Goal: Task Accomplishment & Management: Manage account settings

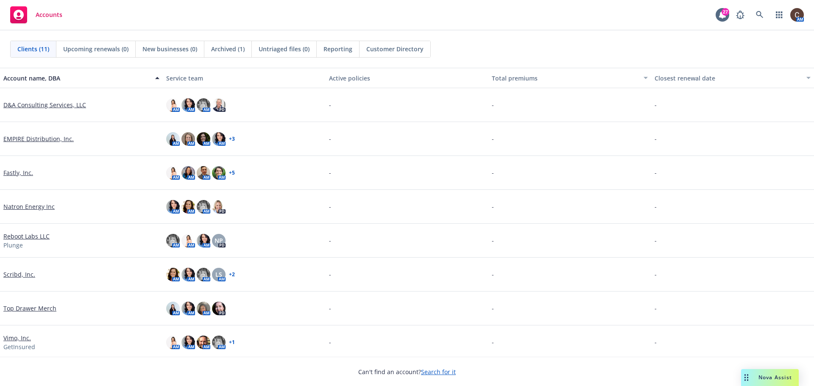
scroll to position [104, 0]
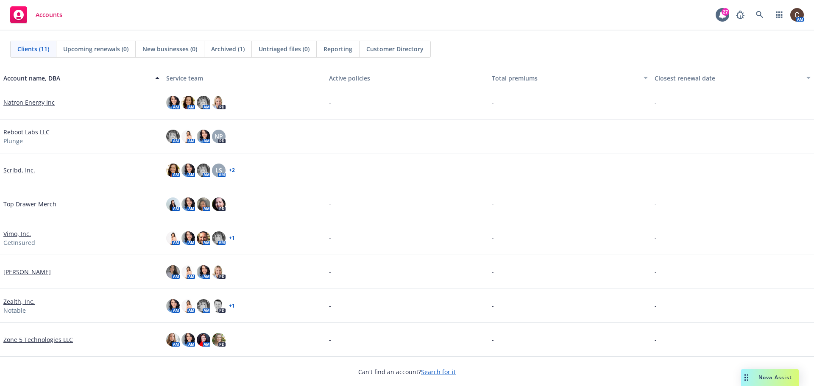
click at [15, 271] on link "[PERSON_NAME]" at bounding box center [27, 272] width 48 height 9
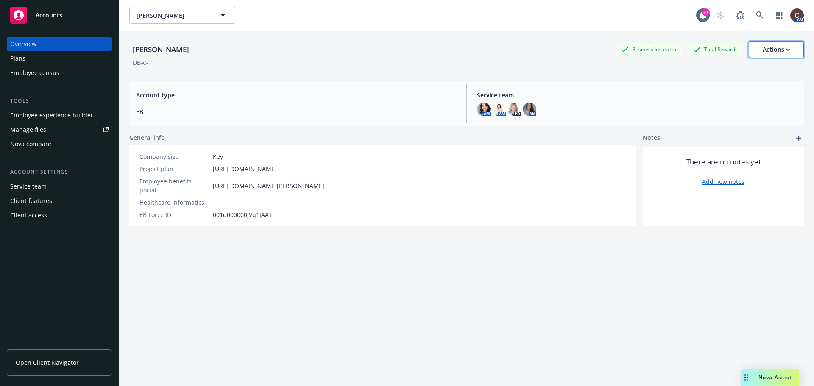
click at [786, 47] on button "Actions" at bounding box center [776, 49] width 55 height 17
click at [647, 50] on div "Business Insurance" at bounding box center [649, 49] width 65 height 11
click at [535, 65] on div "DBA: -" at bounding box center [466, 62] width 675 height 9
click at [48, 179] on div "Account settings Service team Client features Client access" at bounding box center [59, 195] width 105 height 54
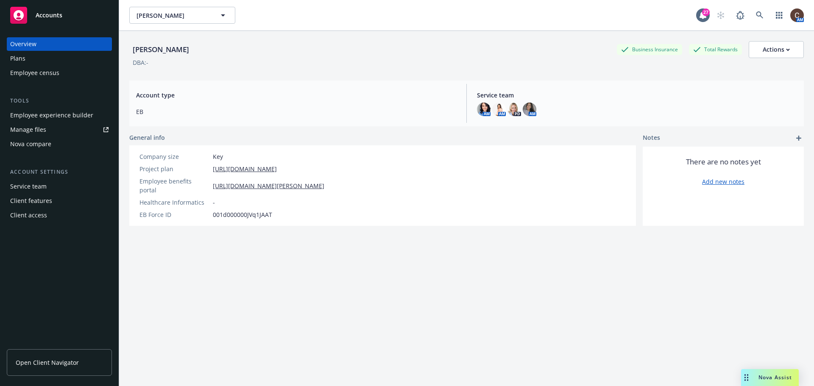
click at [49, 184] on div "Service team" at bounding box center [59, 187] width 98 height 14
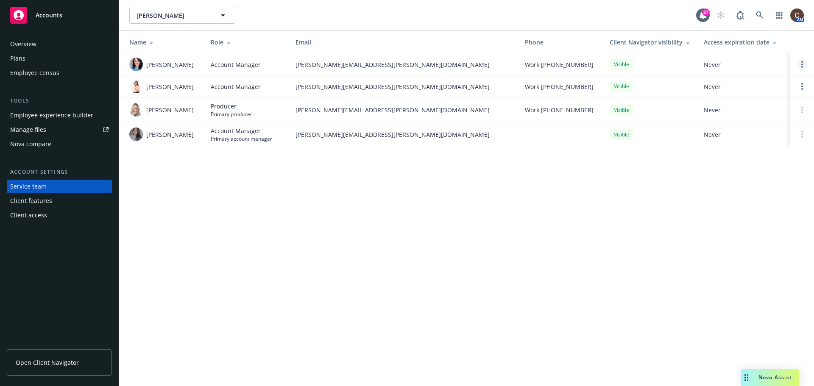
click at [805, 66] on link "Open options" at bounding box center [803, 64] width 10 height 10
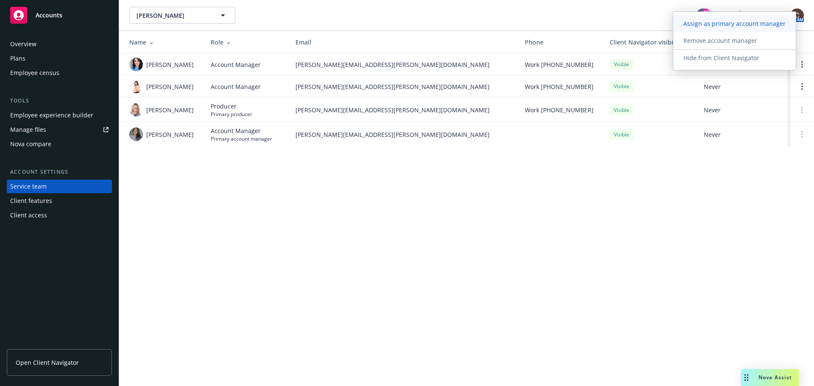
click at [748, 24] on span "Assign as primary account manager" at bounding box center [735, 24] width 123 height 8
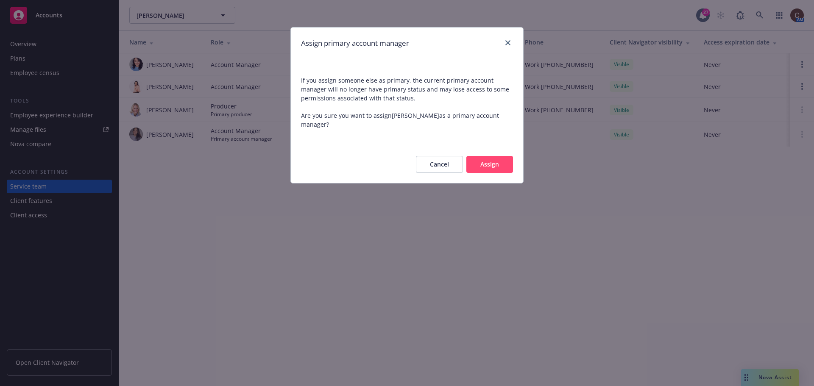
click at [498, 162] on button "Assign" at bounding box center [490, 164] width 47 height 17
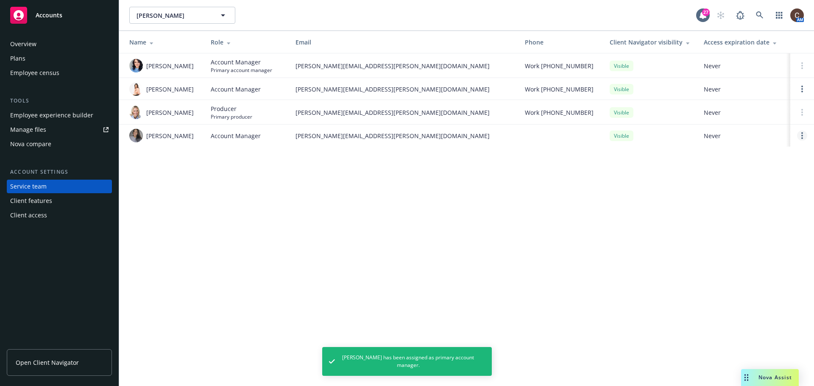
click at [801, 135] on link "Open options" at bounding box center [803, 136] width 10 height 10
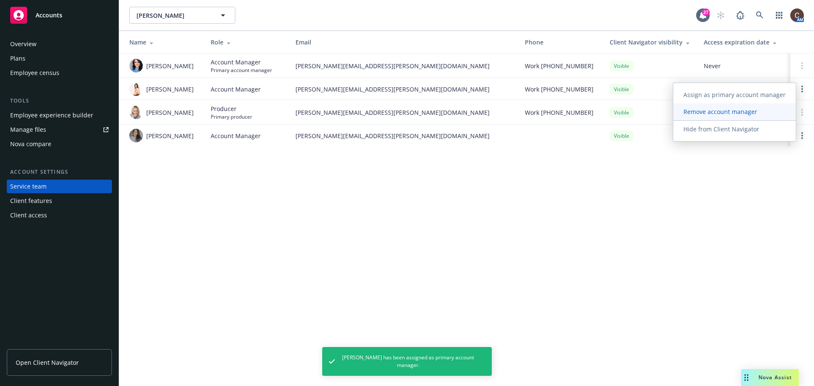
click at [755, 115] on span "Remove account manager" at bounding box center [721, 112] width 94 height 8
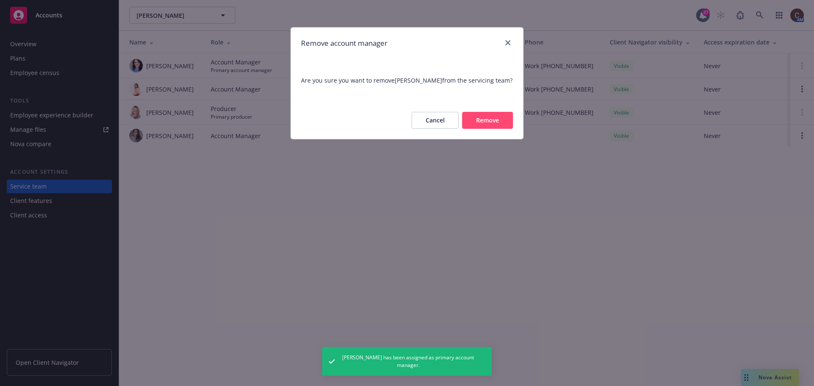
click at [507, 122] on button "Remove" at bounding box center [487, 120] width 51 height 17
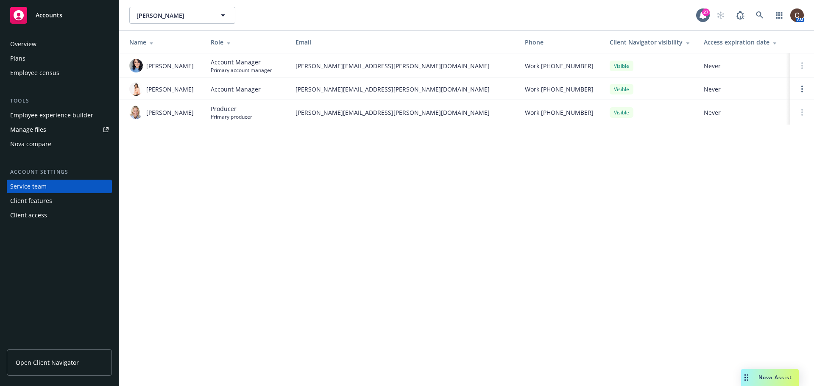
click at [65, 109] on div "Employee experience builder" at bounding box center [51, 116] width 83 height 14
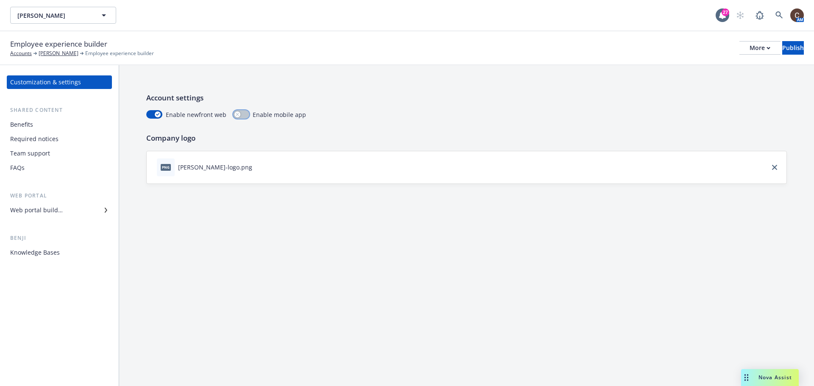
click at [246, 117] on button "button" at bounding box center [241, 114] width 16 height 8
click at [322, 67] on div "Account settings Enable newfront web Enable mobile app Company logo png W.L. bu…" at bounding box center [466, 138] width 695 height 146
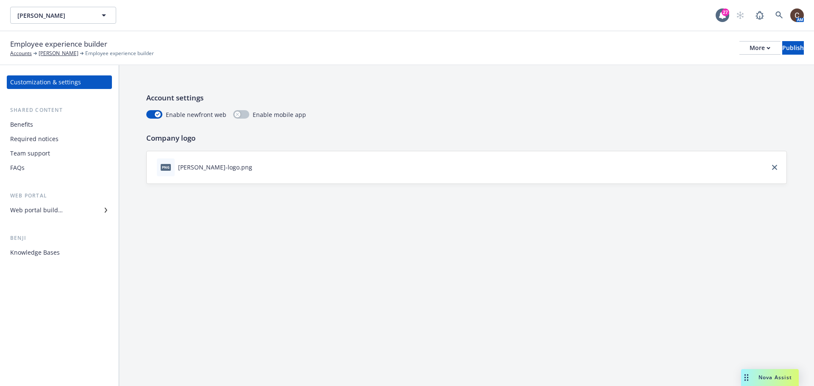
click at [63, 214] on div "Web portal builder" at bounding box center [59, 211] width 98 height 14
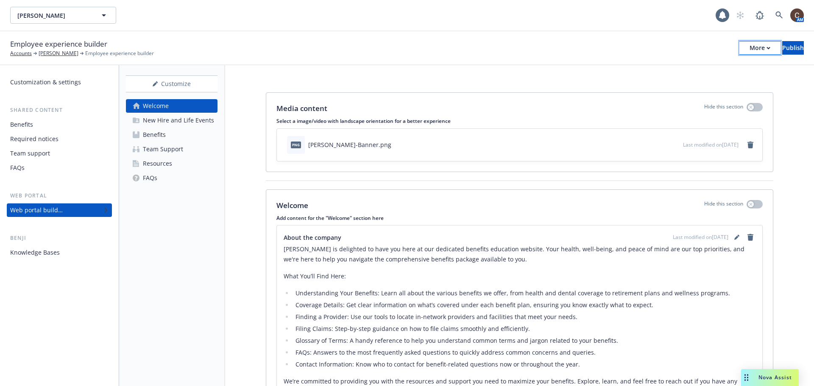
click at [750, 49] on div "More" at bounding box center [760, 48] width 21 height 13
click at [720, 63] on link "Copy preview link" at bounding box center [690, 67] width 126 height 17
click at [750, 52] on div "More" at bounding box center [760, 48] width 21 height 13
click at [196, 123] on div "New Hire and Life Events" at bounding box center [178, 121] width 71 height 14
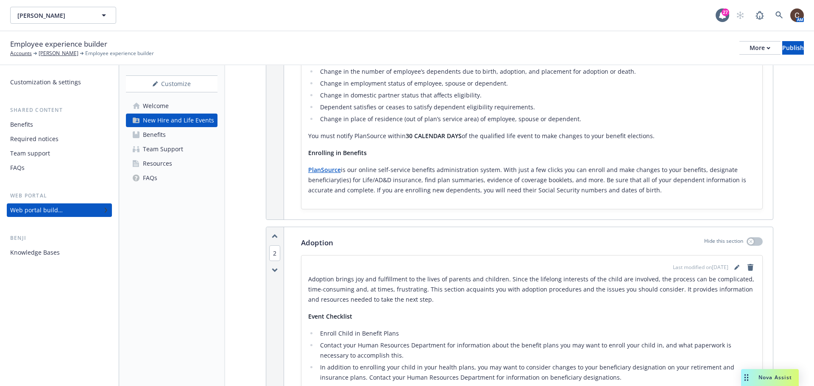
scroll to position [636, 0]
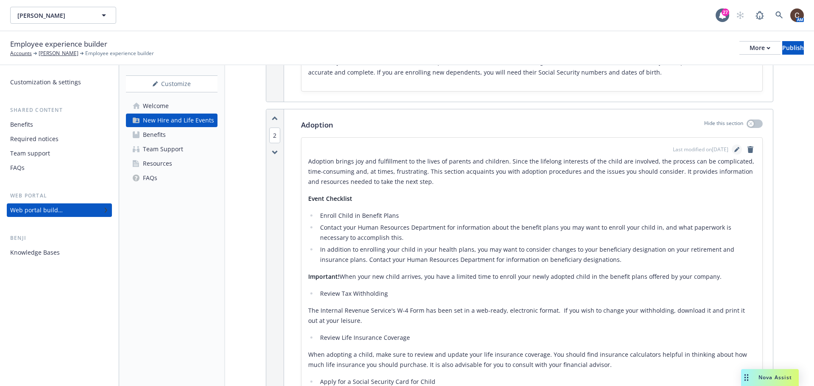
click at [735, 148] on icon "editPencil" at bounding box center [737, 149] width 5 height 5
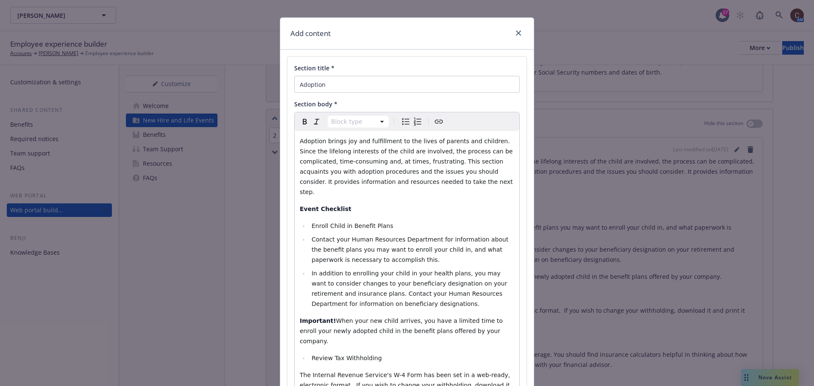
scroll to position [42, 0]
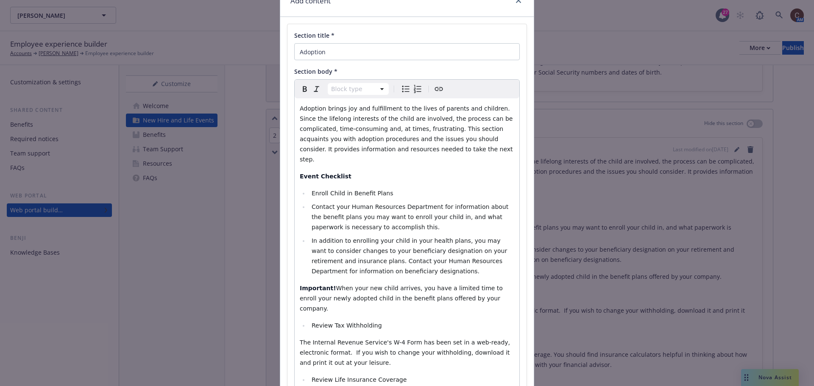
select select
click at [309, 202] on li "Contact your Human Resources Department for information about the benefit plans…" at bounding box center [411, 217] width 205 height 31
click at [401, 92] on icon "Bulleted list" at bounding box center [406, 89] width 10 height 10
select select "paragraph"
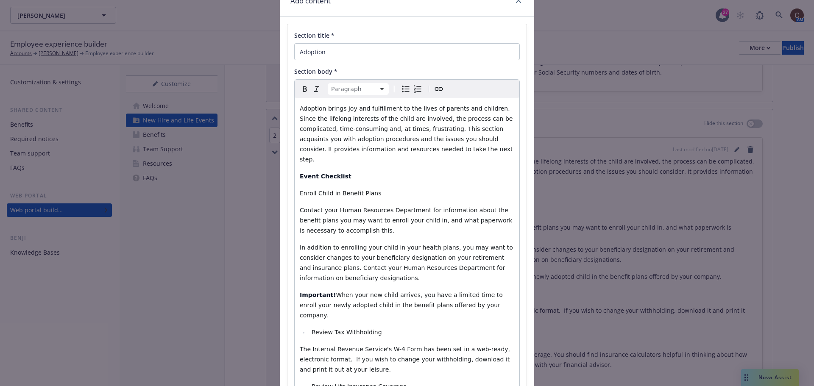
click at [300, 190] on span "Enroll Child in Benefit Plans" at bounding box center [340, 193] width 81 height 7
click at [403, 88] on icon "Bulleted list" at bounding box center [406, 89] width 10 height 10
select select
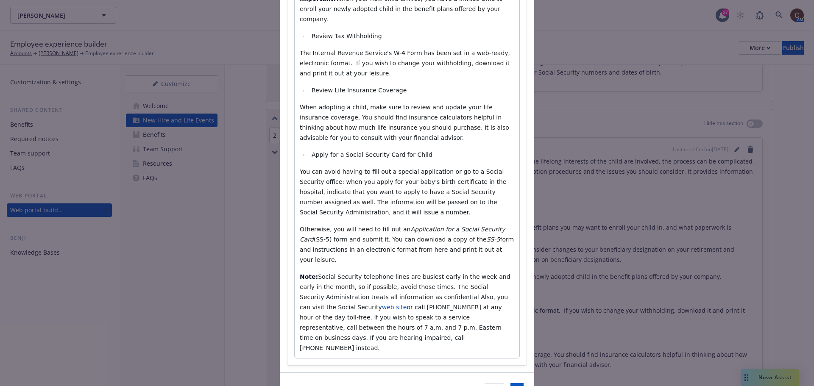
scroll to position [340, 0]
click at [511, 383] on button "Save" at bounding box center [517, 391] width 13 height 17
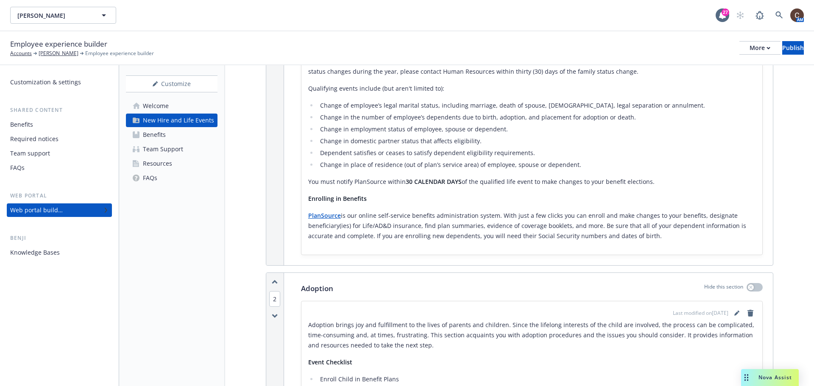
scroll to position [467, 0]
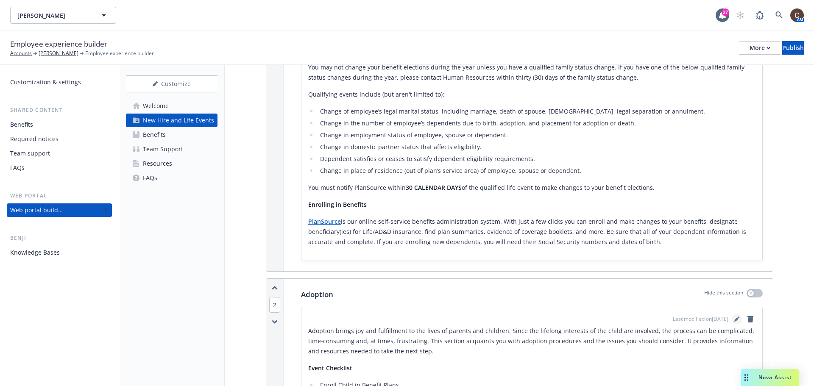
click at [732, 314] on link "editPencil" at bounding box center [737, 319] width 10 height 10
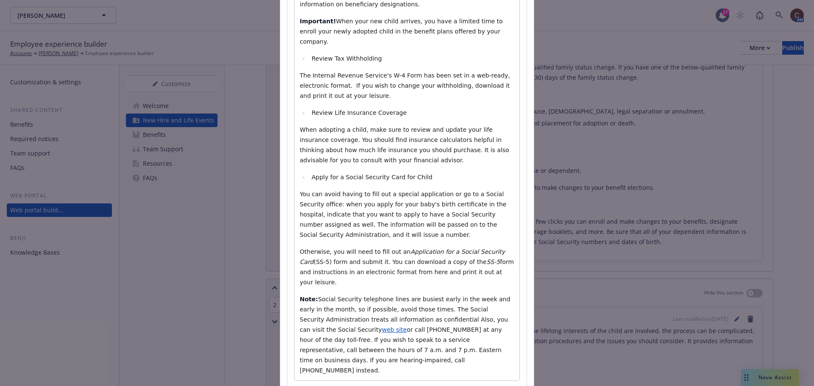
scroll to position [340, 0]
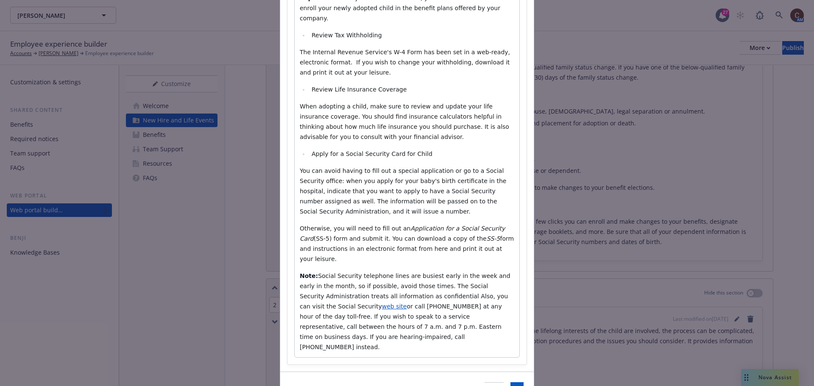
click at [501, 299] on p "Note: Social Security telephone lines are busiest early in the week and early i…" at bounding box center [407, 311] width 215 height 81
drag, startPoint x: 377, startPoint y: 231, endPoint x: 366, endPoint y: 229, distance: 10.7
click at [366, 235] on span "form and instructions in an electronic format from here and print it out at you…" at bounding box center [408, 248] width 216 height 27
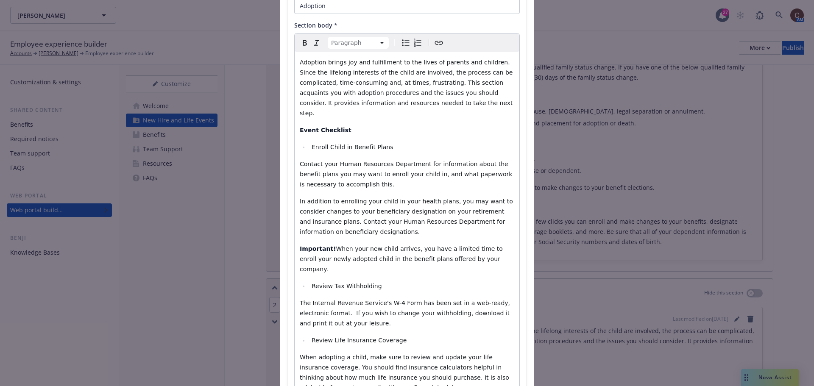
scroll to position [85, 0]
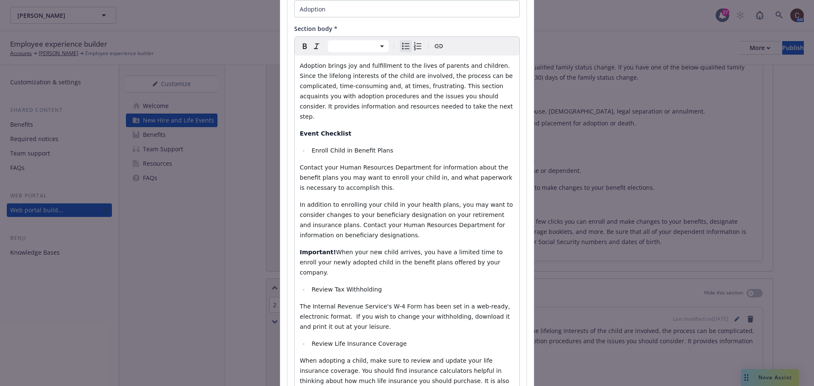
click at [408, 285] on li "Review Tax Withholding" at bounding box center [411, 290] width 205 height 10
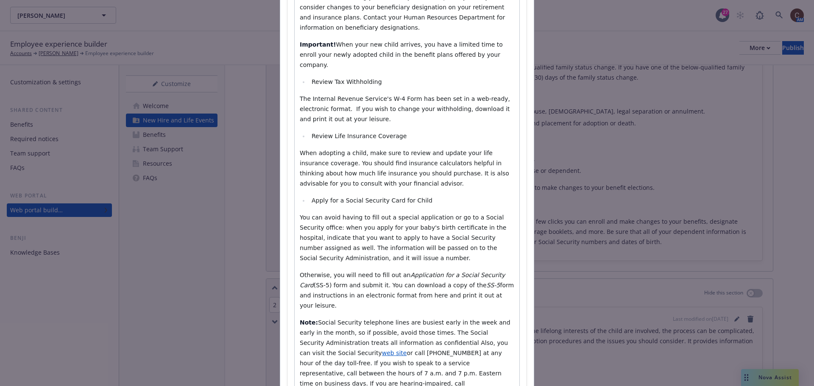
scroll to position [297, 0]
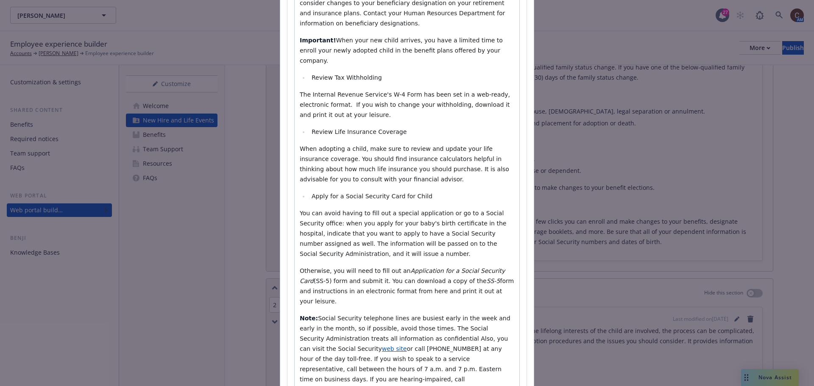
select select "paragraph"
drag, startPoint x: 453, startPoint y: 274, endPoint x: 370, endPoint y: 265, distance: 83.2
click at [370, 266] on p "Otherwise, you will need to fill out an Application for a Social Security Card …" at bounding box center [407, 286] width 215 height 41
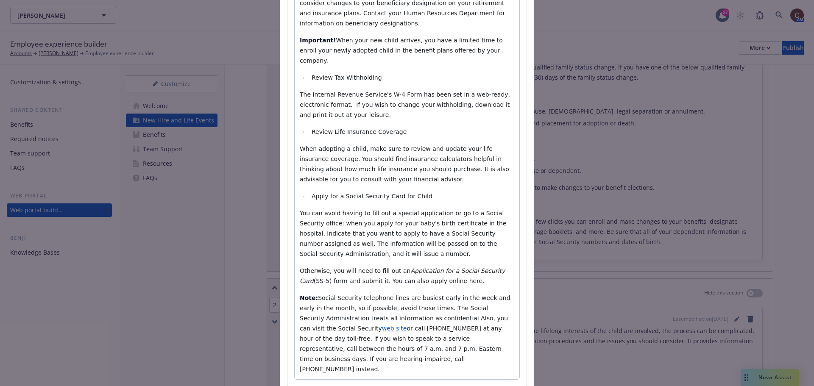
drag, startPoint x: 435, startPoint y: 264, endPoint x: 417, endPoint y: 262, distance: 18.4
click at [417, 266] on p "Otherwise, you will need to fill out an Application for a Social Security Card …" at bounding box center [407, 276] width 215 height 20
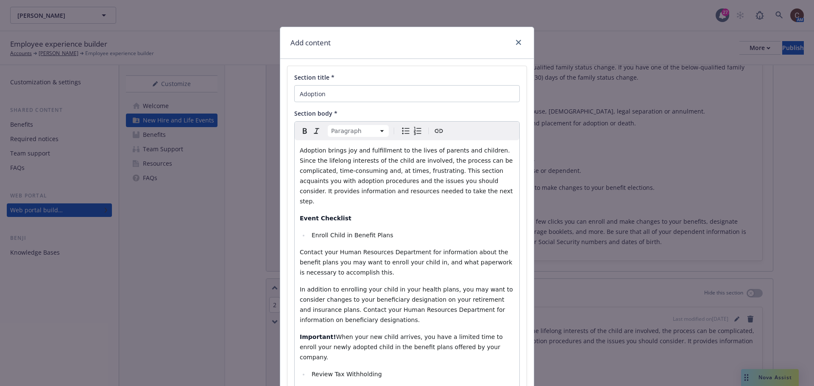
scroll to position [0, 0]
click at [434, 129] on icon "Create link" at bounding box center [439, 131] width 10 height 10
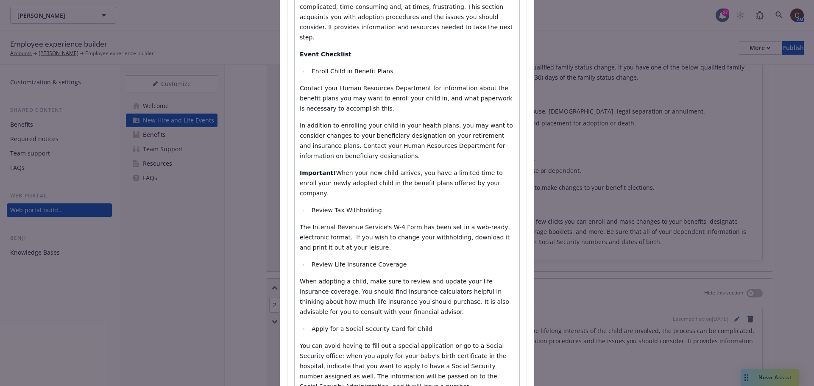
scroll to position [33, 0]
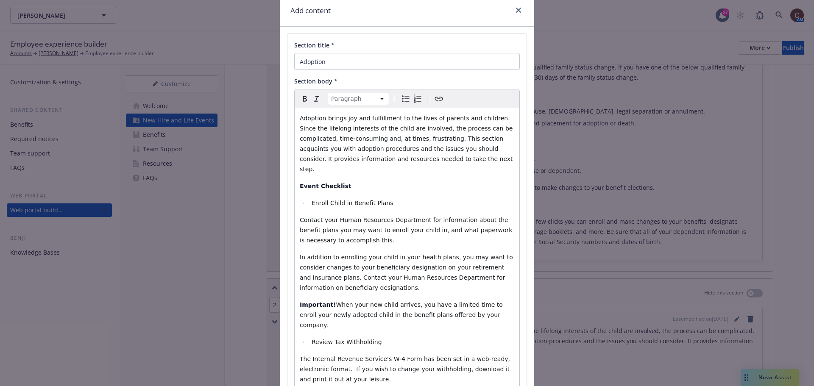
click at [440, 98] on icon "Create link" at bounding box center [439, 99] width 10 height 10
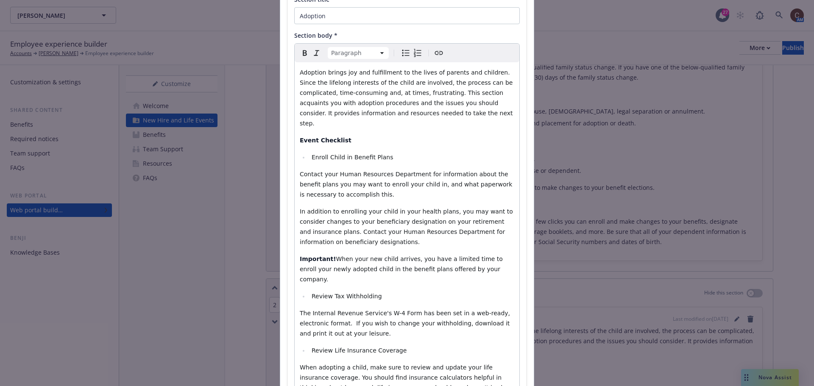
scroll to position [287, 0]
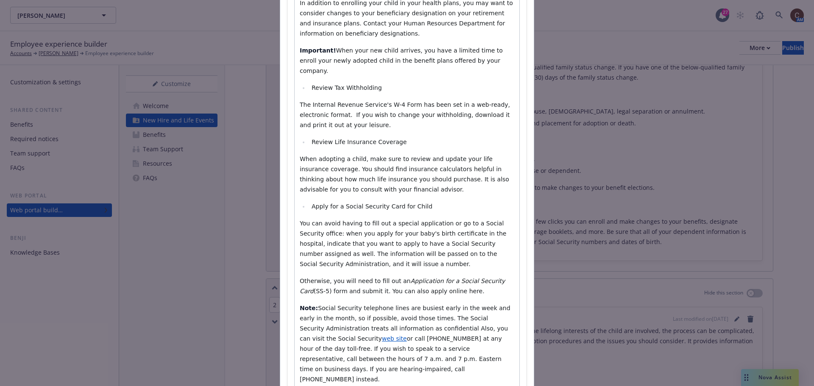
drag, startPoint x: 437, startPoint y: 275, endPoint x: 417, endPoint y: 269, distance: 21.2
click at [417, 276] on p "Otherwise, you will need to fill out an Application for a Social Security Card …" at bounding box center [407, 286] width 215 height 20
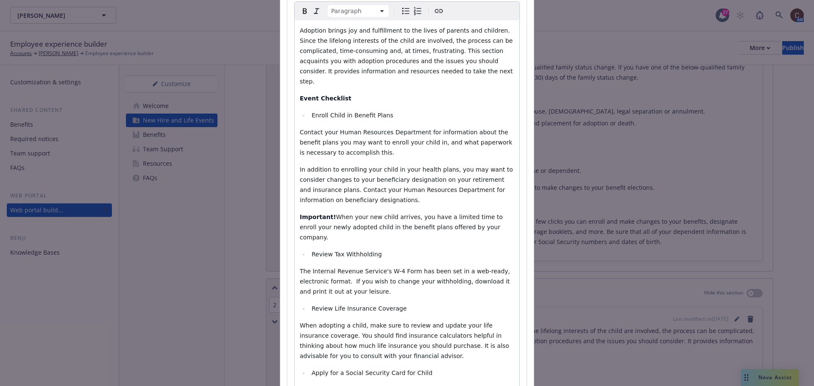
scroll to position [75, 0]
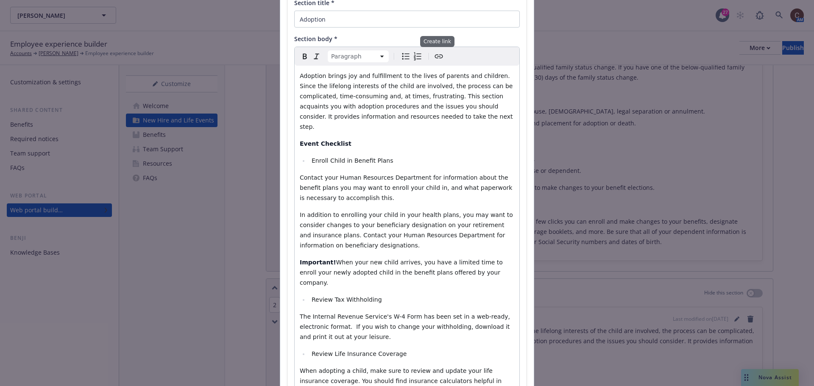
click at [434, 57] on icon "Create link" at bounding box center [439, 56] width 10 height 10
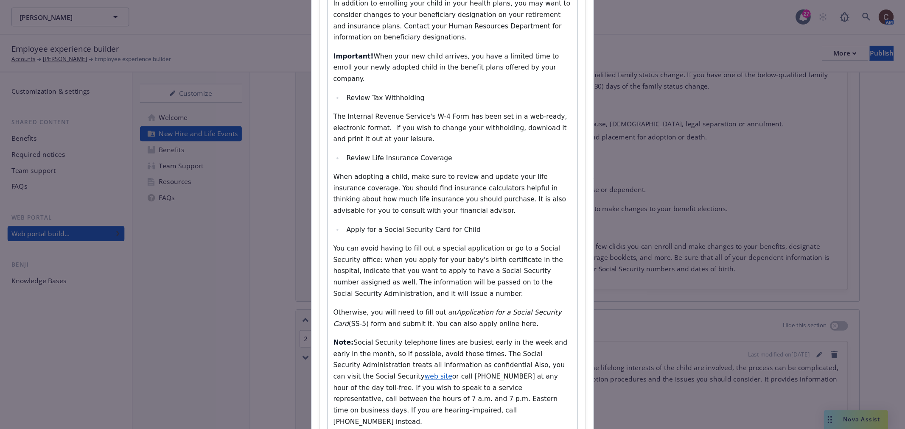
scroll to position [330, 0]
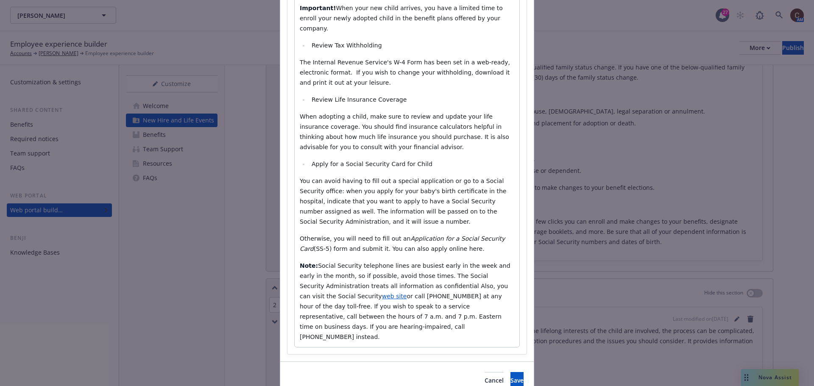
drag, startPoint x: 437, startPoint y: 230, endPoint x: 417, endPoint y: 230, distance: 19.9
click at [417, 234] on p "Otherwise, you will need to fill out an Application for a Social Security Card …" at bounding box center [407, 244] width 215 height 20
click at [420, 246] on span "(SS-5) form and submit it. You can also apply online here." at bounding box center [399, 249] width 171 height 7
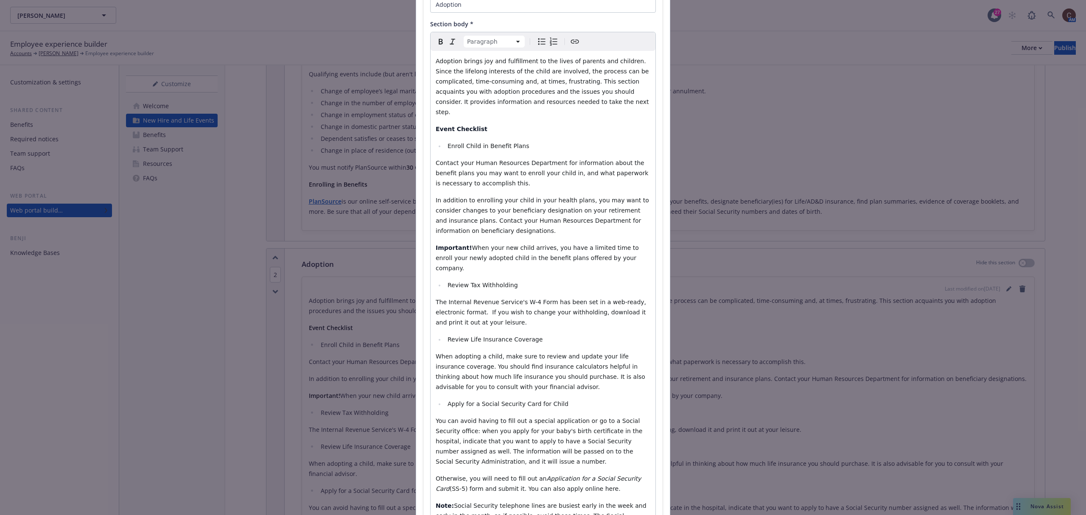
scroll to position [89, 0]
drag, startPoint x: 568, startPoint y: 469, endPoint x: 552, endPoint y: 474, distance: 16.4
click at [552, 386] on p "Otherwise, you will need to fill out an Application for a Social Security Card …" at bounding box center [543, 485] width 215 height 20
click at [573, 48] on icon "Create link" at bounding box center [575, 43] width 10 height 10
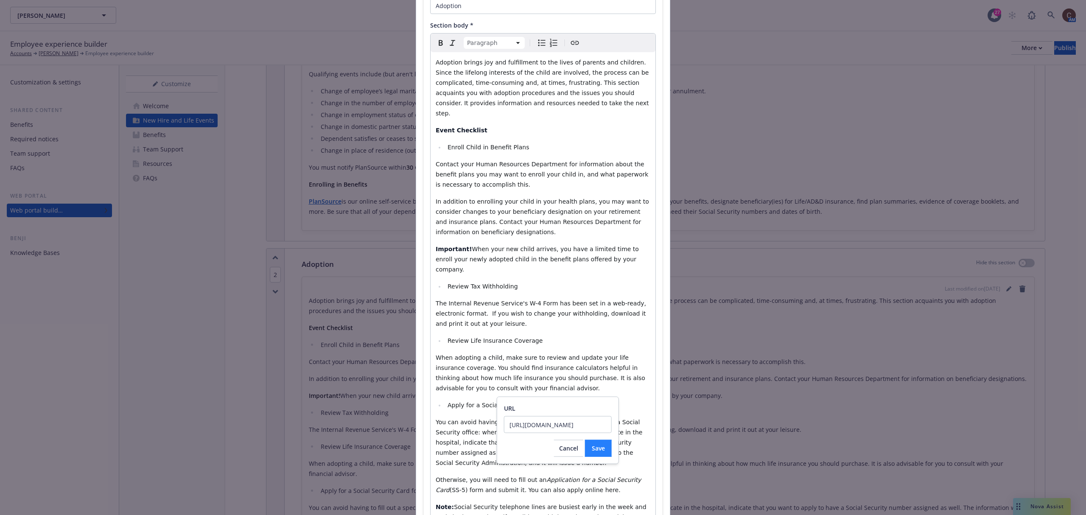
type input "https://www.ssa.gov/number-card/request-number-first-time"
click at [607, 386] on button "Save" at bounding box center [598, 448] width 27 height 17
click at [603, 386] on div "Adoption brings joy and fulfillment to the lives of parents and children. Since…" at bounding box center [543, 320] width 225 height 536
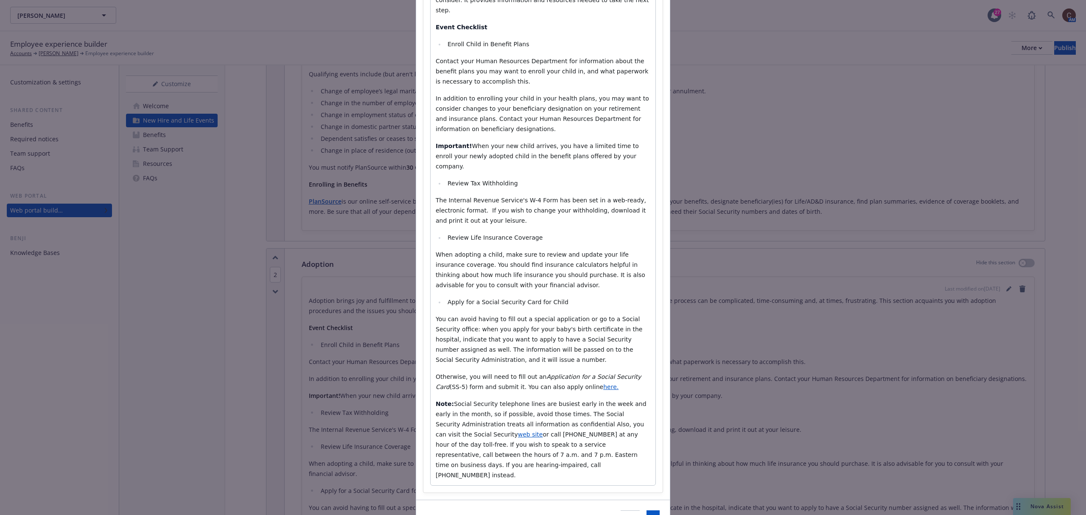
scroll to position [202, 0]
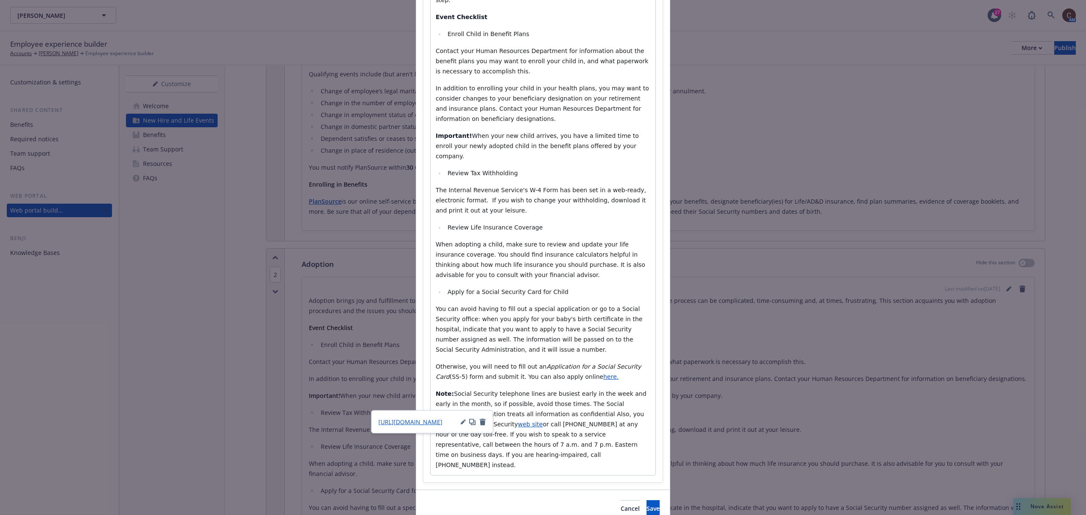
click at [543, 386] on span "web site" at bounding box center [530, 424] width 25 height 7
click at [418, 386] on span "http://www.ssa.gov/" at bounding box center [410, 422] width 64 height 8
click at [573, 386] on span "or call 1-800-772-1213 at any hour of the day toll-free. If you wish to speak t…" at bounding box center [538, 445] width 204 height 48
click at [646, 386] on button "Save" at bounding box center [652, 508] width 13 height 17
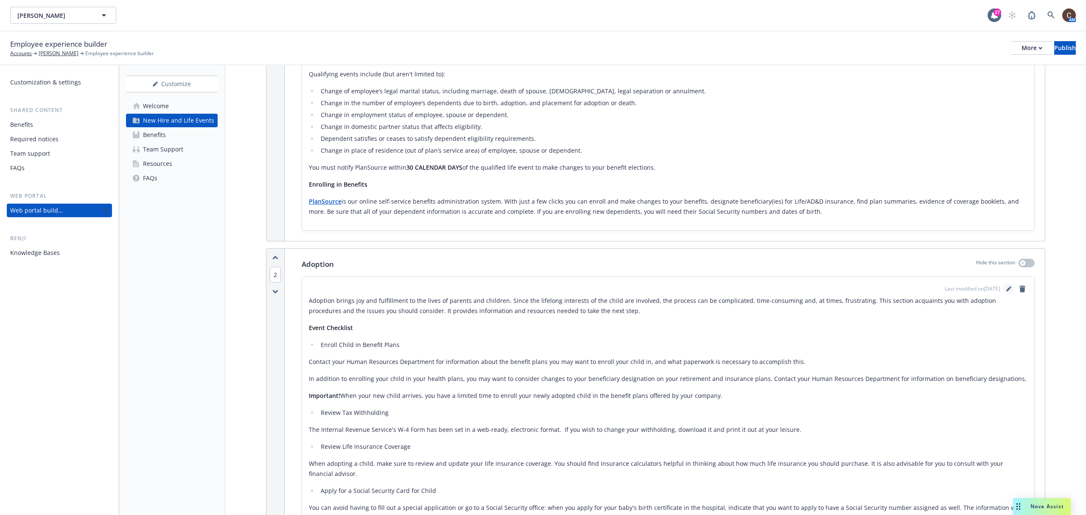
click at [814, 294] on link "editPencil" at bounding box center [1009, 289] width 10 height 10
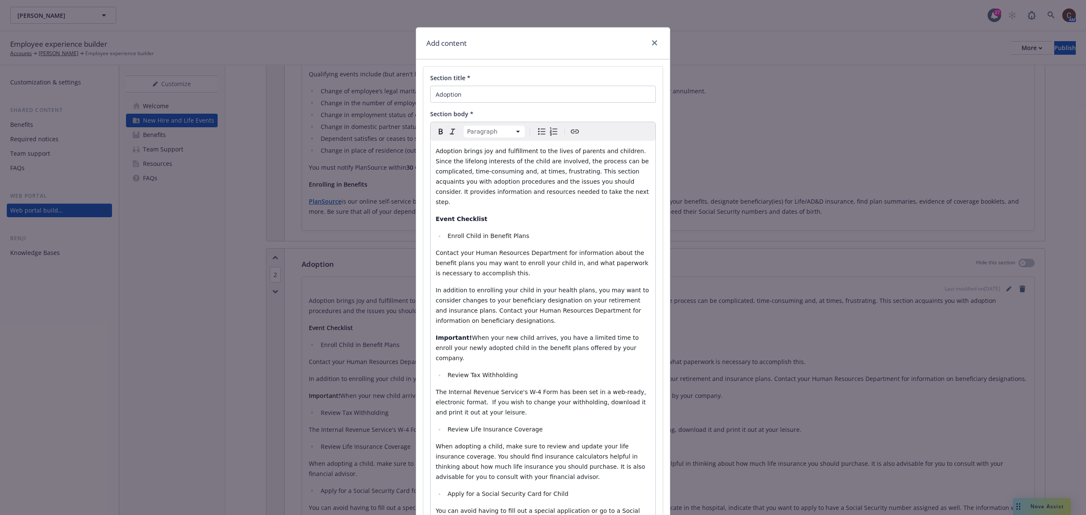
click at [631, 386] on span "The Internal Revenue Service's W-4 Form has been set in a web-ready, electronic…" at bounding box center [542, 402] width 213 height 27
drag, startPoint x: 590, startPoint y: 381, endPoint x: 604, endPoint y: 399, distance: 23.3
click at [590, 386] on span "The Internal Revenue Service's W-4 Form has been set in a web-ready, electronic…" at bounding box center [542, 402] width 213 height 27
click at [602, 386] on span "The Internal Revenue Service's W-4 Form has been set in a web-ready, electronic…" at bounding box center [542, 402] width 213 height 27
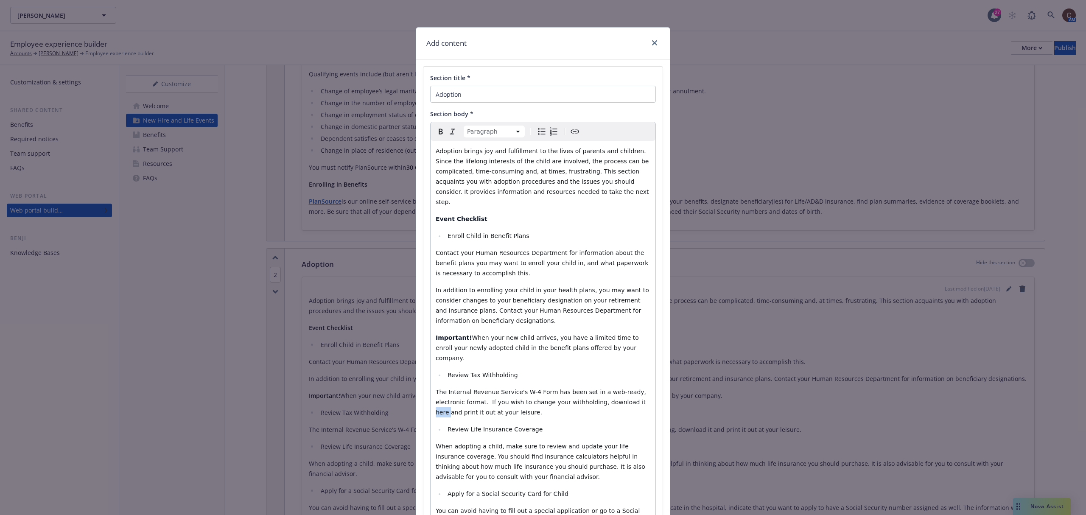
drag, startPoint x: 602, startPoint y: 382, endPoint x: 594, endPoint y: 383, distance: 8.6
click at [594, 386] on span "The Internal Revenue Service's W-4 Form has been set in a web-ready, electronic…" at bounding box center [542, 402] width 213 height 27
click at [571, 137] on icon "Create link" at bounding box center [575, 131] width 10 height 10
type input "https://www.irs.gov/pub/irs-pdf/fw4.pdf"
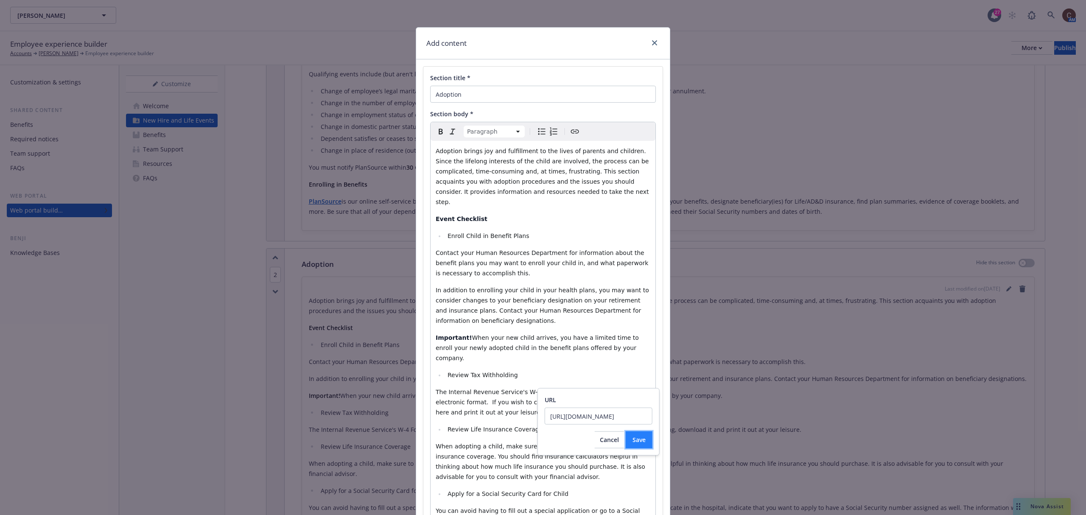
click at [647, 386] on button "Save" at bounding box center [639, 439] width 27 height 17
click at [747, 384] on div "Add content Section title * Adoption Section body * Paragraph Paragraph Heading…" at bounding box center [543, 257] width 1086 height 515
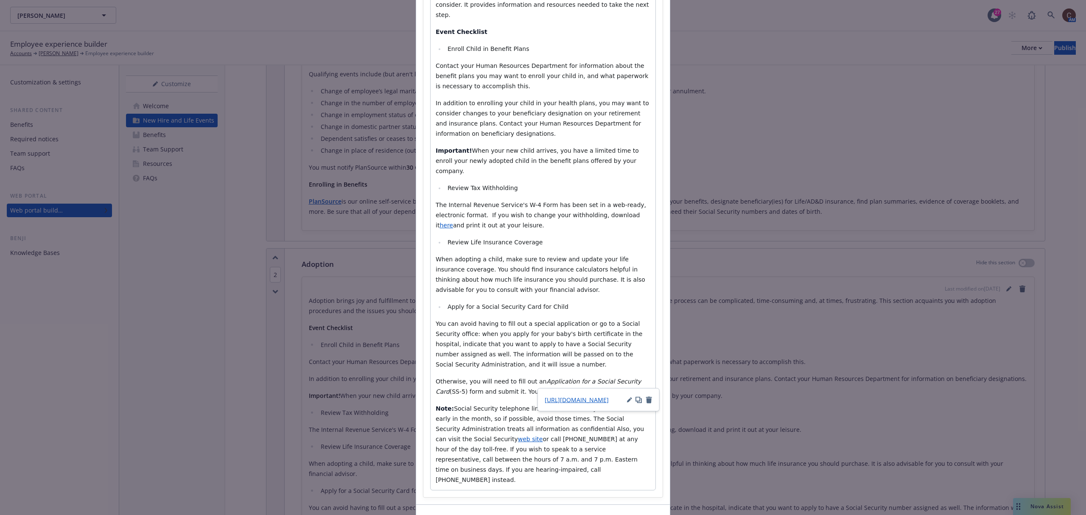
scroll to position [202, 0]
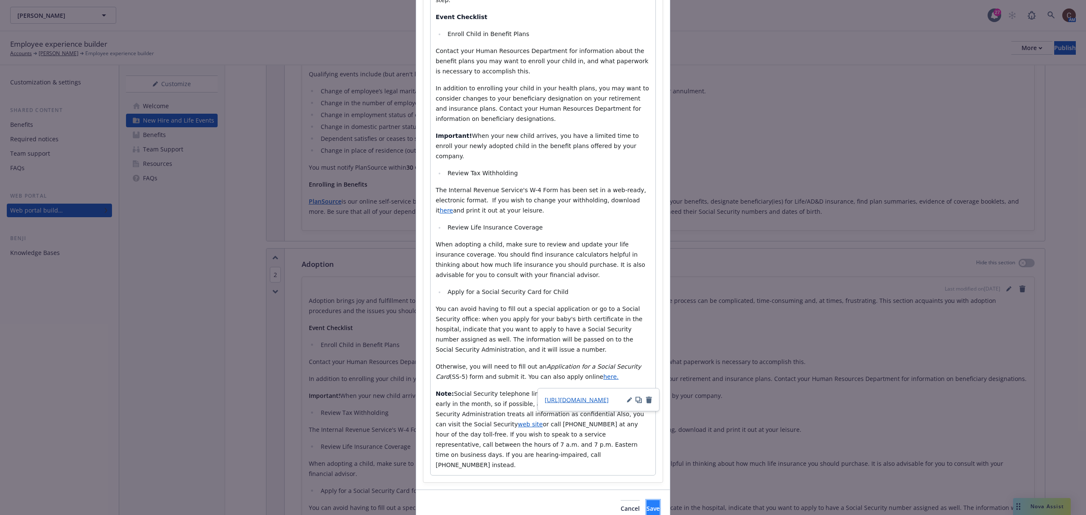
click at [646, 386] on button "Save" at bounding box center [652, 508] width 13 height 17
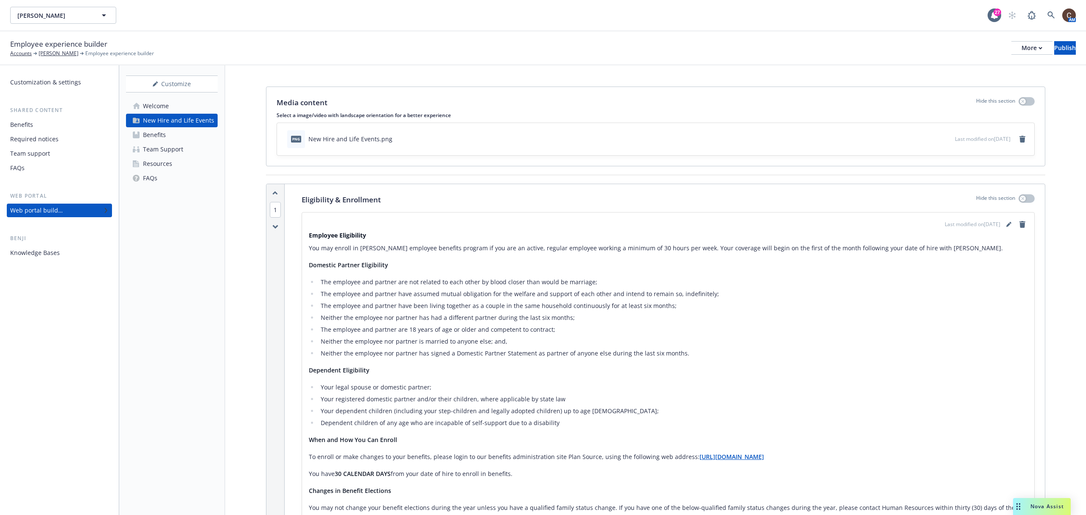
scroll to position [0, 0]
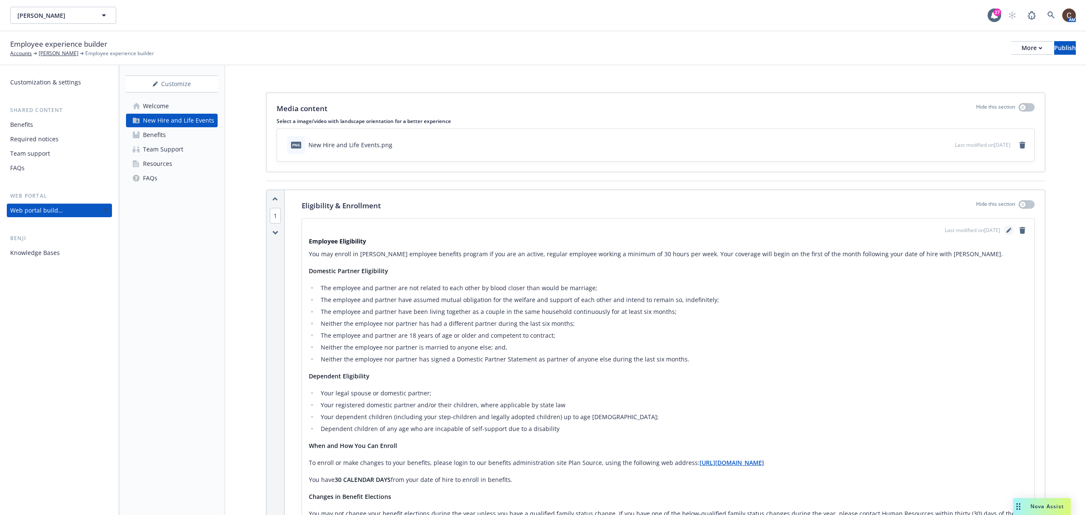
click at [814, 229] on icon "editPencil" at bounding box center [1008, 230] width 5 height 5
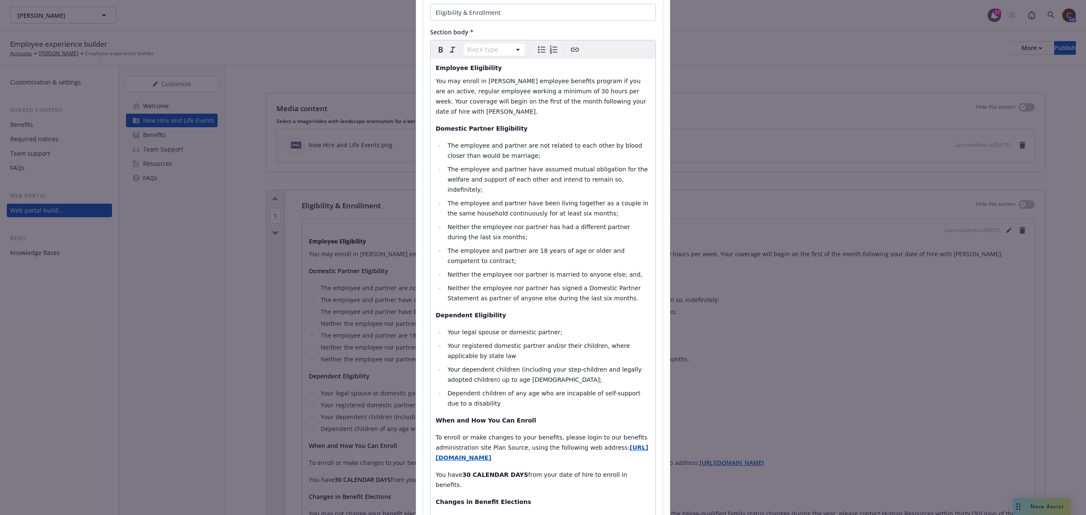
scroll to position [81, 0]
select select
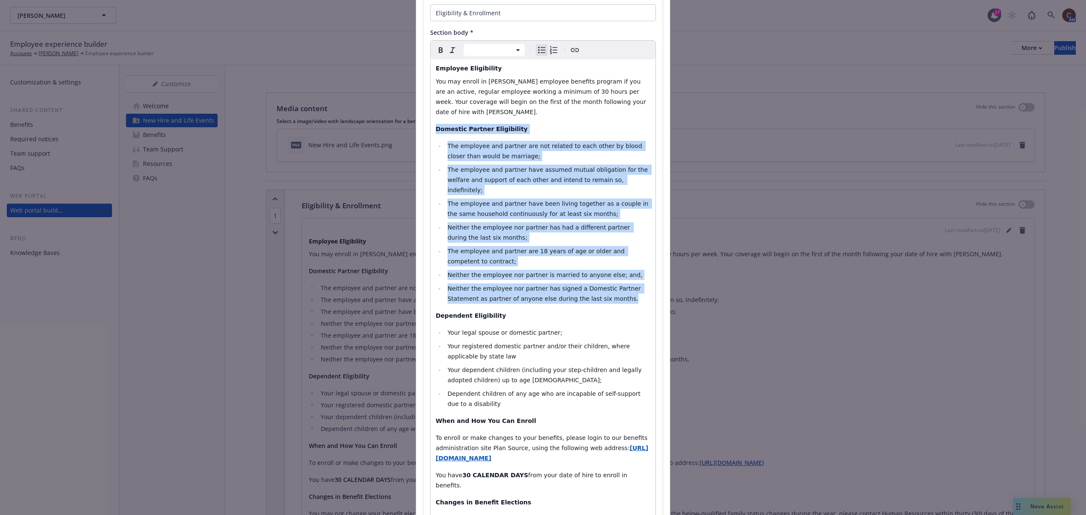
drag, startPoint x: 588, startPoint y: 279, endPoint x: 433, endPoint y: 116, distance: 224.1
click at [433, 116] on div "Employee Eligibility You may enroll in W. L. Butler’s employee benefits program…" at bounding box center [543, 446] width 225 height 775
copy div "Domestic Partner Eligibility The employee and partner are not related to each o…"
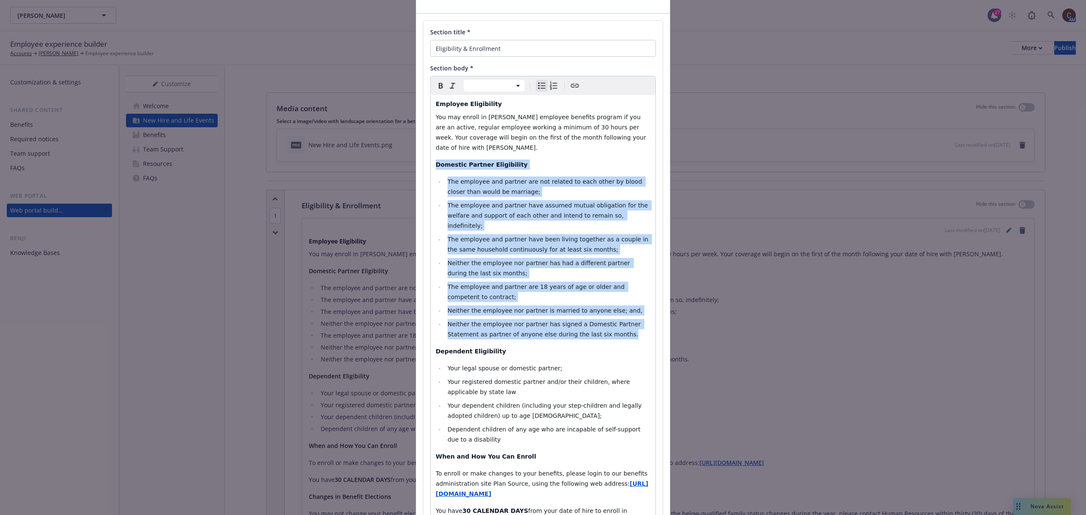
scroll to position [0, 0]
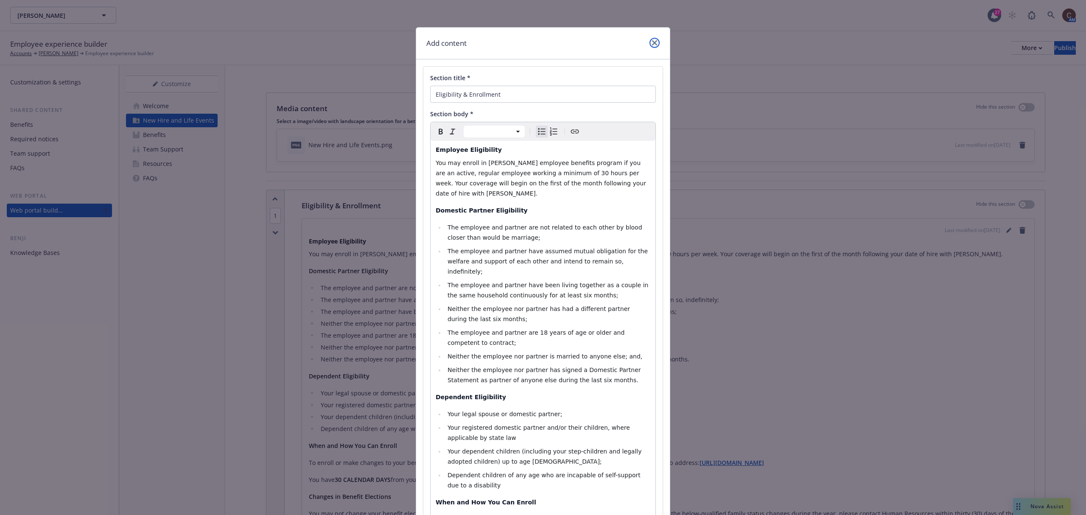
click at [652, 43] on icon "close" at bounding box center [654, 42] width 5 height 5
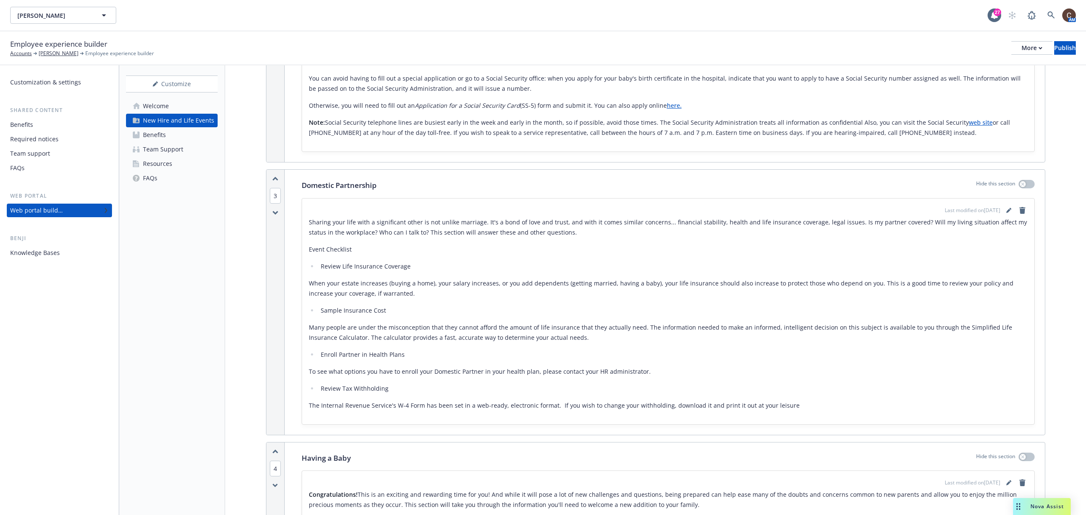
scroll to position [961, 0]
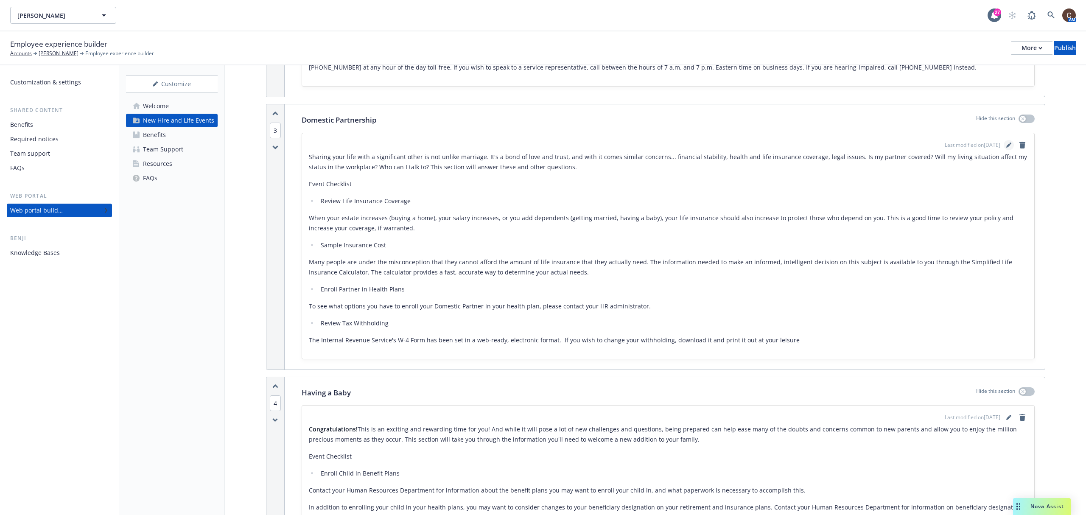
click at [814, 143] on link "editPencil" at bounding box center [1009, 145] width 10 height 10
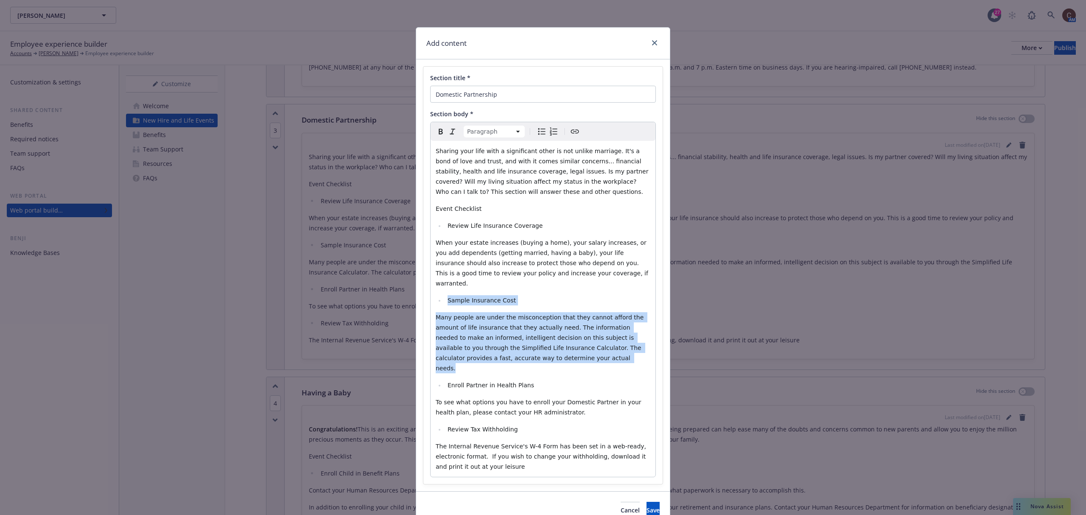
drag, startPoint x: 525, startPoint y: 346, endPoint x: 428, endPoint y: 288, distance: 112.7
click at [431, 288] on div "Sharing your life with a significant other is not unlike marriage. It's a bond …" at bounding box center [543, 309] width 225 height 336
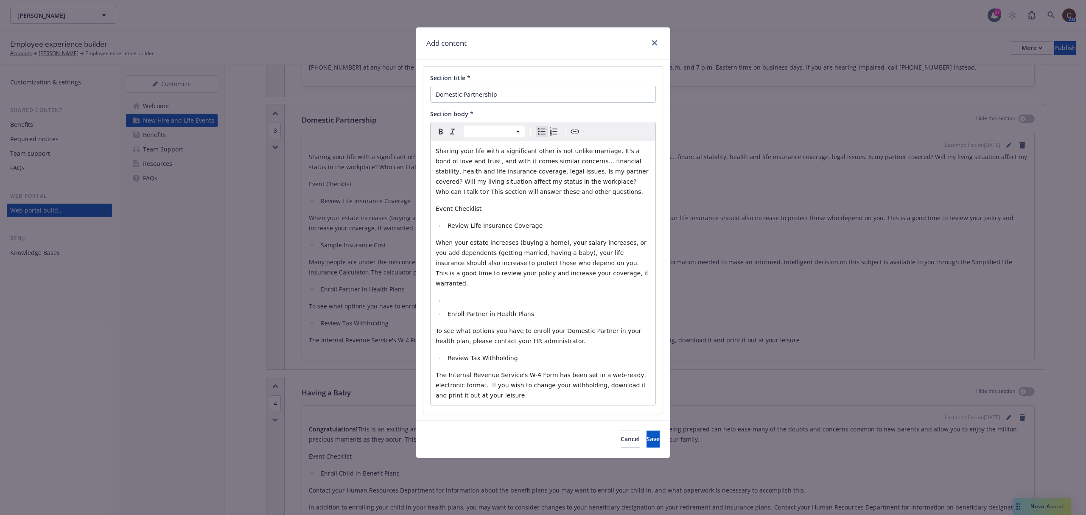
select select "paragraph"
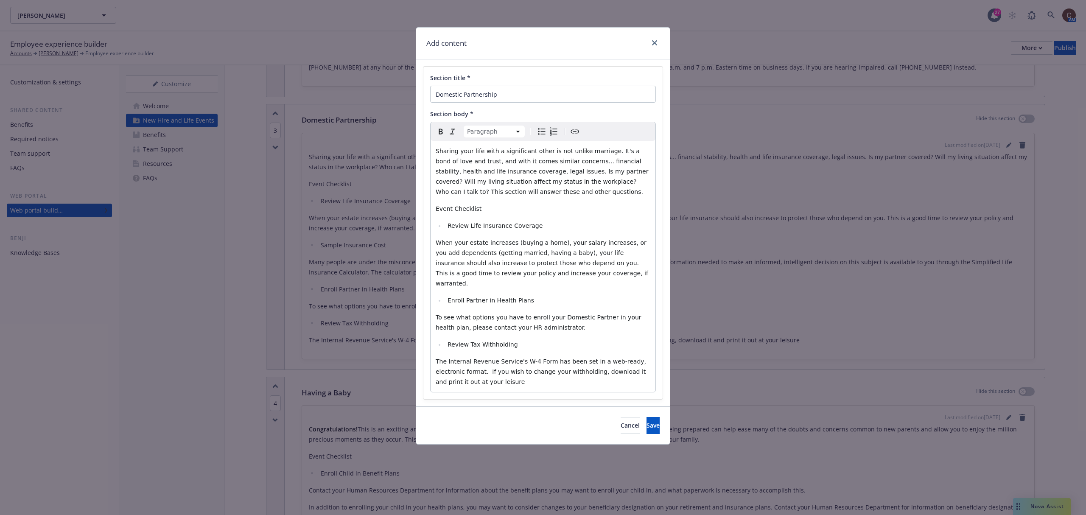
click at [523, 373] on p "The Internal Revenue Service's W-4 Form has been set in a web-ready, electronic…" at bounding box center [543, 371] width 215 height 31
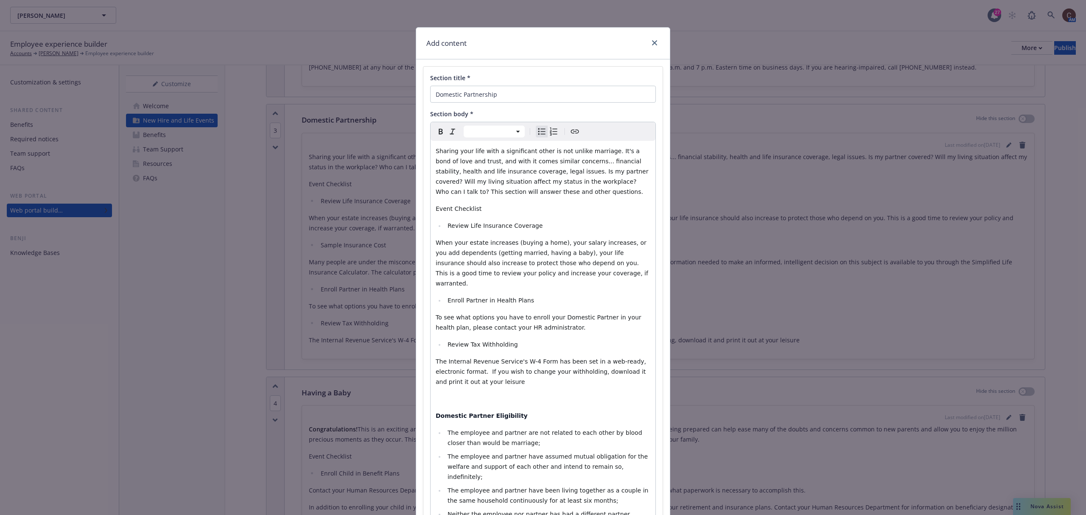
scroll to position [54, 0]
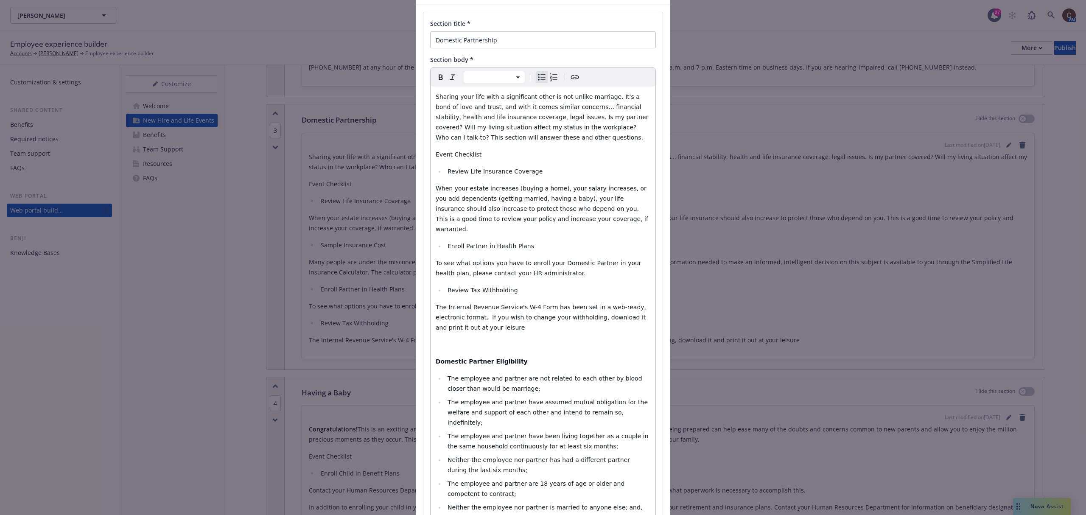
select select "paragraph"
click at [465, 339] on p "editable markdown" at bounding box center [543, 344] width 215 height 10
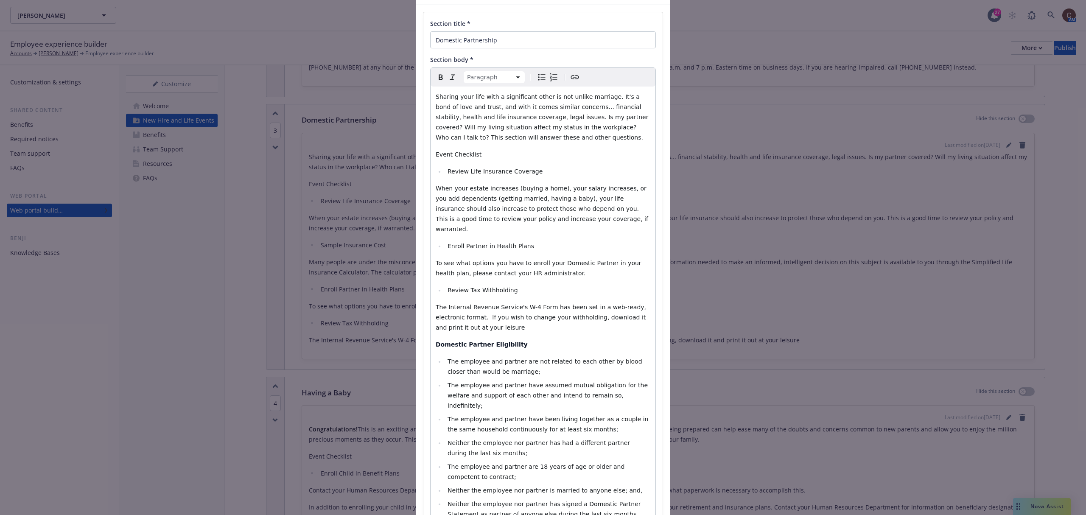
click at [484, 311] on span "The Internal Revenue Service's W-4 Form has been set in a web-ready, electronic…" at bounding box center [542, 317] width 213 height 27
click at [524, 304] on span "The Internal Revenue Service's W-4 Form has been set in a web-ready, electronic…" at bounding box center [542, 317] width 213 height 27
click at [590, 306] on span "The Internal Revenue Service's W-4 Form has been set in a web-ready, electronic…" at bounding box center [542, 317] width 213 height 27
drag, startPoint x: 603, startPoint y: 310, endPoint x: 591, endPoint y: 310, distance: 11.9
click at [591, 310] on span "The Internal Revenue Service's W-4 Form has been set in a web-ready, electronic…" at bounding box center [542, 317] width 213 height 27
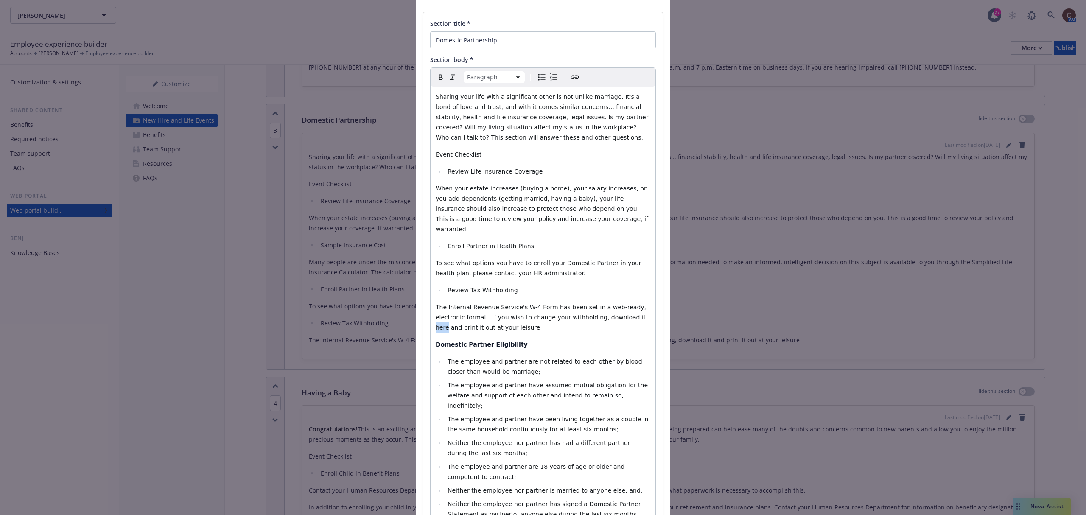
click at [573, 77] on icon "Create link" at bounding box center [575, 77] width 10 height 10
type input "https://www.irs.gov/pub/irs-pdf/fw4.pdf"
click at [637, 364] on span "Save" at bounding box center [637, 365] width 13 height 8
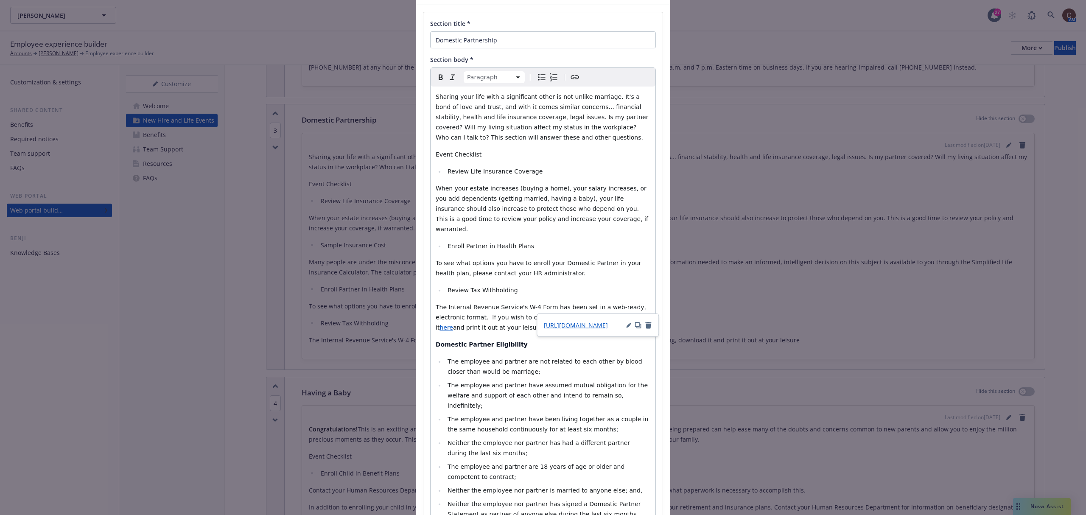
click at [622, 261] on p "To see what options you have to enroll your Domestic Partner in your health pla…" at bounding box center [543, 268] width 215 height 20
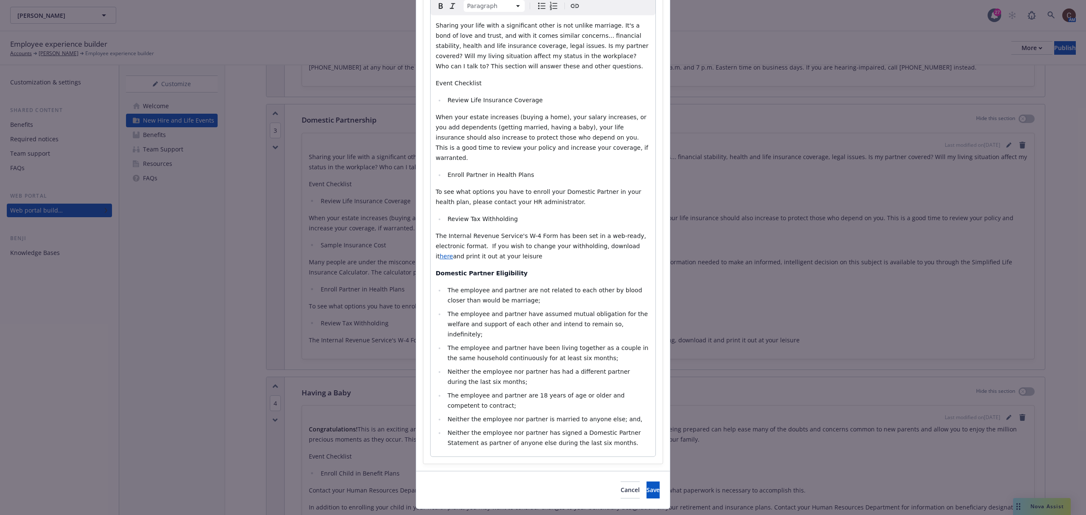
scroll to position [127, 0]
click at [646, 386] on button "Save" at bounding box center [652, 488] width 13 height 17
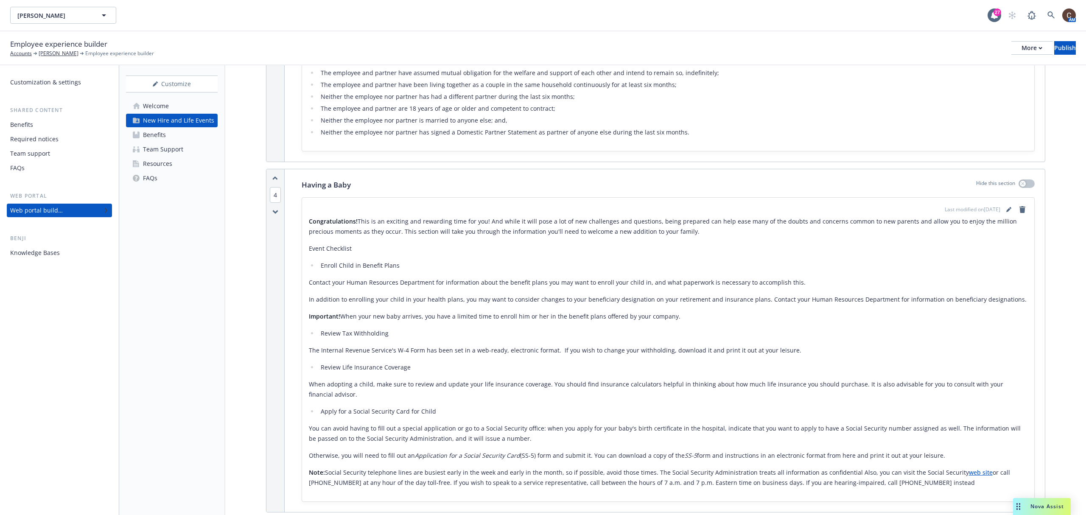
scroll to position [1188, 0]
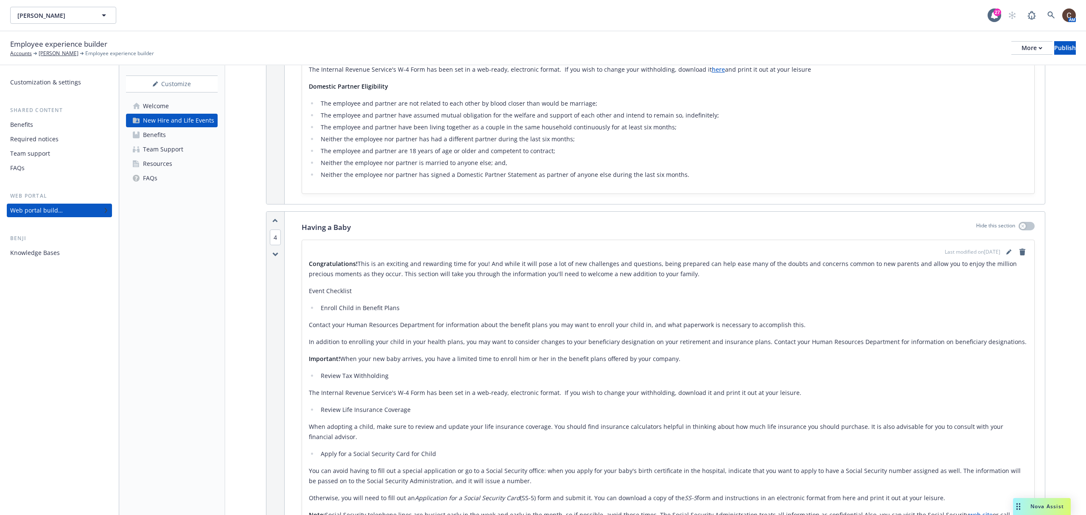
click at [277, 223] on icon "button" at bounding box center [275, 220] width 6 height 5
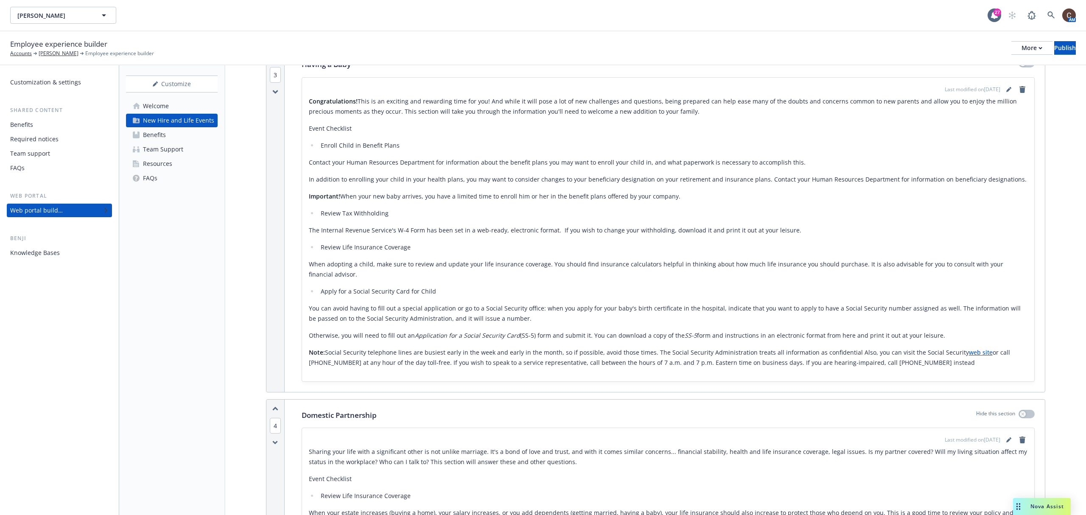
scroll to position [966, 0]
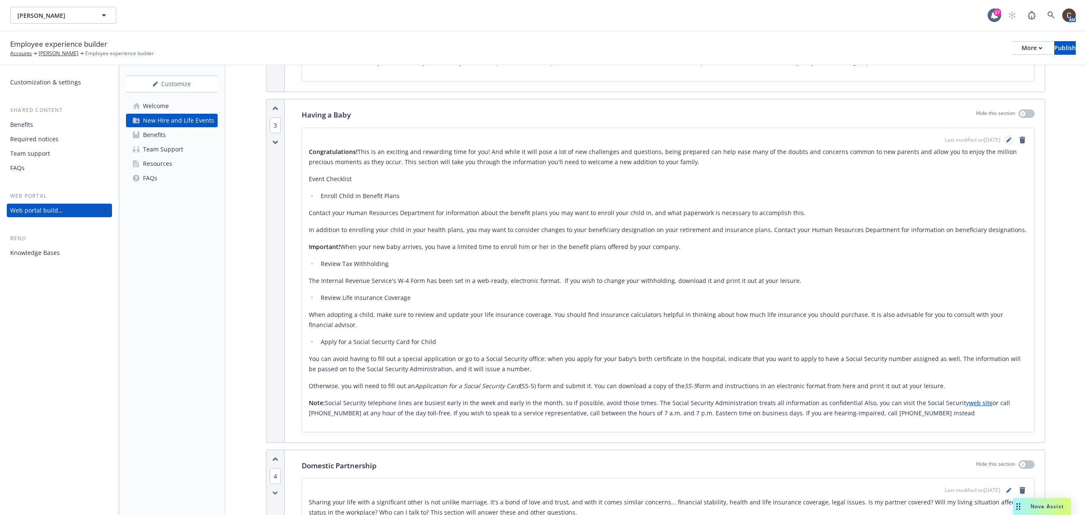
click at [814, 145] on link "editPencil" at bounding box center [1009, 140] width 10 height 10
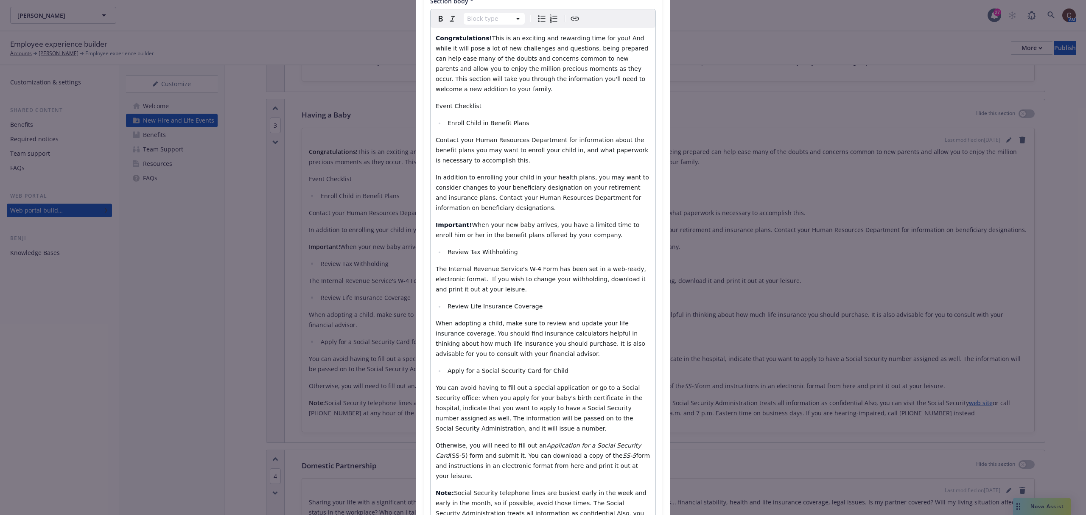
scroll to position [170, 0]
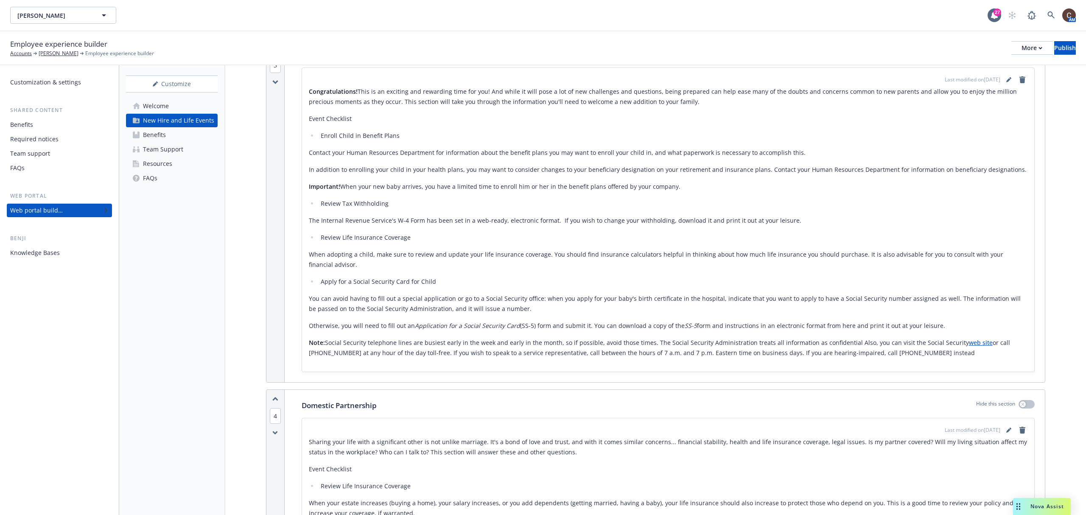
scroll to position [1018, 0]
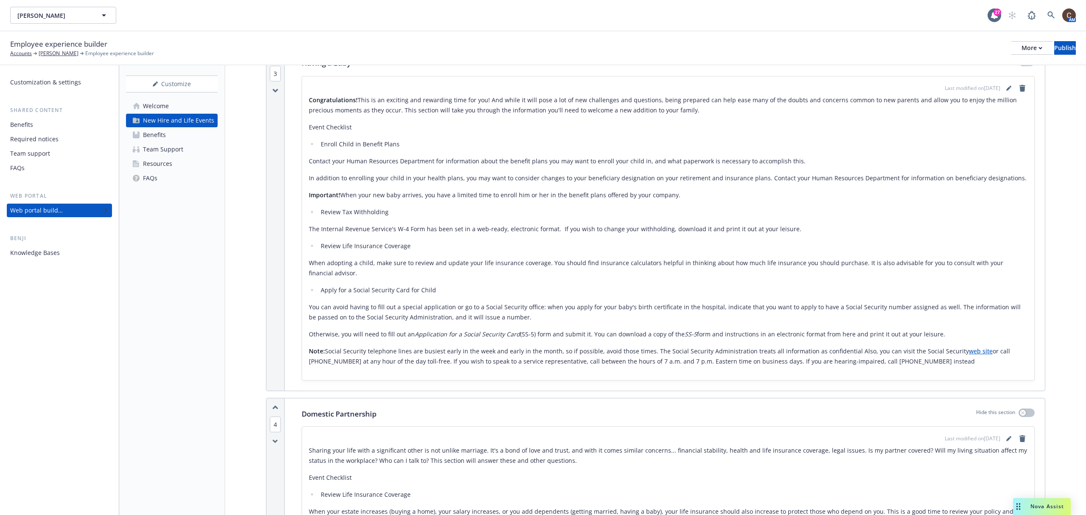
click at [814, 338] on p "Otherwise, you will need to fill out an Application for a Social Security Card …" at bounding box center [668, 334] width 719 height 10
click at [814, 333] on p "Otherwise, you will need to fill out an Application for a Social Security Card …" at bounding box center [668, 334] width 719 height 10
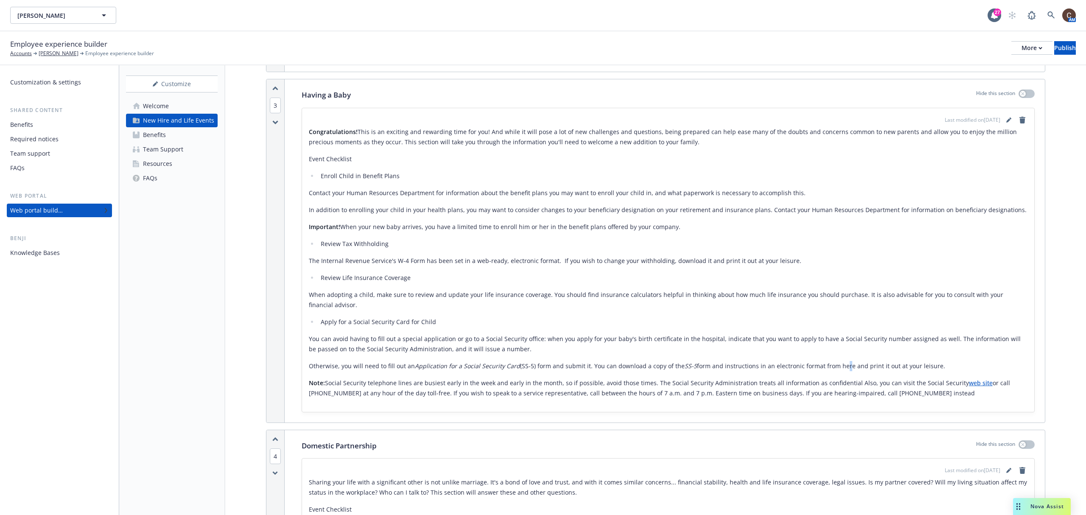
scroll to position [961, 0]
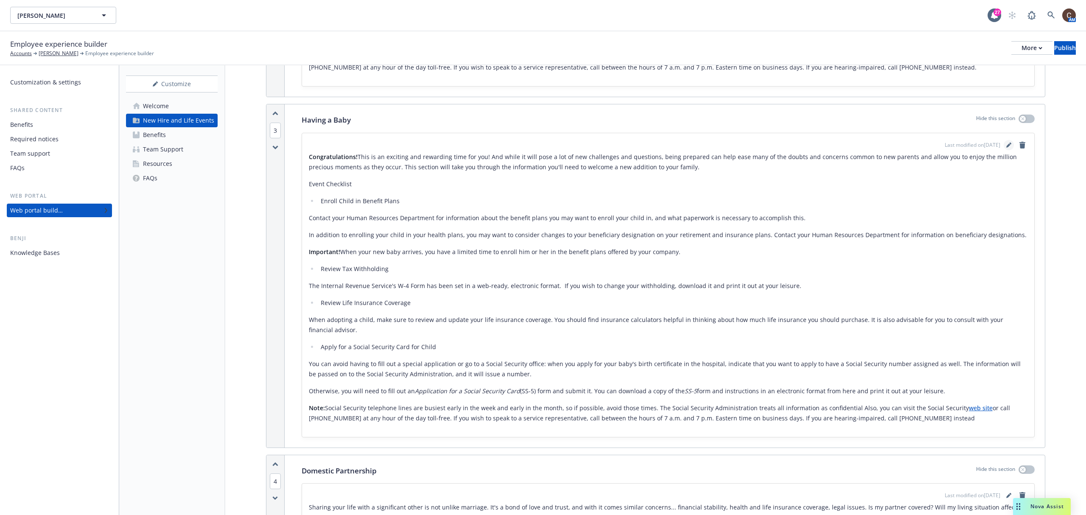
click at [814, 150] on link "editPencil" at bounding box center [1009, 145] width 10 height 10
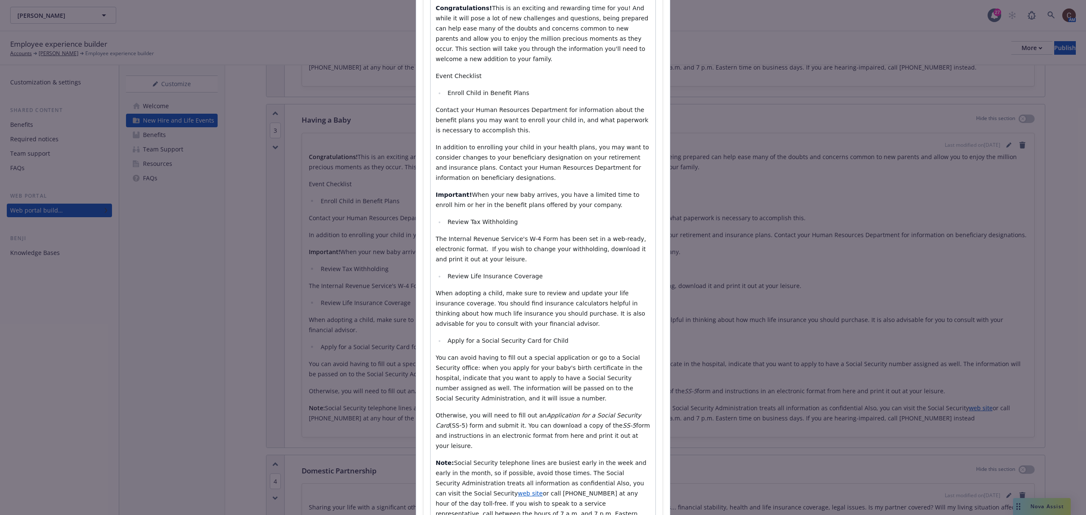
scroll to position [212, 0]
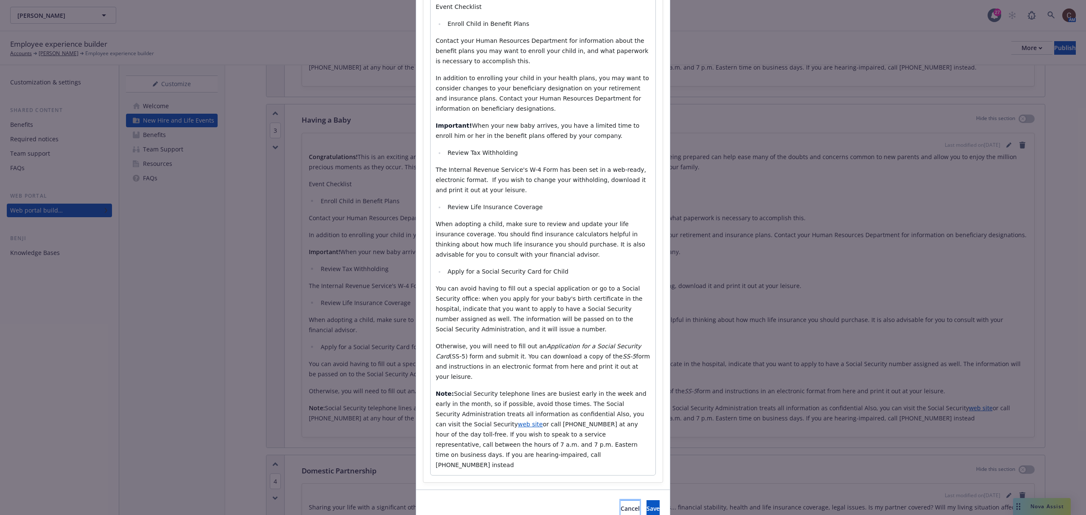
click at [621, 386] on button "Cancel" at bounding box center [630, 508] width 19 height 17
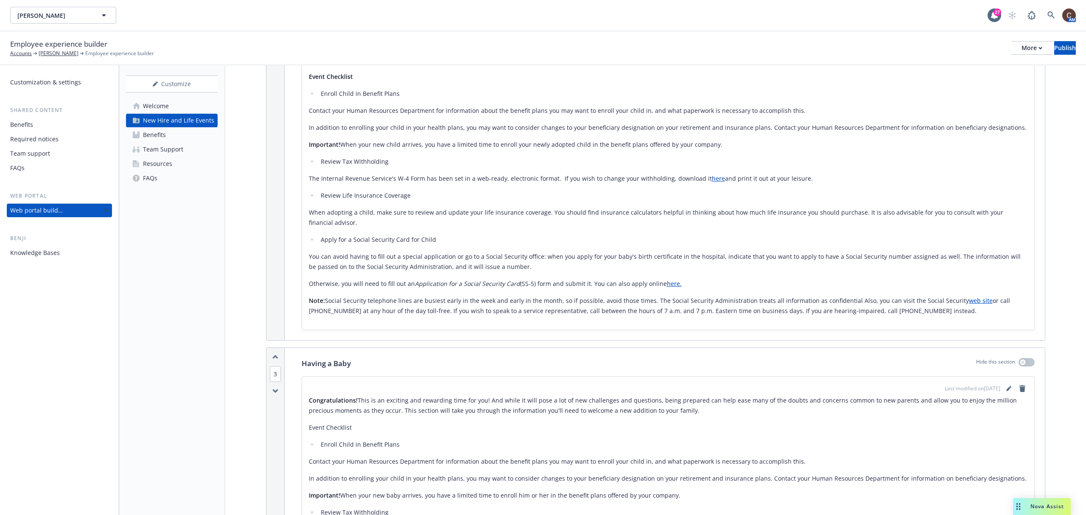
scroll to position [679, 0]
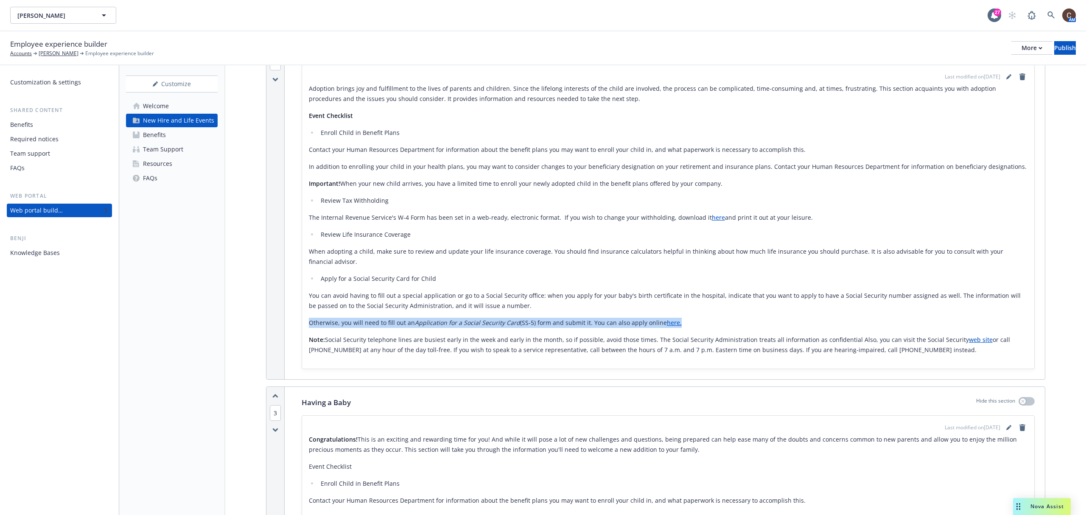
drag, startPoint x: 686, startPoint y: 326, endPoint x: 292, endPoint y: 325, distance: 393.2
click at [292, 325] on div "Adoption Hide this section Last modified on 09/24/2025 Adoption brings joy and …" at bounding box center [667, 207] width 753 height 343
copy p "Otherwise, you will need to fill out an Application for a Social Security Card …"
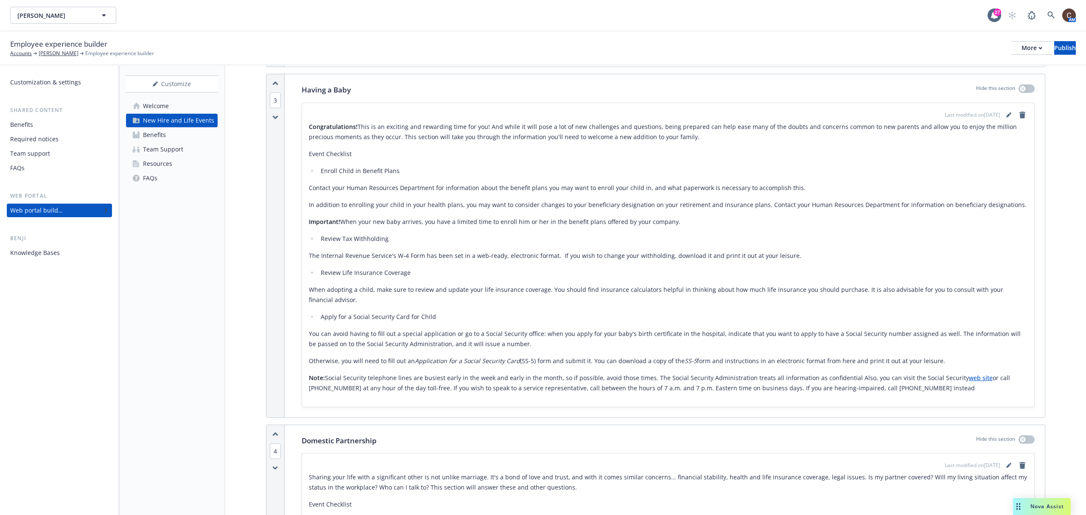
scroll to position [1018, 0]
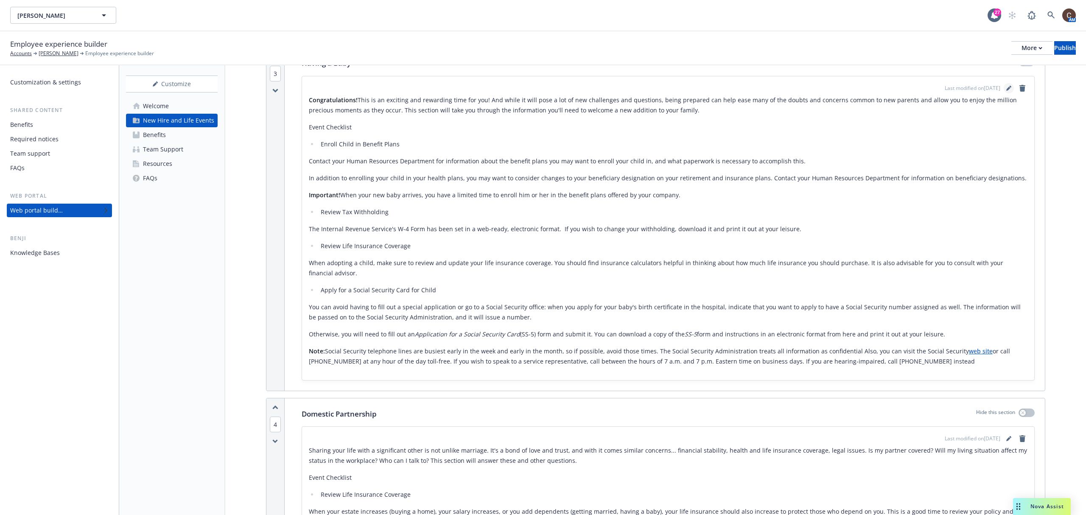
click at [814, 93] on link "editPencil" at bounding box center [1009, 88] width 10 height 10
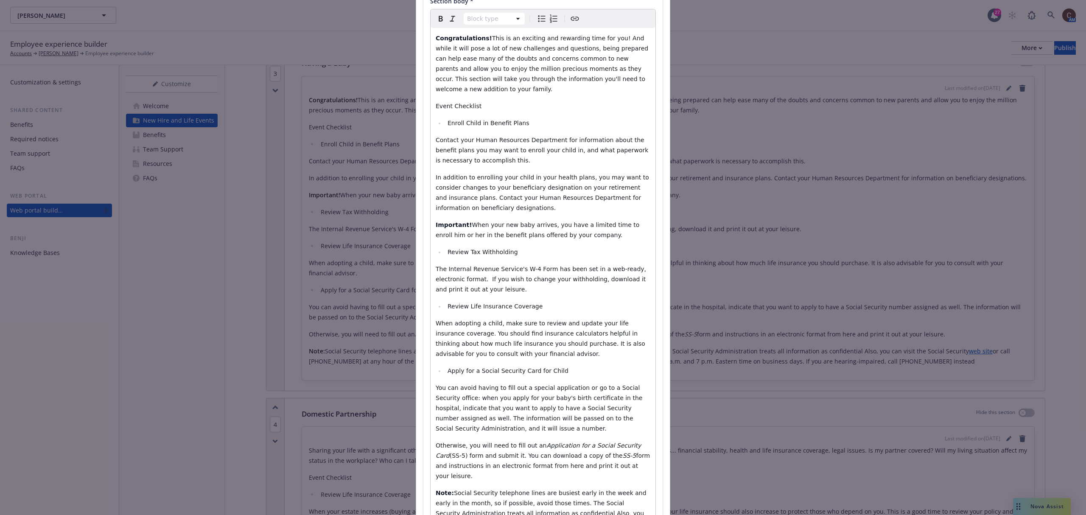
scroll to position [212, 0]
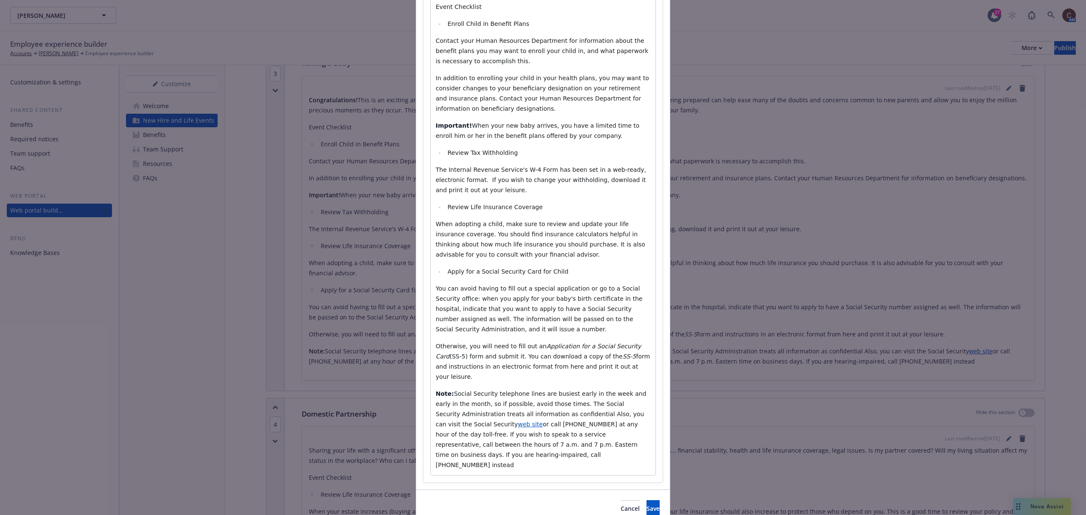
drag, startPoint x: 599, startPoint y: 359, endPoint x: 420, endPoint y: 336, distance: 180.8
click at [423, 336] on div "Section title * Having a Baby Section body * Paragraph Paragraph Heading 1 Head…" at bounding box center [542, 168] width 239 height 628
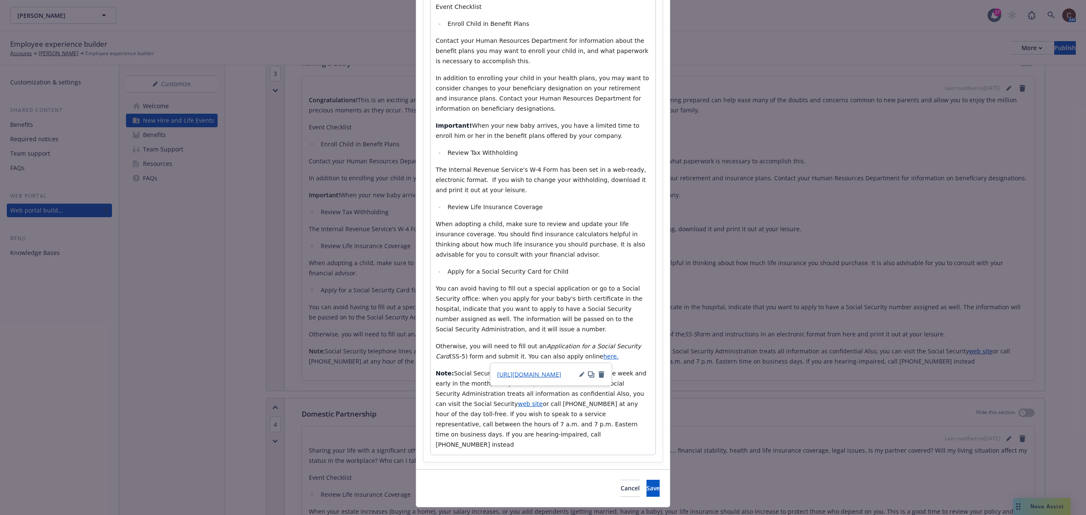
scroll to position [202, 0]
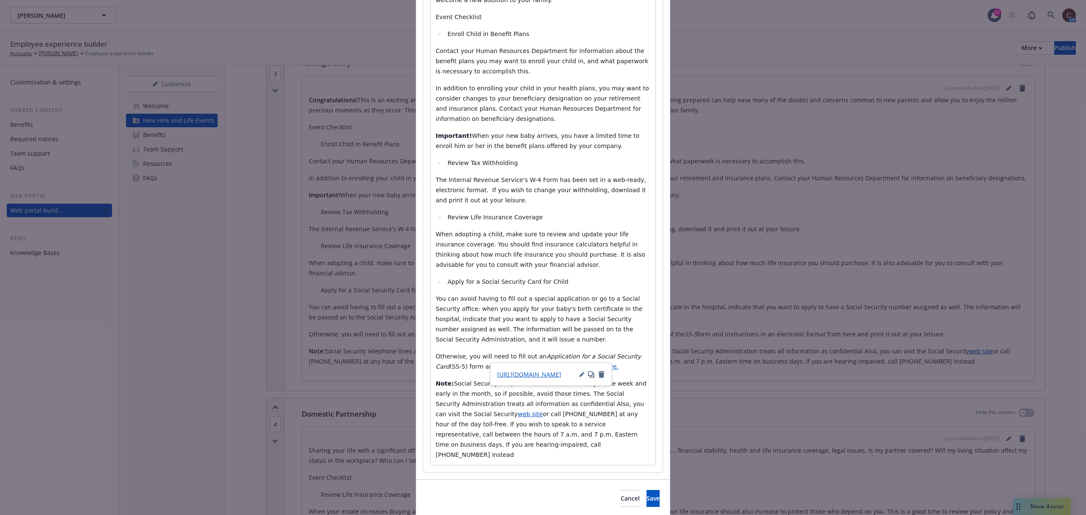
click at [594, 355] on p "Otherwise, you will need to fill out an Application for a Social Security Card …" at bounding box center [543, 361] width 215 height 20
click at [590, 182] on span "The Internal Revenue Service's W-4 Form has been set in a web-ready, electronic…" at bounding box center [542, 189] width 213 height 27
drag, startPoint x: 602, startPoint y: 179, endPoint x: 593, endPoint y: 179, distance: 8.9
click at [593, 179] on span "The Internal Revenue Service's W-4 Form has been set in a web-ready, electronic…" at bounding box center [542, 189] width 213 height 27
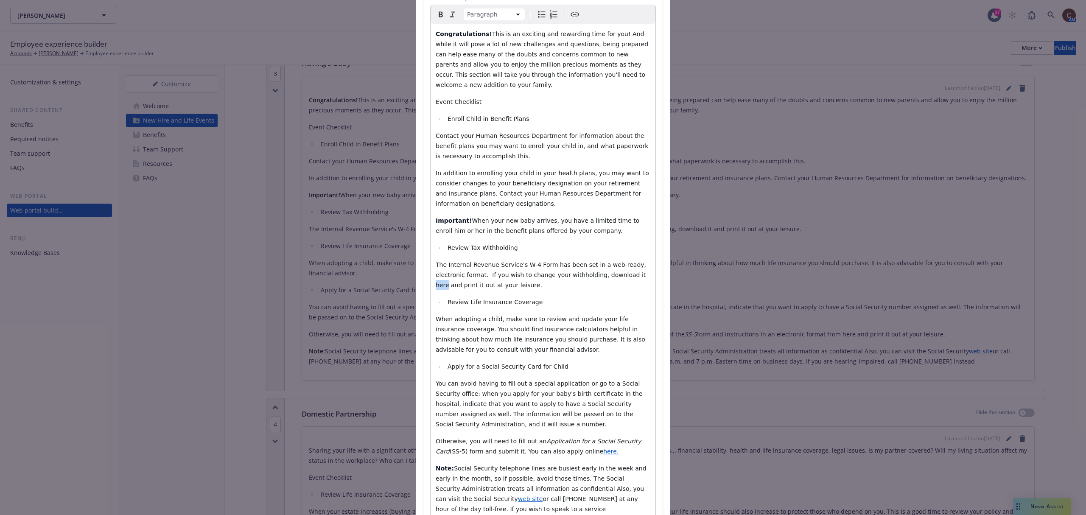
scroll to position [0, 0]
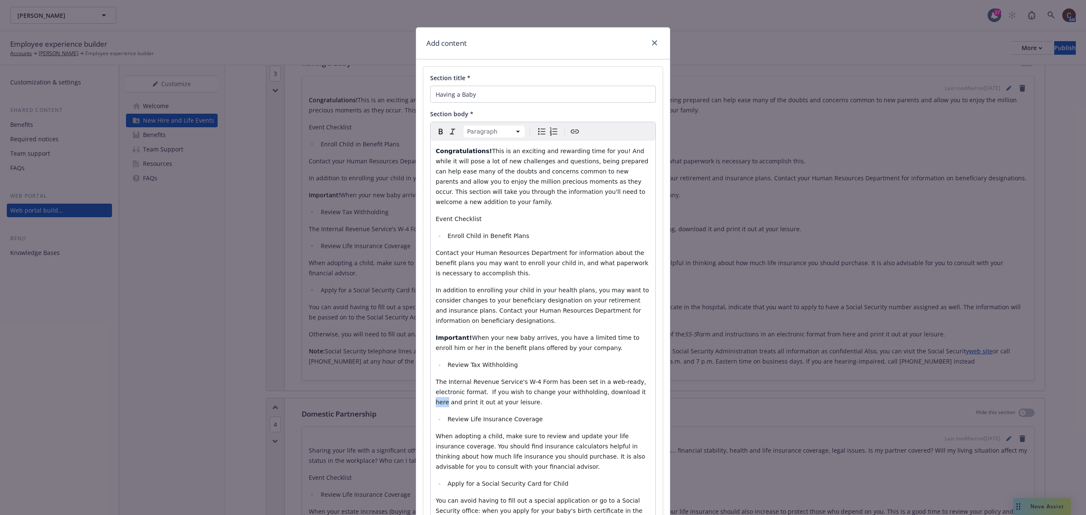
click at [574, 134] on icon "Create link" at bounding box center [575, 132] width 8 height 4
type input "https://www.irs.gov/pub/irs-pdf/fw4.pdf"
click at [631, 386] on button "Save" at bounding box center [637, 439] width 27 height 17
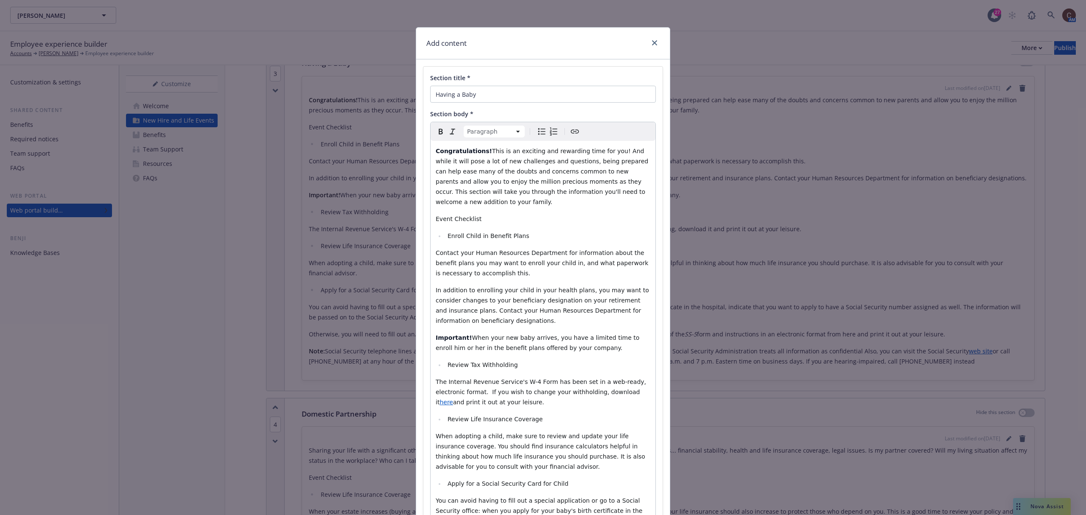
click at [615, 334] on span "When your new baby arrives, you have a limited time to enroll him or her in the…" at bounding box center [539, 342] width 206 height 17
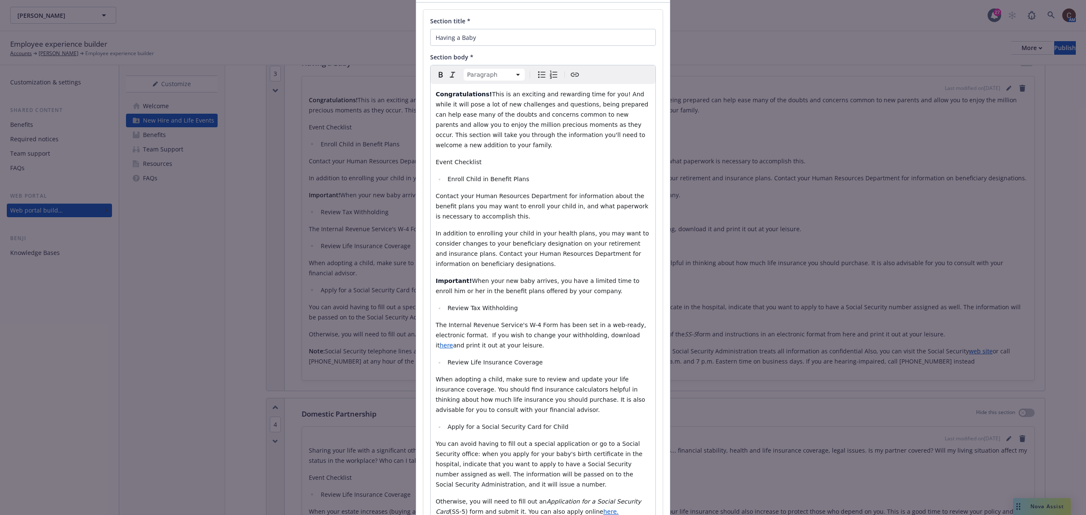
scroll to position [202, 0]
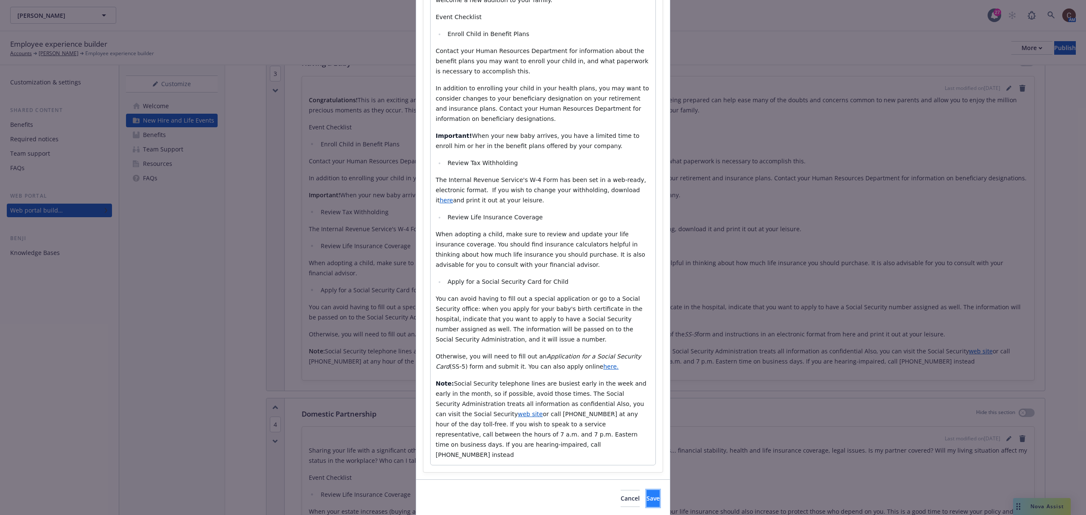
click at [646, 386] on span "Save" at bounding box center [652, 498] width 13 height 8
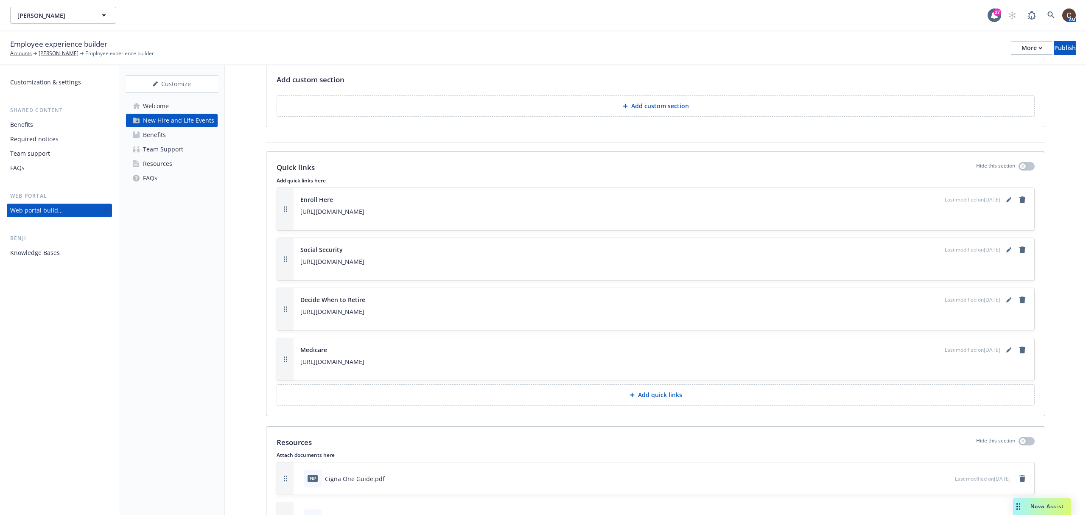
scroll to position [3276, 0]
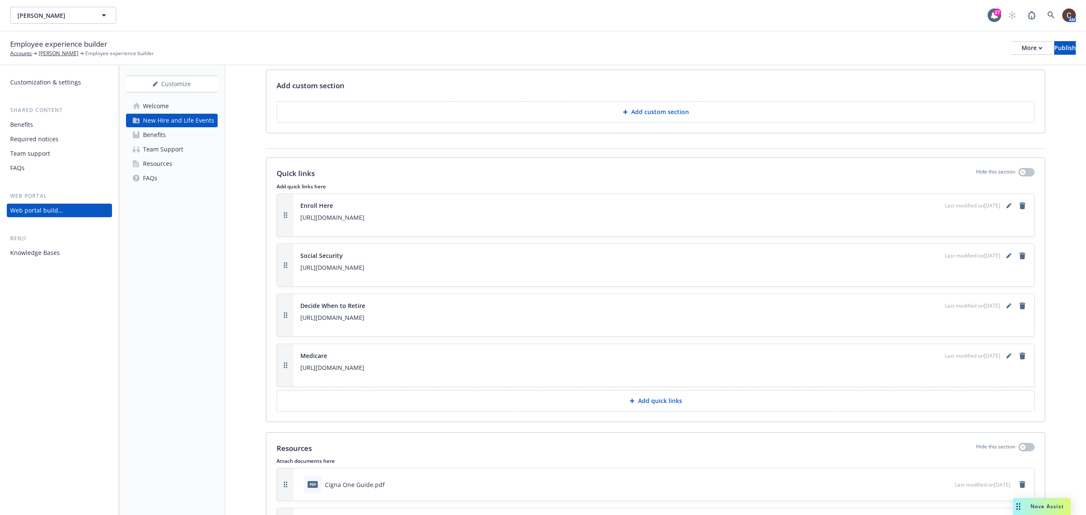
click at [669, 386] on p "Add quick links" at bounding box center [660, 401] width 44 height 8
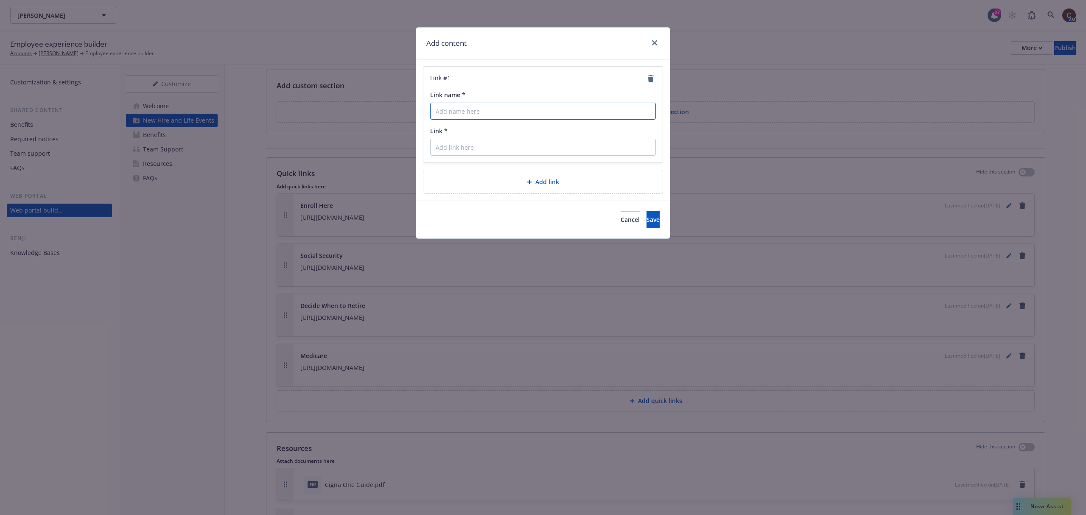
click at [517, 118] on input "Link name *" at bounding box center [543, 111] width 226 height 17
type input "W-4 Form"
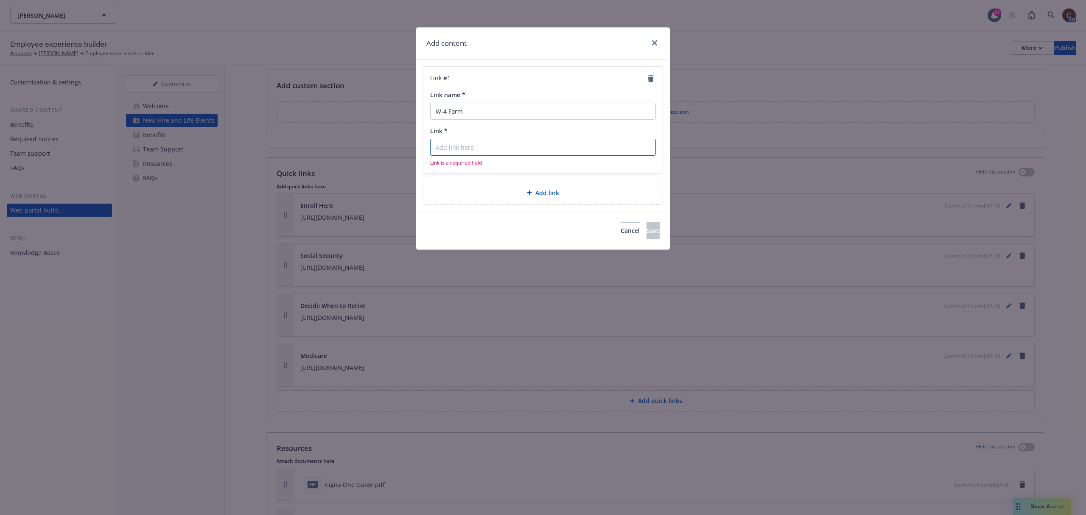
click at [462, 144] on input "Link *" at bounding box center [543, 147] width 226 height 17
paste input "https://www.irs.gov/pub/irs-pdf/fw4.pdf"
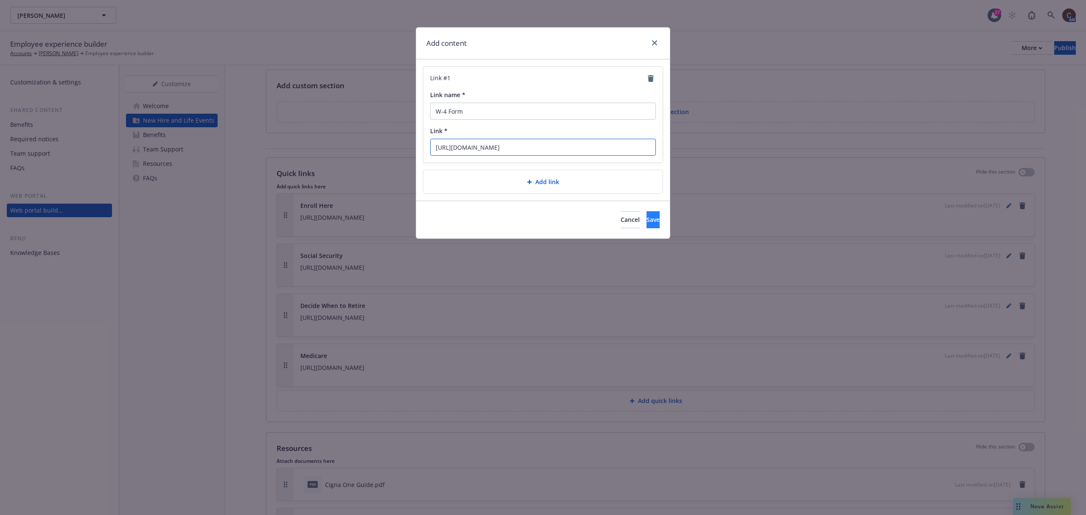
type input "https://www.irs.gov/pub/irs-pdf/fw4.pdf"
click at [646, 228] on button "Save" at bounding box center [652, 219] width 13 height 17
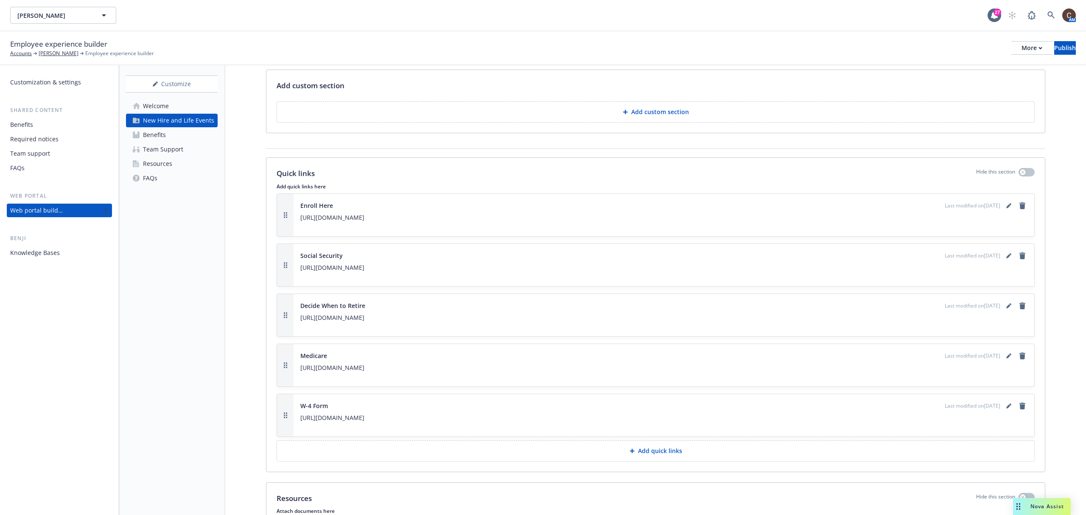
click at [663, 386] on button "Add quick links" at bounding box center [656, 450] width 758 height 21
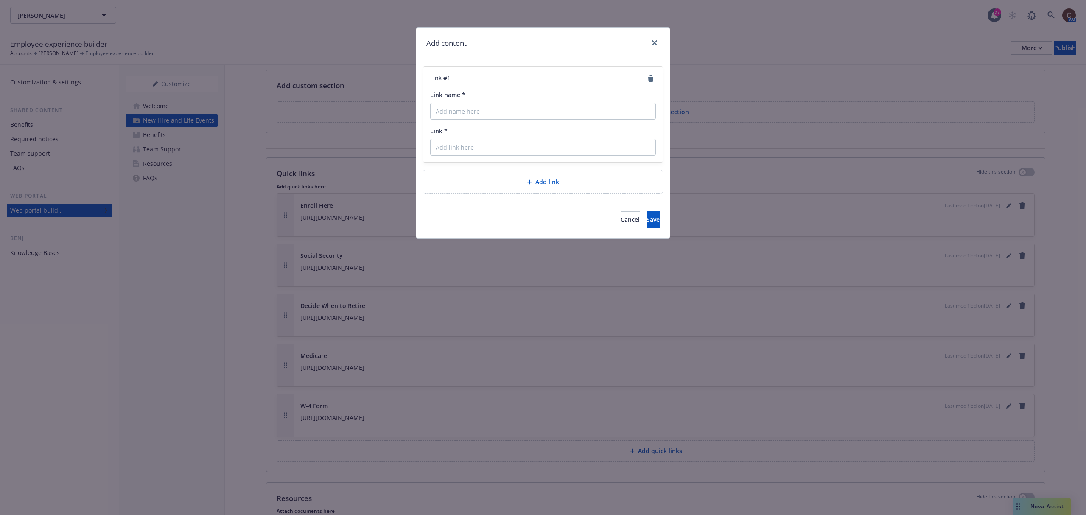
click at [560, 102] on div "Link name *" at bounding box center [543, 104] width 226 height 29
click at [562, 114] on input "Link name *" at bounding box center [543, 111] width 226 height 17
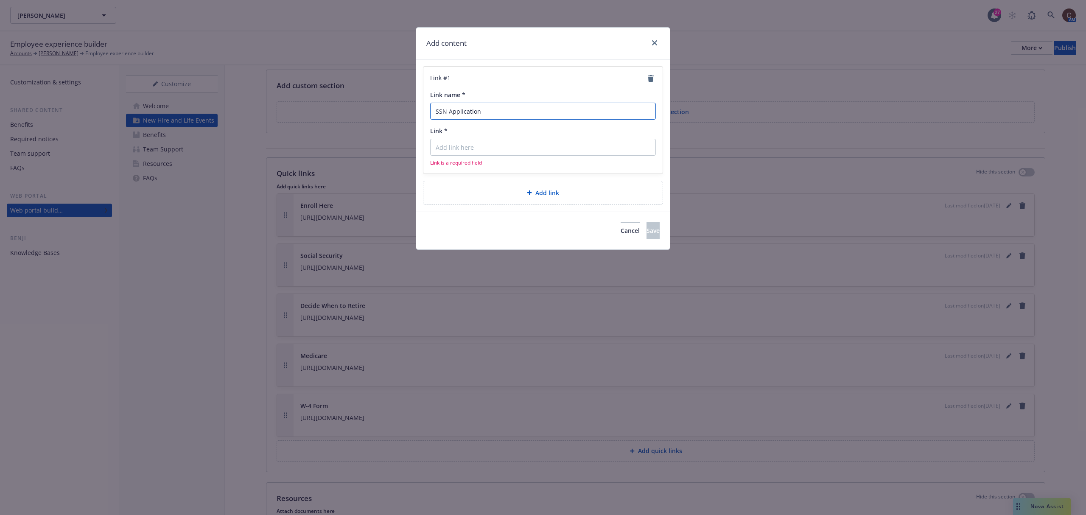
type input "SSN Application"
paste input "https://www.ssa.gov/forms/ss-5.pdf"
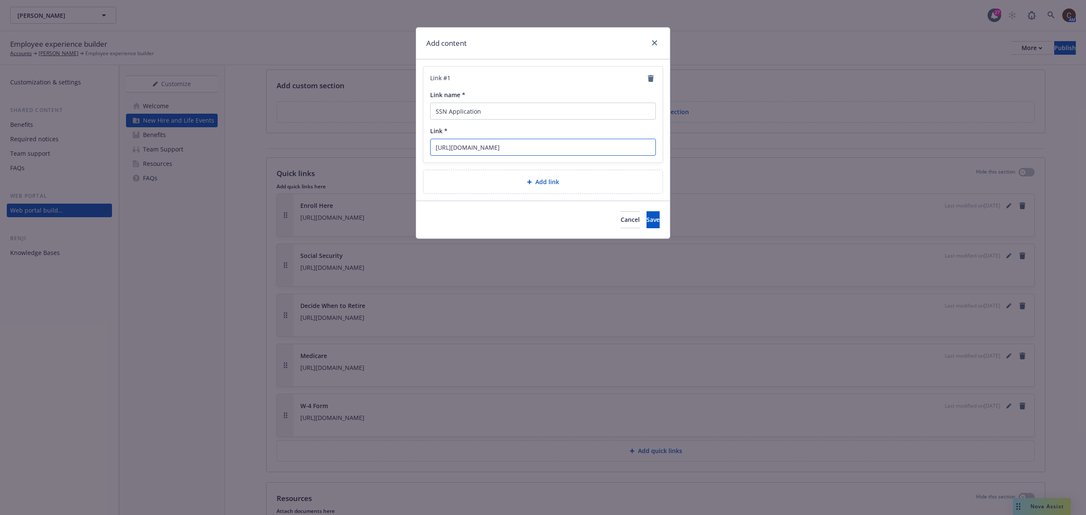
type input "https://www.ssa.gov/forms/ss-5.pdf"
click at [555, 115] on input "SSN Application" at bounding box center [543, 111] width 226 height 17
type input "SSN Application Form"
click at [646, 221] on span "Save" at bounding box center [652, 219] width 13 height 8
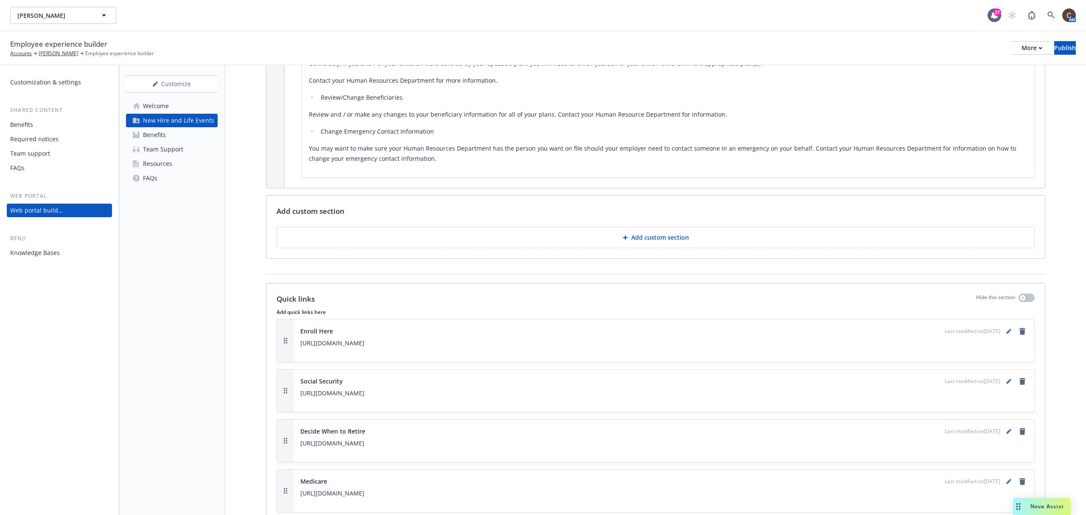
scroll to position [3546, 0]
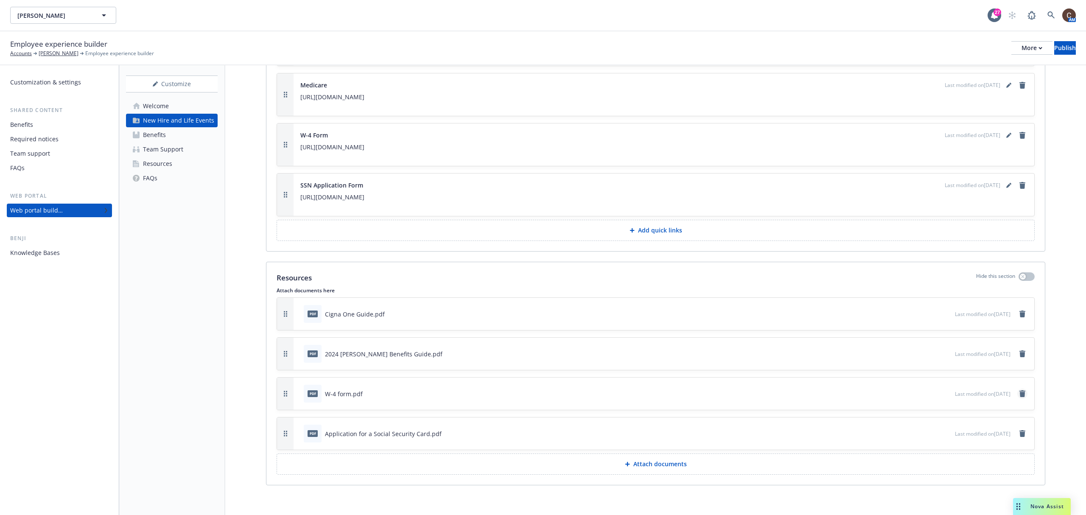
click at [814, 386] on icon "remove" at bounding box center [1022, 393] width 7 height 7
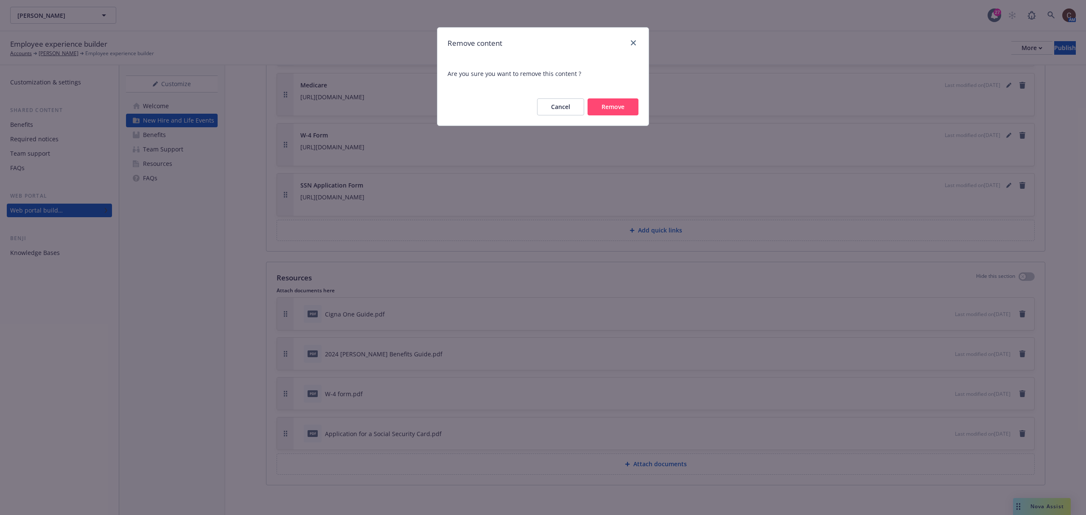
click at [610, 104] on button "Remove" at bounding box center [613, 106] width 51 height 17
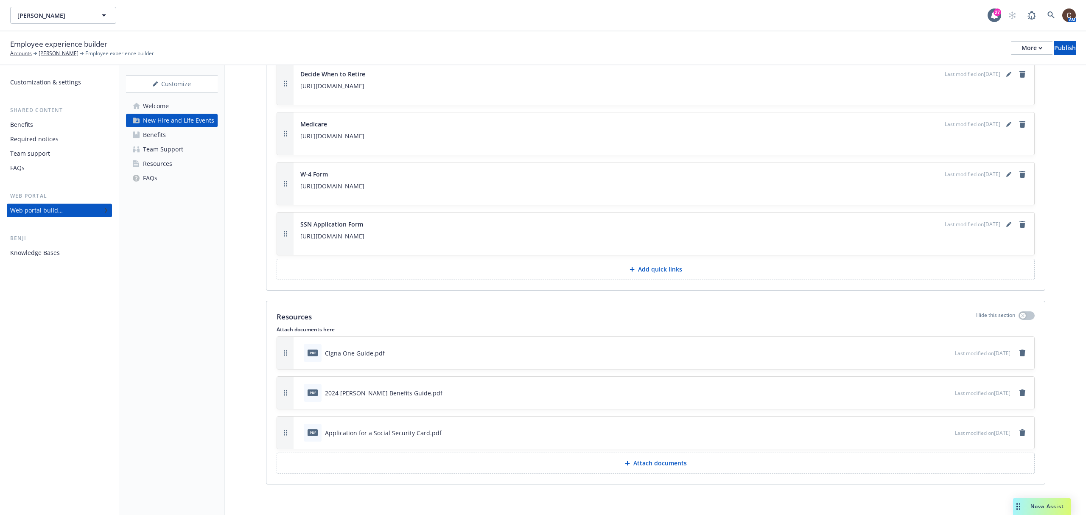
scroll to position [3506, 0]
click at [814, 386] on link "remove" at bounding box center [1022, 434] width 10 height 10
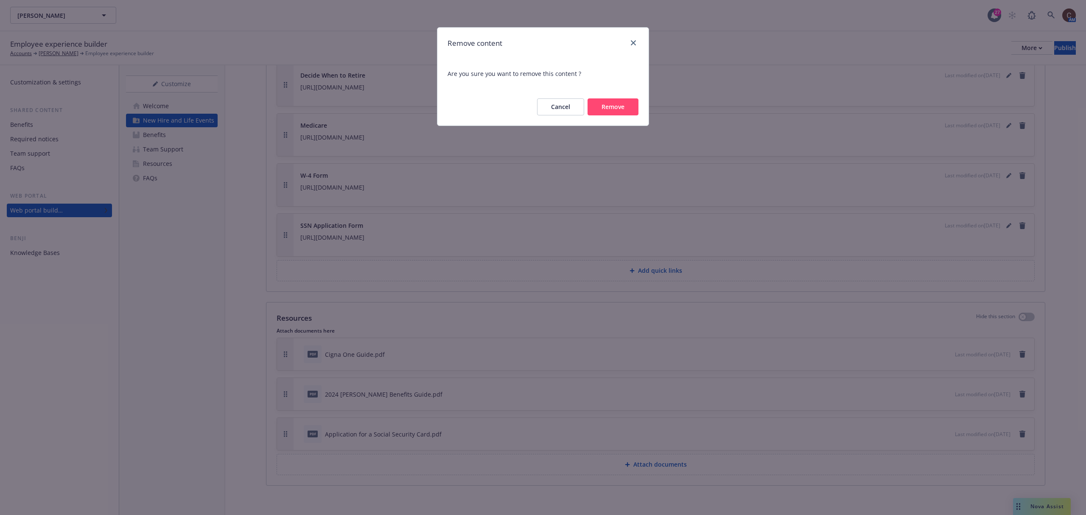
click at [624, 106] on button "Remove" at bounding box center [613, 106] width 51 height 17
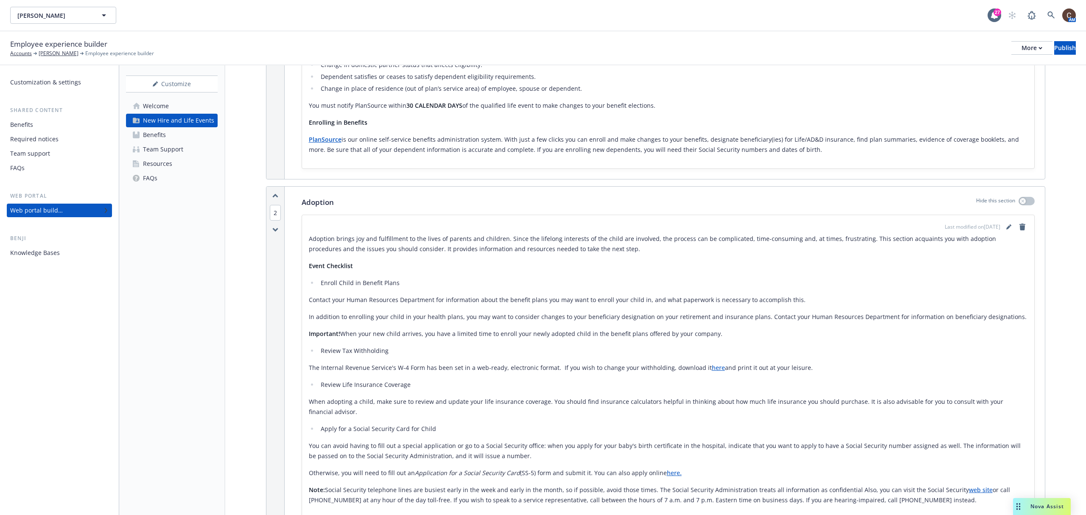
scroll to position [355, 0]
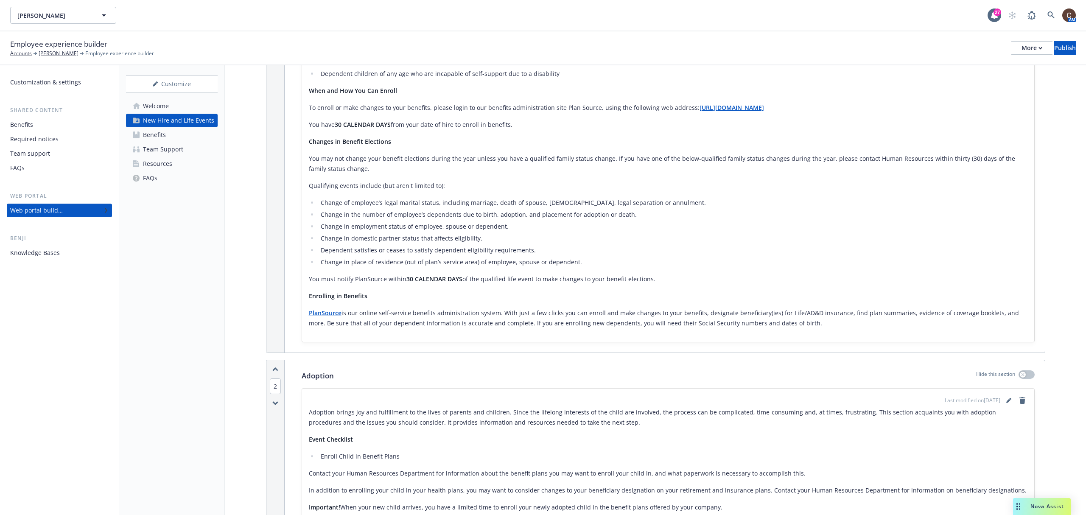
click at [739, 259] on li "Change in place of residence (out of plan’s service area) of employee, spouse o…" at bounding box center [672, 262] width 709 height 10
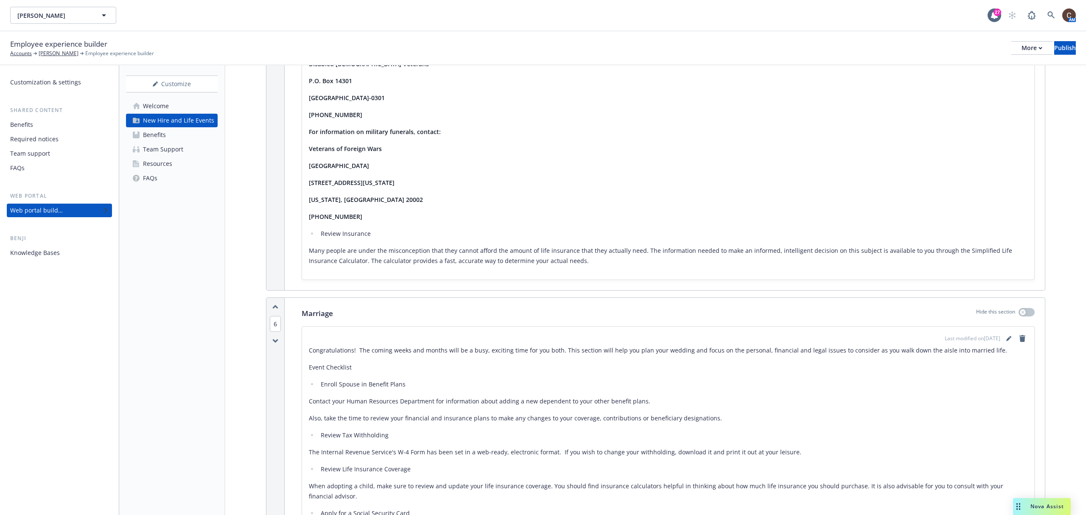
scroll to position [2108, 0]
click at [275, 305] on icon "button" at bounding box center [275, 306] width 5 height 2
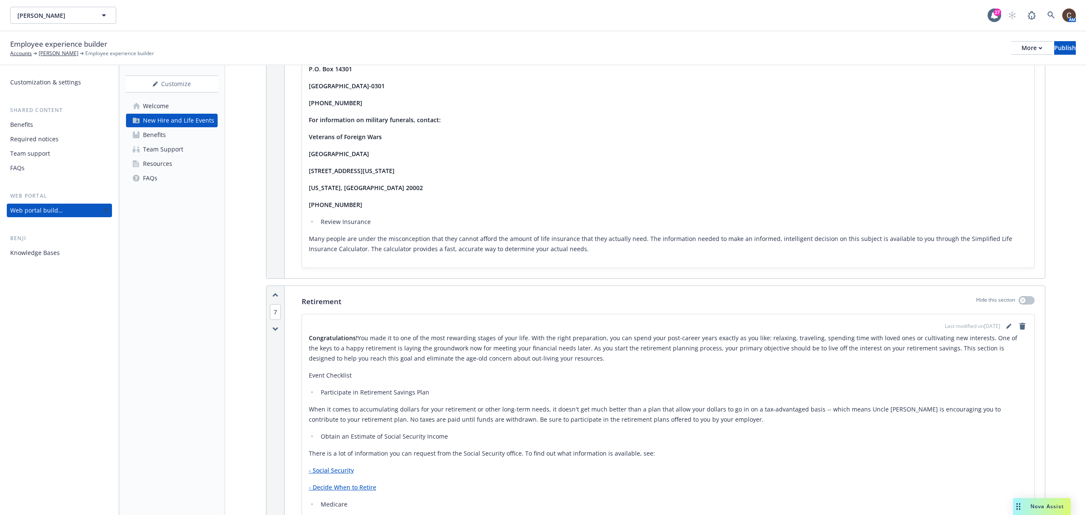
scroll to position [2763, 0]
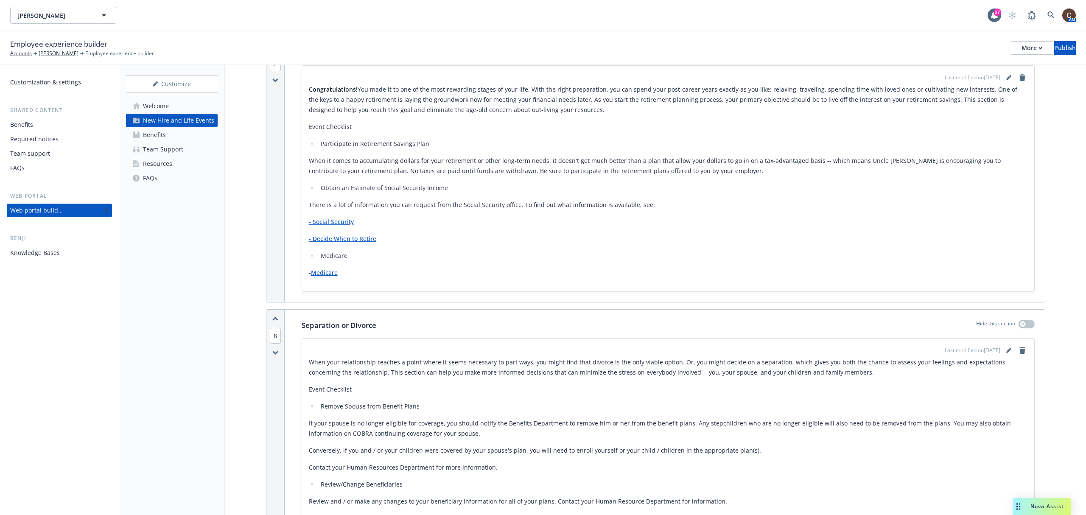
click at [275, 318] on icon "button" at bounding box center [275, 319] width 5 height 2
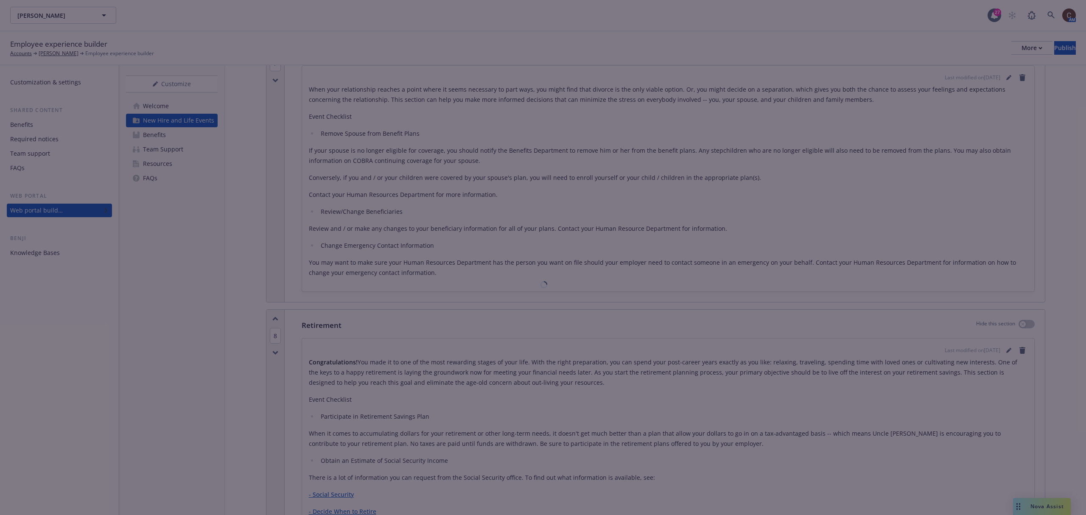
scroll to position [2490, 0]
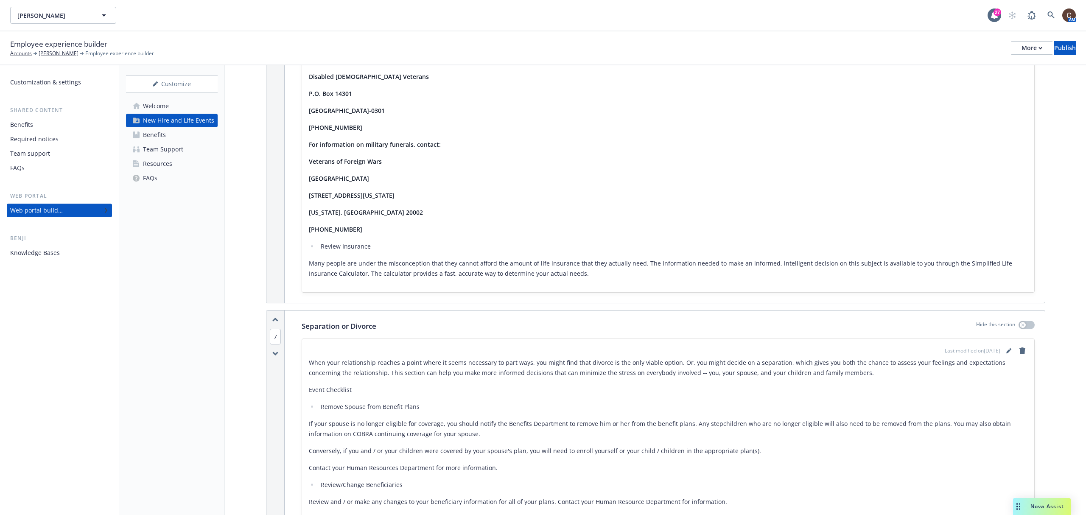
click at [275, 319] on icon "button" at bounding box center [275, 320] width 5 height 2
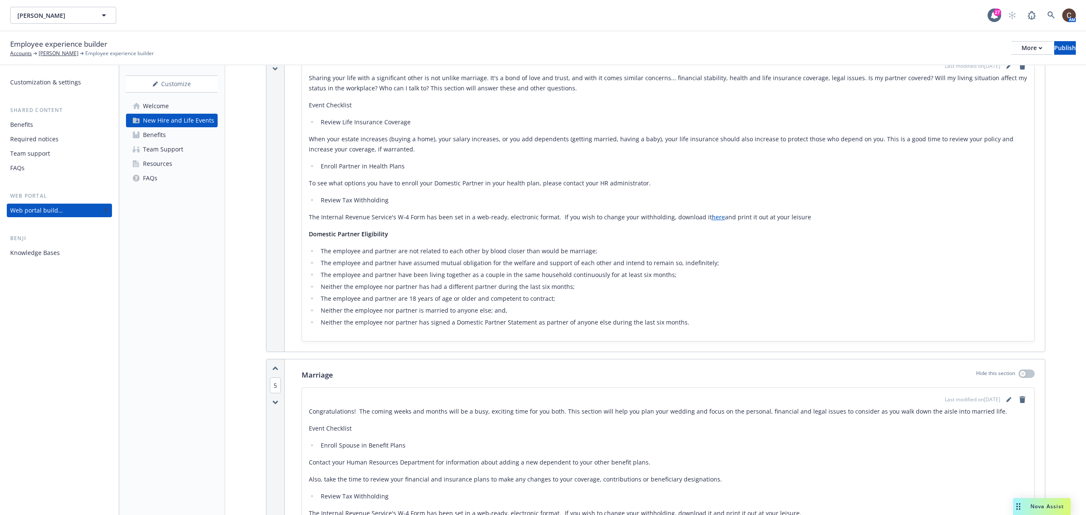
scroll to position [1335, 0]
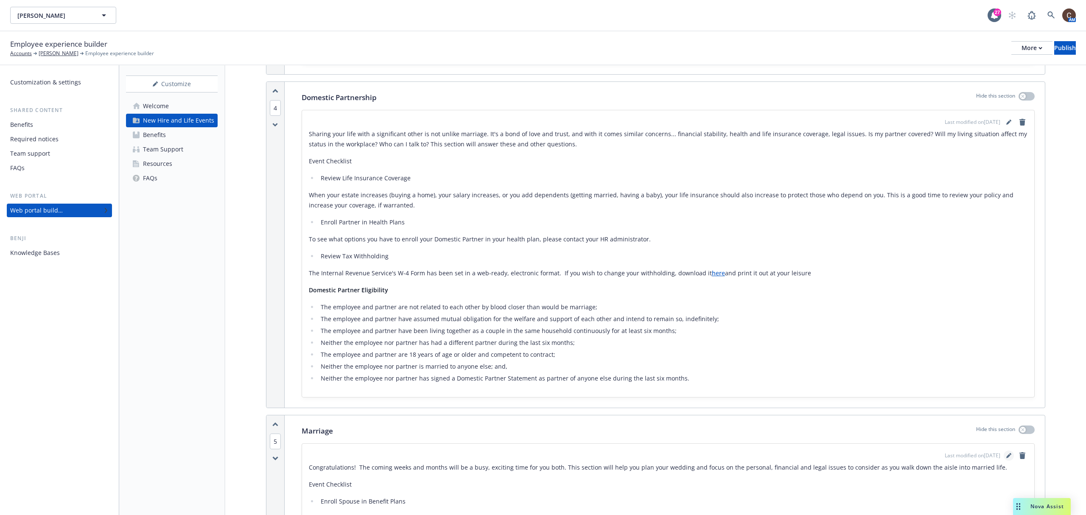
click at [814, 386] on icon "editPencil" at bounding box center [1008, 455] width 5 height 5
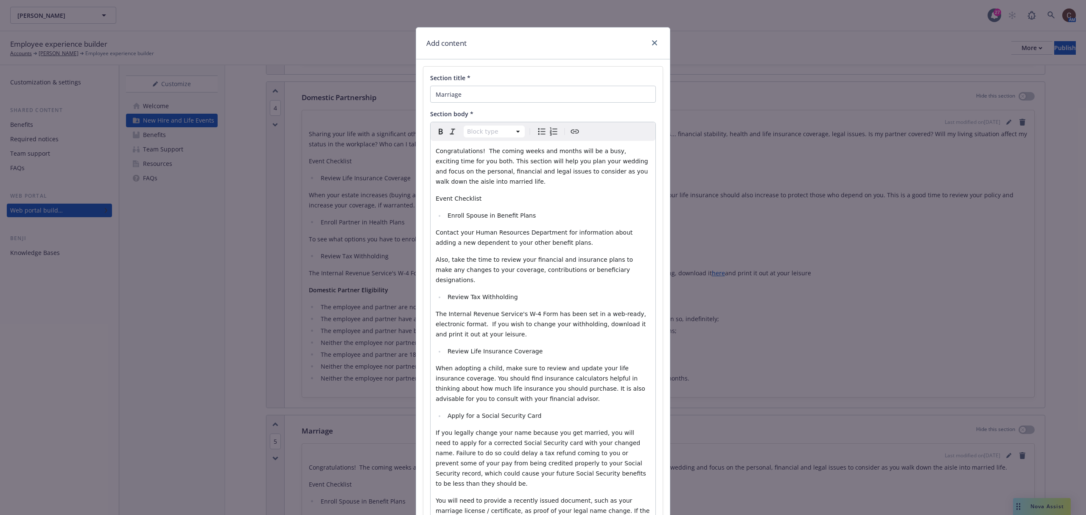
click at [589, 311] on span "The Internal Revenue Service's W-4 Form has been set in a web-ready, electronic…" at bounding box center [542, 324] width 213 height 27
drag, startPoint x: 603, startPoint y: 304, endPoint x: 590, endPoint y: 306, distance: 12.9
click at [590, 311] on span "The Internal Revenue Service's W-4 Form has been set in a web-ready, electronic…" at bounding box center [542, 324] width 213 height 27
click at [602, 311] on span "The Internal Revenue Service's W-4 Form has been set in a web-ready, electronic…" at bounding box center [542, 324] width 213 height 27
drag, startPoint x: 603, startPoint y: 306, endPoint x: 592, endPoint y: 306, distance: 10.6
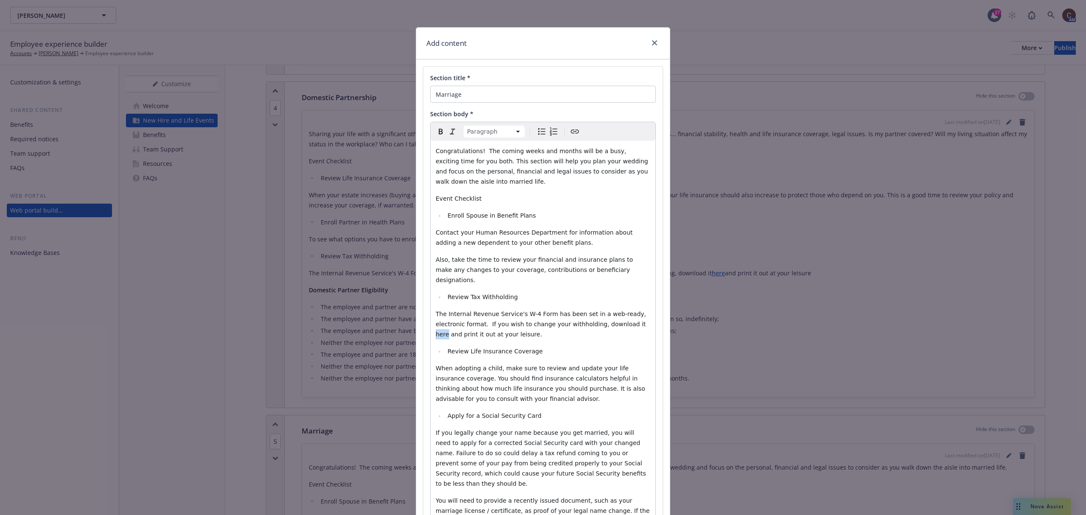
click at [592, 311] on span "The Internal Revenue Service's W-4 Form has been set in a web-ready, electronic…" at bounding box center [542, 324] width 213 height 27
click at [573, 137] on icon "Create link" at bounding box center [575, 131] width 10 height 10
type input "https://www.irs.gov/pub/irs-pdf/fw4.pdf"
click at [638, 366] on button "Save" at bounding box center [637, 361] width 27 height 17
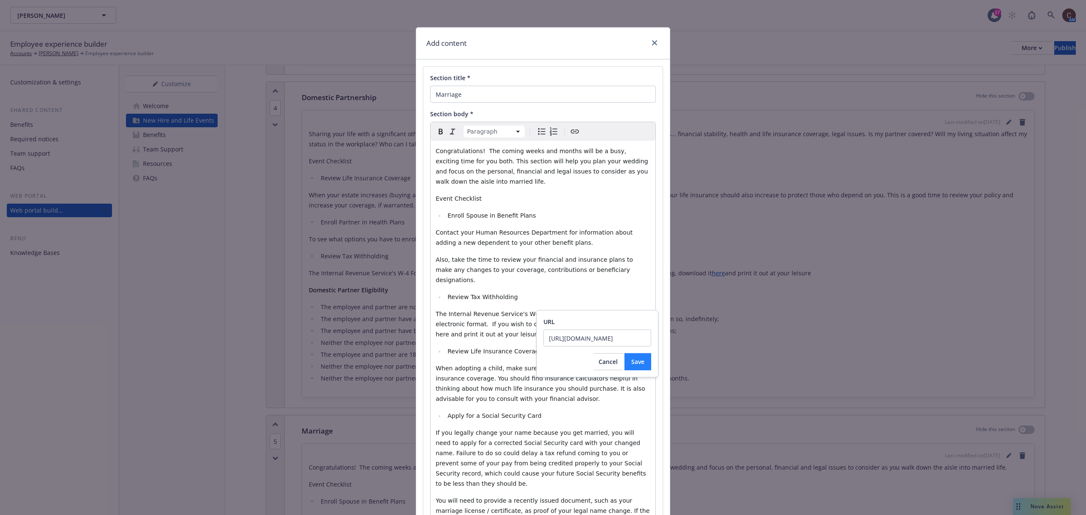
scroll to position [0, 0]
select select
click at [588, 386] on div "Congratulations! The coming weeks and months will be a busy, exciting time for …" at bounding box center [543, 441] width 225 height 601
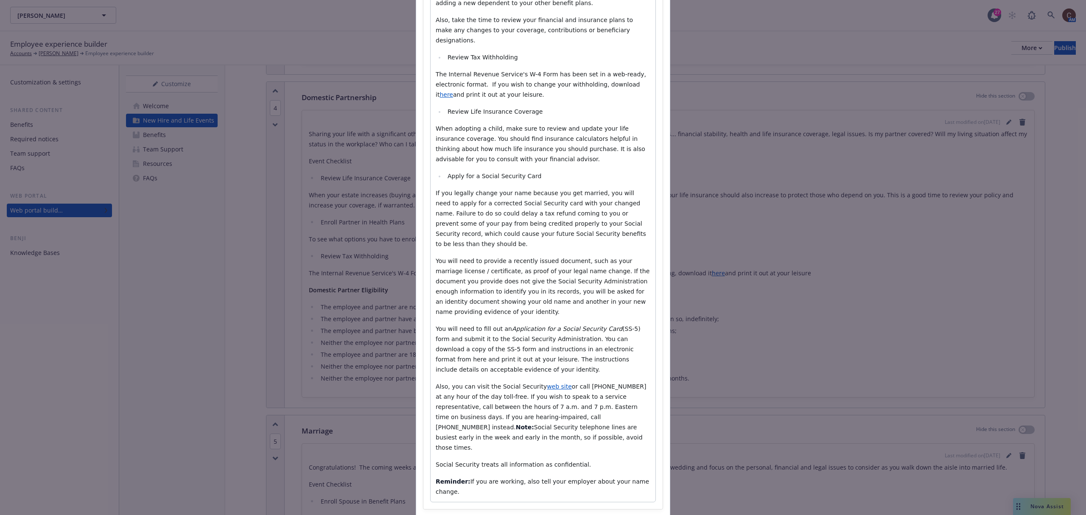
scroll to position [246, 0]
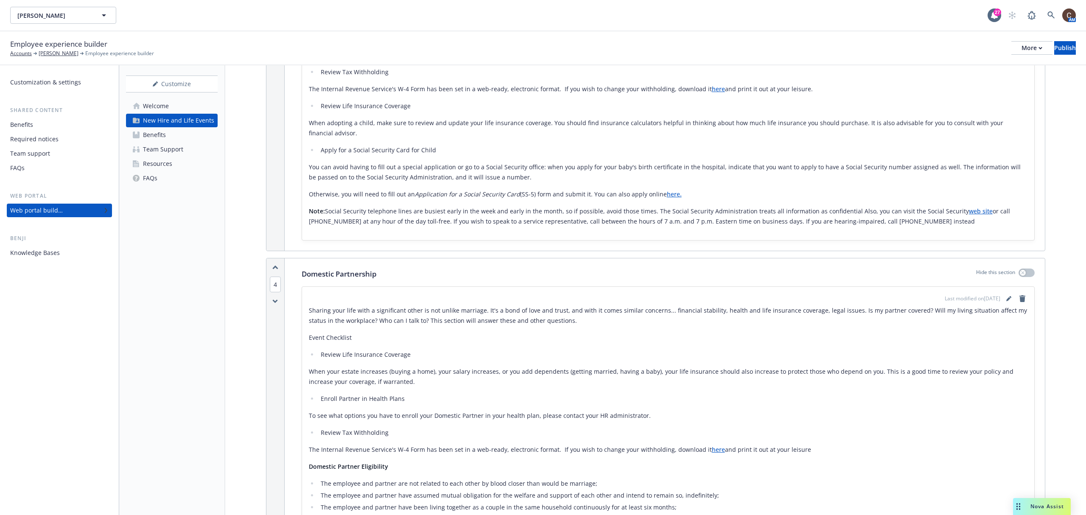
scroll to position [995, 0]
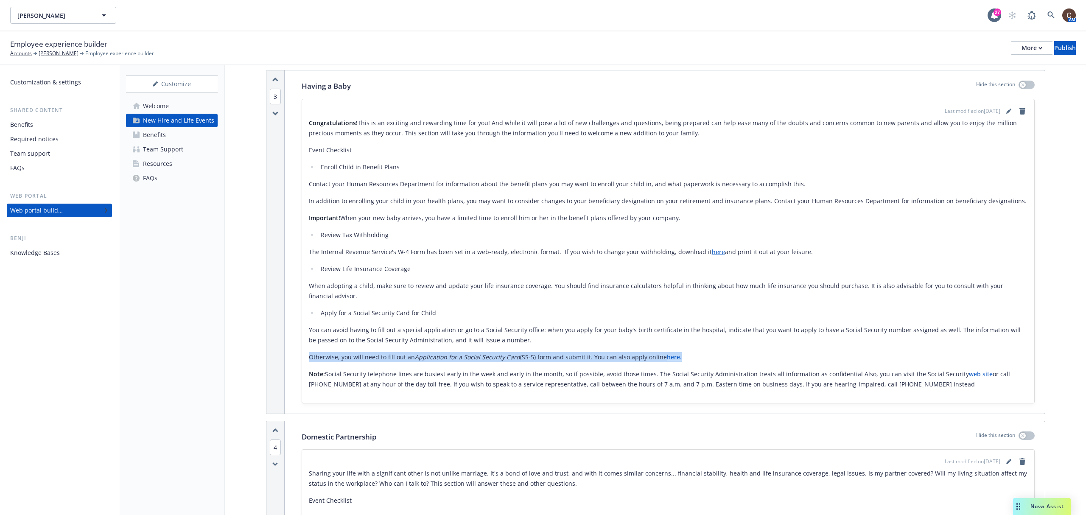
drag, startPoint x: 692, startPoint y: 360, endPoint x: 302, endPoint y: 357, distance: 390.3
click at [302, 357] on div "Last modified on 09/24/2025 Congratulations! This is an exciting and rewarding …" at bounding box center [668, 251] width 732 height 304
copy p "Otherwise, you will need to fill out an Application for a Social Security Card …"
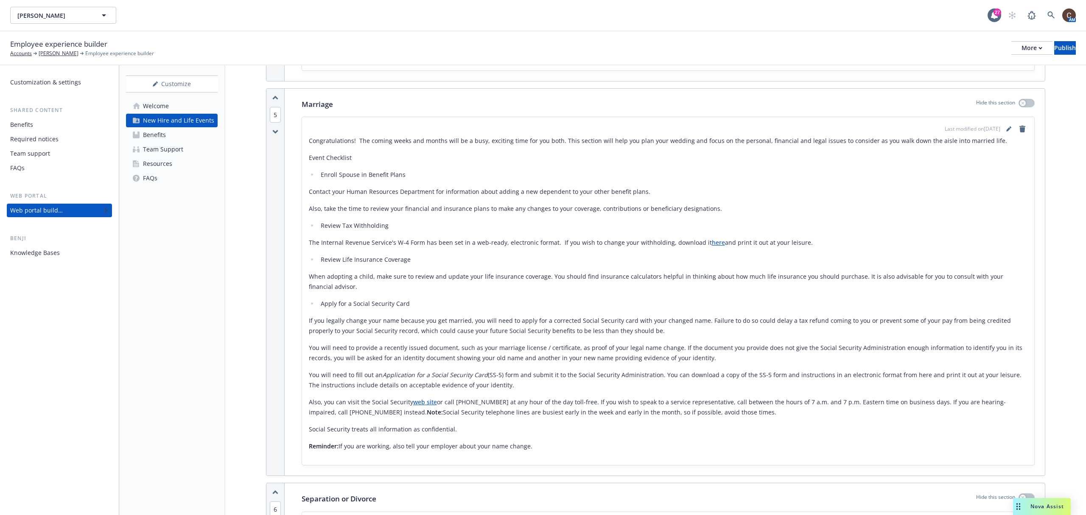
scroll to position [1674, 0]
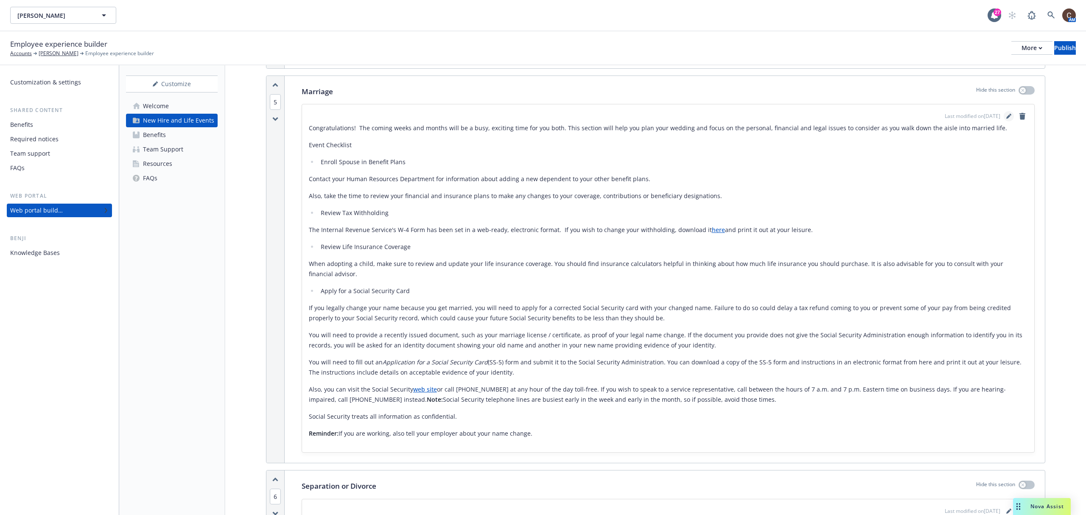
click at [814, 121] on link "editPencil" at bounding box center [1009, 116] width 10 height 10
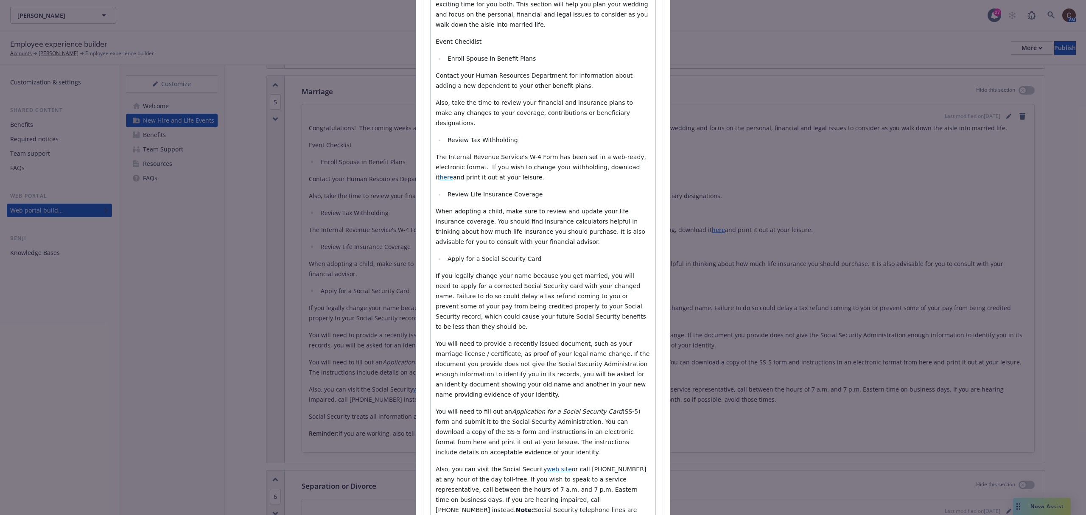
scroll to position [170, 0]
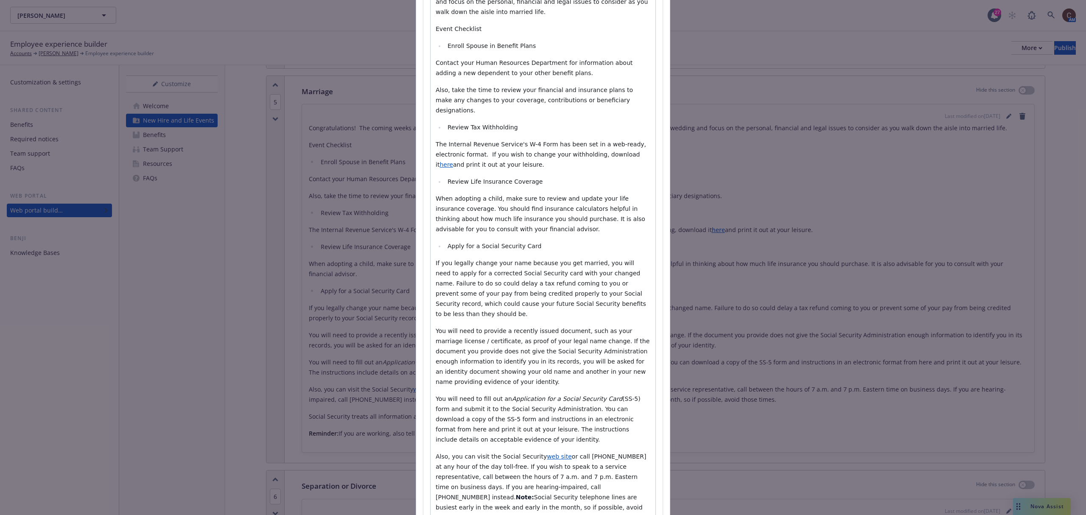
drag, startPoint x: 546, startPoint y: 409, endPoint x: 434, endPoint y: 372, distance: 117.0
click at [436, 386] on p "You will need to fill out an Application for a Social Security Card (SS-5) form…" at bounding box center [543, 419] width 215 height 51
click at [467, 386] on p "You will need to fill out an Application for a Social Security Card (SS-5) form…" at bounding box center [543, 419] width 215 height 51
drag, startPoint x: 467, startPoint y: 409, endPoint x: 428, endPoint y: 369, distance: 56.1
click at [431, 369] on div "Congratulations! The coming weeks and months will be a busy, exciting time for …" at bounding box center [543, 271] width 225 height 601
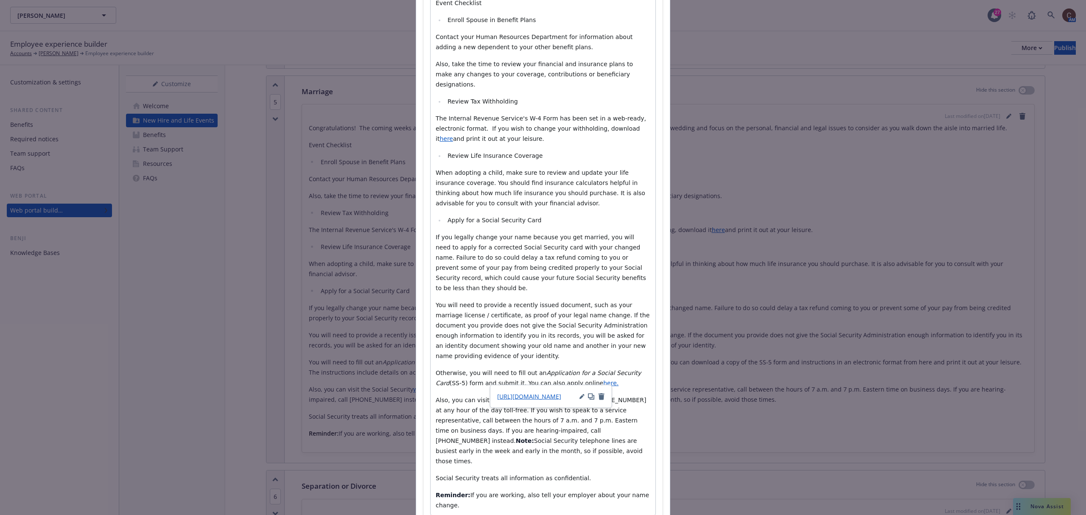
scroll to position [215, 0]
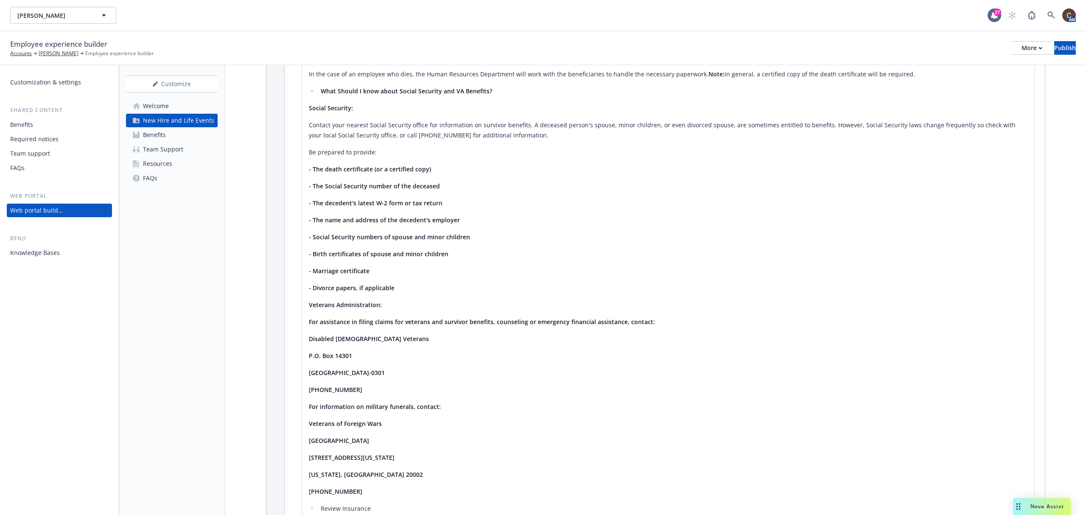
scroll to position [2353, 0]
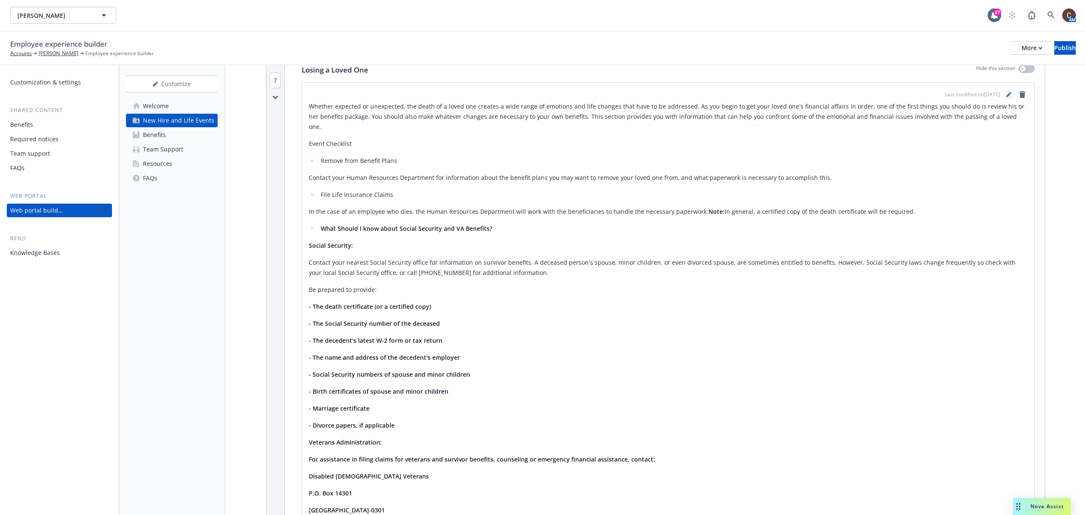
click at [814, 94] on icon "editPencil" at bounding box center [1010, 93] width 2 height 2
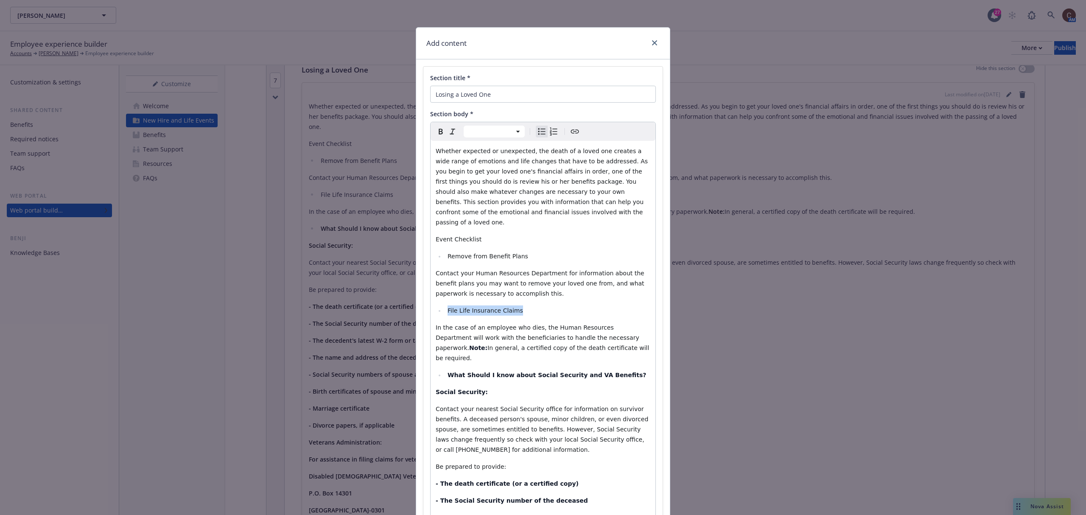
drag, startPoint x: 516, startPoint y: 299, endPoint x: 444, endPoint y: 294, distance: 72.7
click at [445, 305] on li "File Life Insurance Claims" at bounding box center [547, 310] width 205 height 10
click at [437, 133] on icon "Bold" at bounding box center [441, 131] width 10 height 10
drag, startPoint x: 518, startPoint y: 245, endPoint x: 443, endPoint y: 216, distance: 80.3
click at [425, 245] on div "Section title * Losing a Loved One Section body * Paragraph Heading 1 Heading 2…" at bounding box center [542, 498] width 239 height 862
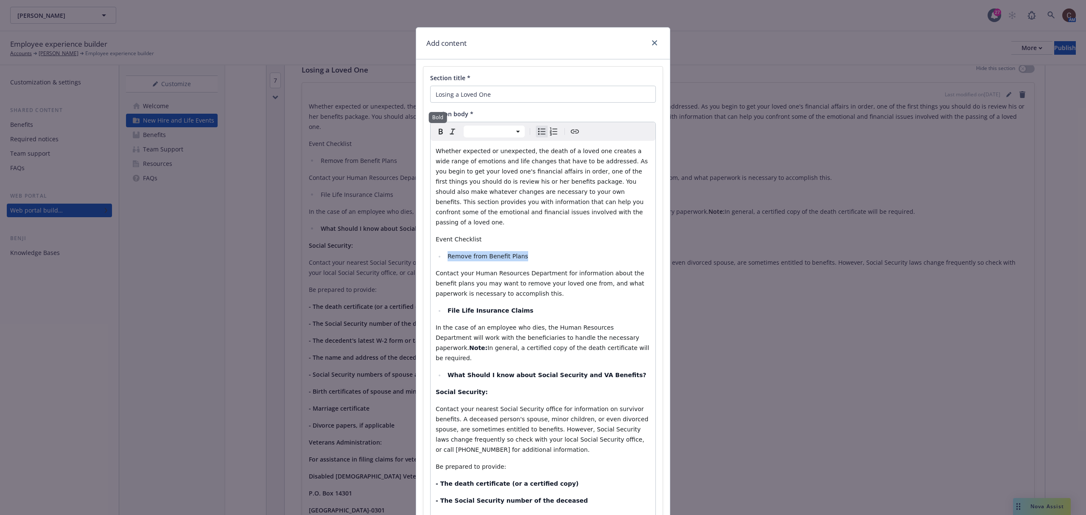
click at [439, 132] on icon "Bold" at bounding box center [441, 132] width 4 height 6
select select "paragraph"
drag, startPoint x: 467, startPoint y: 226, endPoint x: 452, endPoint y: 226, distance: 14.8
click at [452, 236] on span "Event Checklist" at bounding box center [459, 239] width 46 height 7
drag, startPoint x: 479, startPoint y: 228, endPoint x: 426, endPoint y: 231, distance: 53.5
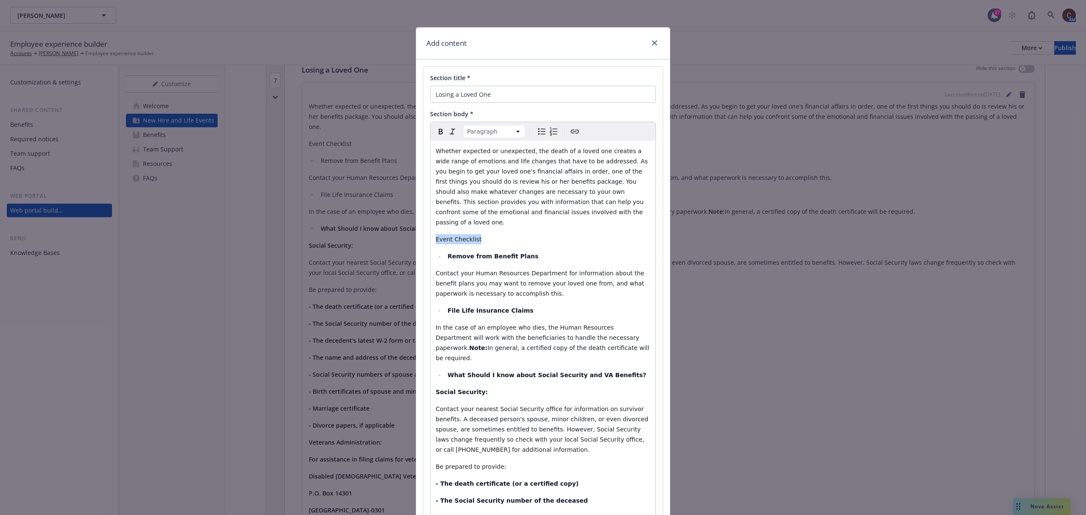
click at [430, 231] on div "Paragraph Paragraph Heading 1 Heading 2 Heading 3 Heading 4 Heading 5 Heading 6…" at bounding box center [543, 522] width 226 height 800
click at [438, 129] on icon "Bold" at bounding box center [441, 131] width 10 height 10
click at [544, 212] on p "Whether expected or unexpected, the death of a loved one creates a wide range o…" at bounding box center [543, 186] width 215 height 81
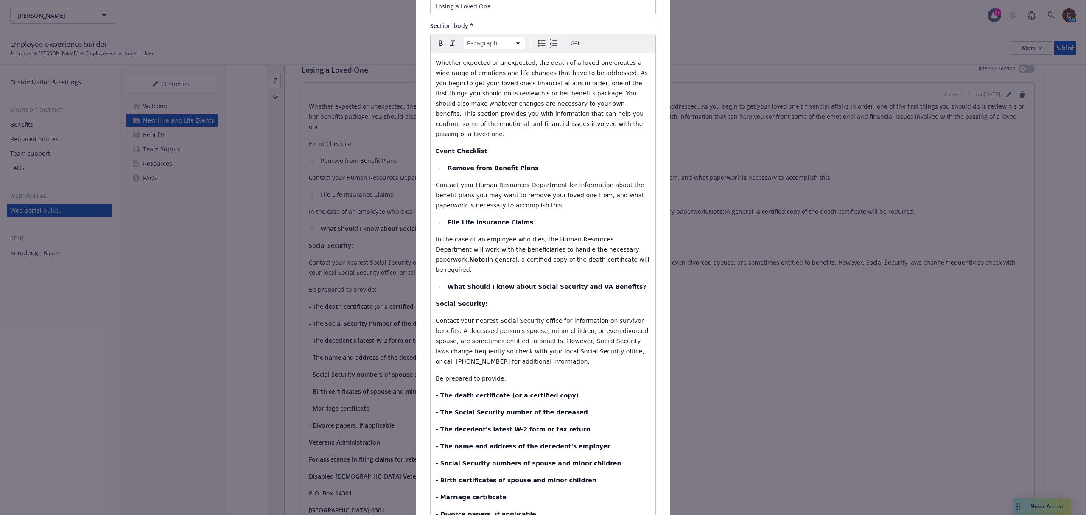
scroll to position [113, 0]
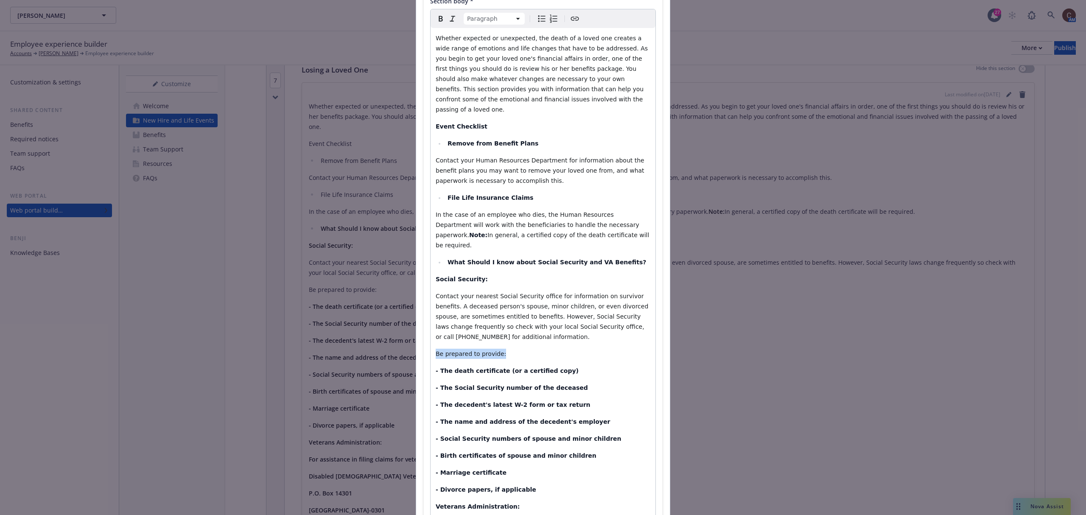
drag, startPoint x: 506, startPoint y: 331, endPoint x: 423, endPoint y: 330, distance: 82.7
click at [423, 330] on div "Section title * Losing a Loved One Section body * Paragraph Paragraph Heading 1…" at bounding box center [542, 385] width 239 height 862
click at [439, 20] on icon "Bold" at bounding box center [441, 19] width 10 height 10
click at [595, 386] on p "- Social Security numbers of spouse and minor children" at bounding box center [543, 439] width 215 height 10
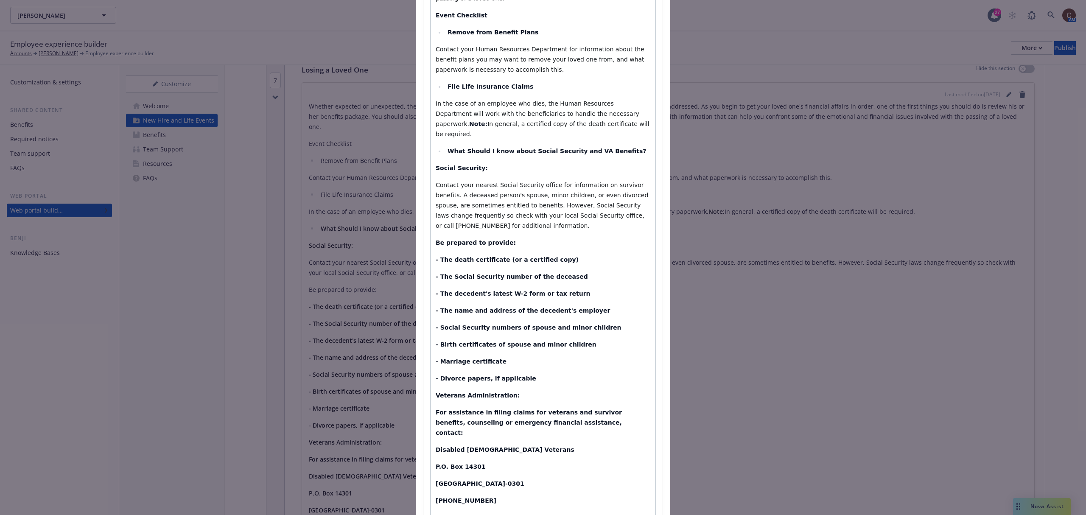
scroll to position [226, 0]
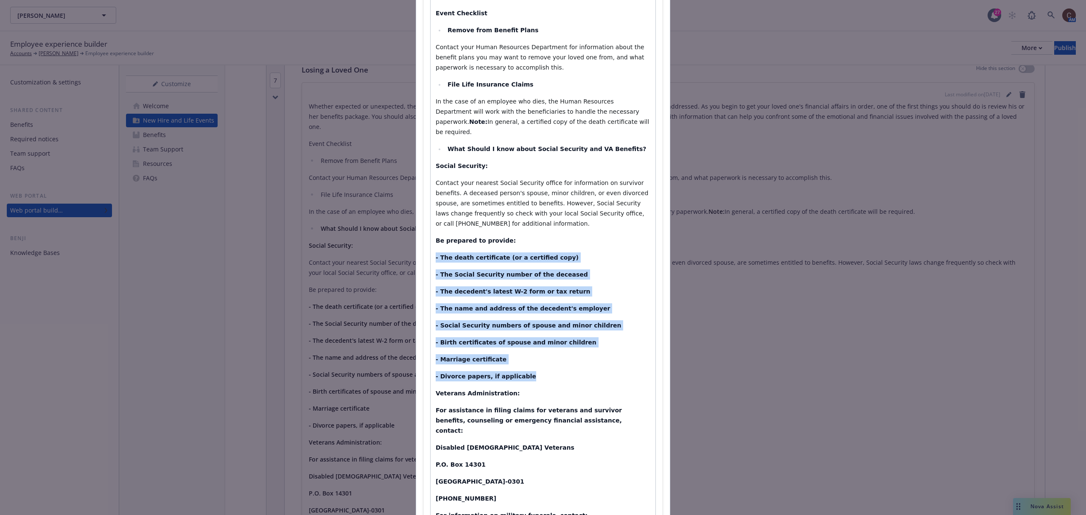
drag, startPoint x: 522, startPoint y: 354, endPoint x: 411, endPoint y: 239, distance: 159.6
click at [411, 239] on div "Add content Section title * Losing a Loved One Section body * Paragraph Paragra…" at bounding box center [543, 257] width 1086 height 515
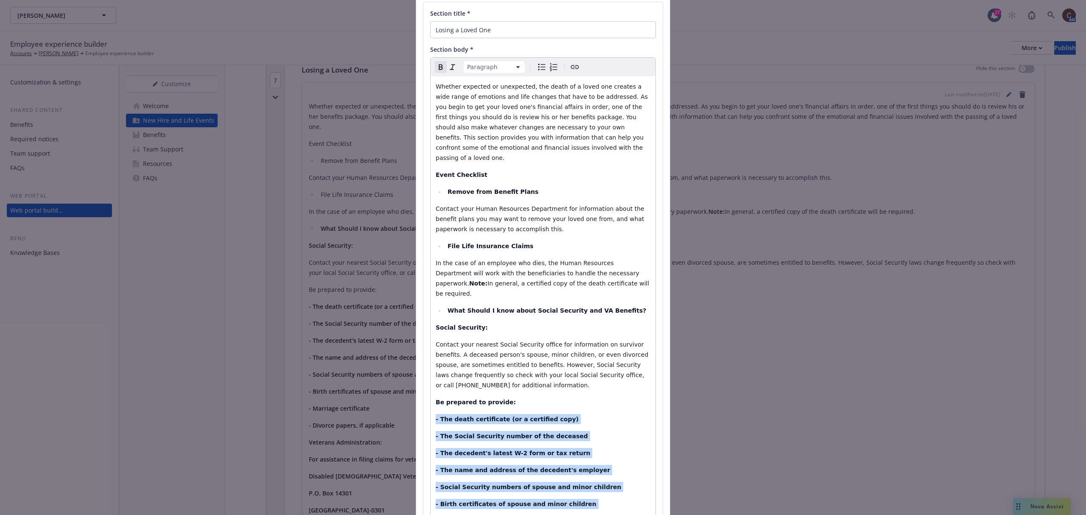
scroll to position [56, 0]
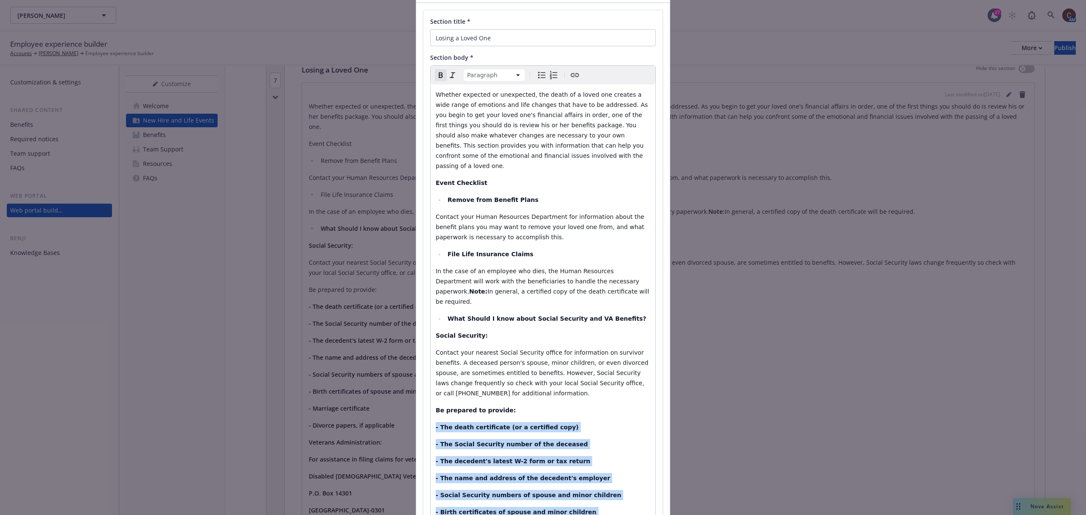
click at [436, 74] on icon "Remove bold" at bounding box center [441, 75] width 10 height 10
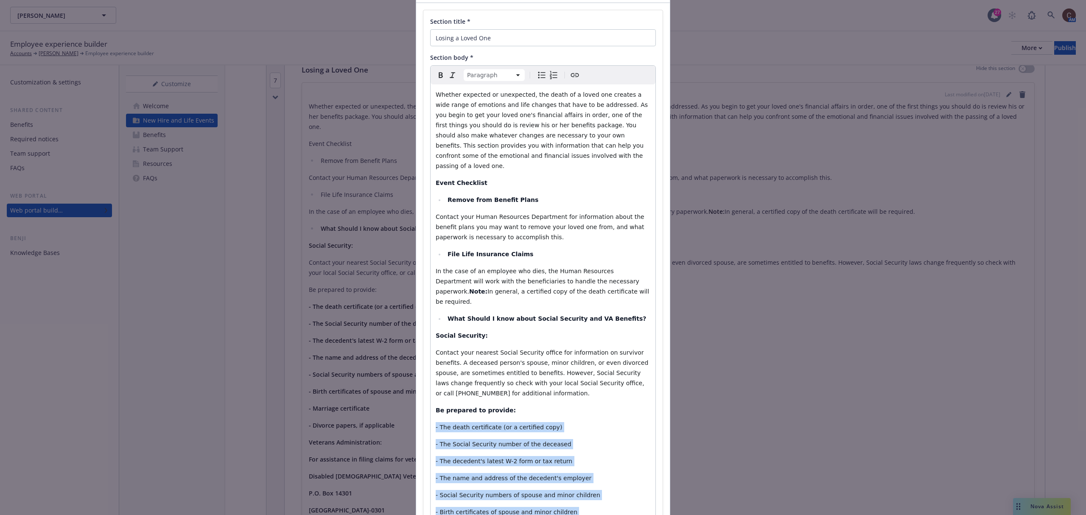
click at [599, 386] on p "- The name and address of the decedent's employer" at bounding box center [543, 478] width 215 height 10
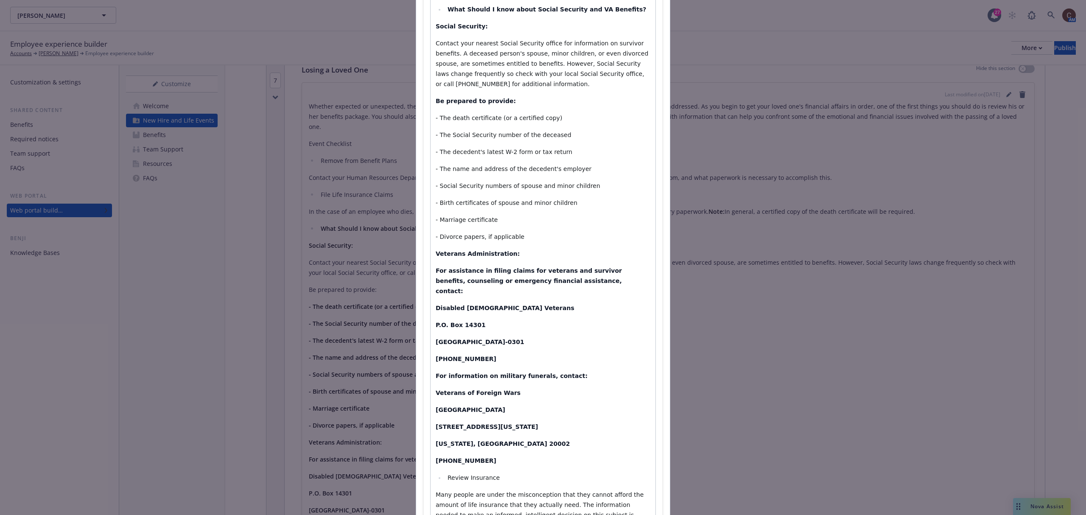
scroll to position [396, 0]
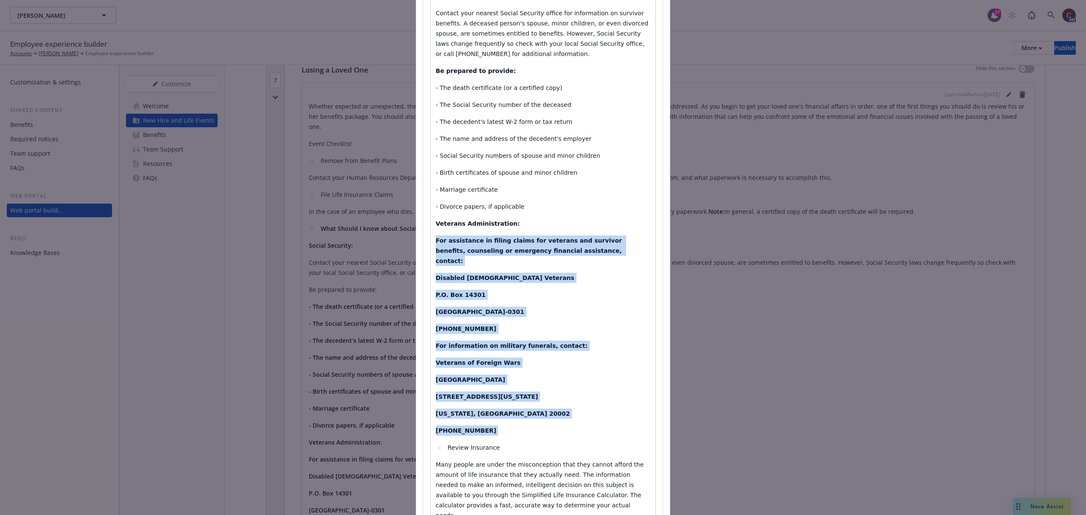
drag, startPoint x: 494, startPoint y: 401, endPoint x: 423, endPoint y: 213, distance: 201.8
click at [423, 221] on div "Section title * Losing a Loved One Section body * Paragraph Paragraph Heading 1…" at bounding box center [542, 102] width 239 height 862
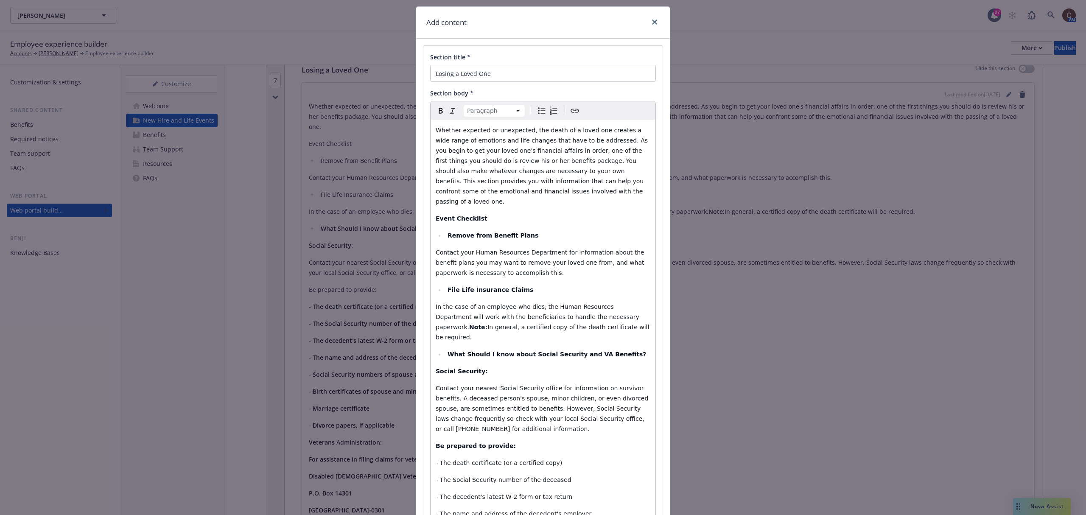
scroll to position [0, 0]
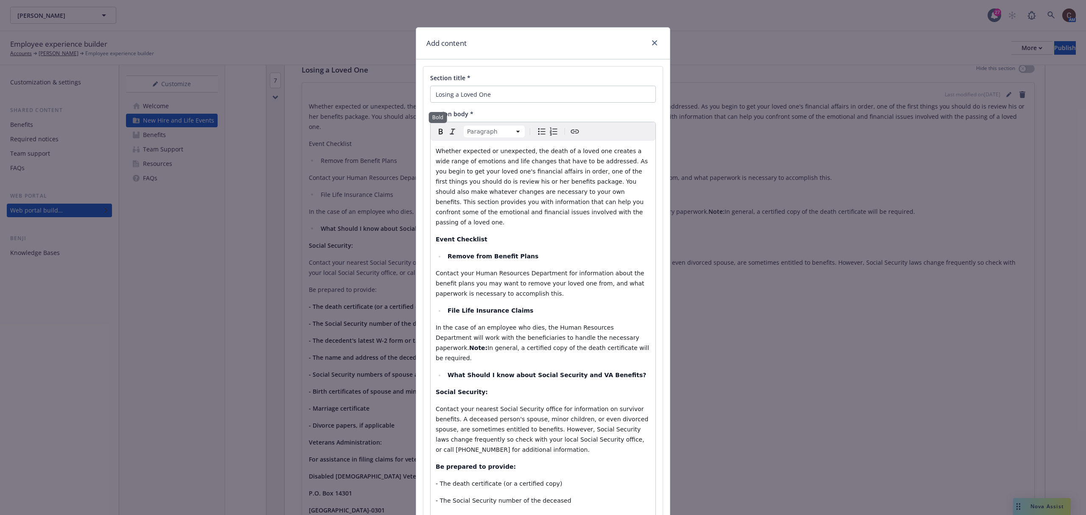
click at [440, 136] on icon "Bold" at bounding box center [441, 131] width 10 height 10
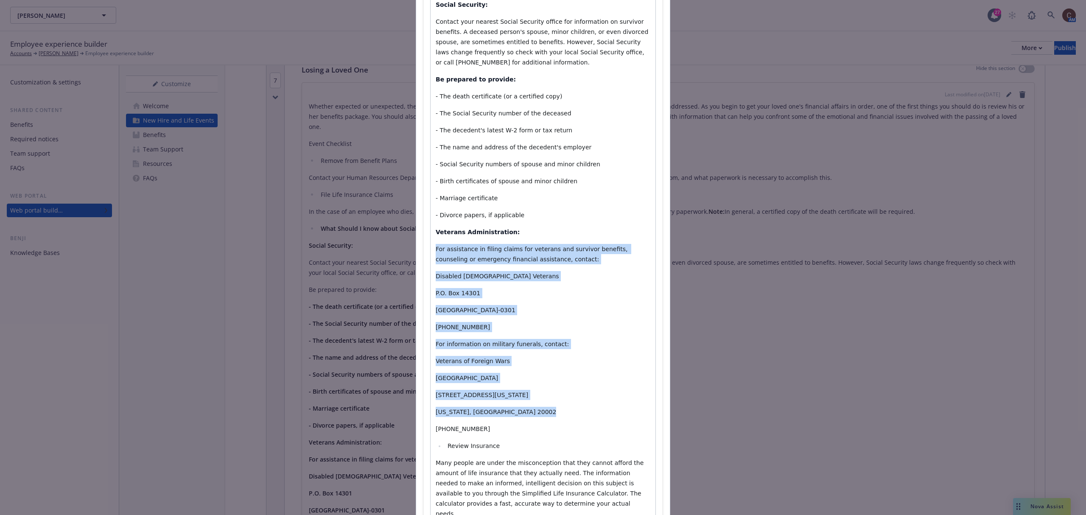
scroll to position [396, 0]
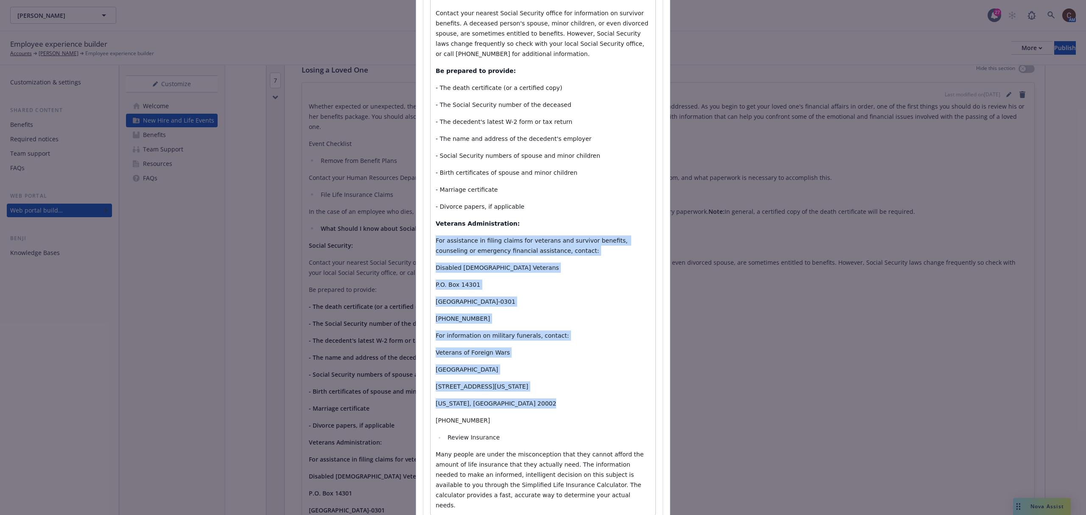
click at [557, 386] on p "(202) 543-2239" at bounding box center [543, 420] width 215 height 10
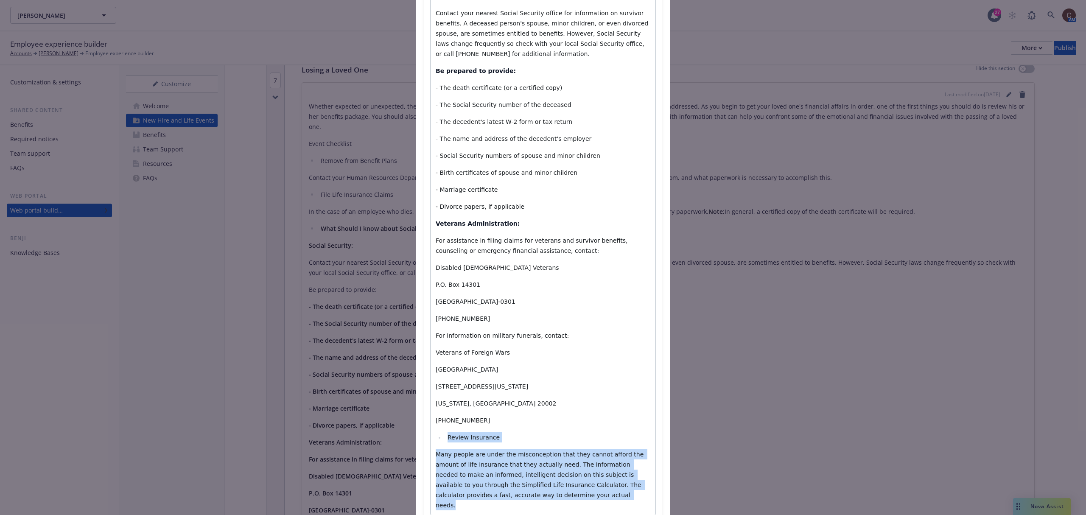
drag, startPoint x: 543, startPoint y: 481, endPoint x: 403, endPoint y: 414, distance: 155.8
click at [403, 386] on div "Add content Section title * Losing a Loved One Section body * Paragraph Paragra…" at bounding box center [543, 257] width 1086 height 515
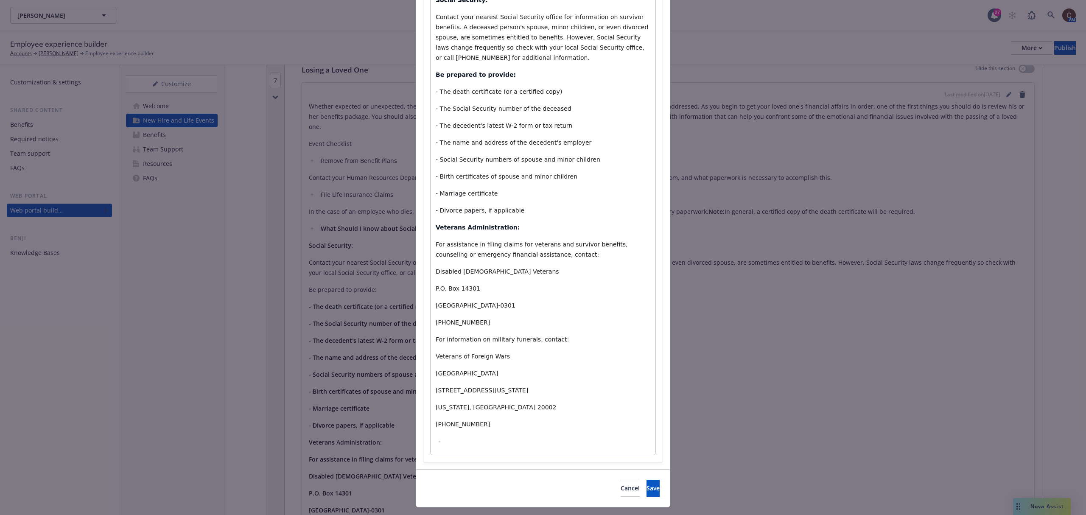
select select "paragraph"
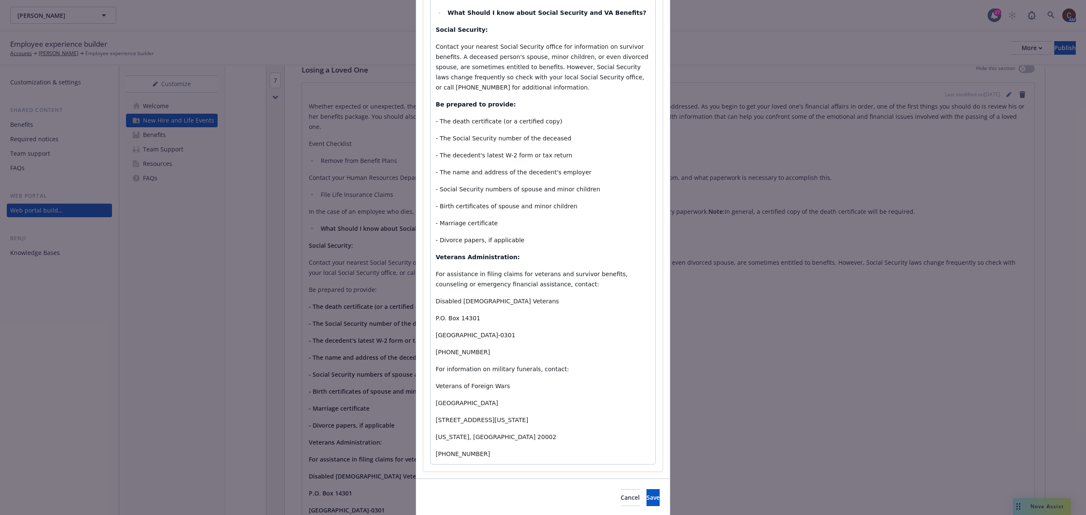
scroll to position [372, 0]
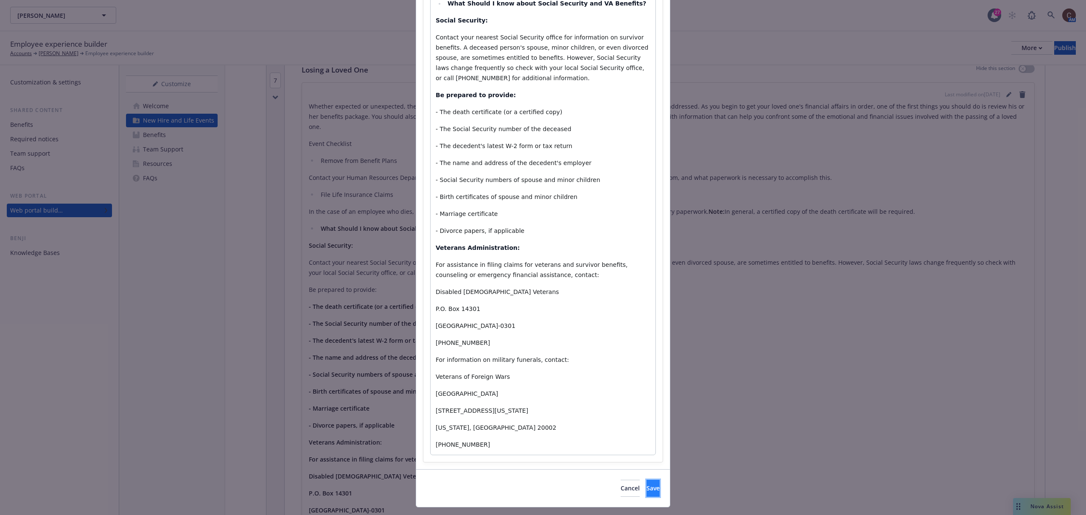
click at [646, 386] on span "Save" at bounding box center [652, 488] width 13 height 8
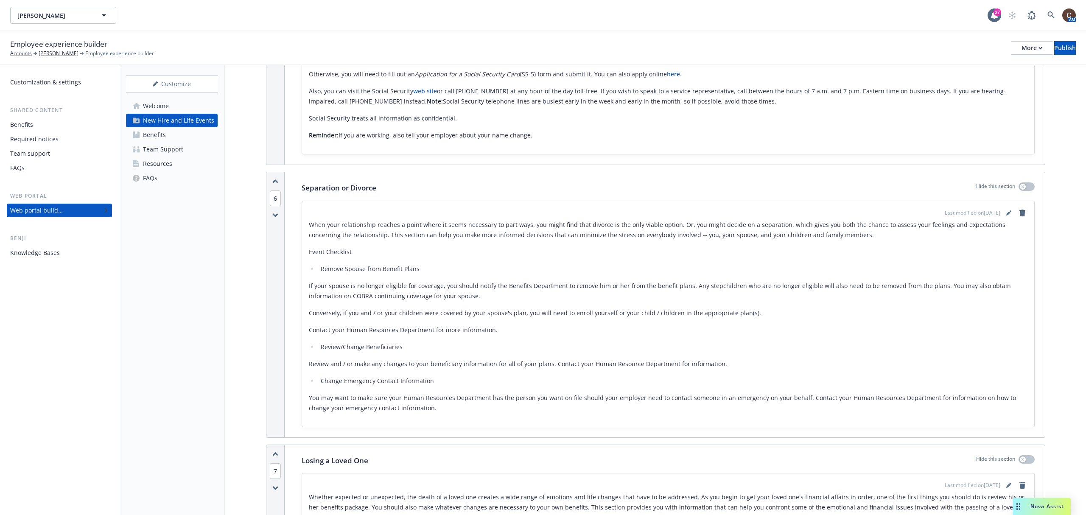
scroll to position [1957, 0]
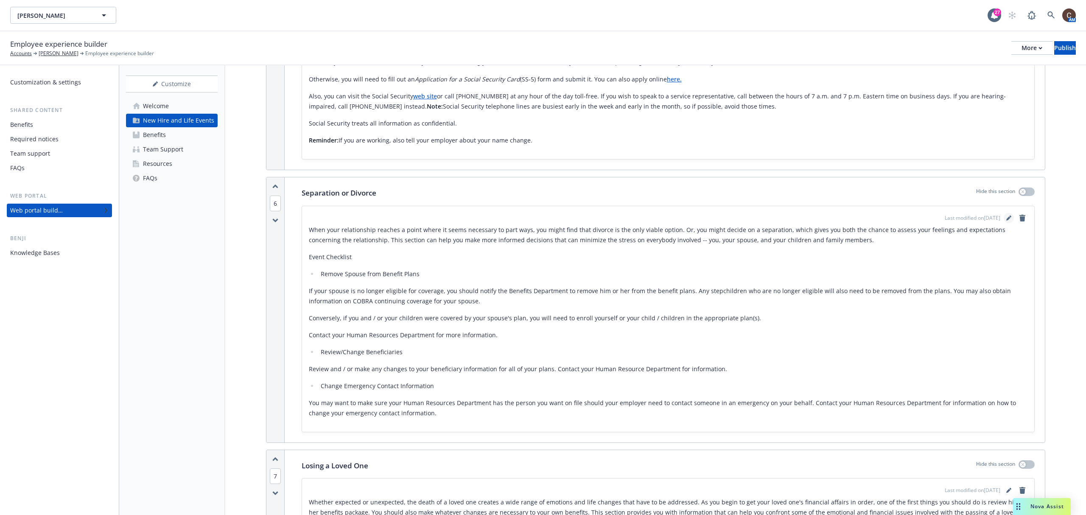
click at [814, 222] on link "editPencil" at bounding box center [1009, 218] width 10 height 10
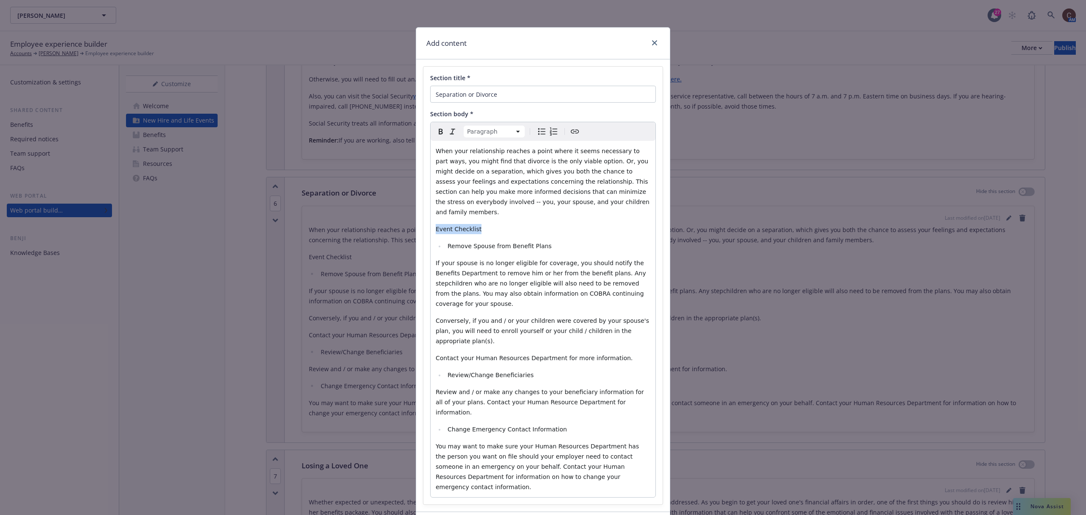
drag, startPoint x: 497, startPoint y: 221, endPoint x: 444, endPoint y: 151, distance: 88.4
click at [431, 221] on div "When your relationship reaches a point where it seems necessary to part ways, y…" at bounding box center [543, 319] width 225 height 356
click at [439, 130] on icon "Bold" at bounding box center [441, 132] width 4 height 6
select select
drag, startPoint x: 543, startPoint y: 239, endPoint x: 445, endPoint y: 193, distance: 108.6
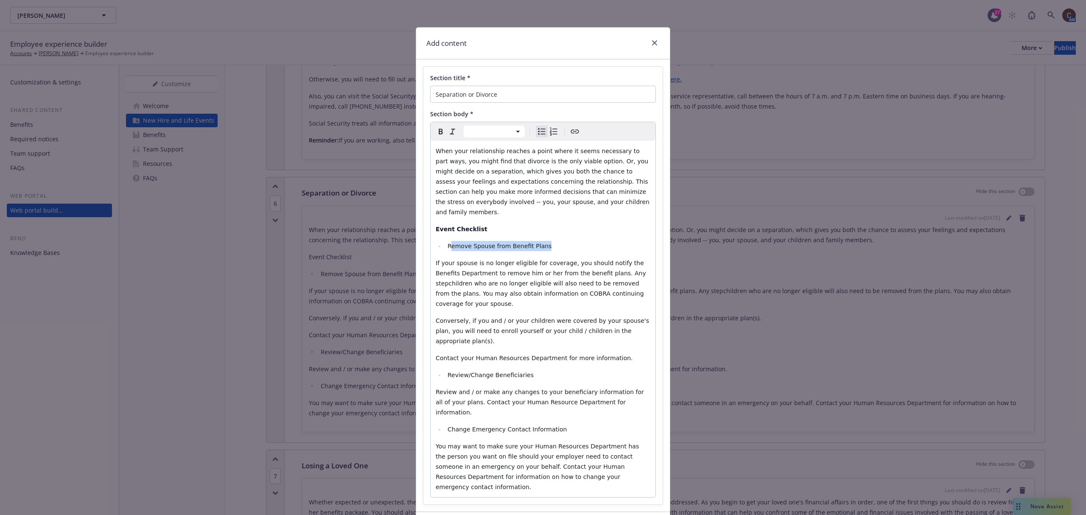
click at [447, 241] on li "Remove Spouse from Benefit Plans" at bounding box center [547, 246] width 205 height 10
click at [540, 241] on li "Remove Spouse from Benefit Plans" at bounding box center [547, 246] width 205 height 10
drag, startPoint x: 542, startPoint y: 236, endPoint x: 436, endPoint y: 235, distance: 106.1
click at [436, 241] on ul "Remove Spouse from Benefit Plans" at bounding box center [543, 246] width 215 height 10
click at [437, 137] on icon "Bold" at bounding box center [441, 131] width 10 height 10
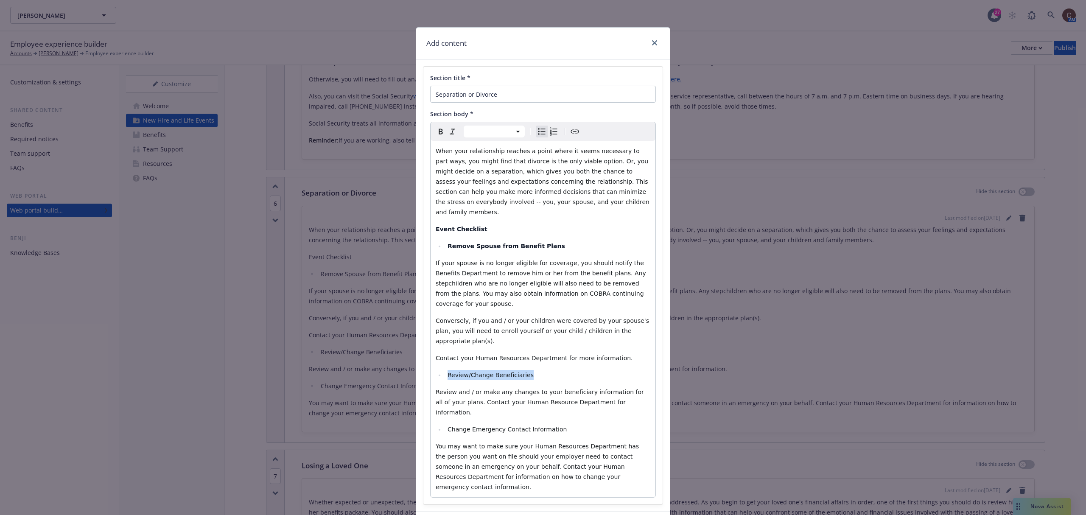
drag, startPoint x: 529, startPoint y: 344, endPoint x: 472, endPoint y: 204, distance: 150.9
click at [445, 370] on li "Review/Change Beneficiaries" at bounding box center [547, 375] width 205 height 10
click at [438, 132] on icon "Bold" at bounding box center [441, 131] width 10 height 10
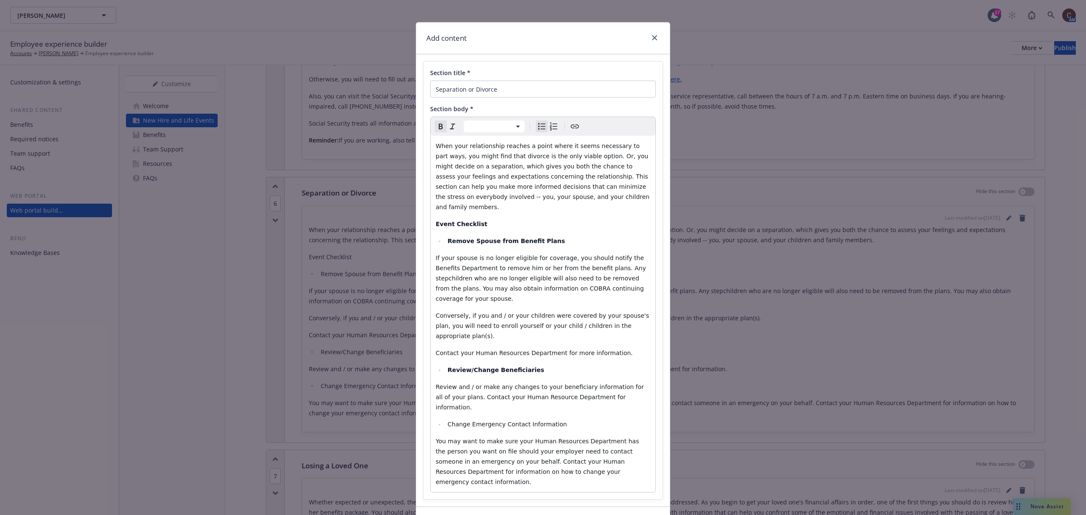
scroll to position [12, 0]
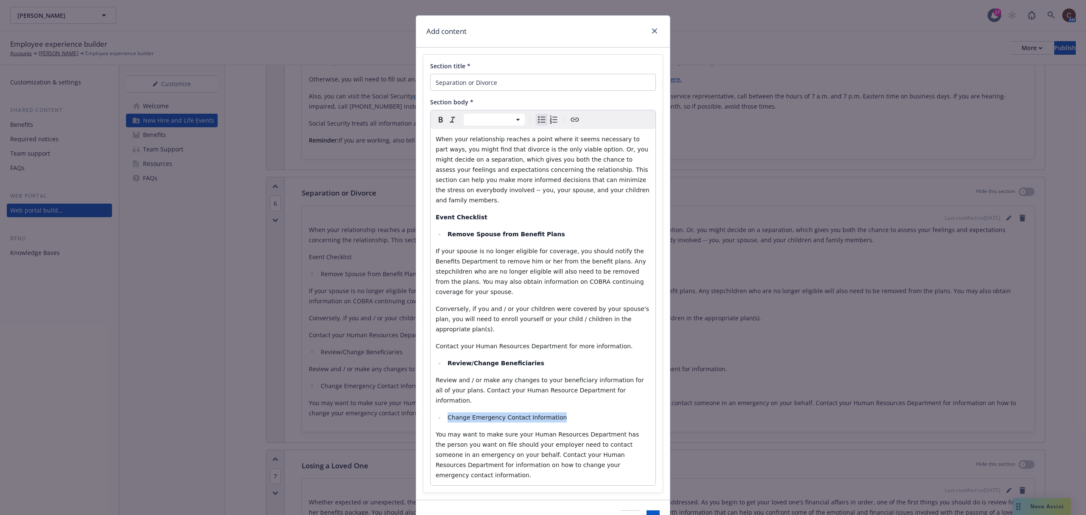
drag, startPoint x: 557, startPoint y: 376, endPoint x: 442, endPoint y: 372, distance: 115.0
click at [445, 386] on li "Change Emergency Contact Information" at bounding box center [547, 417] width 205 height 10
click at [436, 119] on span "Bold" at bounding box center [441, 120] width 10 height 10
click at [594, 367] on div "When your relationship reaches a point where it seems necessary to part ways, y…" at bounding box center [543, 307] width 225 height 356
click at [646, 386] on button "Save" at bounding box center [652, 518] width 13 height 17
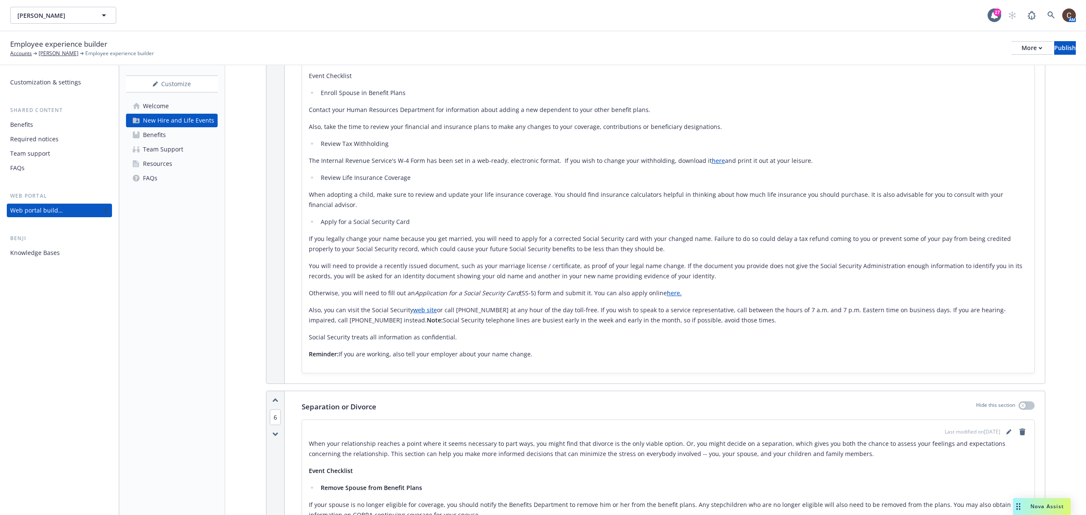
scroll to position [1674, 0]
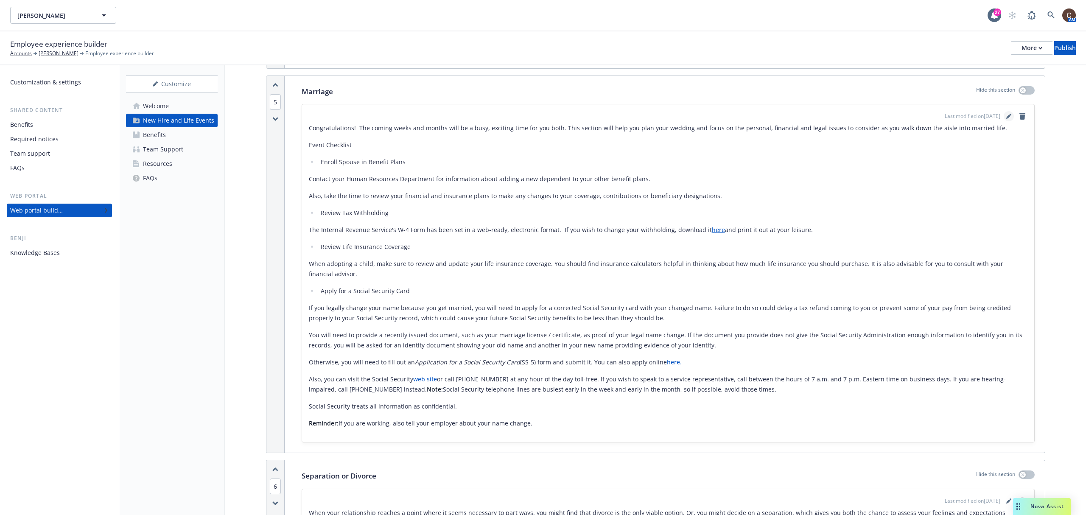
click at [814, 118] on icon "editPencil" at bounding box center [1008, 116] width 5 height 5
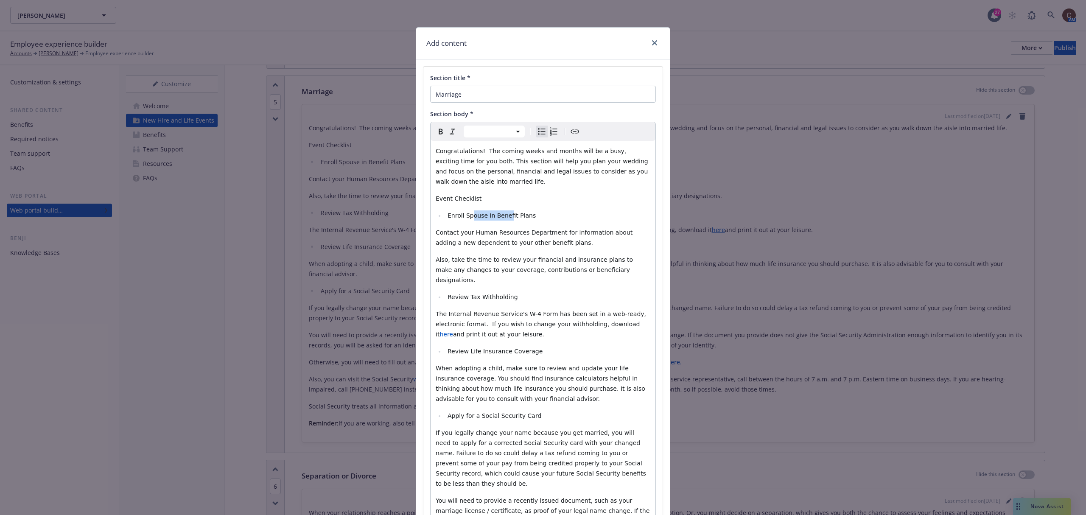
drag, startPoint x: 501, startPoint y: 196, endPoint x: 477, endPoint y: 195, distance: 24.2
click at [467, 199] on div "Congratulations! The coming weeks and months will be a busy, exciting time for …" at bounding box center [543, 426] width 225 height 570
select select "paragraph"
click at [491, 193] on p "Event Checklist" at bounding box center [543, 198] width 215 height 10
drag, startPoint x: 493, startPoint y: 190, endPoint x: 433, endPoint y: 194, distance: 59.9
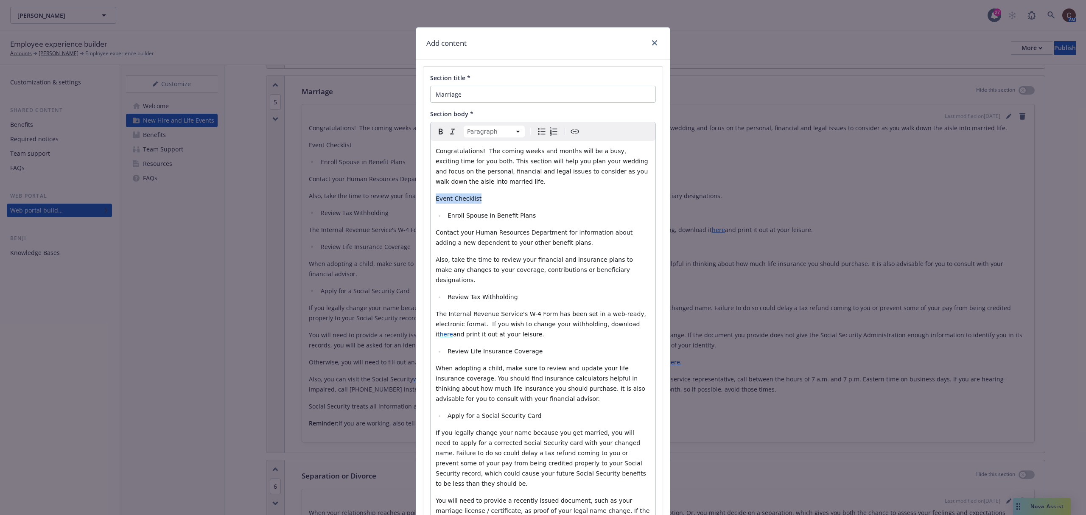
click at [436, 194] on p "Event Checklist" at bounding box center [543, 198] width 215 height 10
click at [438, 129] on icon "Bold" at bounding box center [441, 131] width 10 height 10
drag, startPoint x: 532, startPoint y: 204, endPoint x: 445, endPoint y: 211, distance: 86.8
click at [445, 211] on li "Enroll Spouse in Benefit Plans" at bounding box center [547, 215] width 205 height 10
click at [437, 133] on icon "Bold" at bounding box center [441, 131] width 10 height 10
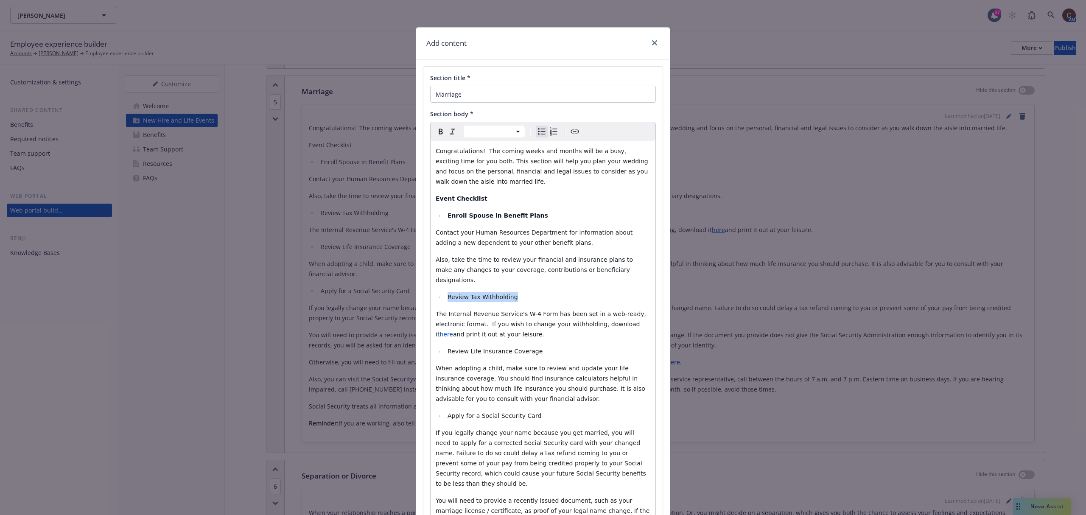
drag, startPoint x: 499, startPoint y: 277, endPoint x: 442, endPoint y: 279, distance: 57.3
click at [445, 292] on li "Review Tax Withholding" at bounding box center [547, 297] width 205 height 10
click at [439, 137] on button "Bold" at bounding box center [441, 132] width 12 height 12
drag, startPoint x: 536, startPoint y: 330, endPoint x: 443, endPoint y: 328, distance: 92.9
click at [445, 346] on li "Review Life Insurance Coverage" at bounding box center [547, 351] width 205 height 10
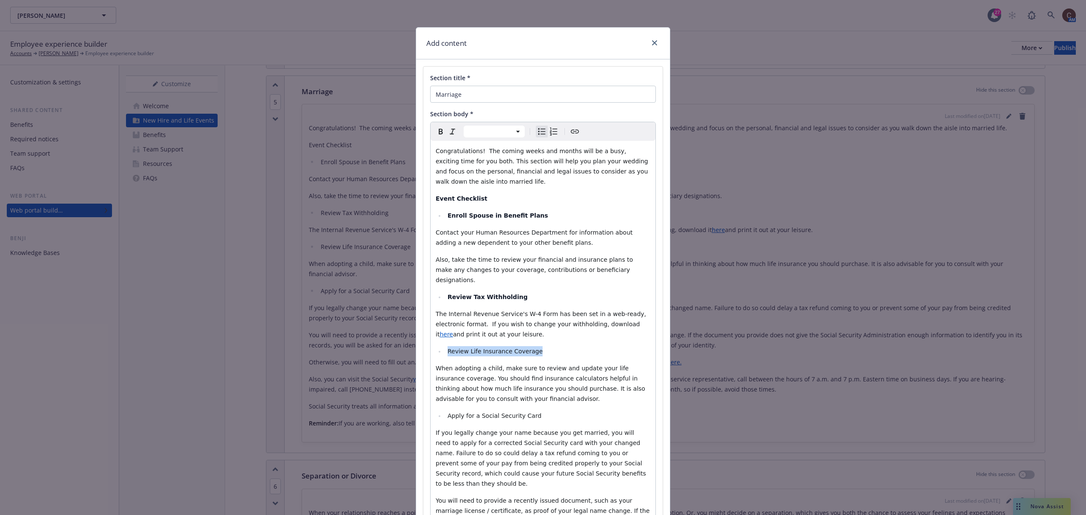
click at [440, 136] on icon "Bold" at bounding box center [441, 131] width 10 height 10
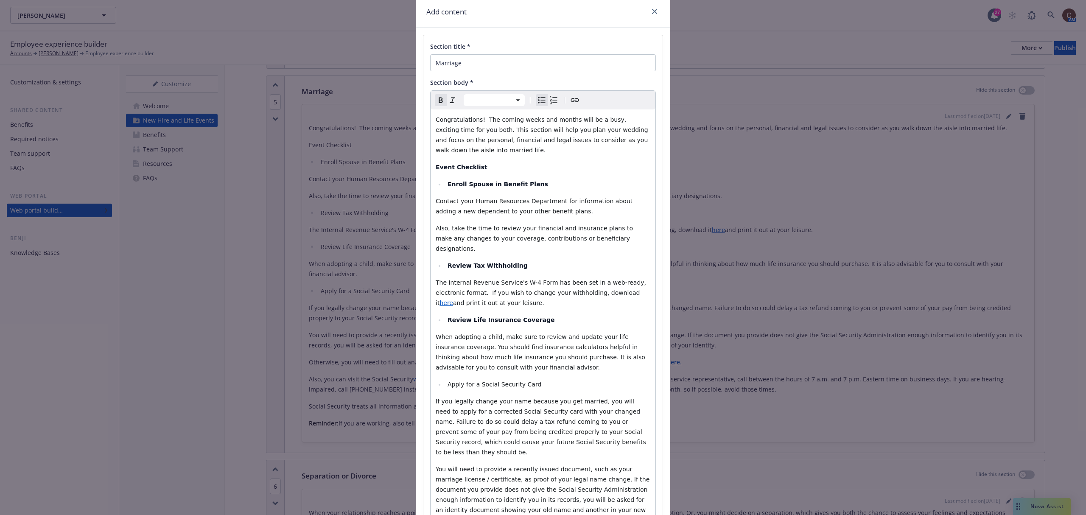
scroll to position [56, 0]
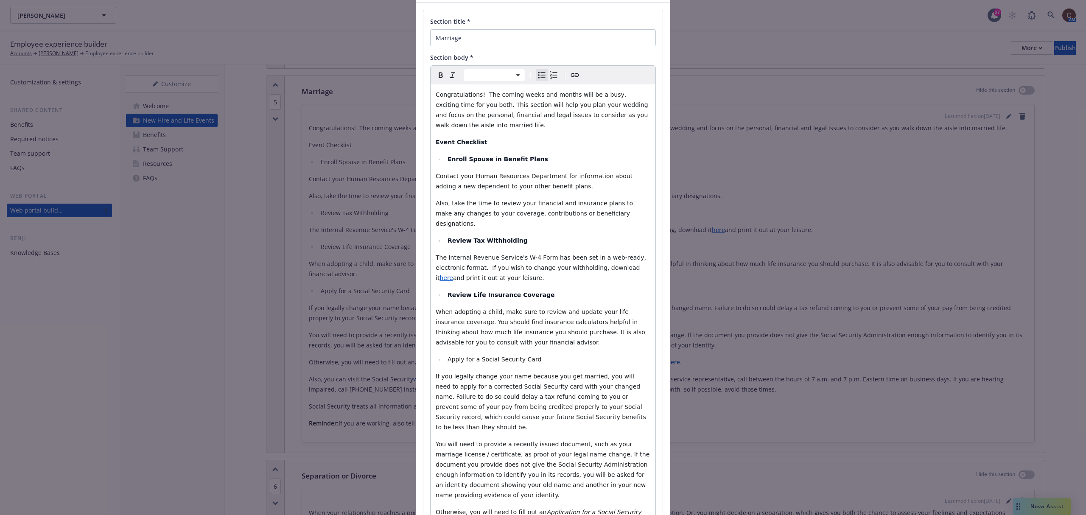
drag, startPoint x: 534, startPoint y: 339, endPoint x: 422, endPoint y: 338, distance: 112.0
click at [423, 338] on div "Section title * Marriage Section body * Paragraph Heading 1 Heading 2 Heading 3…" at bounding box center [542, 336] width 239 height 652
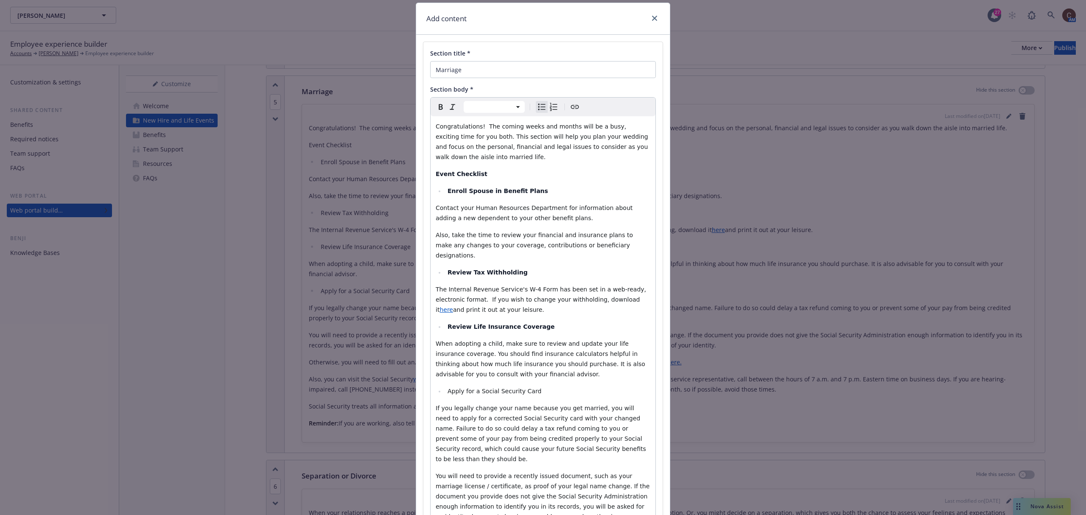
scroll to position [0, 0]
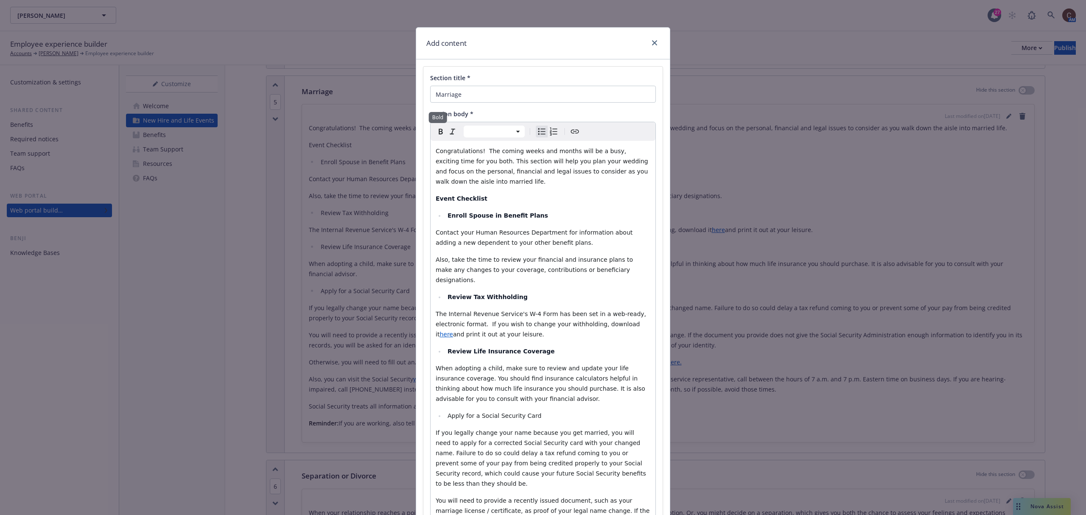
click at [436, 132] on icon "Bold" at bounding box center [441, 131] width 10 height 10
select select "paragraph"
click at [543, 386] on span "If you legally change your name because you get married, you will need to apply…" at bounding box center [542, 458] width 212 height 58
drag, startPoint x: 490, startPoint y: 348, endPoint x: 446, endPoint y: 348, distance: 44.1
click at [446, 365] on span "When adopting a child, make sure to review and update your life insurance cover…" at bounding box center [541, 383] width 211 height 37
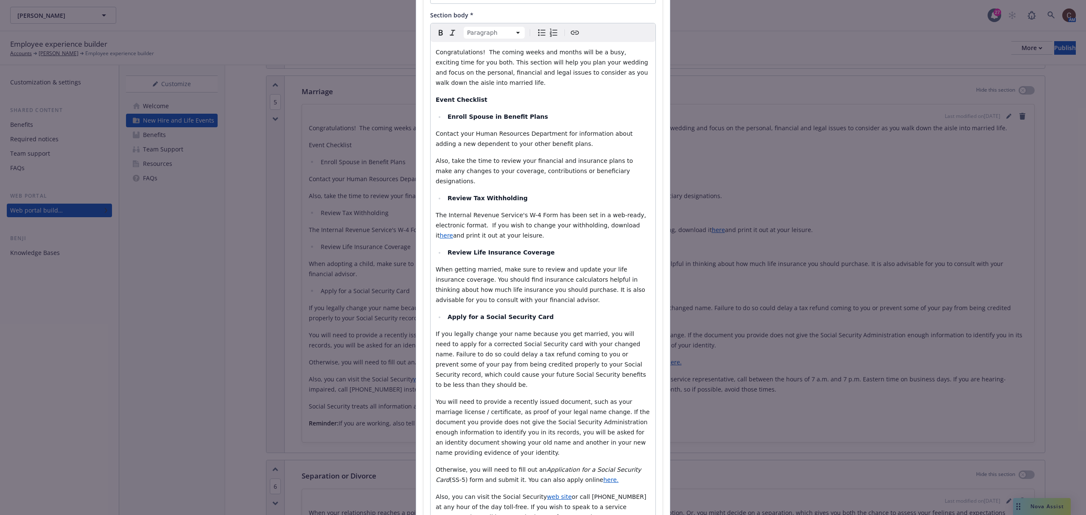
scroll to position [215, 0]
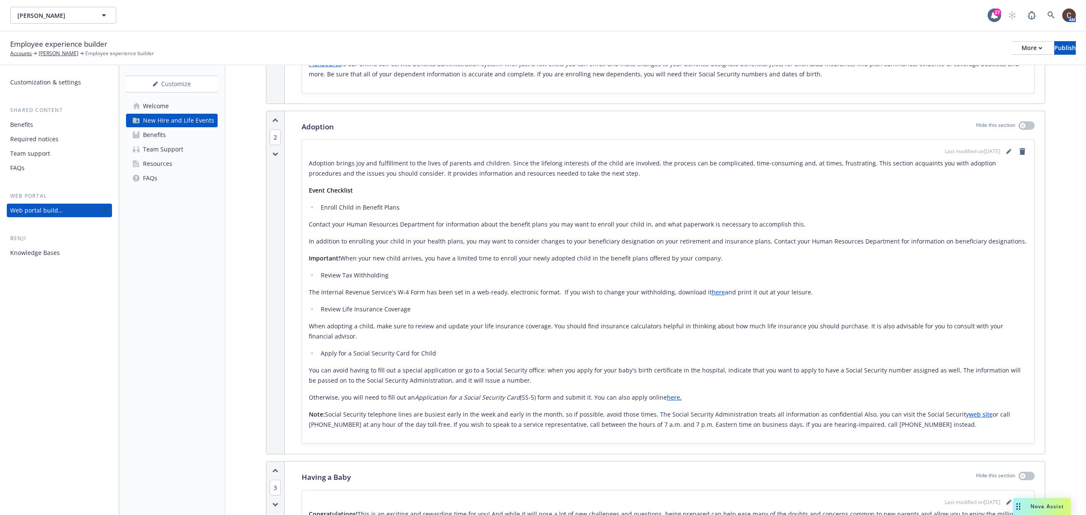
scroll to position [430, 0]
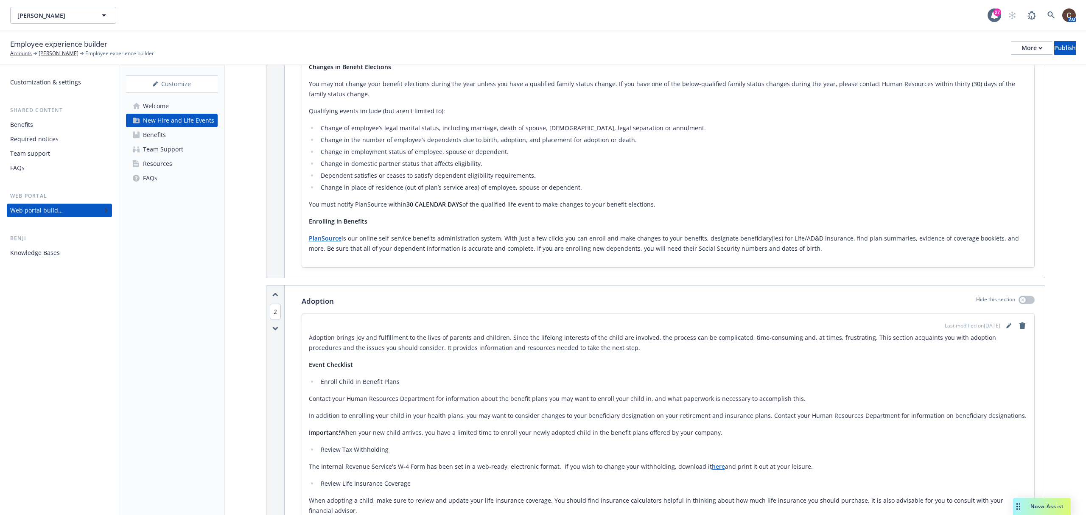
click at [183, 135] on link "Benefits" at bounding box center [172, 135] width 92 height 14
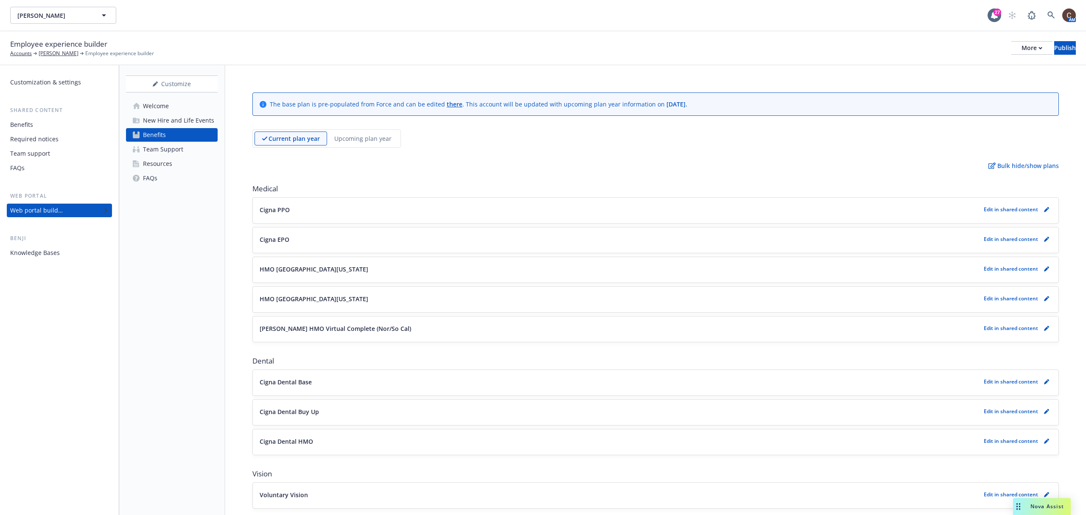
click at [184, 147] on link "Team Support" at bounding box center [172, 150] width 92 height 14
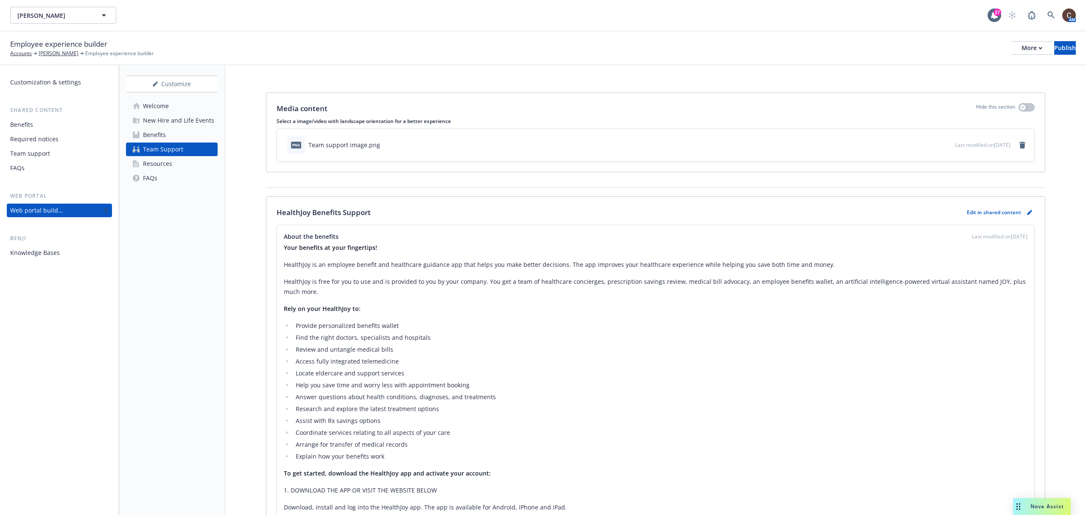
click at [157, 160] on div "Resources" at bounding box center [157, 164] width 29 height 14
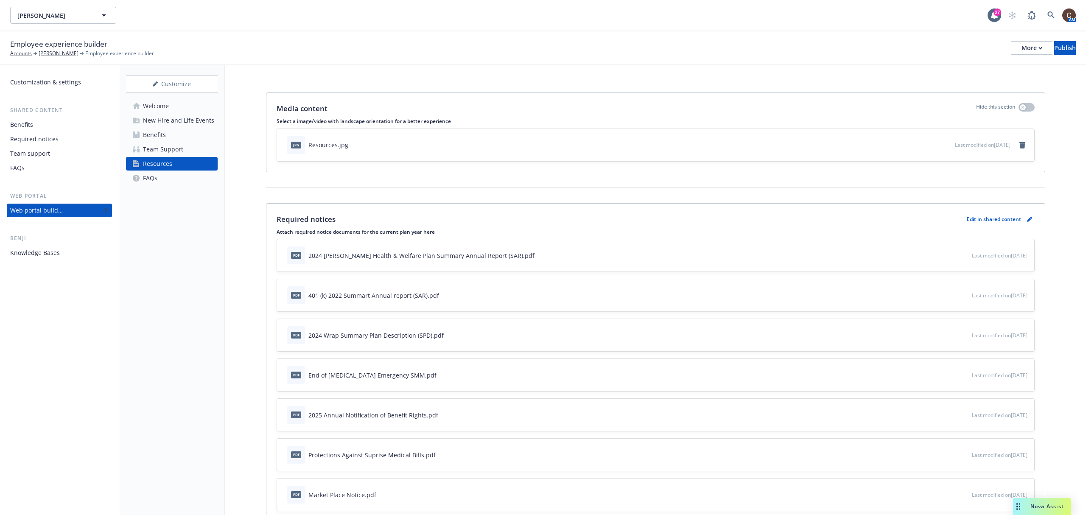
click at [150, 177] on div "FAQs" at bounding box center [150, 178] width 14 height 14
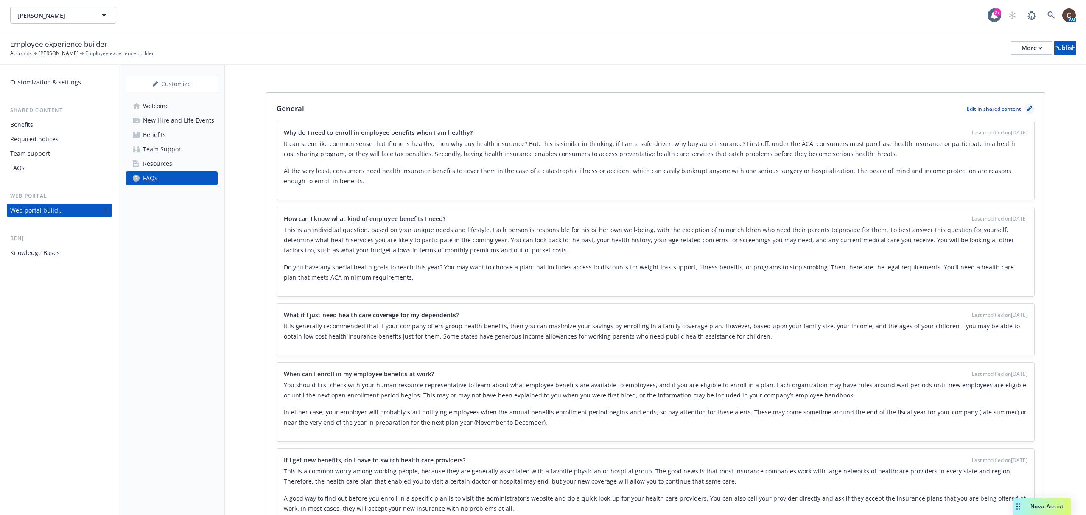
click at [814, 104] on link "pencil" at bounding box center [1029, 109] width 10 height 10
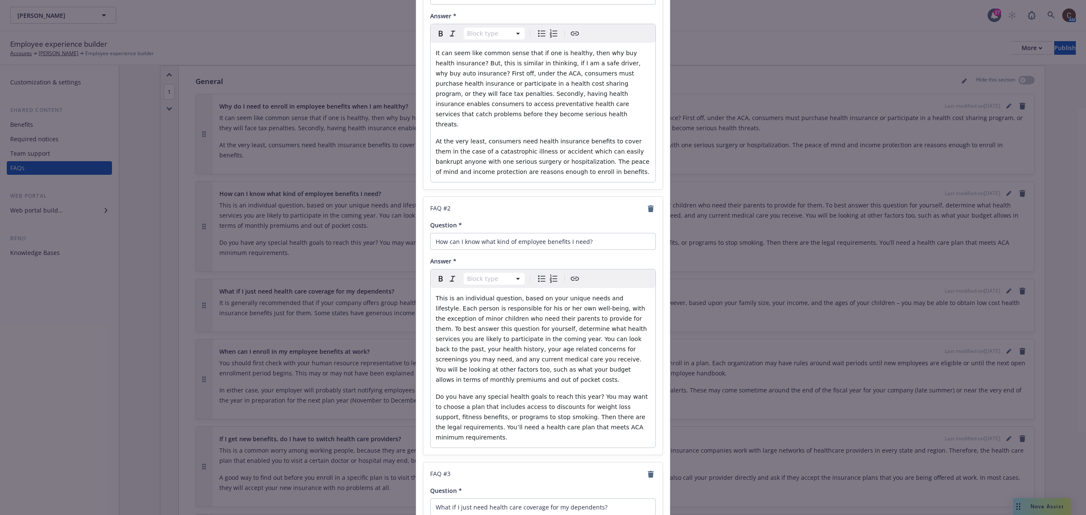
scroll to position [226, 0]
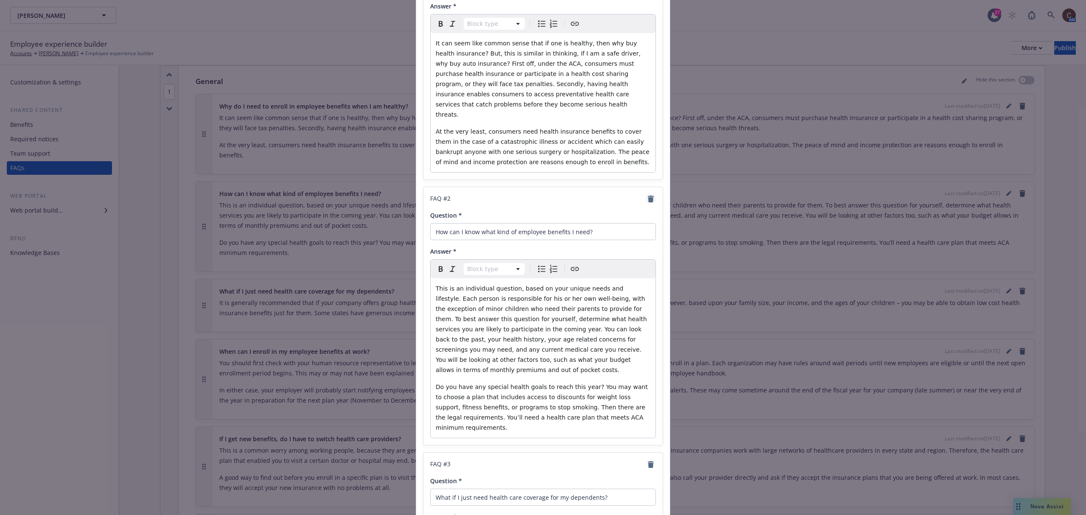
click at [647, 196] on icon "remove" at bounding box center [650, 199] width 7 height 7
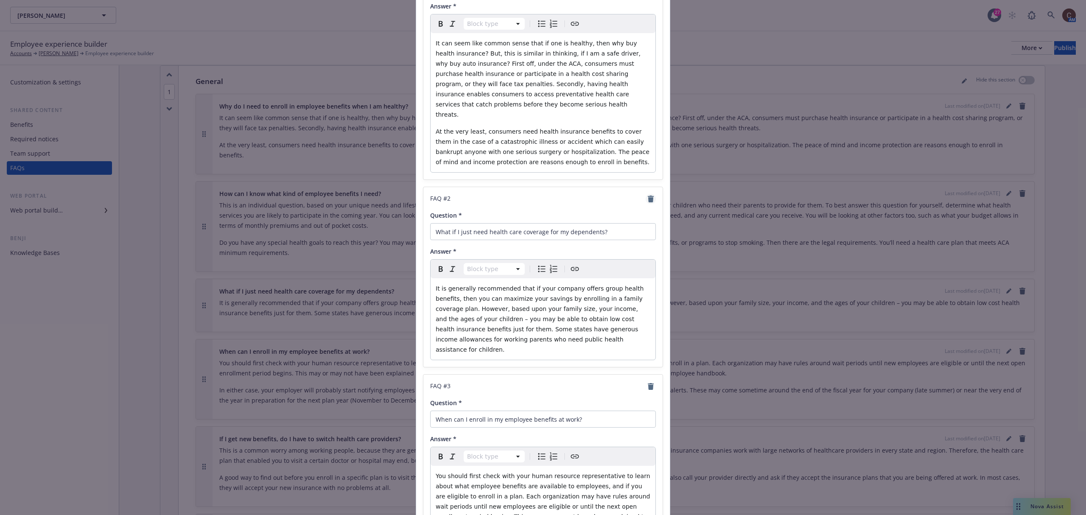
click at [648, 196] on icon "remove" at bounding box center [651, 199] width 6 height 7
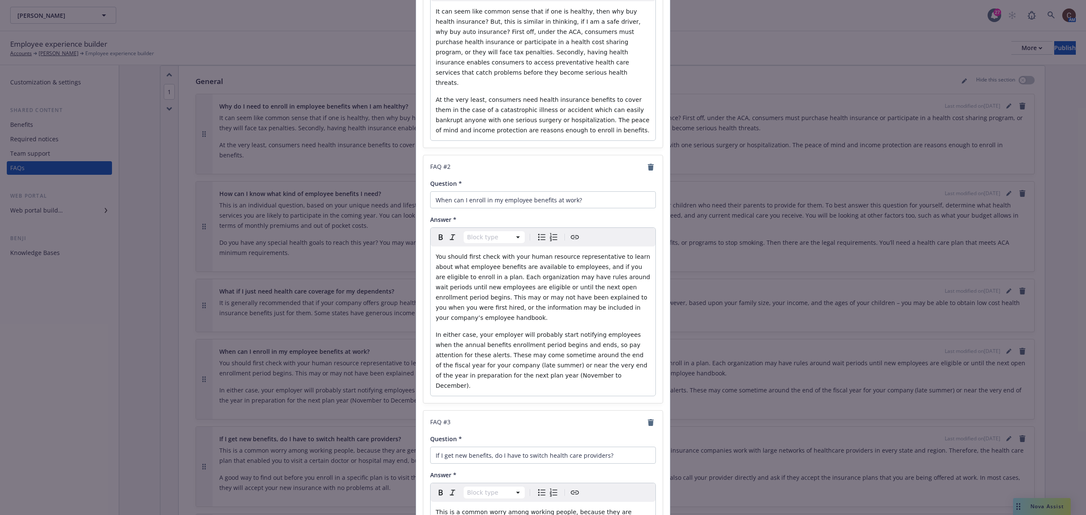
scroll to position [283, 0]
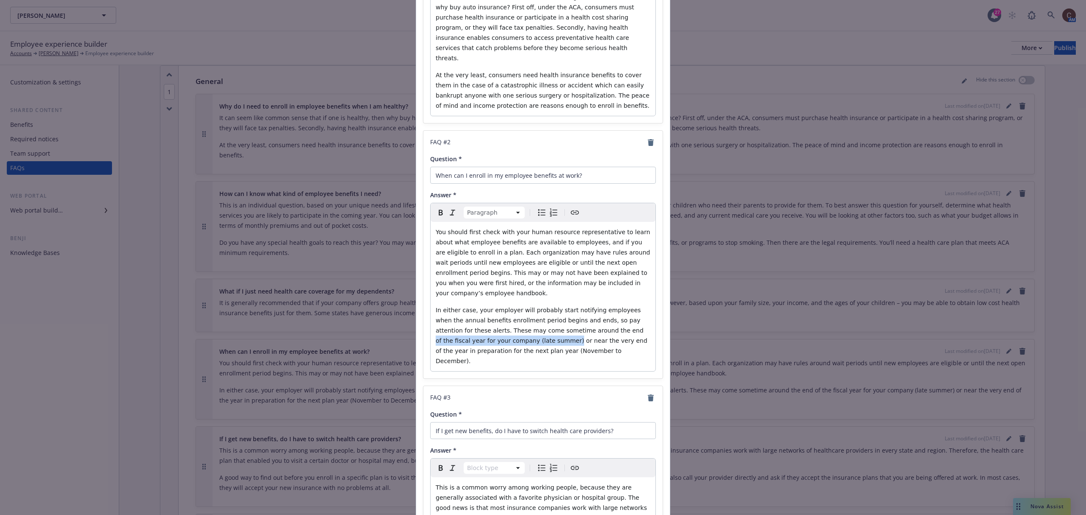
drag, startPoint x: 493, startPoint y: 321, endPoint x: 563, endPoint y: 312, distance: 70.9
click at [563, 312] on span "In either case, your employer will probably start notifying employees when the …" at bounding box center [542, 336] width 213 height 58
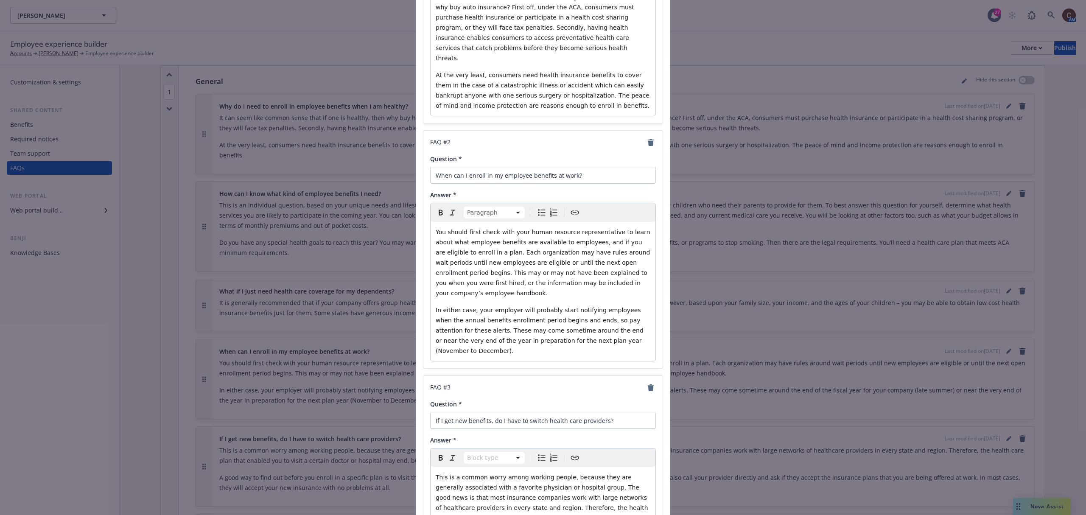
click at [567, 310] on span "In either case, your employer will probably start notifying employees when the …" at bounding box center [542, 331] width 212 height 48
click at [529, 313] on span "In either case, your employer will probably start notifying employees when the …" at bounding box center [541, 331] width 210 height 48
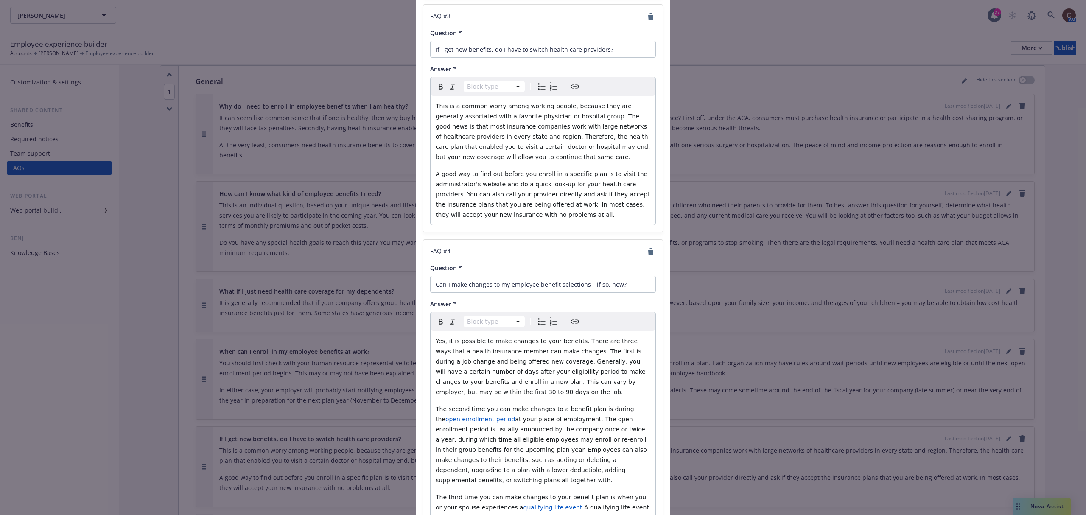
scroll to position [679, 0]
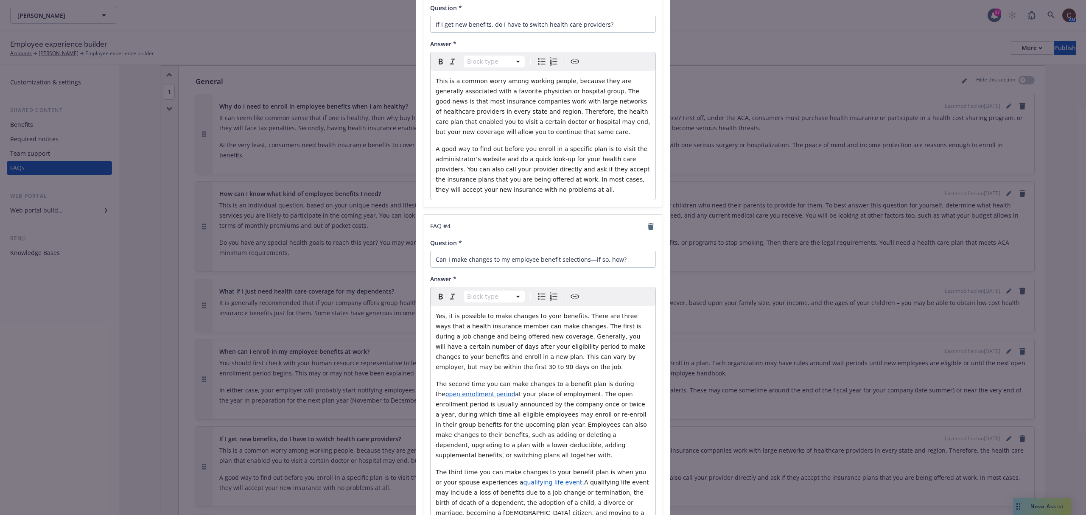
click at [515, 386] on span "open enrollment period" at bounding box center [480, 394] width 70 height 7
click at [543, 386] on p "The second time you can make changes to a benefit plan is during the open enrol…" at bounding box center [543, 419] width 215 height 81
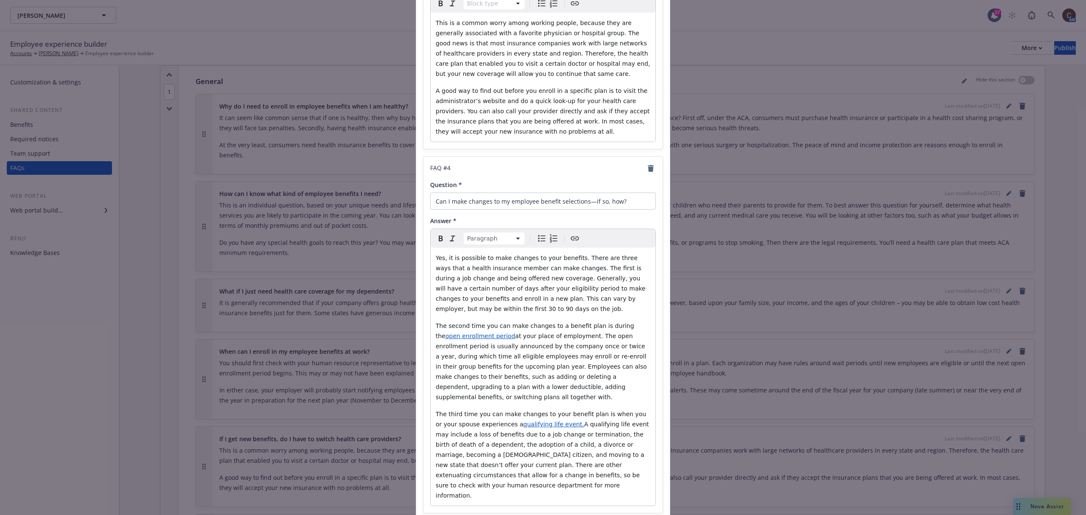
scroll to position [749, 0]
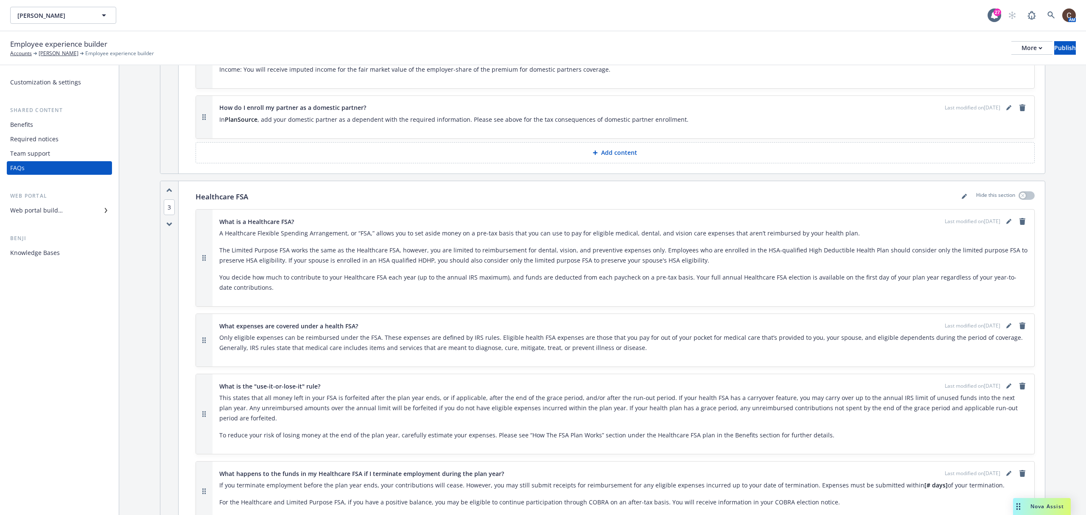
scroll to position [649, 0]
click at [814, 379] on link "editPencil" at bounding box center [1009, 384] width 10 height 10
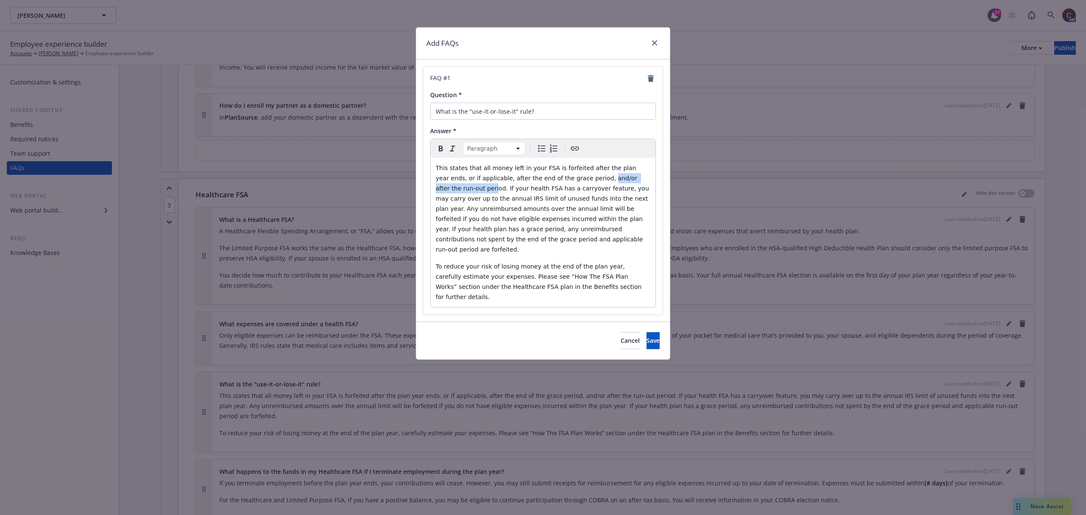
drag, startPoint x: 559, startPoint y: 179, endPoint x: 635, endPoint y: 176, distance: 76.9
click at [635, 176] on span "This states that all money left in your FSA is forfeited after the plan year en…" at bounding box center [543, 209] width 215 height 88
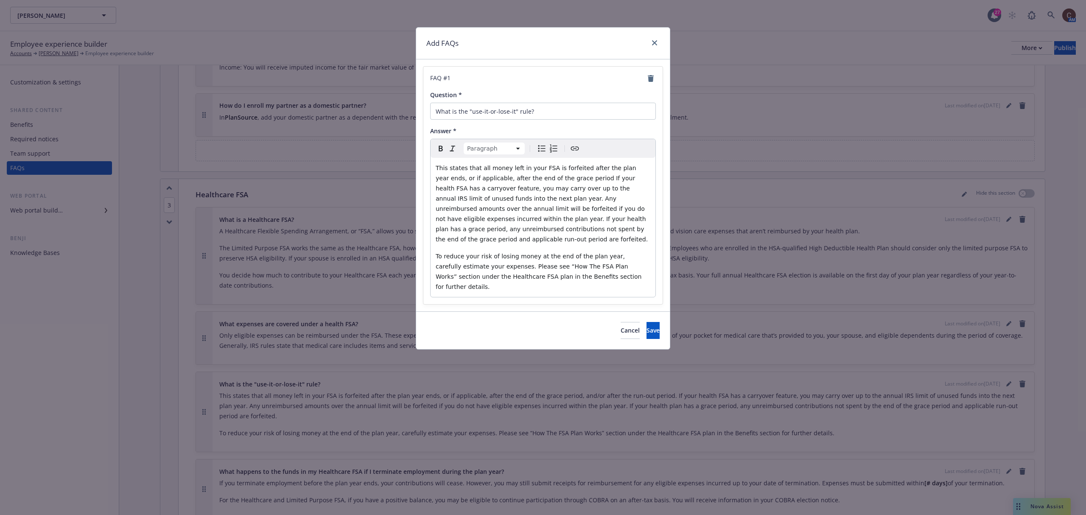
click at [625, 211] on span "This states that all money left in your FSA is forfeited after the plan year en…" at bounding box center [542, 204] width 212 height 78
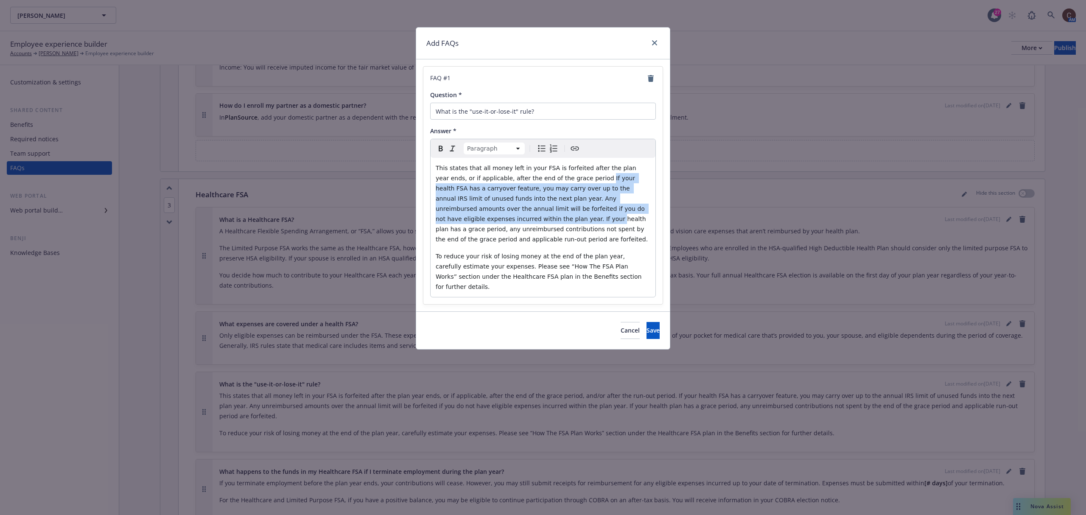
drag, startPoint x: 628, startPoint y: 210, endPoint x: 557, endPoint y: 180, distance: 77.5
click at [557, 180] on span "This states that all money left in your FSA is forfeited after the plan year en…" at bounding box center [542, 204] width 212 height 78
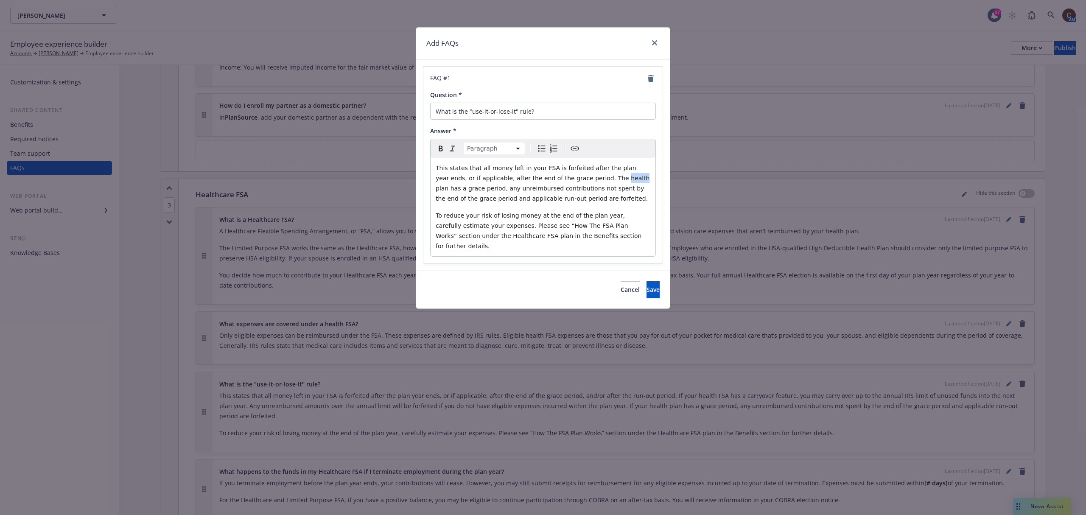
drag, startPoint x: 586, startPoint y: 179, endPoint x: 571, endPoint y: 183, distance: 15.8
click at [571, 183] on p "This states that all money left in your FSA is forfeited after the plan year en…" at bounding box center [543, 183] width 215 height 41
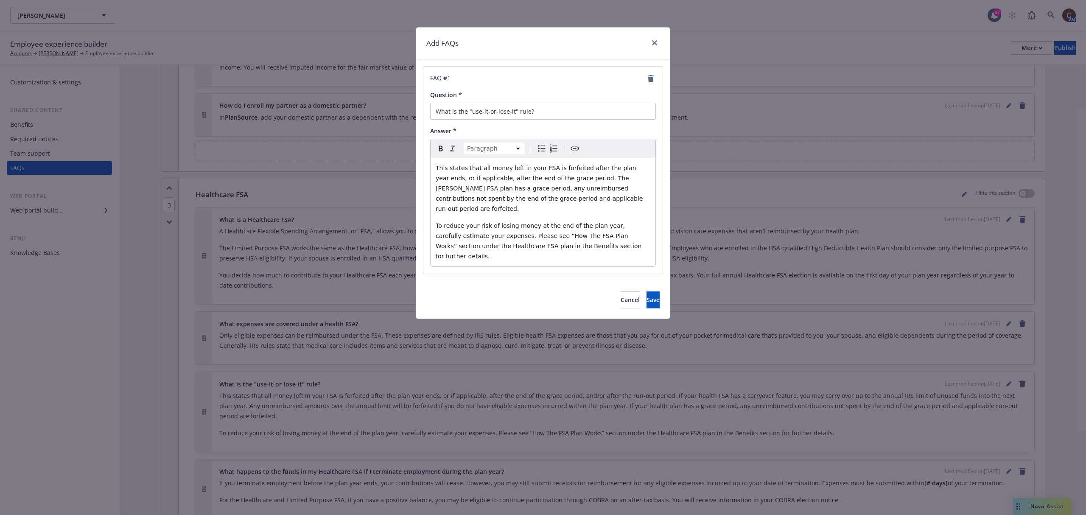
click at [598, 177] on span "This states that all money left in your FSA is forfeited after the plan year en…" at bounding box center [540, 189] width 209 height 48
click at [601, 184] on p "This states that all money left in your FSA is forfeited after the plan year en…" at bounding box center [543, 188] width 215 height 51
drag, startPoint x: 549, startPoint y: 199, endPoint x: 473, endPoint y: 199, distance: 75.5
click at [473, 199] on span "This states that all money left in your FSA is forfeited after the plan year en…" at bounding box center [544, 189] width 216 height 48
click at [456, 189] on span "This states that all money left in your FSA is forfeited after the plan year en…" at bounding box center [544, 189] width 216 height 48
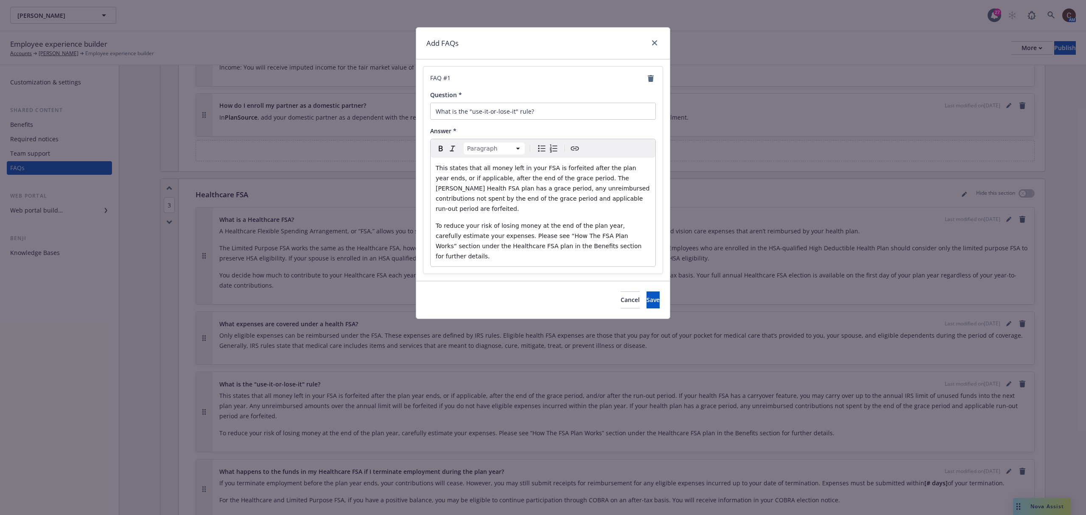
click at [452, 189] on span "This states that all money left in your FSA is forfeited after the plan year en…" at bounding box center [544, 189] width 216 height 48
drag, startPoint x: 579, startPoint y: 199, endPoint x: 501, endPoint y: 202, distance: 78.1
click at [501, 202] on span "This states that all money left in your FSA is forfeited after the plan year en…" at bounding box center [539, 189] width 207 height 48
click at [654, 291] on button "Save" at bounding box center [652, 299] width 13 height 17
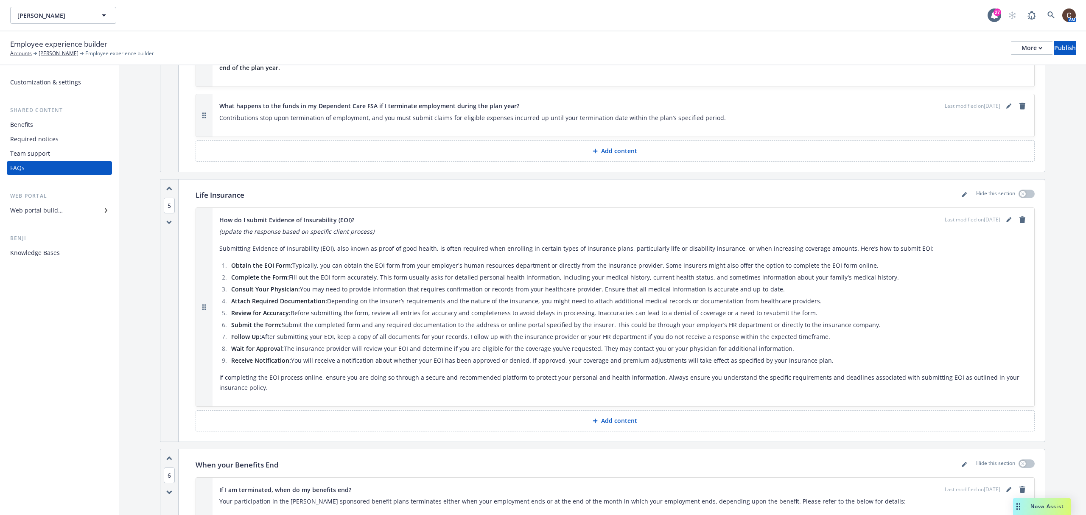
scroll to position [1667, 0]
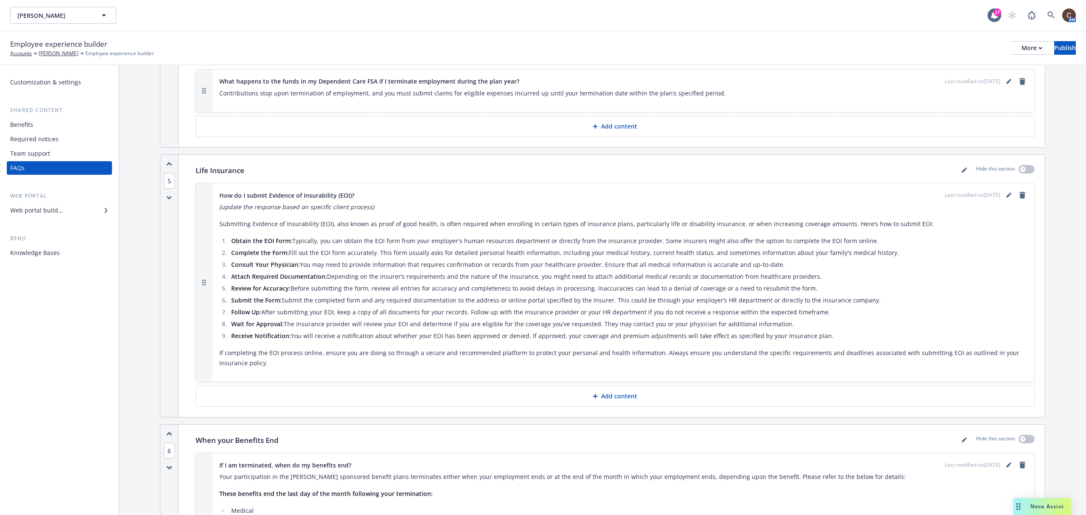
click at [633, 386] on button "Add content" at bounding box center [615, 396] width 839 height 21
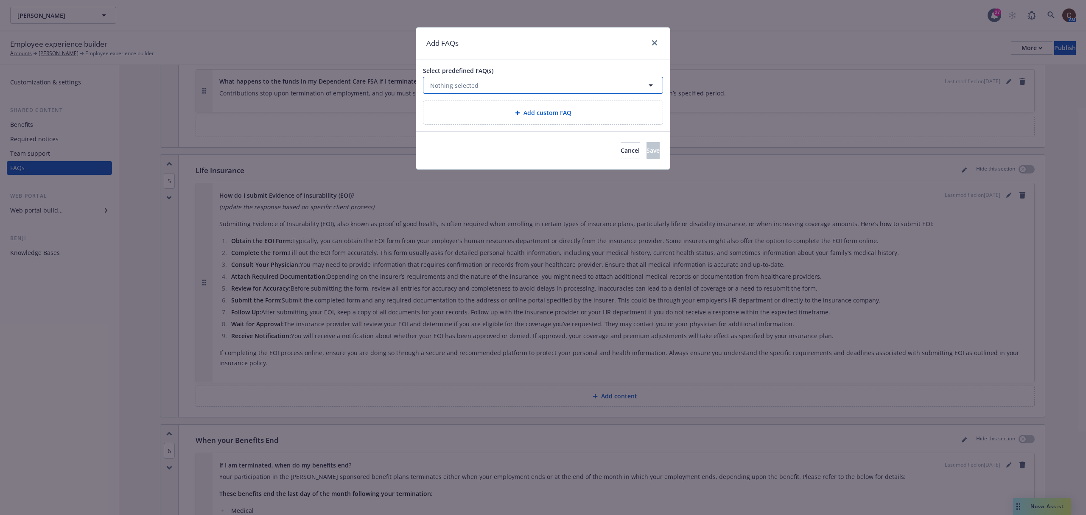
click at [565, 87] on button "Nothing selected" at bounding box center [543, 85] width 240 height 17
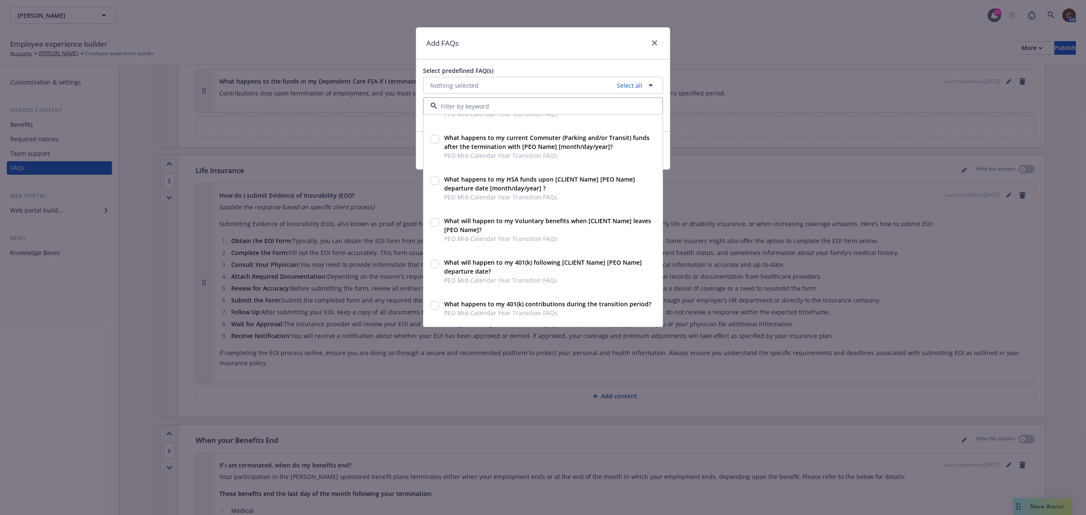
scroll to position [2968, 0]
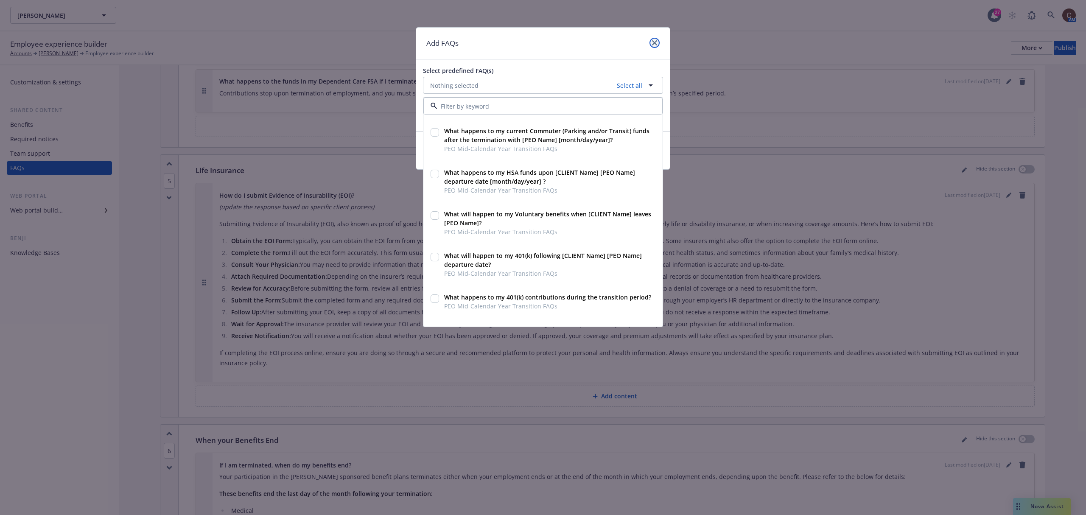
click at [655, 46] on link "close" at bounding box center [654, 43] width 10 height 10
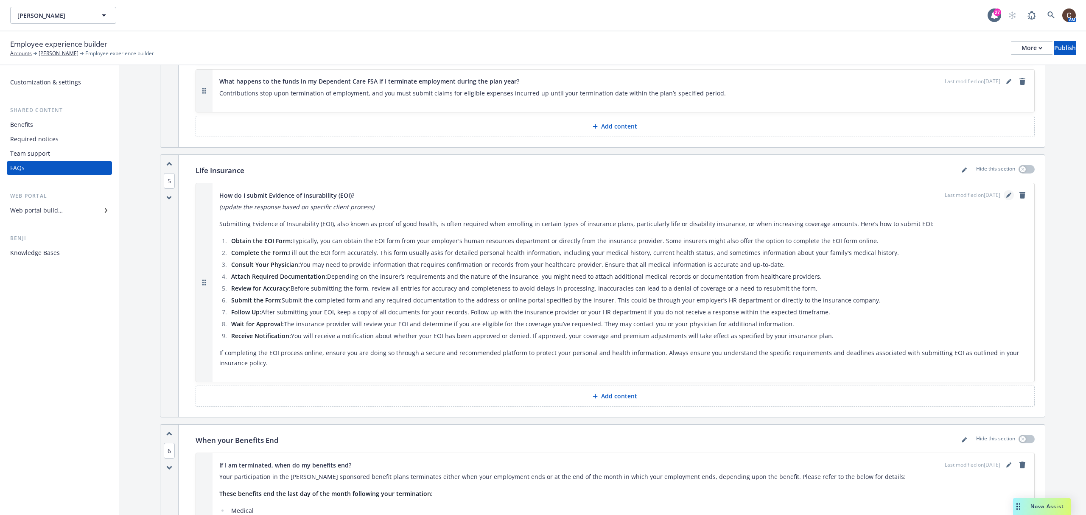
click at [814, 190] on link "editPencil" at bounding box center [1009, 195] width 10 height 10
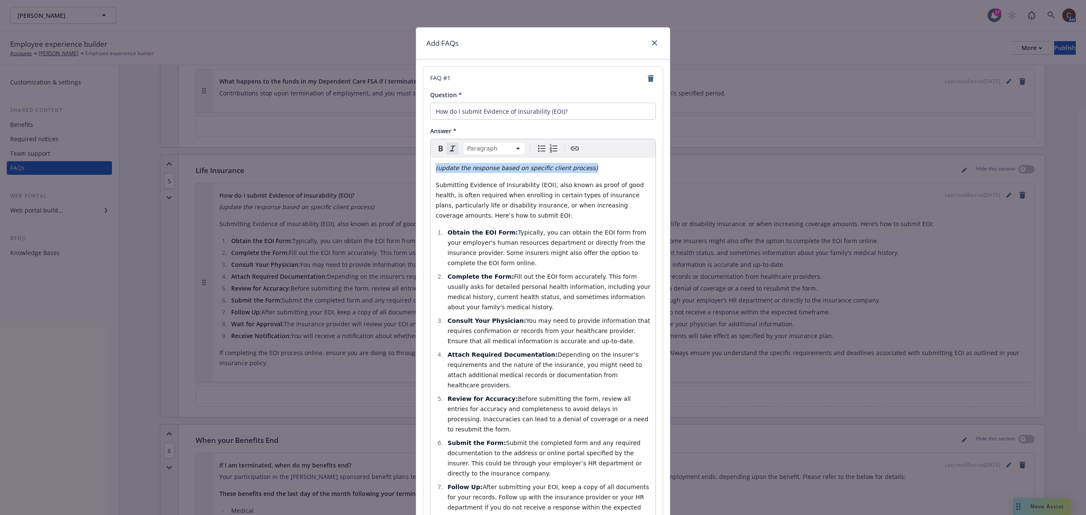
drag, startPoint x: 582, startPoint y: 167, endPoint x: 430, endPoint y: 165, distance: 152.3
click at [431, 165] on div "(update the response based on specific client process) Submitting Evidence of I…" at bounding box center [543, 416] width 225 height 516
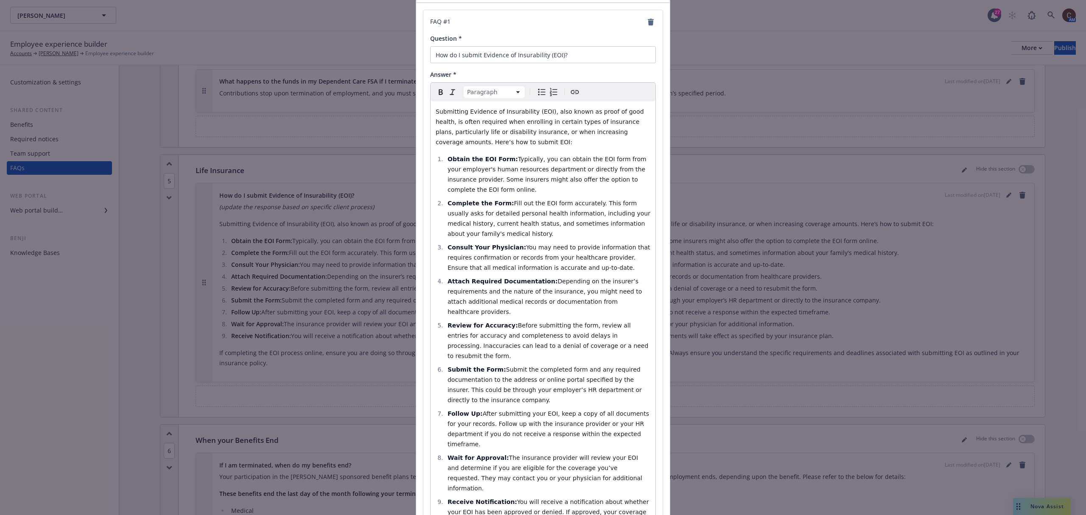
scroll to position [113, 0]
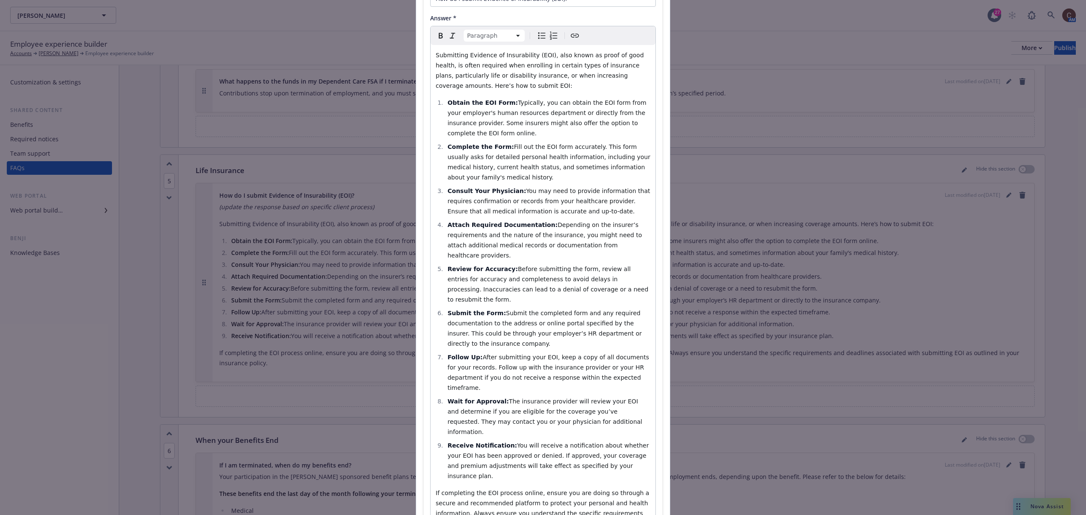
select select
click at [569, 310] on span "Submit the completed form and any required documentation to the address or onli…" at bounding box center [546, 328] width 196 height 37
drag, startPoint x: 493, startPoint y: 178, endPoint x: 440, endPoint y: 103, distance: 92.3
click at [440, 103] on ol "Obtain the EOI Form: Typically, you can obtain the EOI form from your employer'…" at bounding box center [543, 289] width 215 height 383
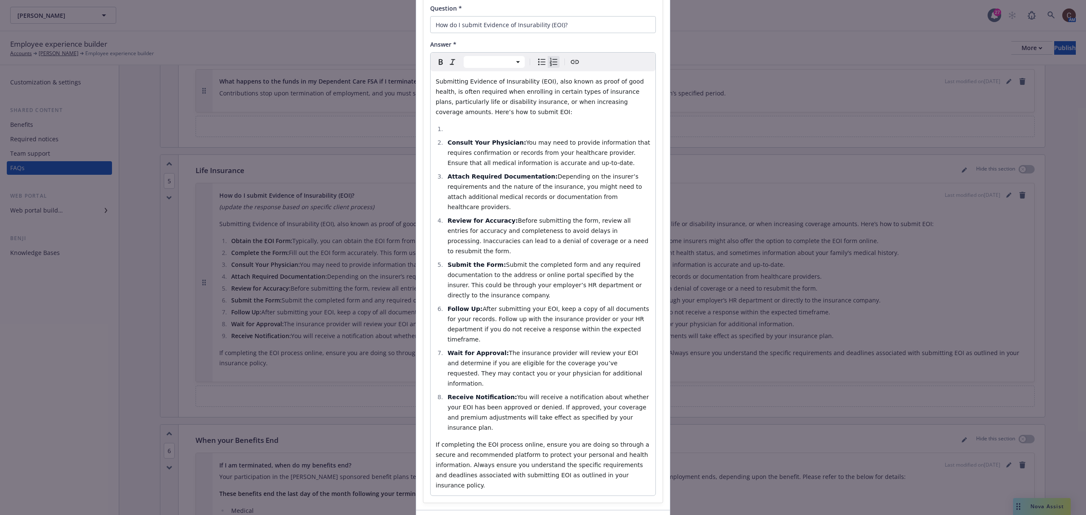
scroll to position [107, 0]
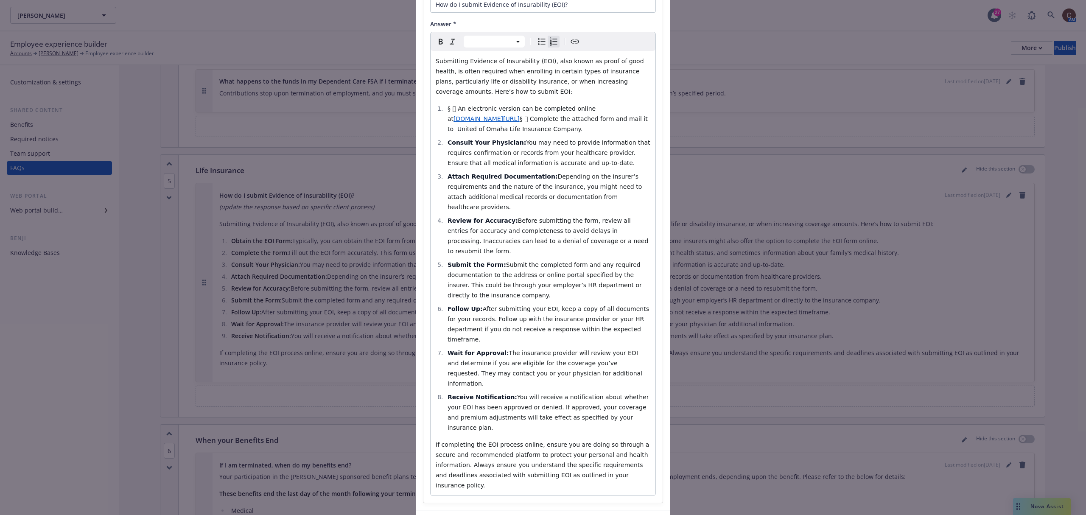
click at [453, 110] on span "§  An electronic version can be completed online at" at bounding box center [523, 113] width 150 height 17
drag, startPoint x: 496, startPoint y: 109, endPoint x: 444, endPoint y: 107, distance: 52.7
click at [448, 107] on span "Complete the Form: An electronic version can be completed online at" at bounding box center [548, 113] width 201 height 17
click at [435, 36] on button "Bold" at bounding box center [441, 42] width 12 height 12
click at [580, 121] on span "§  Complete the attached form and mail it to United of Omaha Life Insurance Co…" at bounding box center [548, 123] width 201 height 17
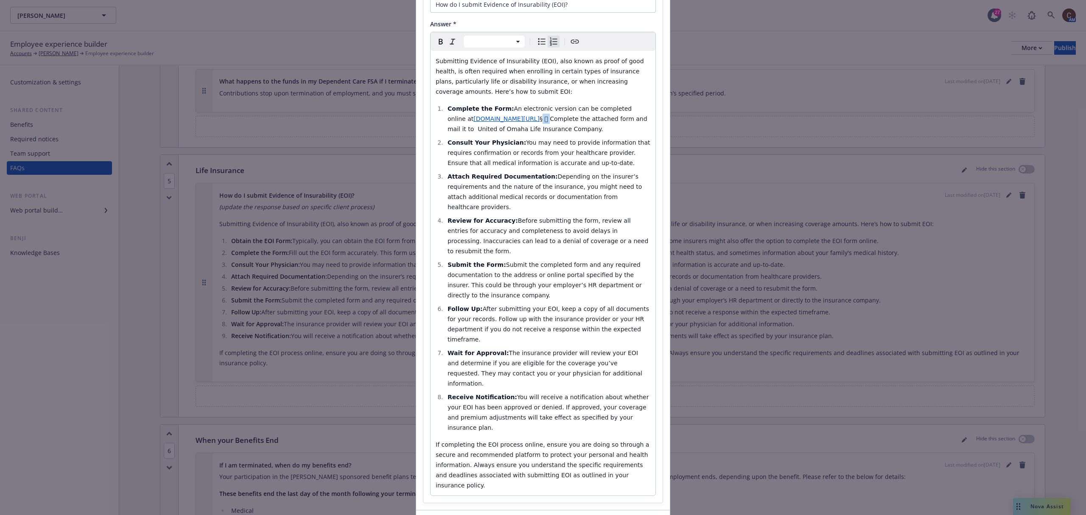
drag, startPoint x: 535, startPoint y: 119, endPoint x: 523, endPoint y: 118, distance: 11.9
click at [526, 122] on span "§  Complete the attached form and mail it to United of Omaha Life Insurance Co…" at bounding box center [548, 123] width 201 height 17
drag, startPoint x: 607, startPoint y: 118, endPoint x: 571, endPoint y: 117, distance: 35.6
click at [571, 117] on span "or complete the attached form and mail it to United of Omaha Life Insurance Com…" at bounding box center [547, 123] width 198 height 17
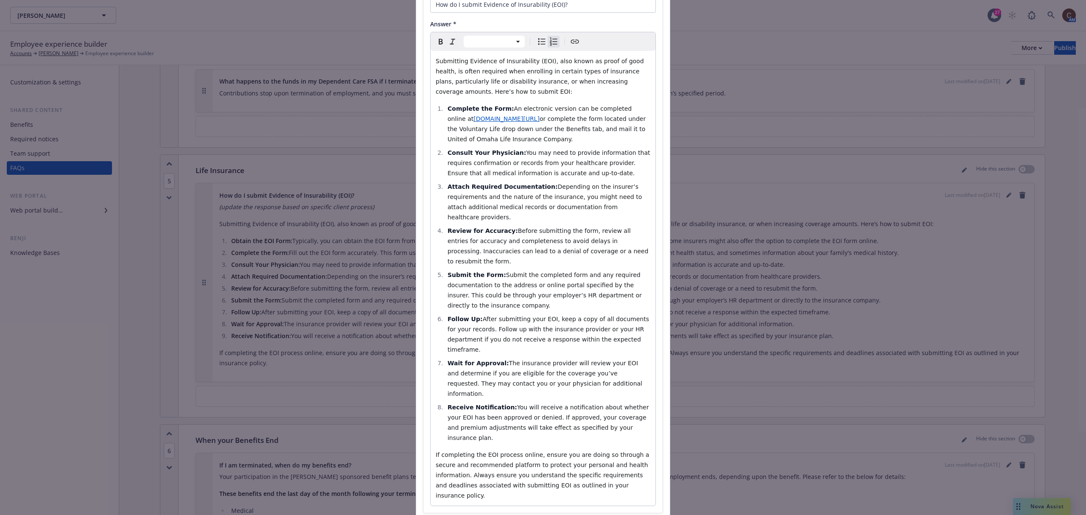
select select "paragraph"
drag, startPoint x: 626, startPoint y: 394, endPoint x: 604, endPoint y: 383, distance: 24.3
click at [604, 383] on div "Submitting Evidence of Insurability (EOI), also known as proof of good health, …" at bounding box center [543, 278] width 225 height 455
click at [610, 386] on li "Receive Notification: You will receive a notification about whether your EOI ha…" at bounding box center [547, 422] width 205 height 41
drag, startPoint x: 620, startPoint y: 383, endPoint x: 464, endPoint y: 376, distance: 156.7
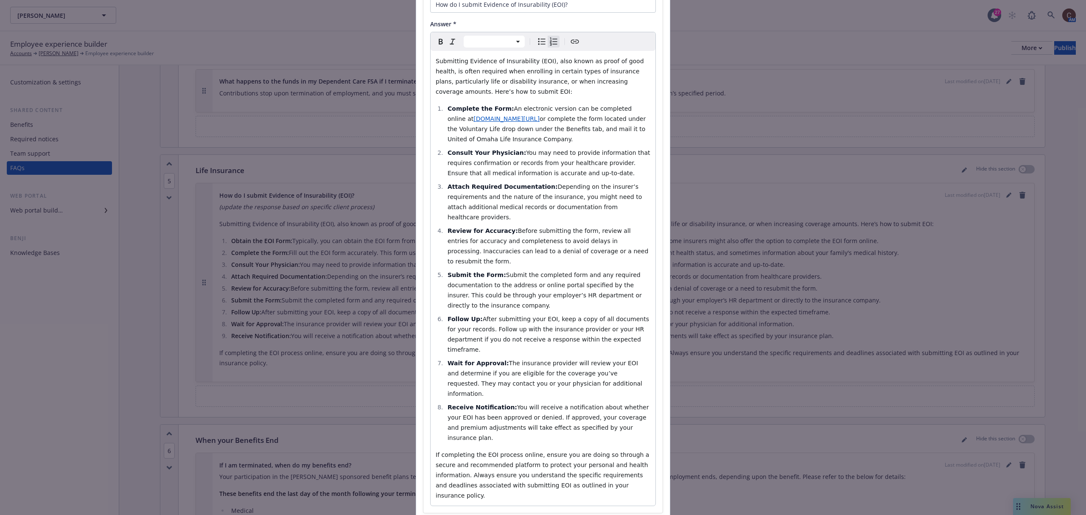
click at [464, 386] on li "Receive Notification: You will receive a notification about whether your EOI ha…" at bounding box center [547, 422] width 205 height 41
click at [613, 314] on li "Follow Up: After submitting your EOI, keep a copy of all documents for your rec…" at bounding box center [547, 334] width 205 height 41
drag, startPoint x: 511, startPoint y: 287, endPoint x: 441, endPoint y: 160, distance: 144.7
click at [441, 160] on ol "Complete the Form: An electronic version can be completed online at www.mutualo…" at bounding box center [543, 273] width 215 height 339
click at [515, 210] on span "Depending on the insurer’s requirements and the nature of the insurance, you mi…" at bounding box center [546, 201] width 196 height 37
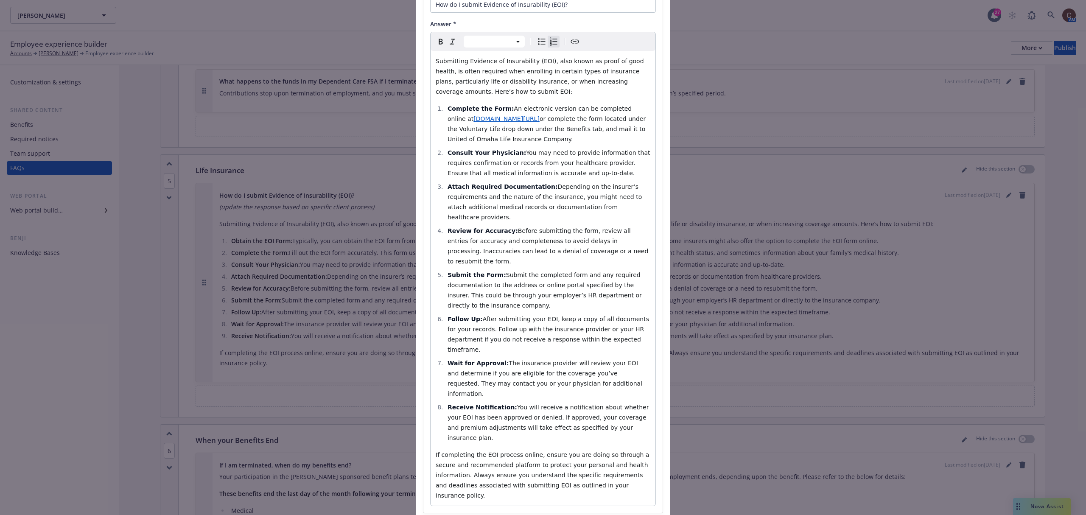
drag, startPoint x: 621, startPoint y: 241, endPoint x: 493, endPoint y: 257, distance: 129.1
click at [502, 226] on li "Review for Accuracy: Before submitting the form, review all entries for accurac…" at bounding box center [547, 246] width 205 height 41
drag, startPoint x: 501, startPoint y: 288, endPoint x: 426, endPoint y: 151, distance: 156.2
click at [430, 151] on div "Paragraph Heading 1 Heading 2 Heading 3 Heading 4 Heading 5 Heading 6 Submittin…" at bounding box center [543, 269] width 226 height 474
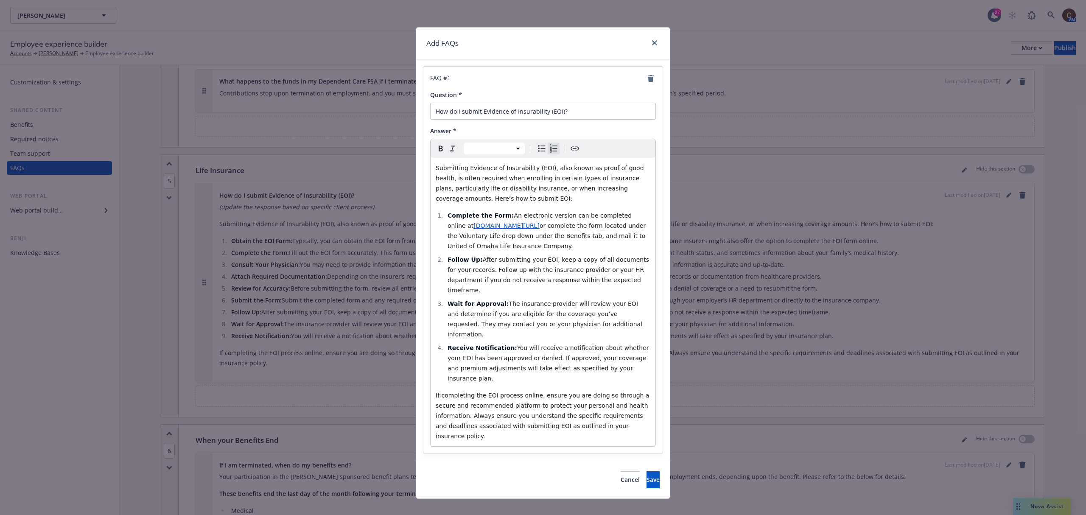
click at [549, 246] on li "Complete the Form: An electronic version can be completed online at www.mutualo…" at bounding box center [547, 230] width 205 height 41
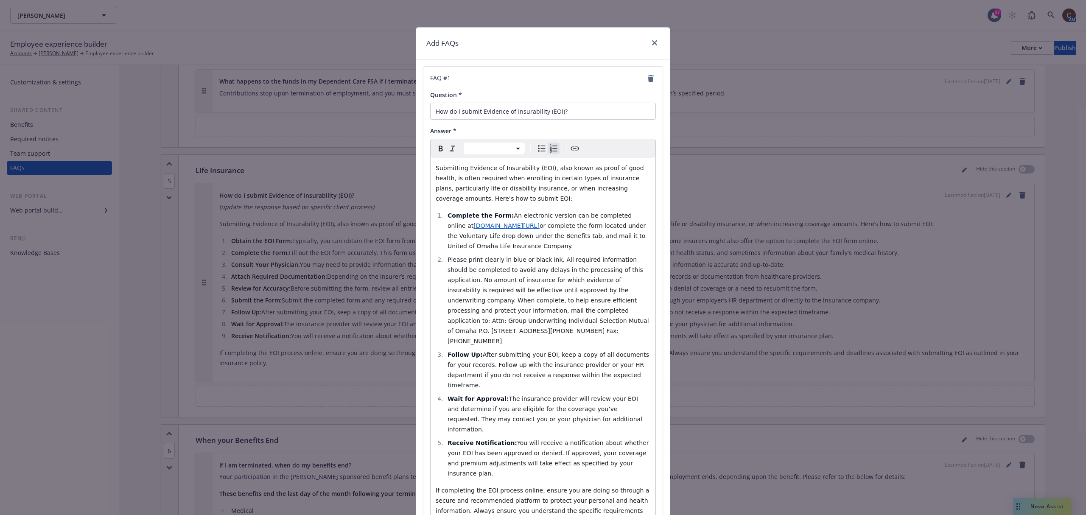
click at [448, 260] on span "Please print clearly in blue or black ink. All required information should be c…" at bounding box center [549, 300] width 203 height 88
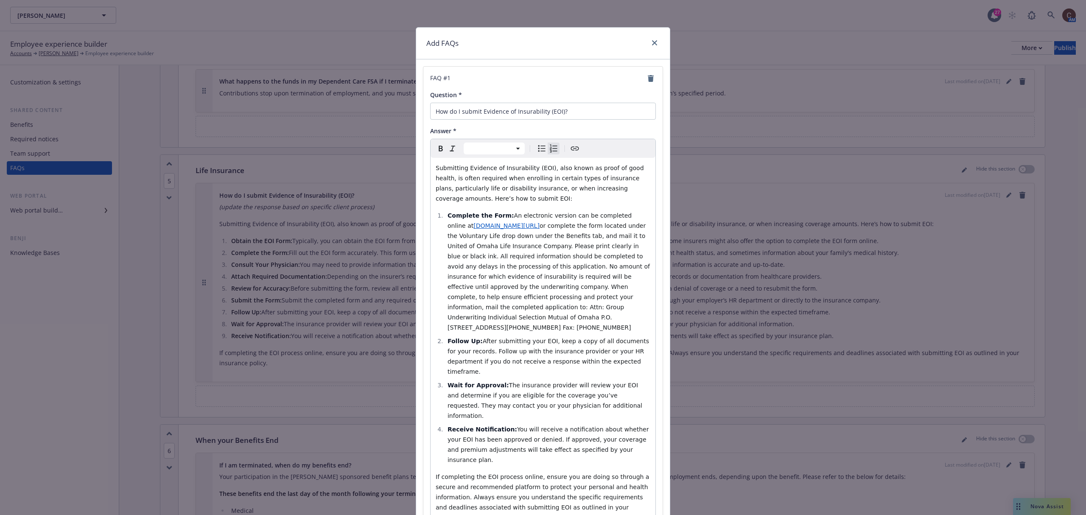
click at [582, 298] on span "or complete the form located under the Voluntary Life drop down under the Benef…" at bounding box center [550, 276] width 204 height 109
drag, startPoint x: 606, startPoint y: 314, endPoint x: 581, endPoint y: 299, distance: 28.7
click at [581, 299] on li "Complete the Form: An electronic version can be completed online at www.mutualo…" at bounding box center [547, 271] width 205 height 122
click at [440, 153] on icon "Bold" at bounding box center [441, 148] width 10 height 10
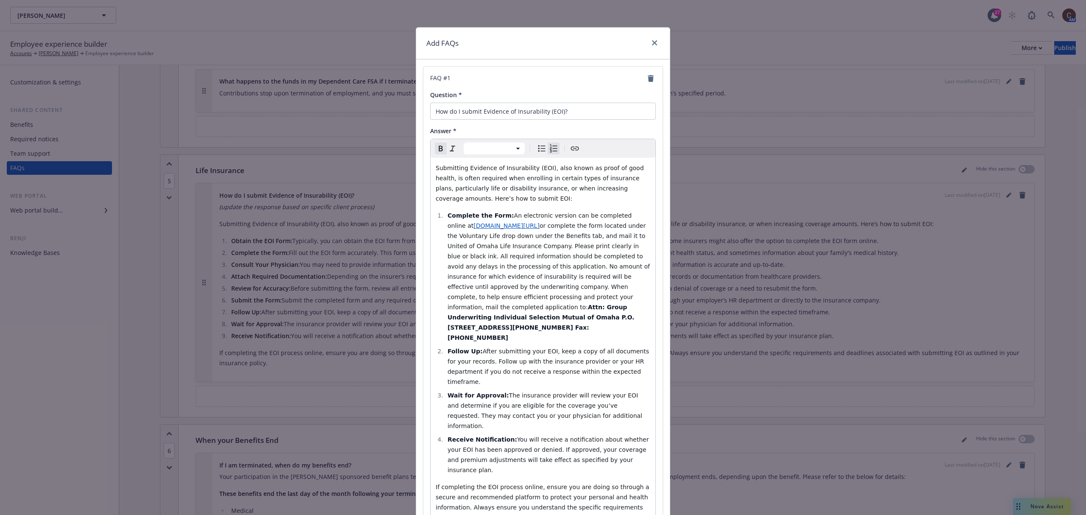
click at [557, 347] on li "Follow Up: After submitting your EOI, keep a copy of all documents for your rec…" at bounding box center [547, 366] width 205 height 41
click at [574, 277] on span "or complete the form located under the Voluntary Life drop down under the Benef…" at bounding box center [550, 266] width 204 height 88
click at [526, 254] on span "or complete the form located under the Voluntary Life drop down under the Benef…" at bounding box center [550, 266] width 204 height 88
click at [610, 237] on span "or complete the form located under the Voluntary Life drop down under the Benef…" at bounding box center [550, 266] width 204 height 88
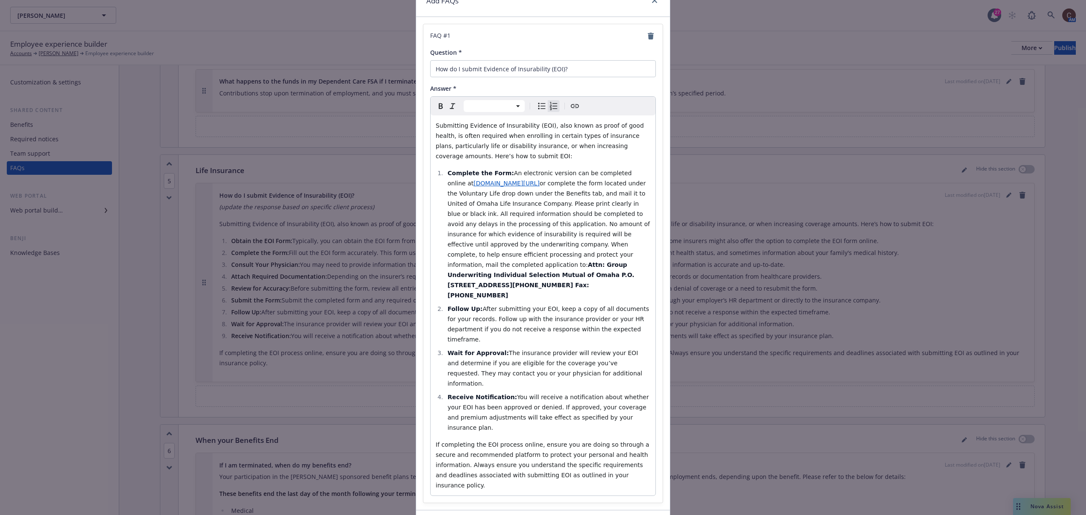
select select "paragraph"
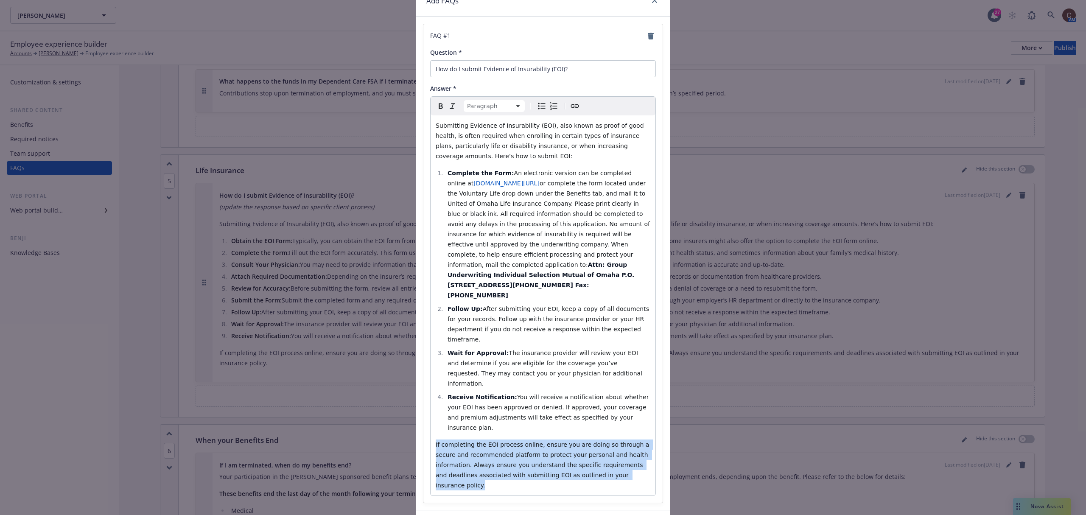
drag, startPoint x: 611, startPoint y: 428, endPoint x: 428, endPoint y: 395, distance: 186.3
click at [431, 386] on div "Submitting Evidence of Insurability (EOI), also known as proof of good health, …" at bounding box center [543, 305] width 225 height 380
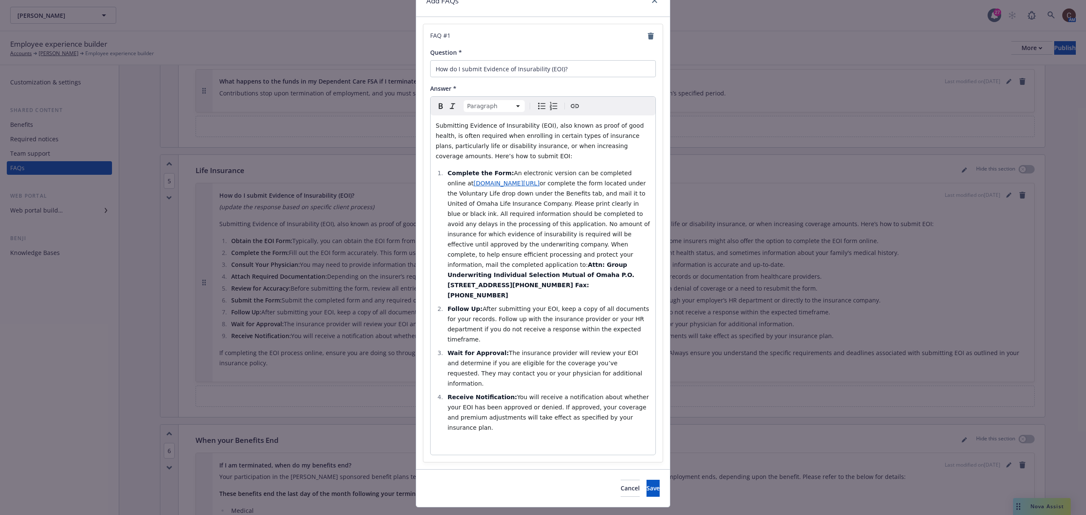
scroll to position [12, 0]
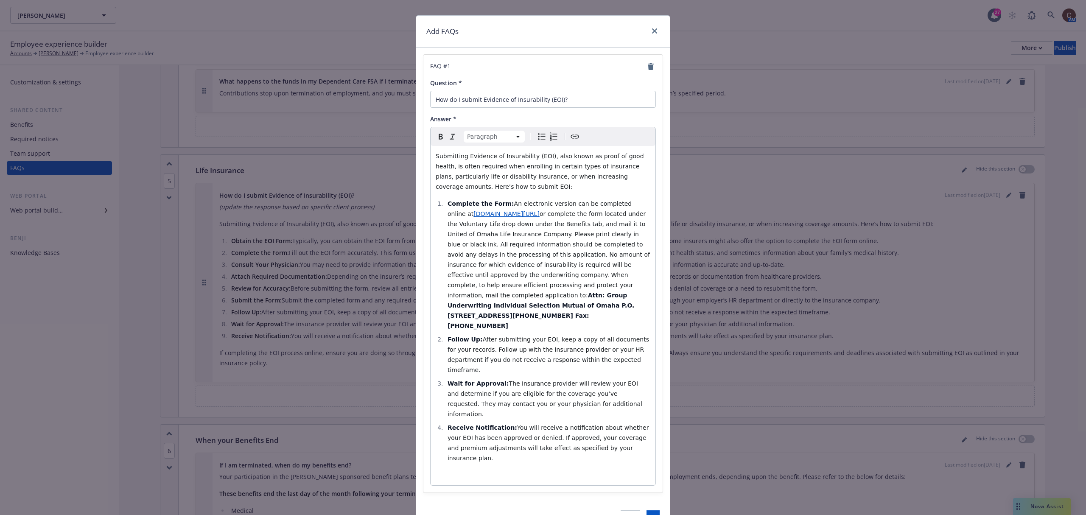
select select
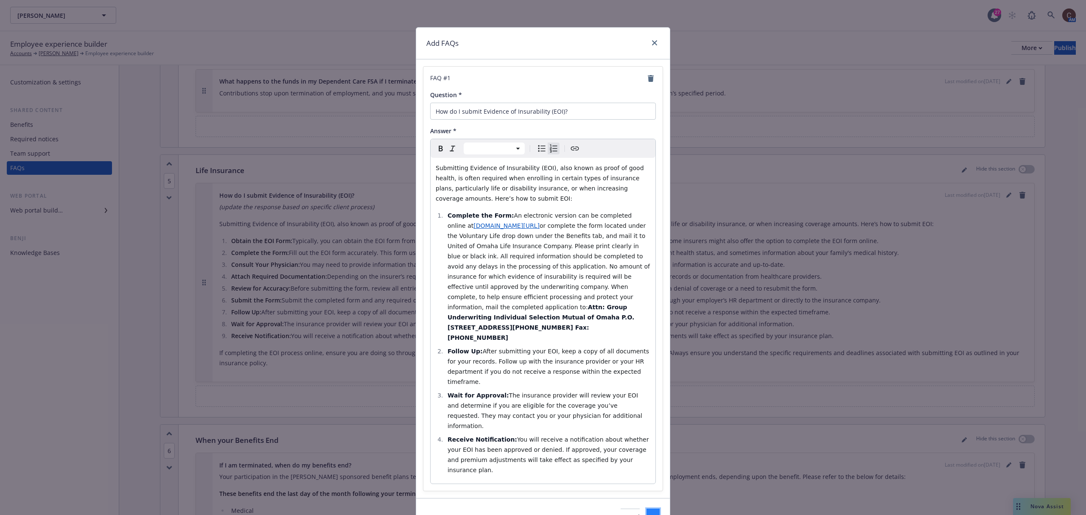
click at [646, 386] on span "Save" at bounding box center [652, 517] width 13 height 8
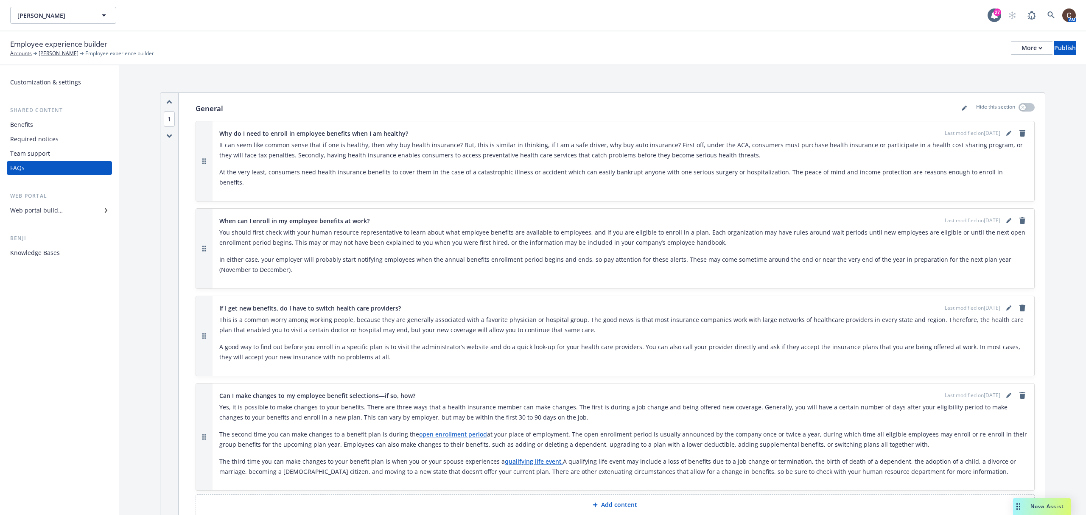
click at [50, 128] on div "Benefits" at bounding box center [59, 125] width 98 height 14
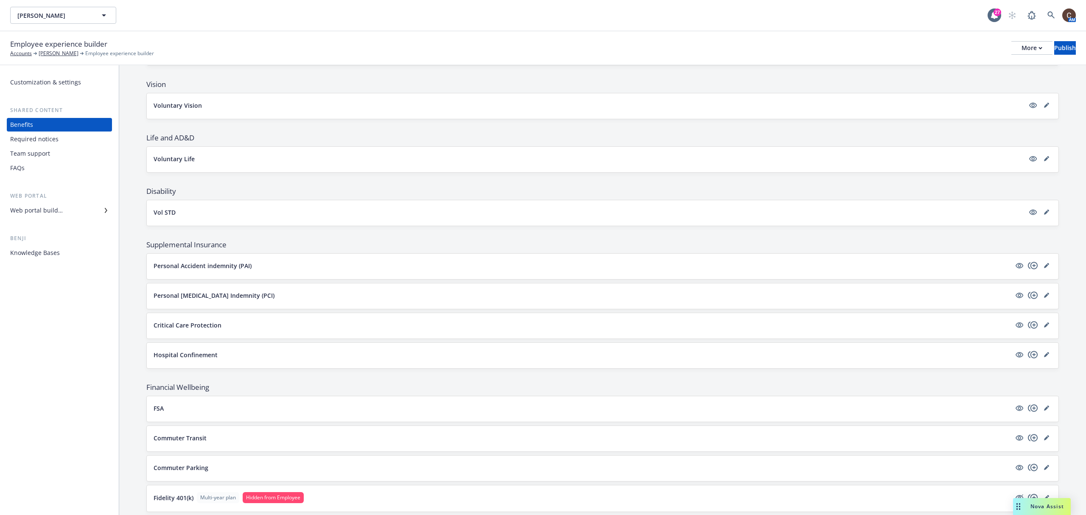
scroll to position [396, 0]
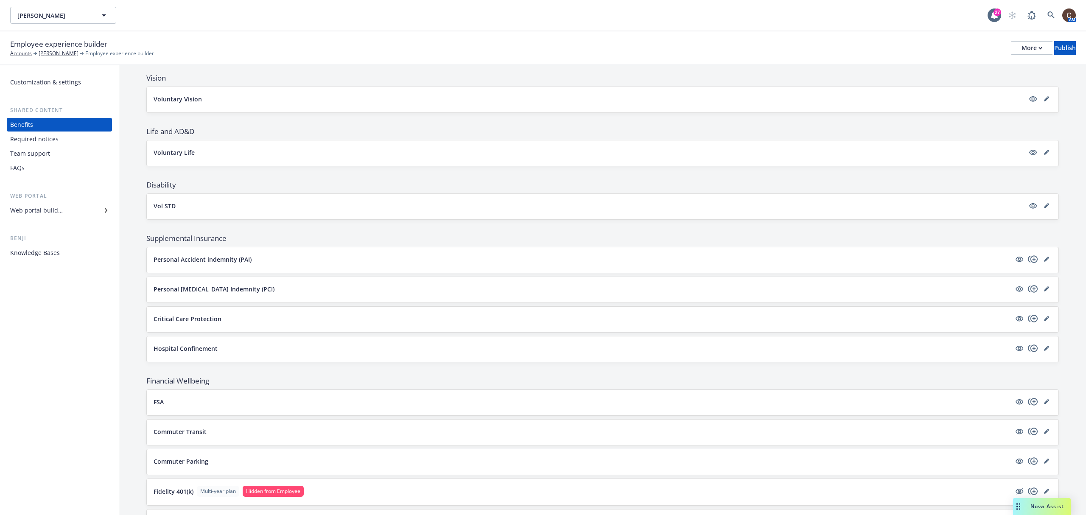
click at [211, 157] on button "Voluntary Life" at bounding box center [589, 152] width 871 height 9
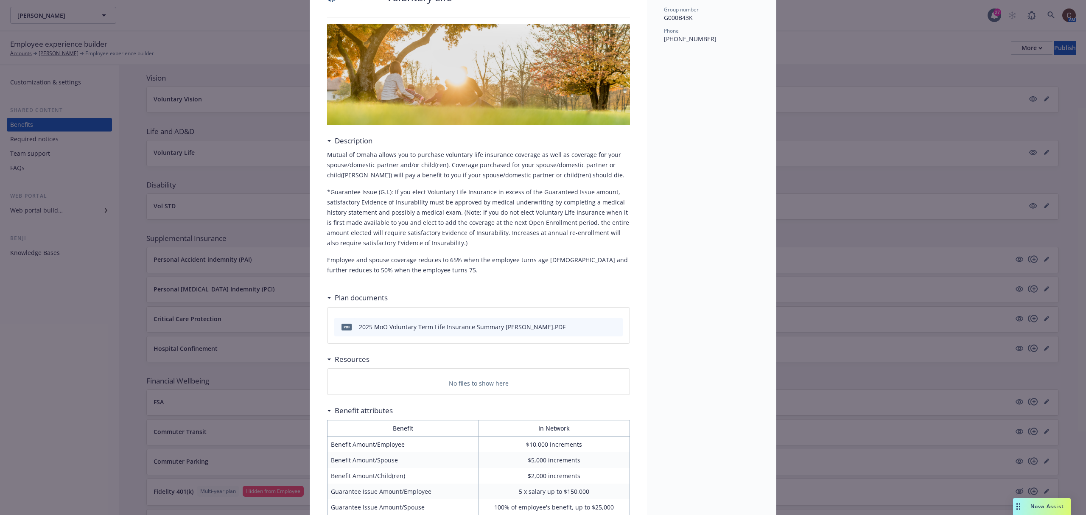
scroll to position [209, 0]
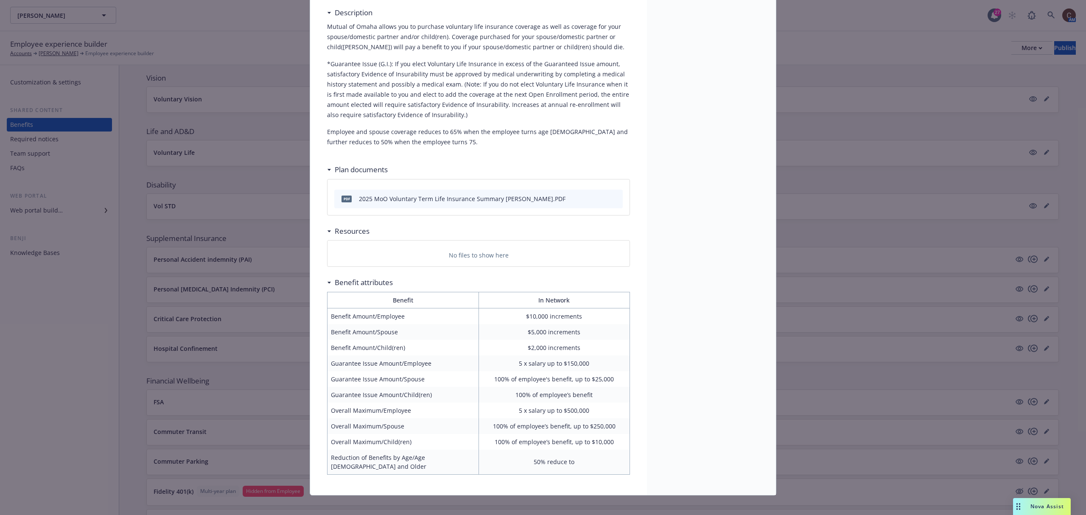
click at [523, 244] on div "No files to show here" at bounding box center [478, 254] width 302 height 26
click at [501, 255] on p "No files to show here" at bounding box center [479, 255] width 60 height 9
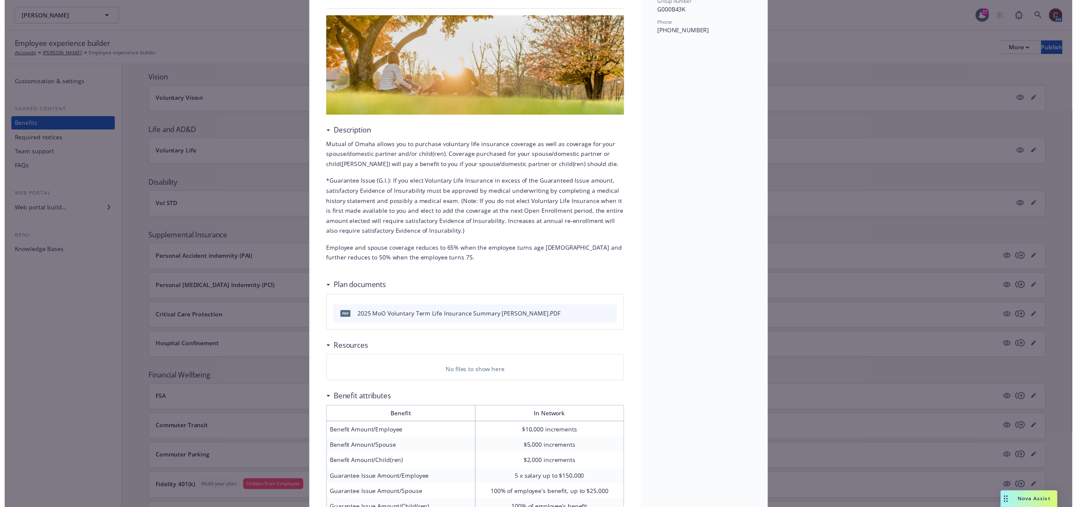
scroll to position [0, 0]
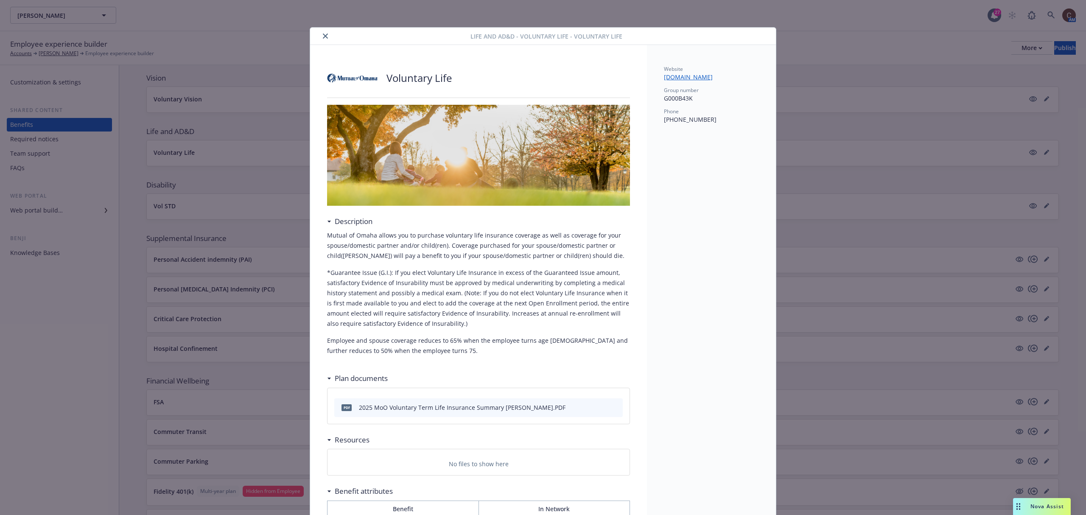
click at [327, 39] on div at bounding box center [391, 36] width 157 height 10
click at [326, 37] on button "close" at bounding box center [325, 36] width 10 height 10
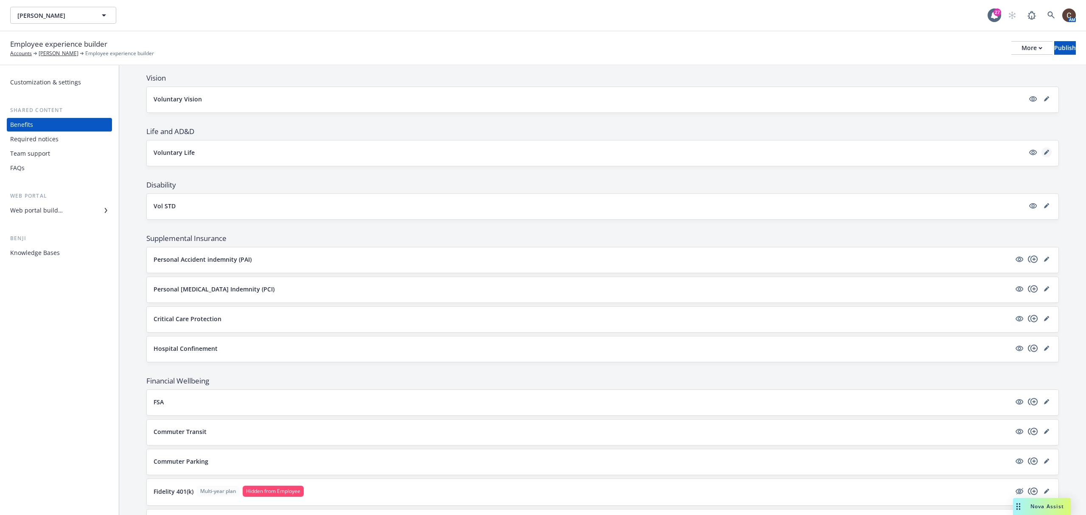
click at [814, 155] on icon "editPencil" at bounding box center [1046, 152] width 5 height 5
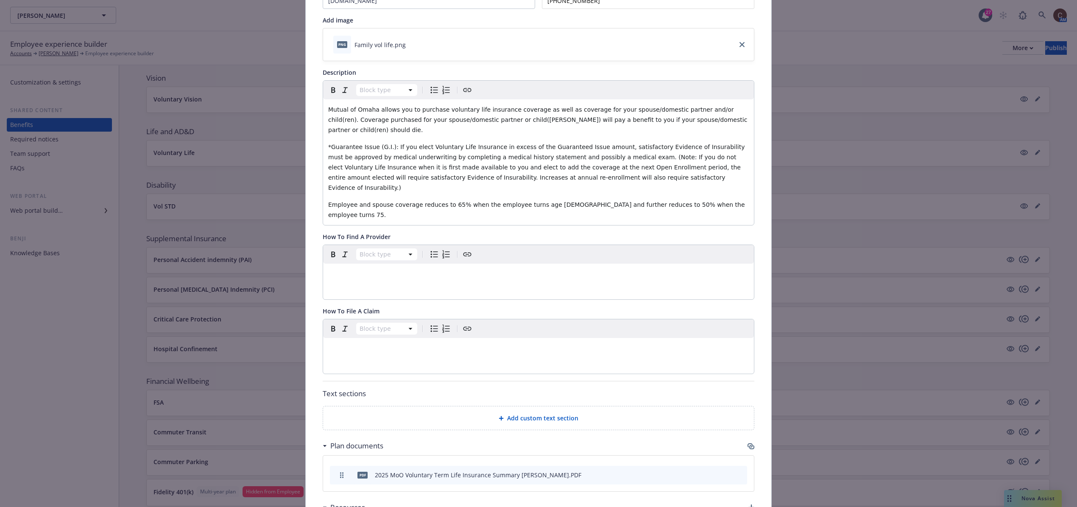
scroll to position [237, 0]
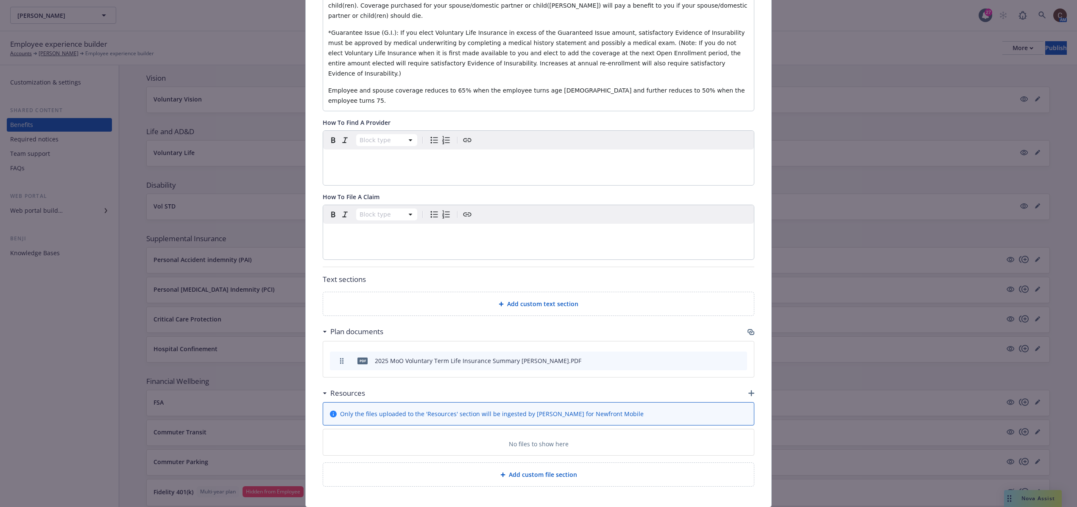
click at [748, 329] on icon "button" at bounding box center [750, 331] width 5 height 4
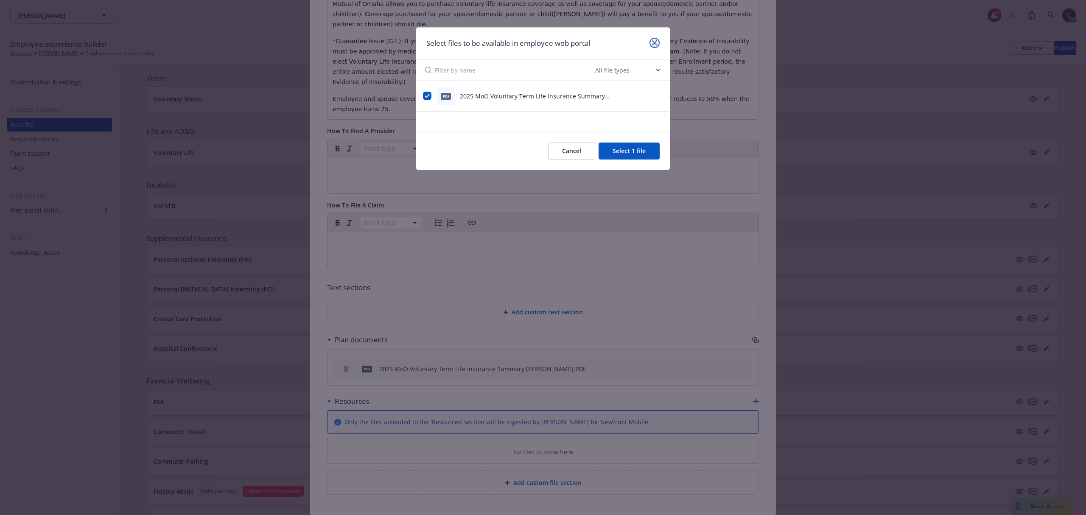
click at [655, 39] on link "close" at bounding box center [654, 43] width 10 height 10
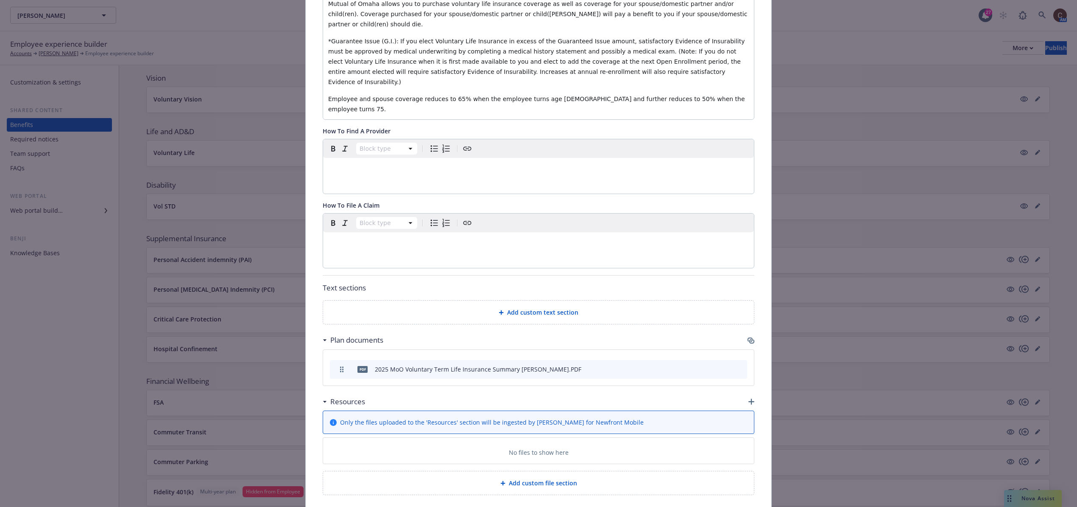
click at [564, 386] on div "No files to show here" at bounding box center [538, 450] width 431 height 26
click at [749, 386] on icon "button" at bounding box center [752, 401] width 6 height 6
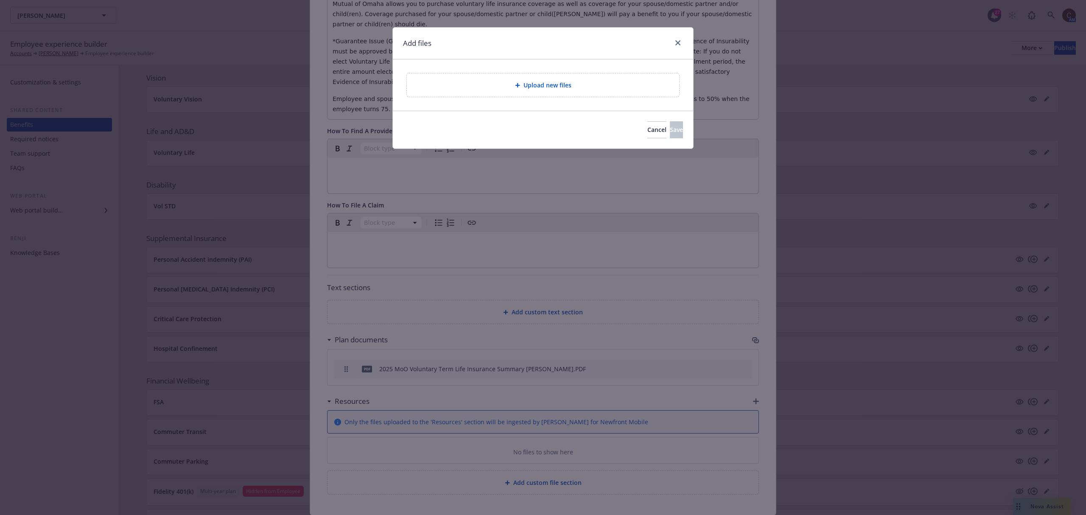
click at [555, 91] on div "Upload new files" at bounding box center [543, 84] width 272 height 23
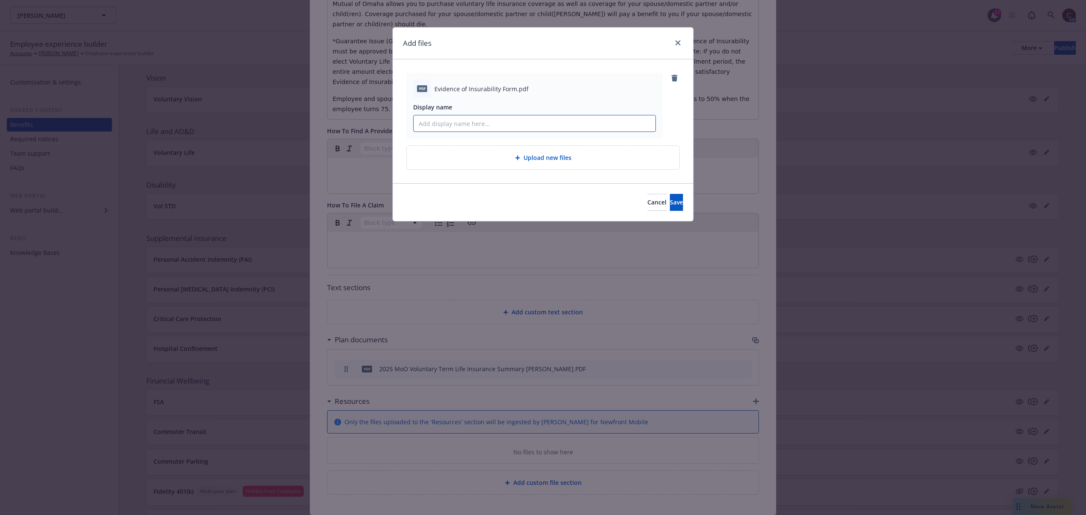
click at [513, 121] on input "Display name" at bounding box center [535, 123] width 242 height 16
type input "Evidence of Insurability Form"
click at [677, 206] on button "Save" at bounding box center [676, 202] width 13 height 17
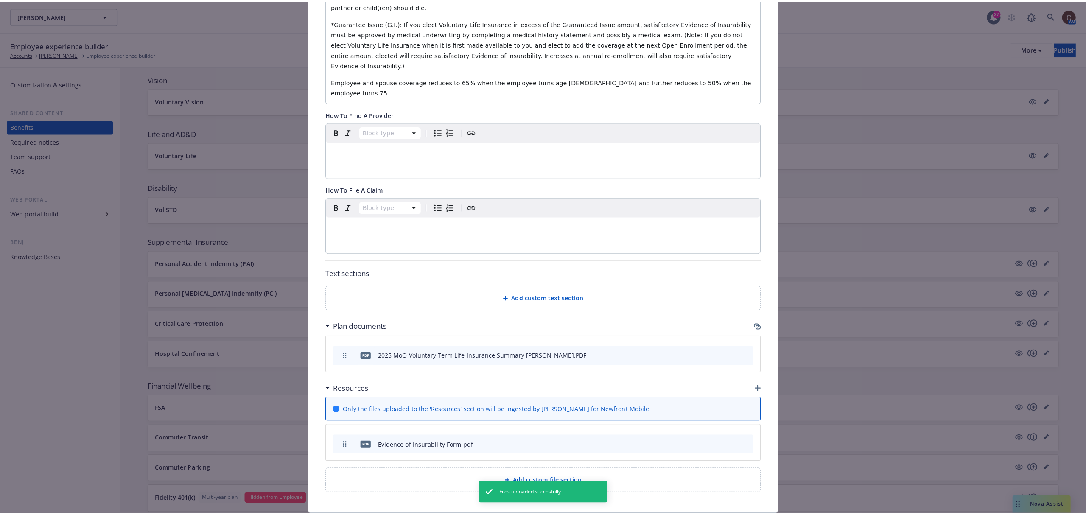
scroll to position [0, 0]
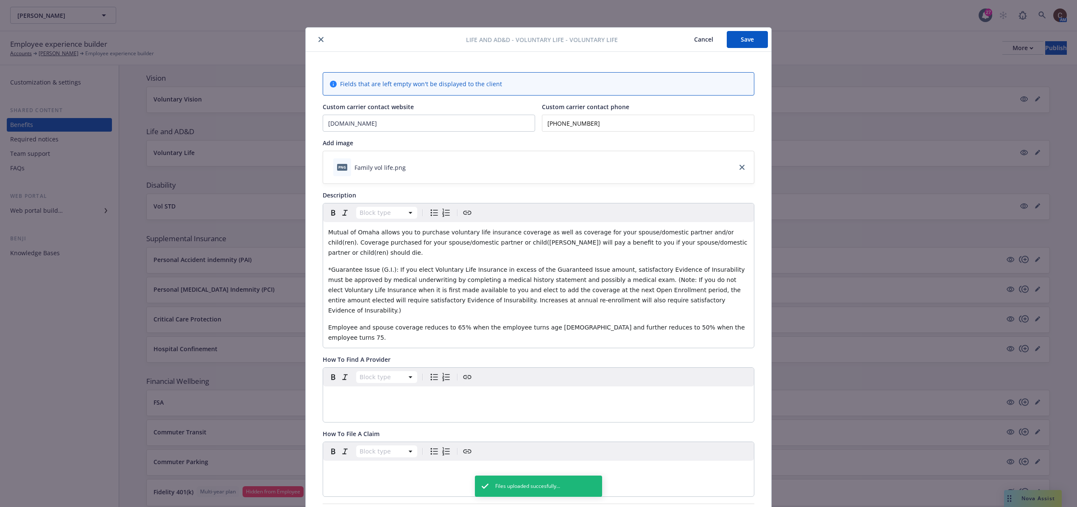
click at [742, 40] on button "Save" at bounding box center [747, 39] width 41 height 17
click at [318, 42] on button "close" at bounding box center [321, 39] width 10 height 10
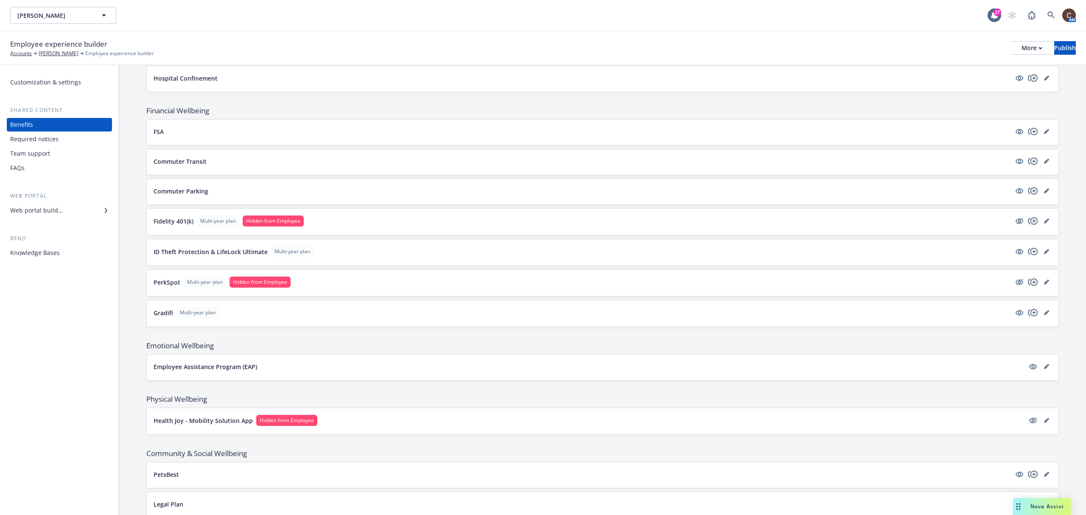
scroll to position [679, 0]
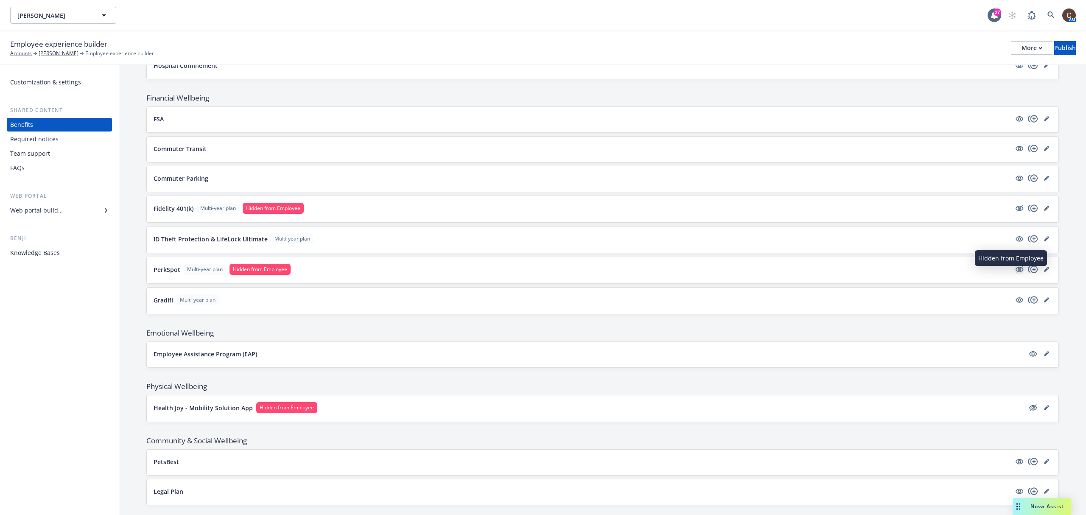
click at [814, 272] on icon "hidden" at bounding box center [1019, 269] width 7 height 6
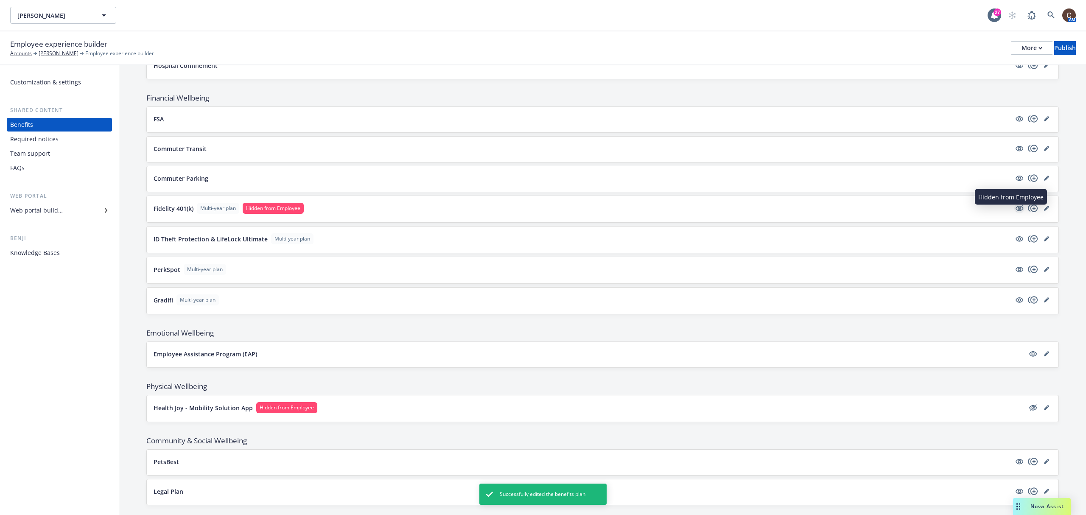
click at [814, 211] on icon "hidden" at bounding box center [1019, 208] width 10 height 10
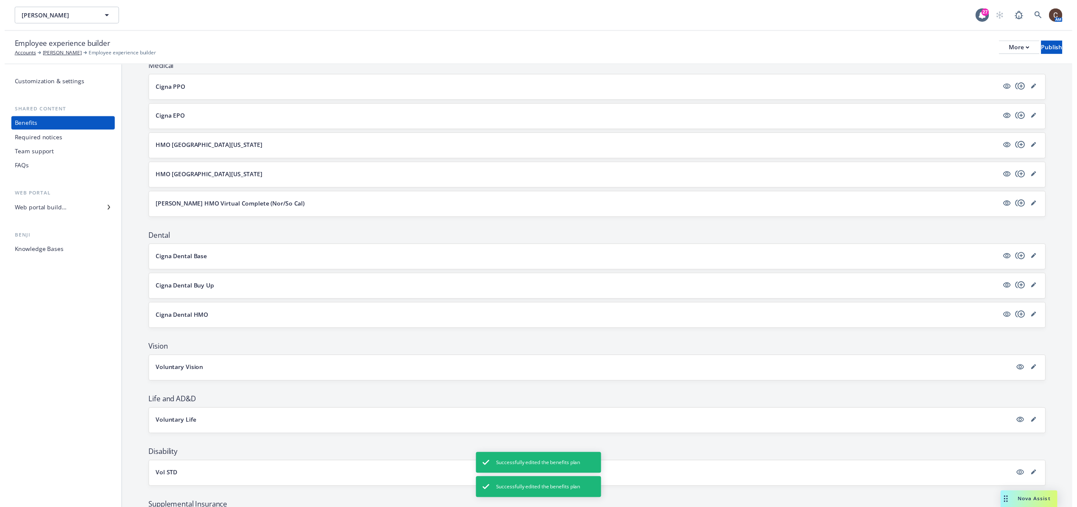
scroll to position [0, 0]
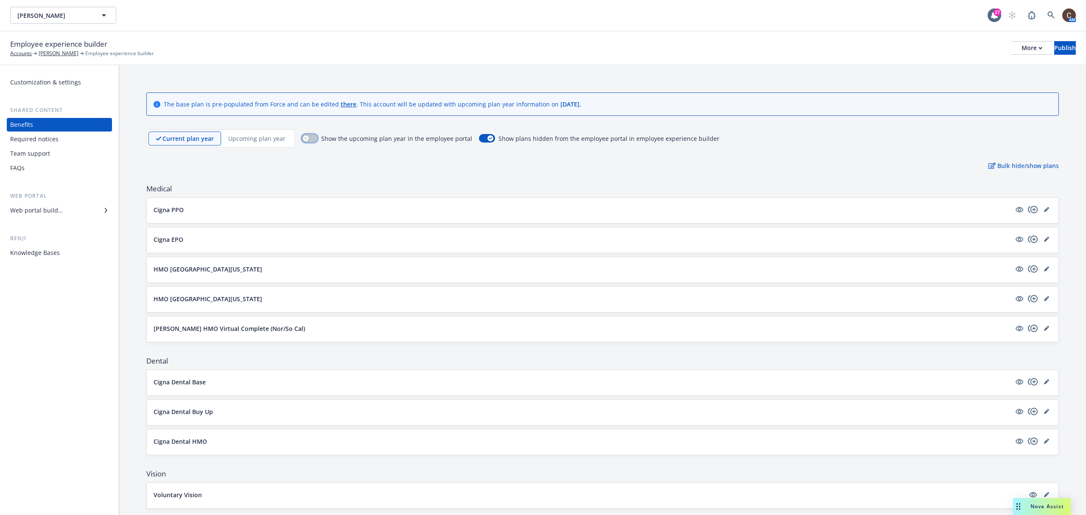
click at [313, 139] on button "button" at bounding box center [310, 138] width 16 height 8
click at [814, 212] on link "editPencil" at bounding box center [1046, 209] width 10 height 10
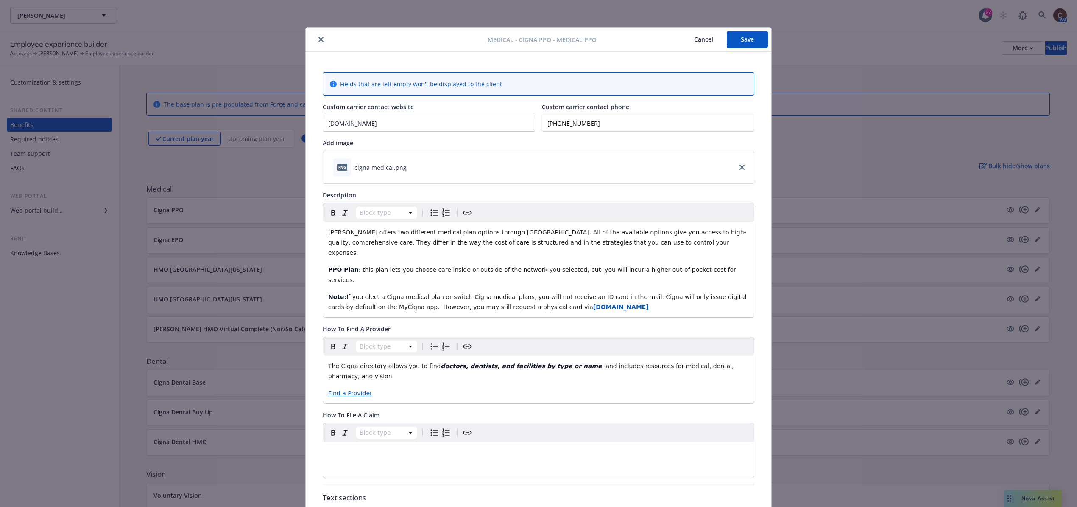
click at [316, 39] on button "close" at bounding box center [321, 39] width 10 height 10
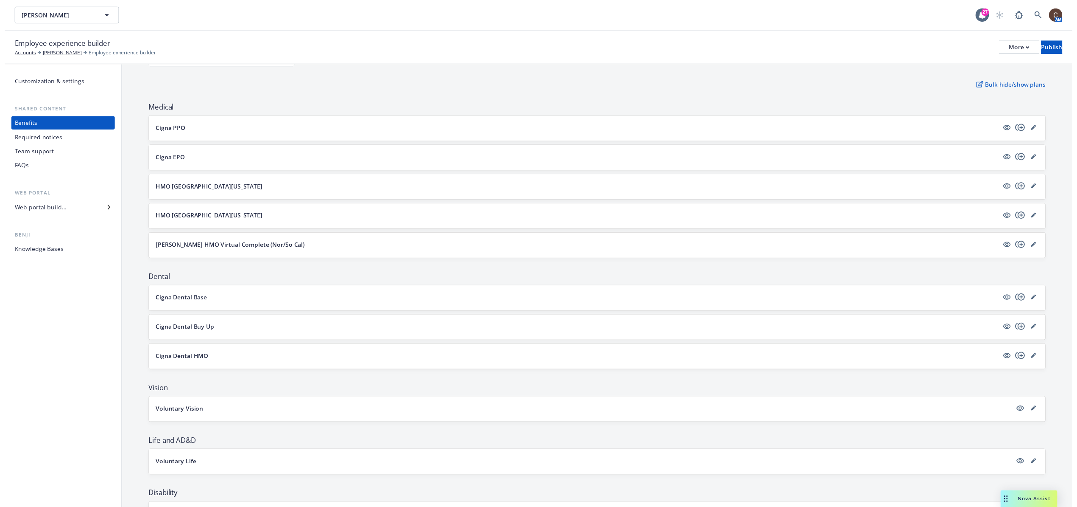
scroll to position [226, 0]
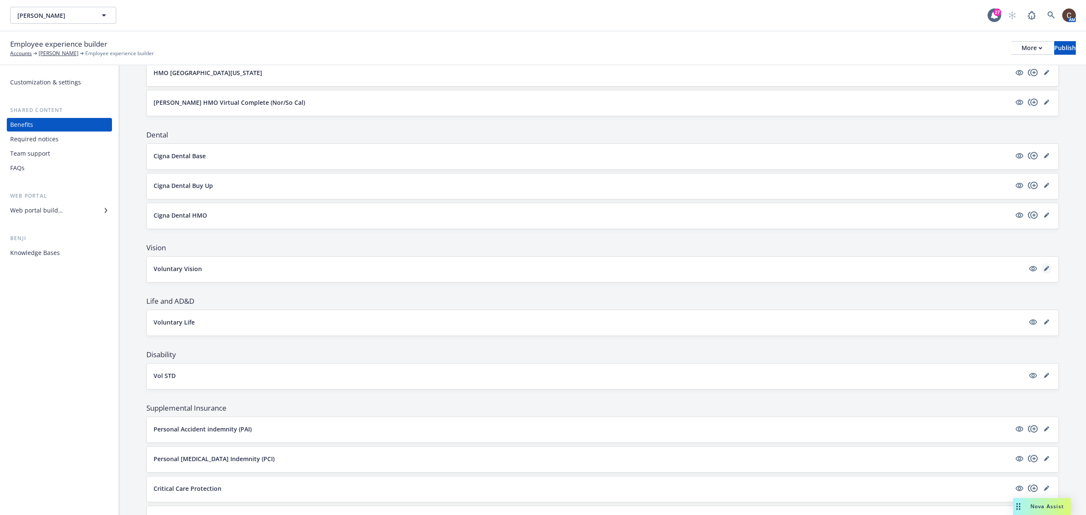
click at [814, 270] on link "editPencil" at bounding box center [1046, 268] width 10 height 10
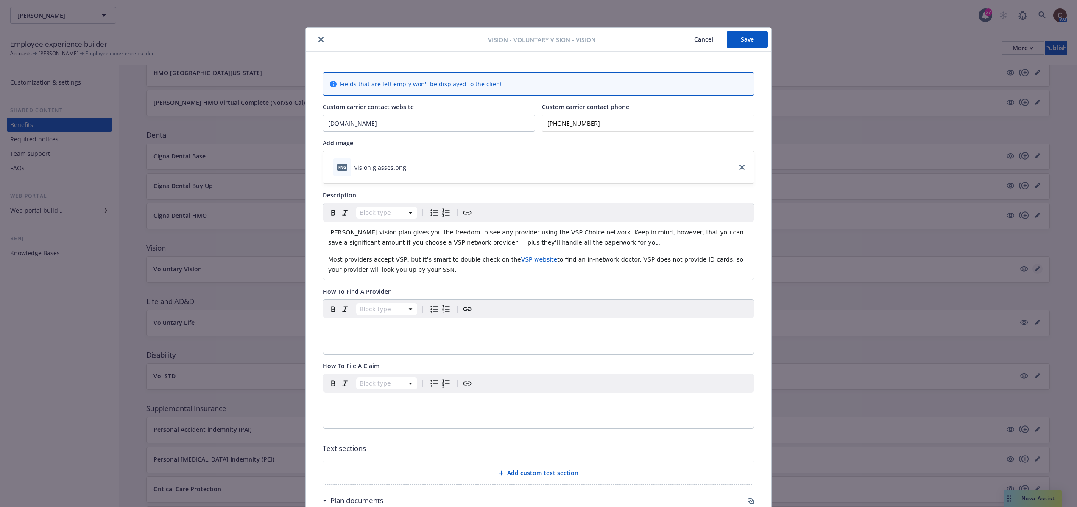
scroll to position [25, 0]
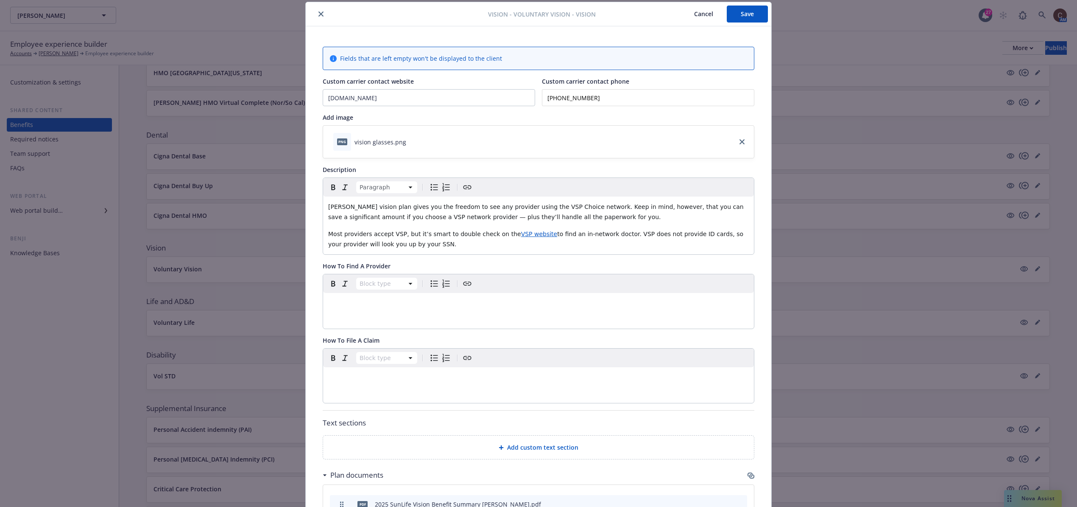
drag, startPoint x: 406, startPoint y: 246, endPoint x: 319, endPoint y: 237, distance: 87.9
click at [323, 237] on div "W.L. Butler's vision plan gives you the freedom to see any provider using the V…" at bounding box center [538, 225] width 431 height 58
copy p "Most providers accept VSP, but it’s smart to double check on the VSP website to…"
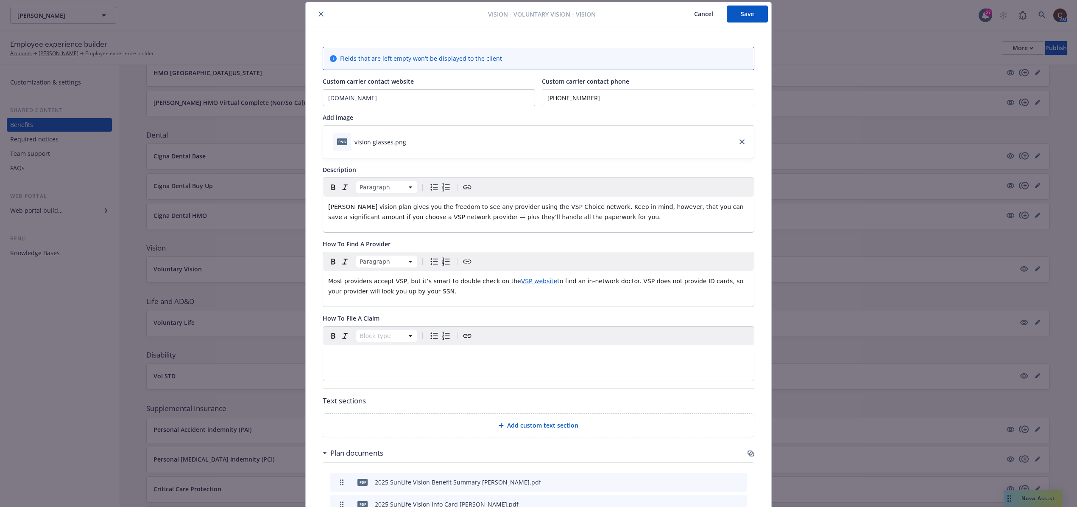
click at [508, 299] on div "Most providers accept VSP, but it’s smart to double check on the VSP website to…" at bounding box center [538, 286] width 431 height 31
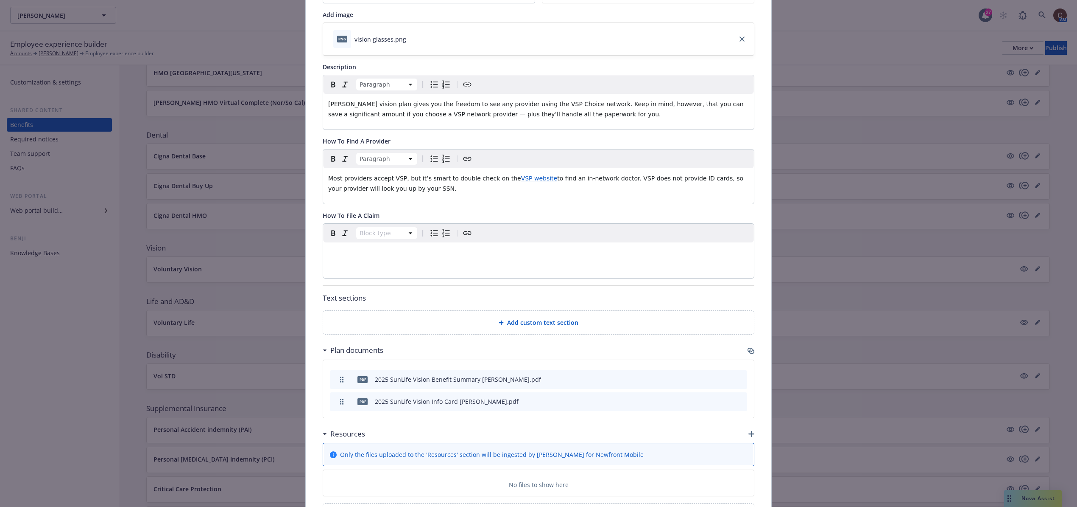
scroll to position [138, 0]
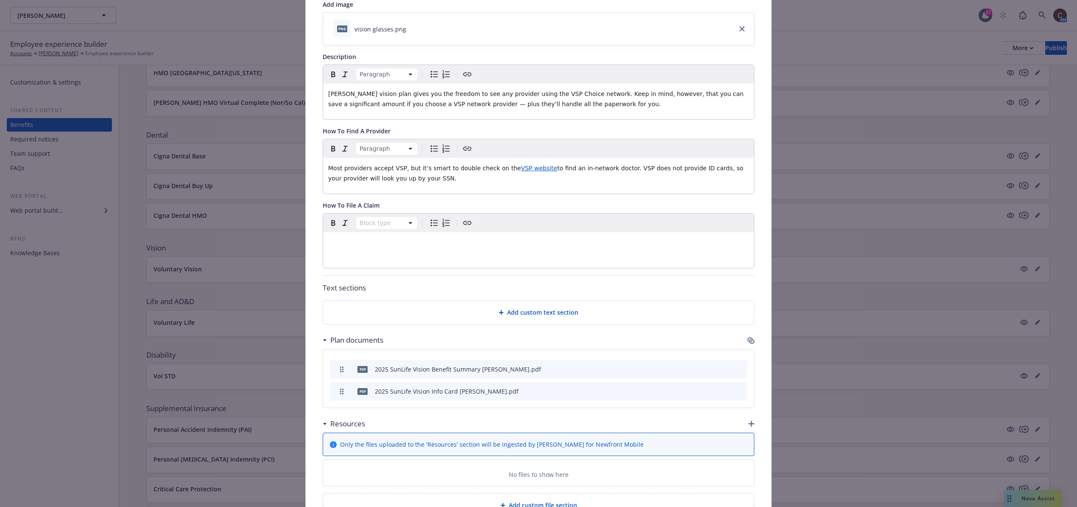
click at [748, 344] on icon "button" at bounding box center [751, 340] width 7 height 7
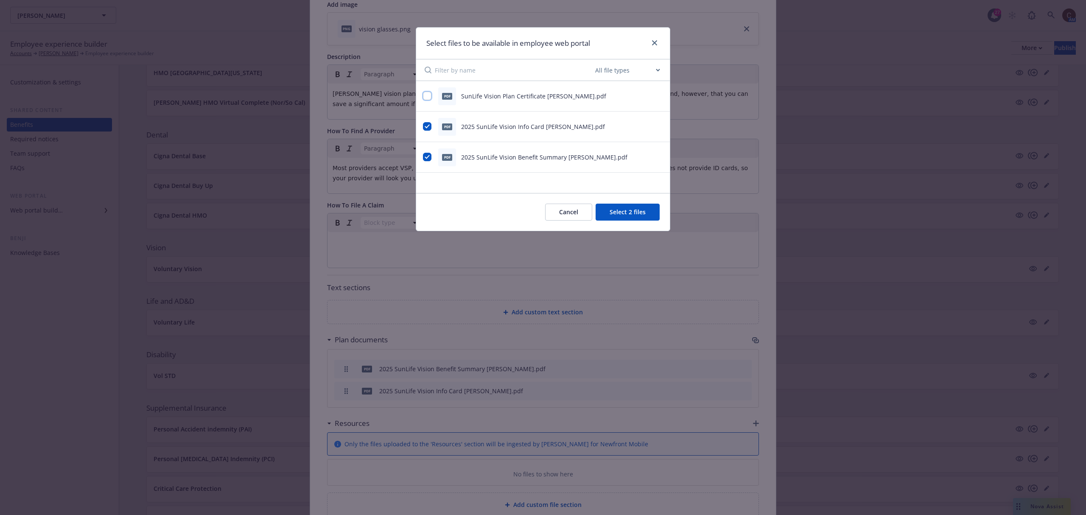
click at [428, 92] on input "checkbox" at bounding box center [427, 96] width 8 height 8
checkbox input "true"
click at [645, 218] on button "Select 3 files" at bounding box center [628, 212] width 64 height 17
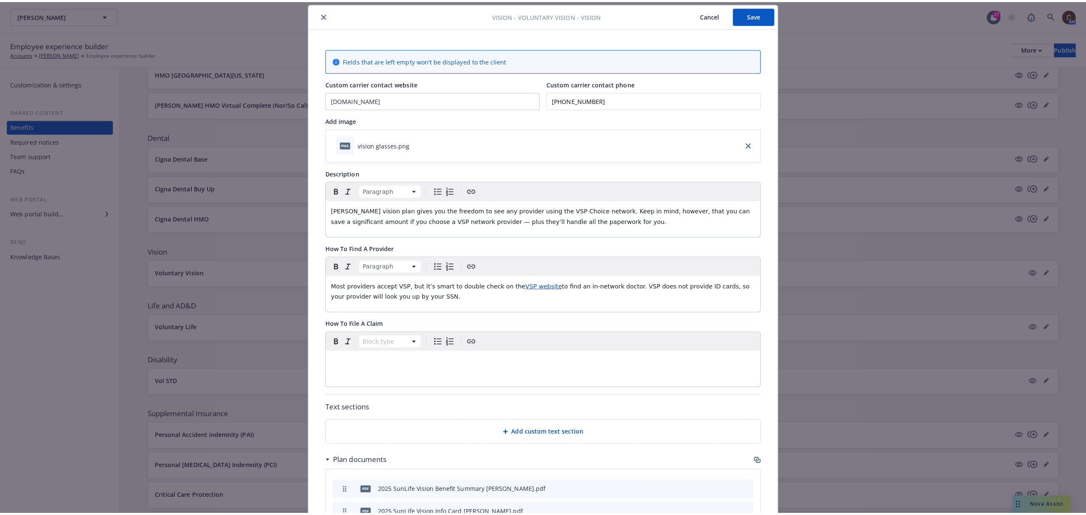
scroll to position [0, 0]
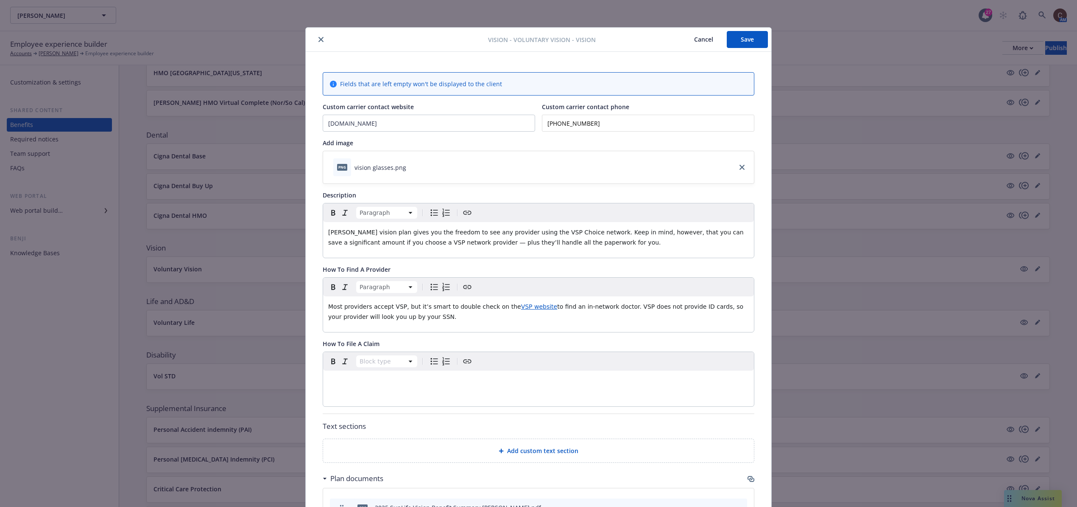
click at [747, 43] on button "Save" at bounding box center [747, 39] width 41 height 17
click at [761, 42] on button "Save" at bounding box center [747, 39] width 41 height 17
click at [321, 39] on button "close" at bounding box center [321, 39] width 10 height 10
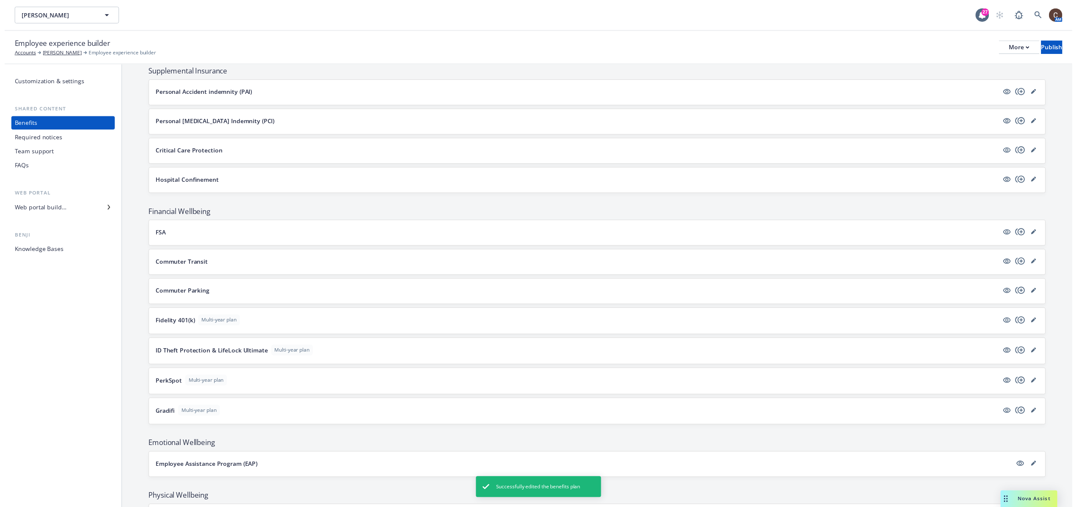
scroll to position [565, 0]
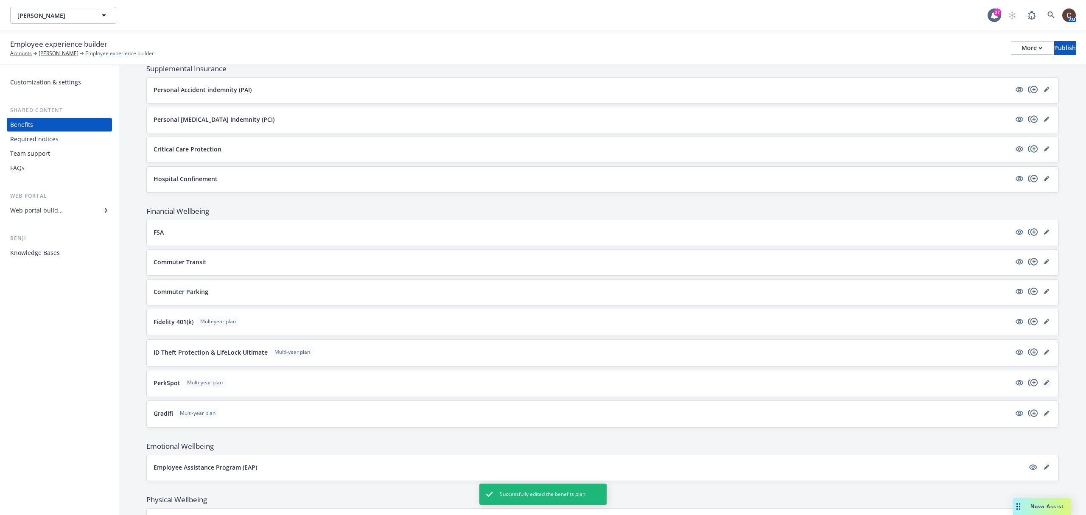
click at [814, 385] on icon "editPencil" at bounding box center [1046, 382] width 5 height 5
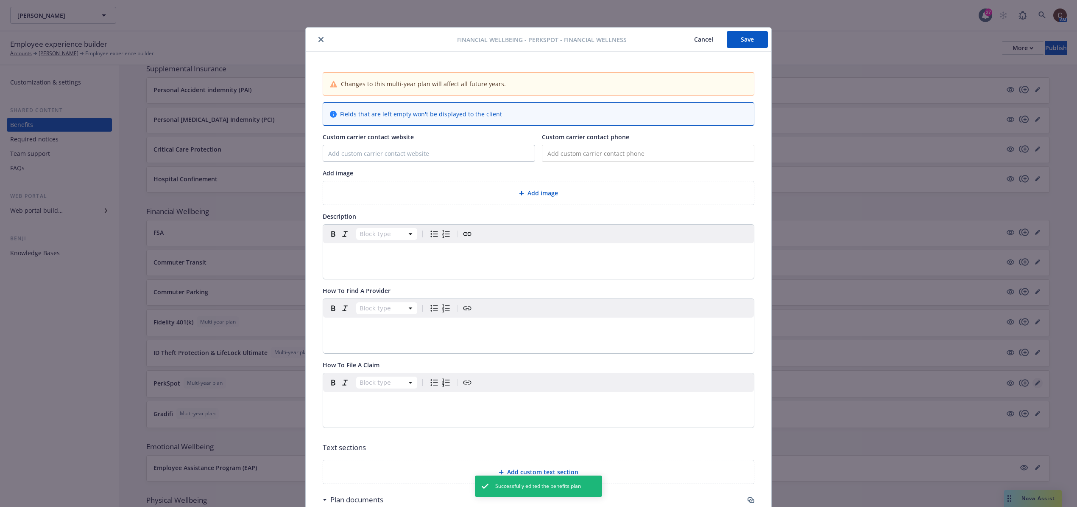
scroll to position [25, 0]
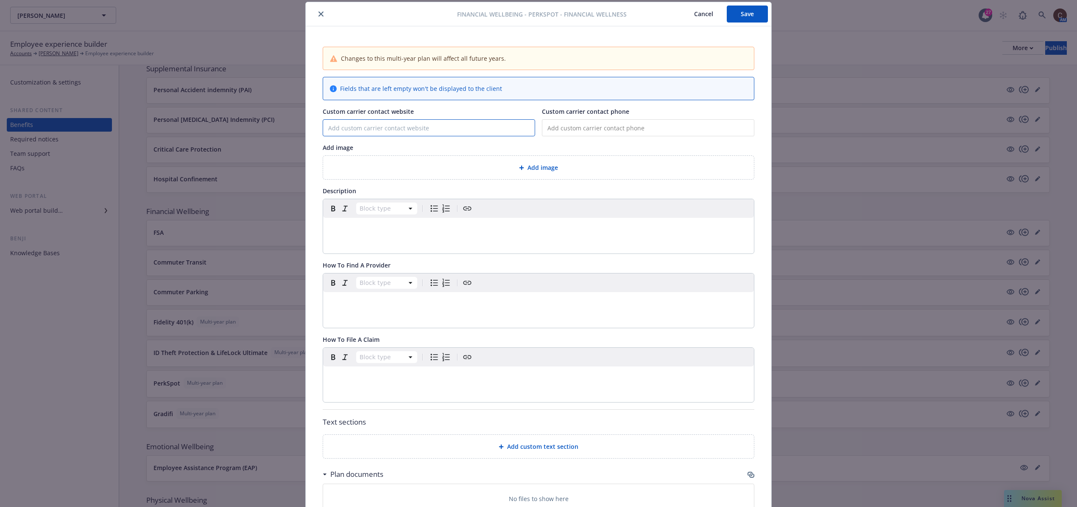
click at [401, 132] on input "Custom carrier contact website" at bounding box center [429, 128] width 212 height 16
type input "www.newfront.perkspot.com"
click at [537, 159] on div "Add image" at bounding box center [538, 167] width 431 height 23
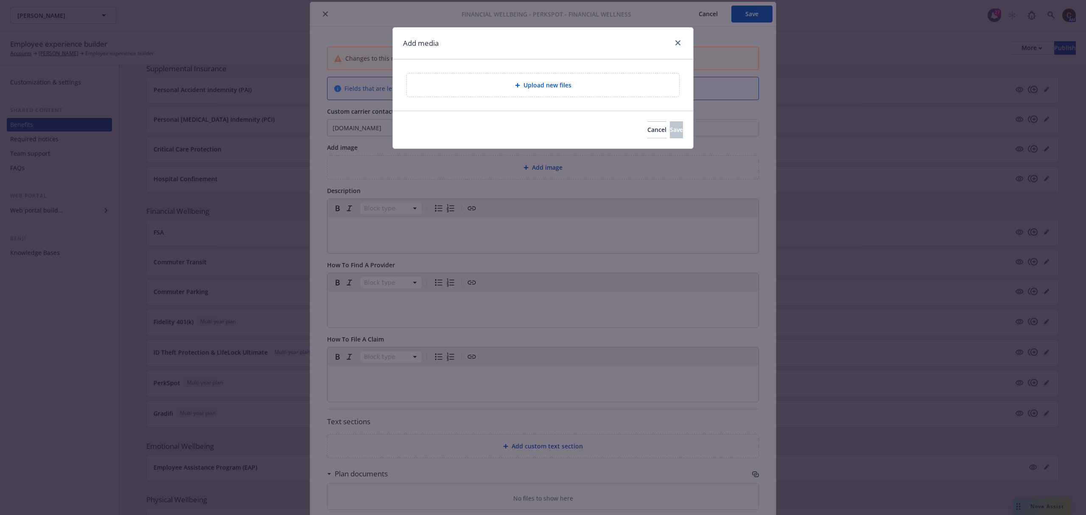
click at [532, 78] on div "Upload new files" at bounding box center [543, 84] width 272 height 23
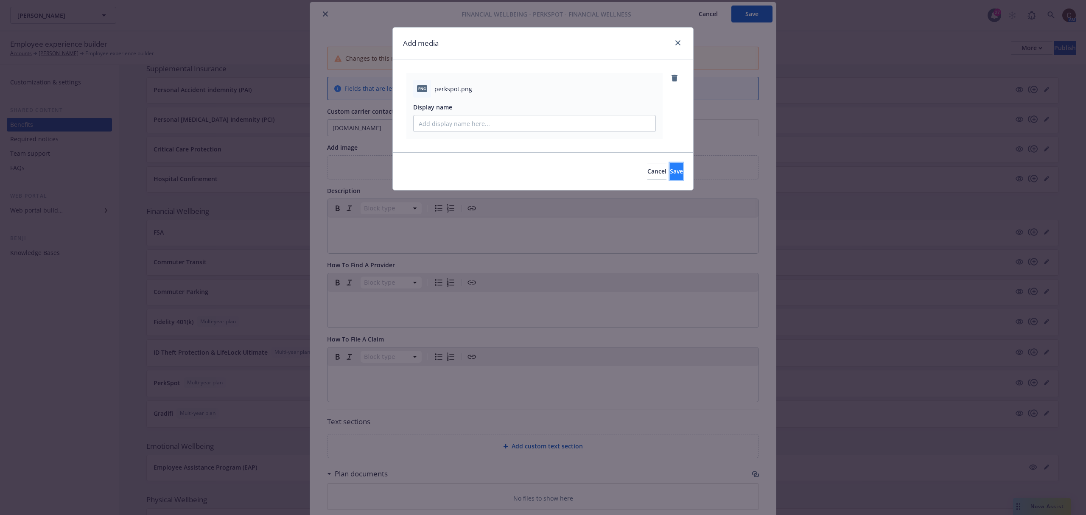
click at [670, 174] on button "Save" at bounding box center [676, 171] width 13 height 17
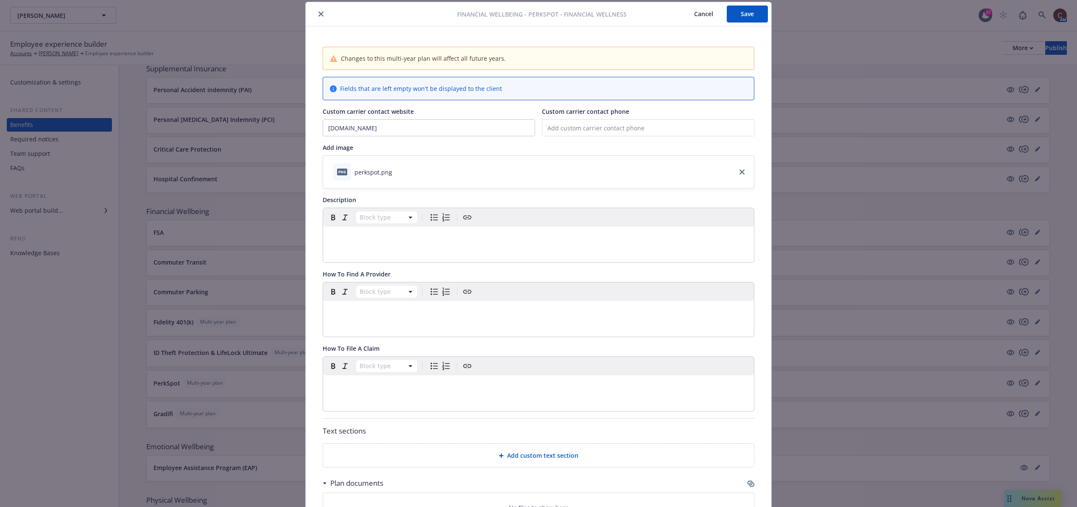
click at [480, 245] on div "editable markdown" at bounding box center [538, 237] width 431 height 20
click at [427, 238] on span "Welcome to Your PerkSpot – Newfront Discount Program Save on thousands of your …" at bounding box center [477, 236] width 299 height 7
click at [477, 240] on span "Welcome to Your PerkSpot – Newfront Discount Program Save on thousands of your …" at bounding box center [476, 236] width 297 height 7
click at [594, 241] on p "Welcome to Your PerkSpot – Newfront Discount Program. Save on thousands of your…" at bounding box center [538, 237] width 421 height 10
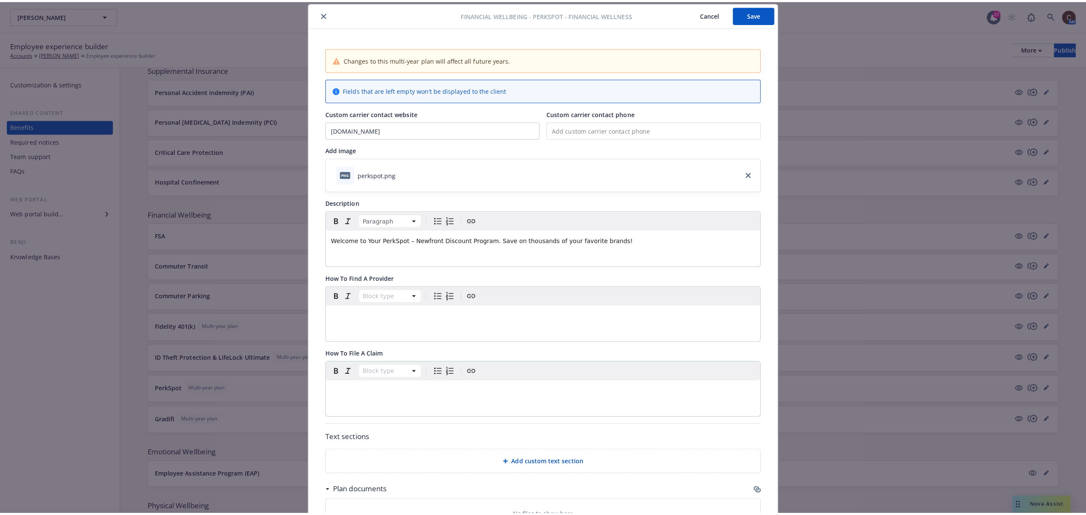
scroll to position [195, 0]
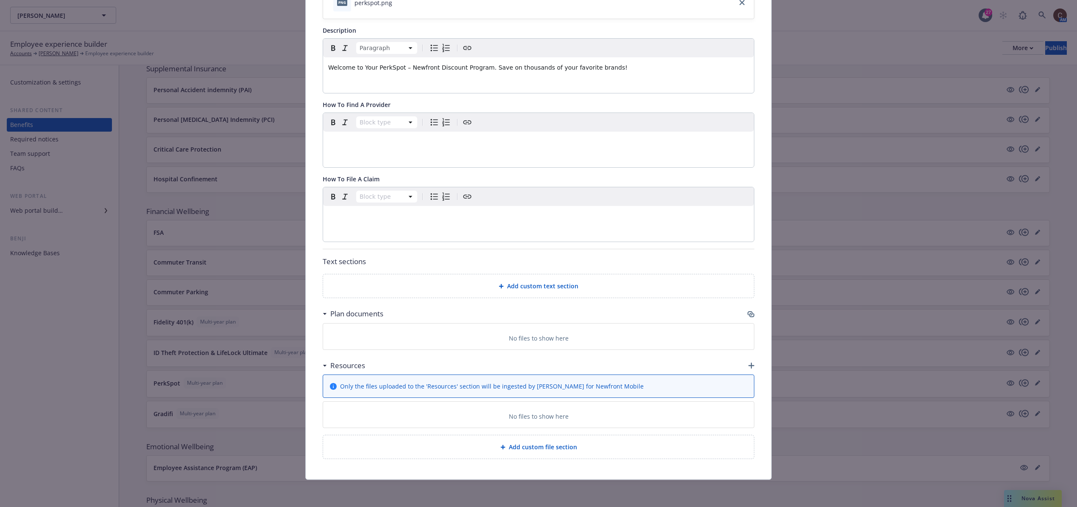
click at [743, 367] on div "Resources" at bounding box center [539, 365] width 432 height 18
click at [749, 367] on icon "button" at bounding box center [752, 365] width 6 height 6
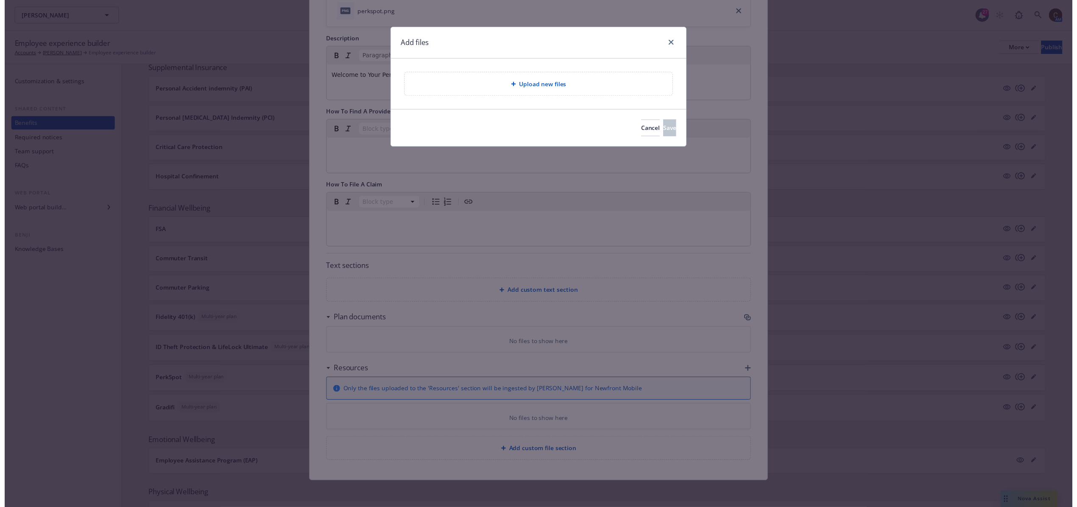
scroll to position [189, 0]
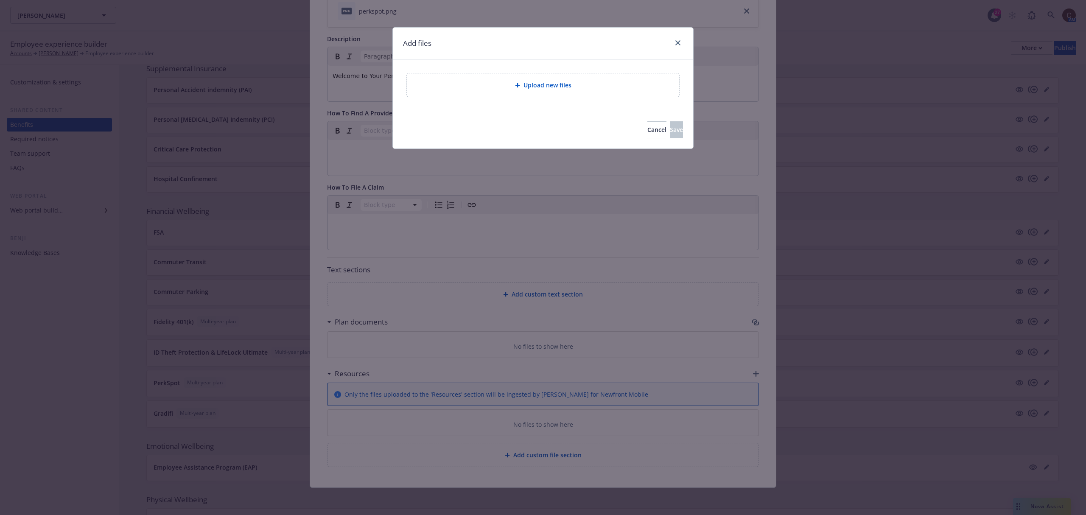
click at [579, 97] on div "Upload new files" at bounding box center [543, 84] width 272 height 23
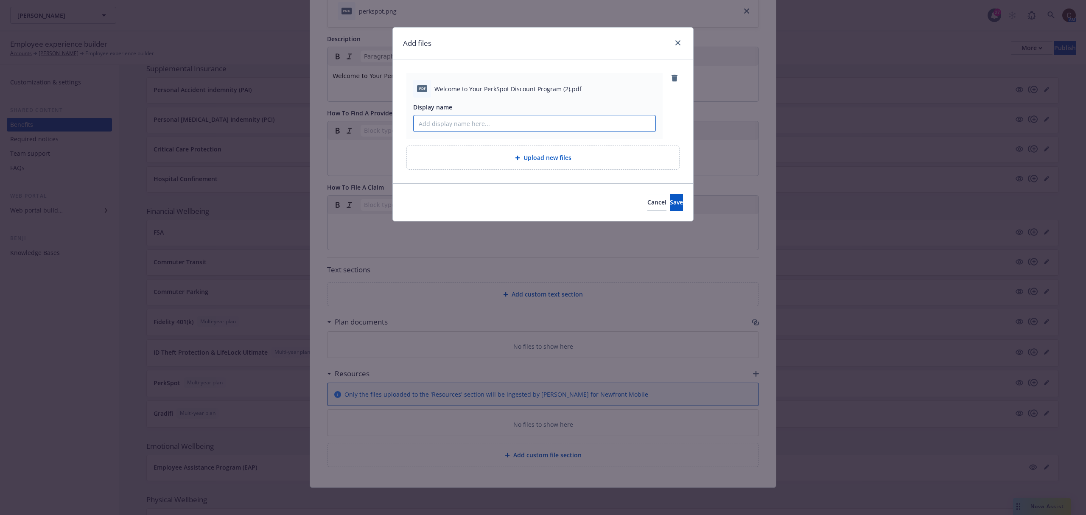
click at [428, 128] on input "Display name" at bounding box center [535, 123] width 242 height 16
type input "PerkSpot Discount Flyer"
click at [670, 206] on span "Save" at bounding box center [676, 202] width 13 height 8
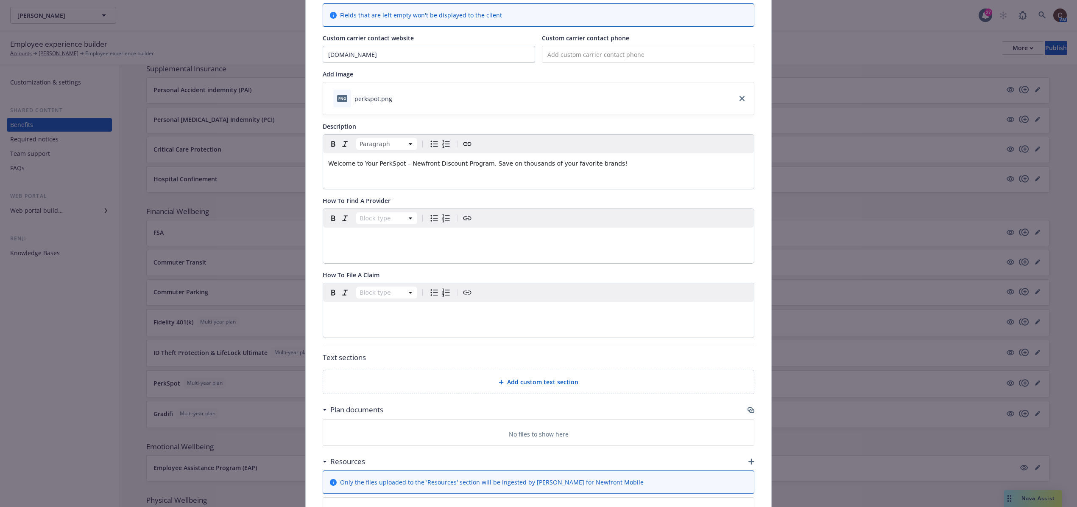
scroll to position [0, 0]
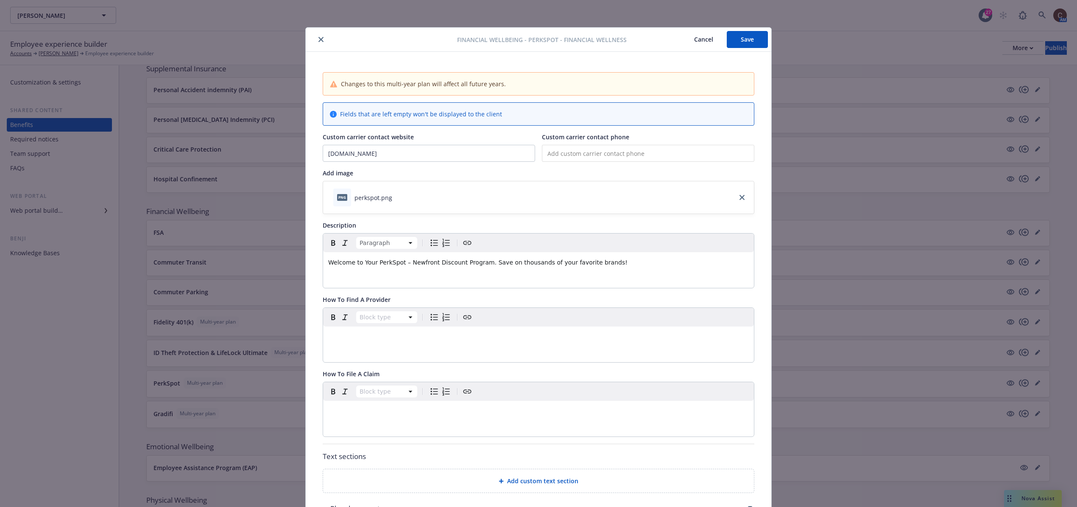
click at [746, 38] on button "Save" at bounding box center [747, 39] width 41 height 17
click at [319, 39] on icon "close" at bounding box center [321, 39] width 5 height 5
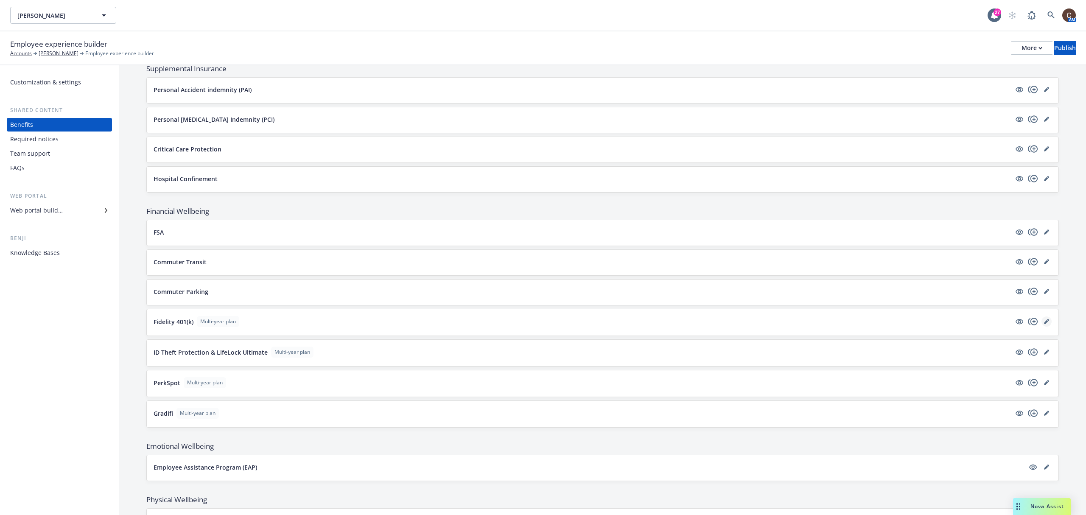
click at [814, 324] on icon "editPencil" at bounding box center [1046, 321] width 5 height 5
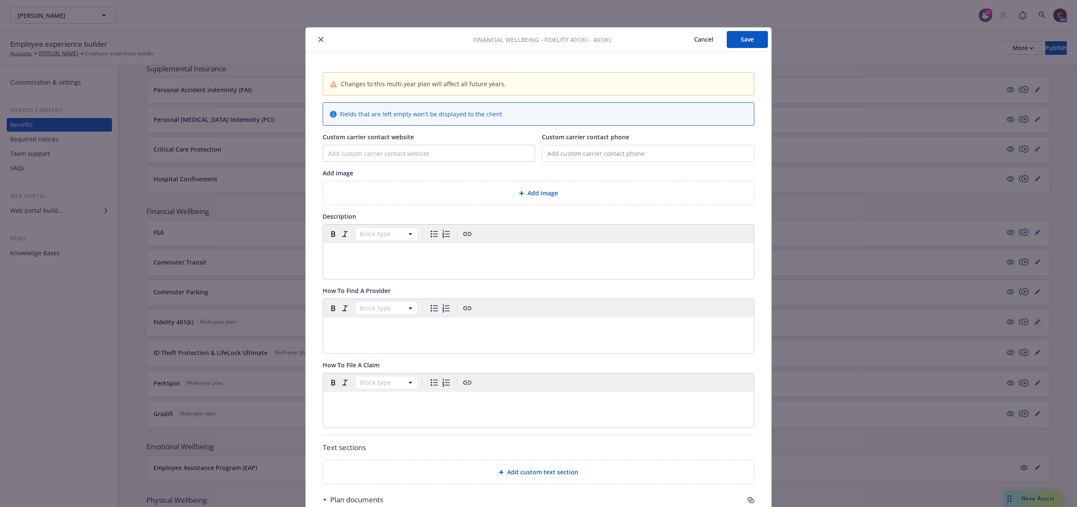
scroll to position [25, 0]
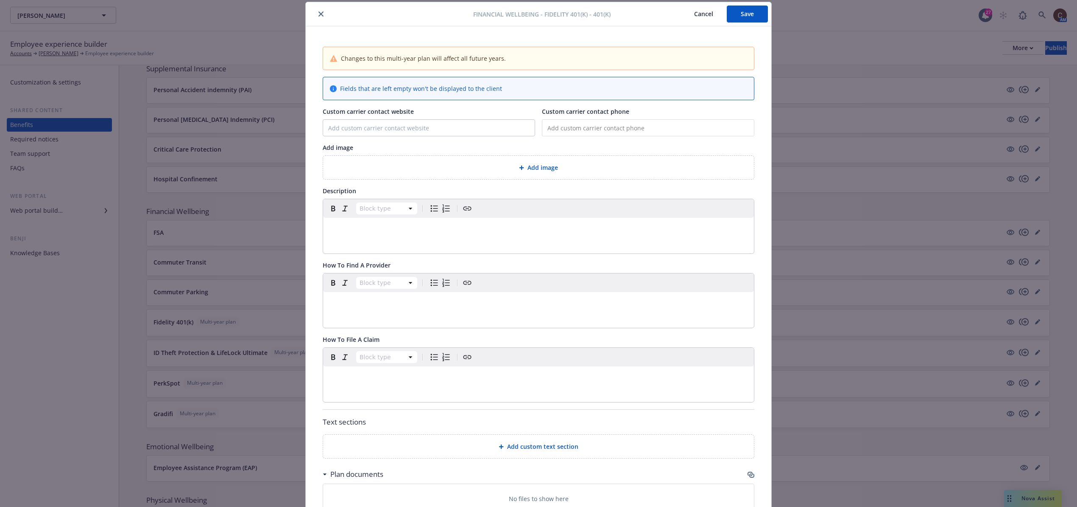
click at [396, 228] on p "editable markdown" at bounding box center [538, 228] width 421 height 10
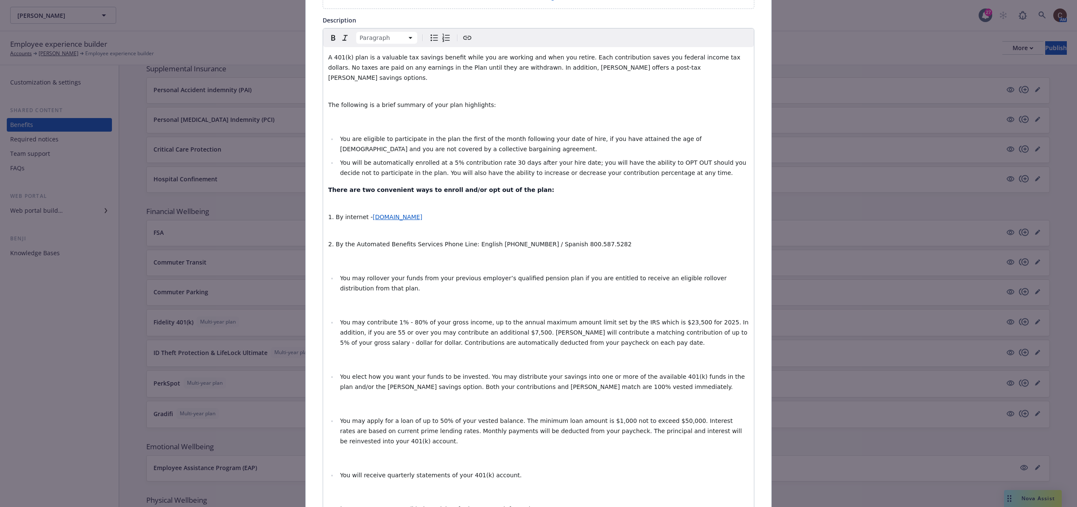
scroll to position [127, 0]
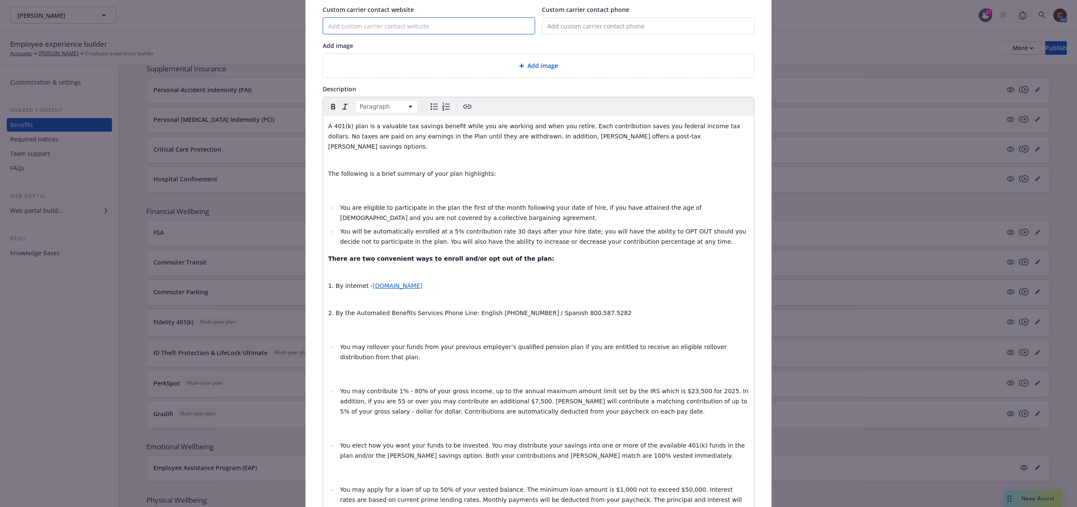
click at [399, 25] on input "Custom carrier contact website" at bounding box center [429, 26] width 212 height 16
type input "www.401kxpress.com"
click at [579, 30] on input "tel" at bounding box center [648, 25] width 213 height 17
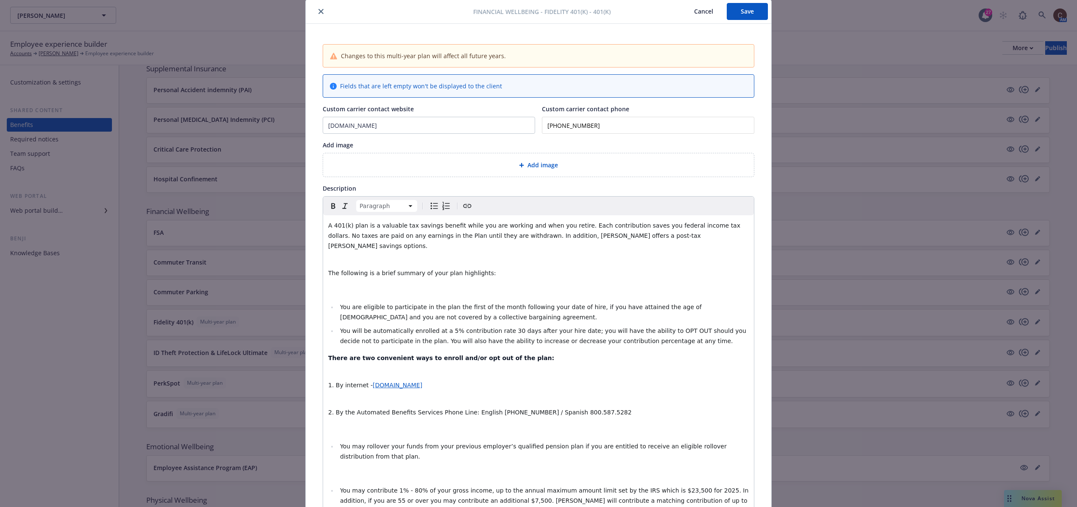
scroll to position [14, 0]
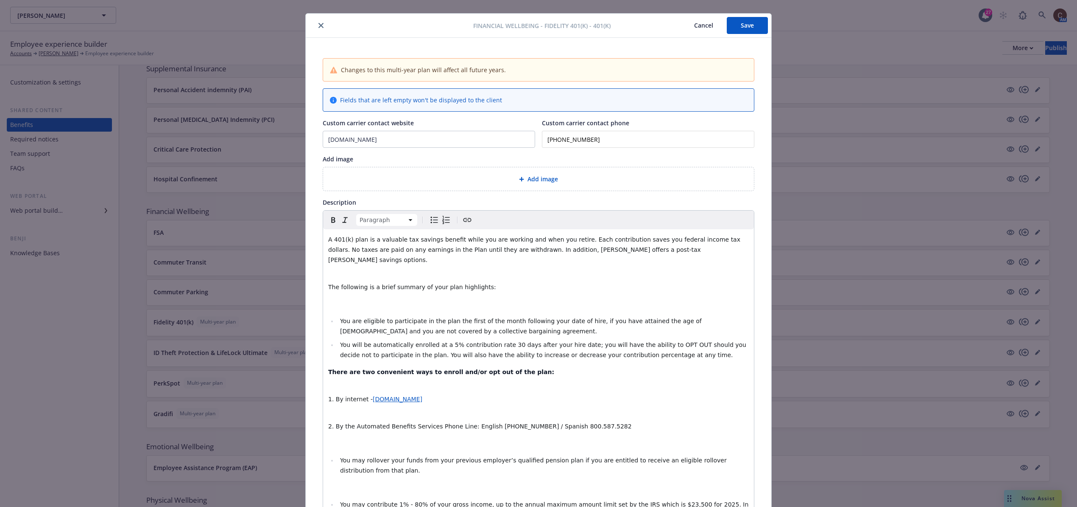
type input "(800) 294-4015"
click at [589, 184] on div "Add image" at bounding box center [538, 179] width 417 height 10
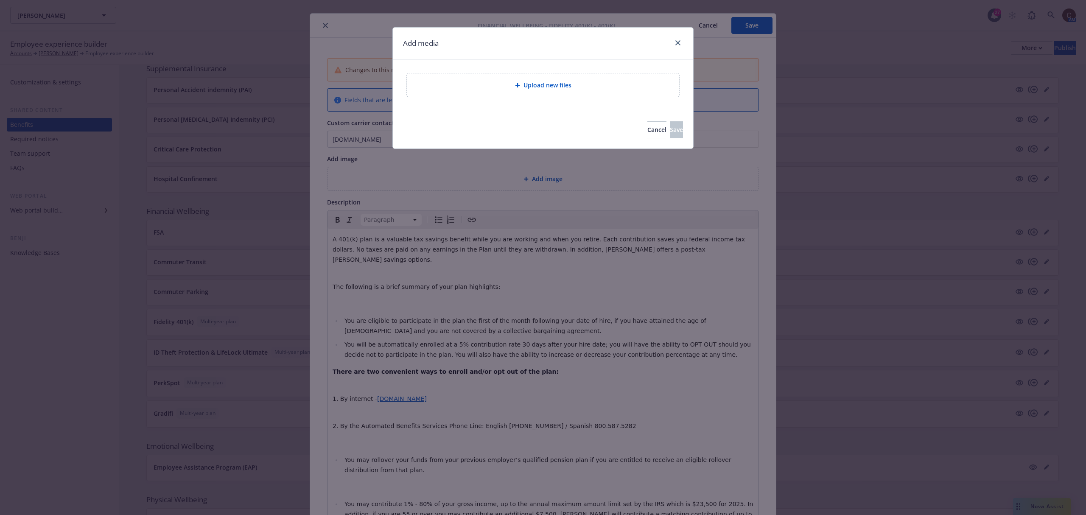
click at [593, 77] on div "Upload new files" at bounding box center [543, 84] width 272 height 23
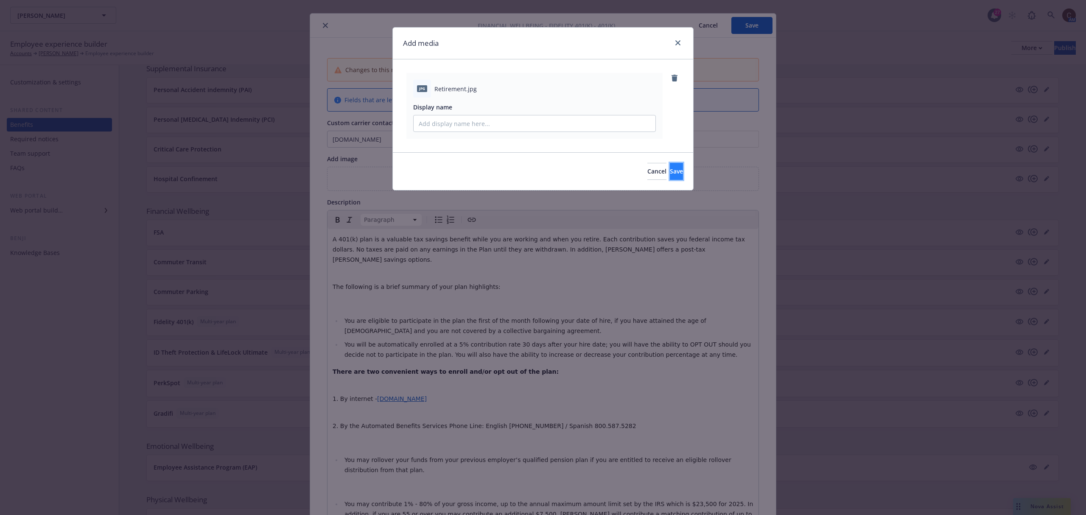
click at [674, 175] on button "Save" at bounding box center [676, 171] width 13 height 17
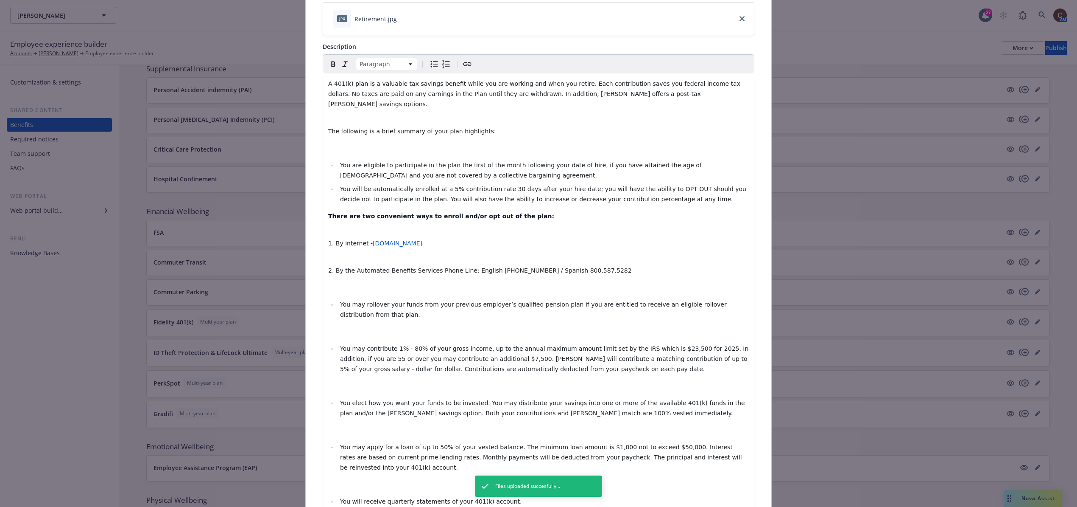
scroll to position [184, 0]
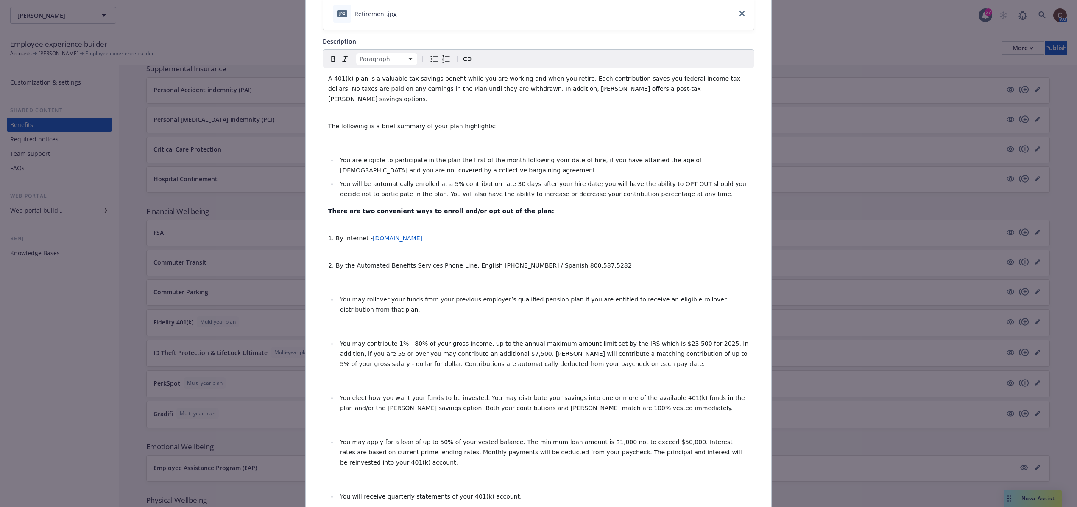
click at [350, 141] on div "A 401(k) plan is a valuable tax savings benefit while you are working and when …" at bounding box center [538, 332] width 431 height 529
click at [336, 139] on div "A 401(k) plan is a valuable tax savings benefit while you are working and when …" at bounding box center [538, 332] width 431 height 529
click at [330, 138] on p "editable markdown" at bounding box center [538, 143] width 421 height 10
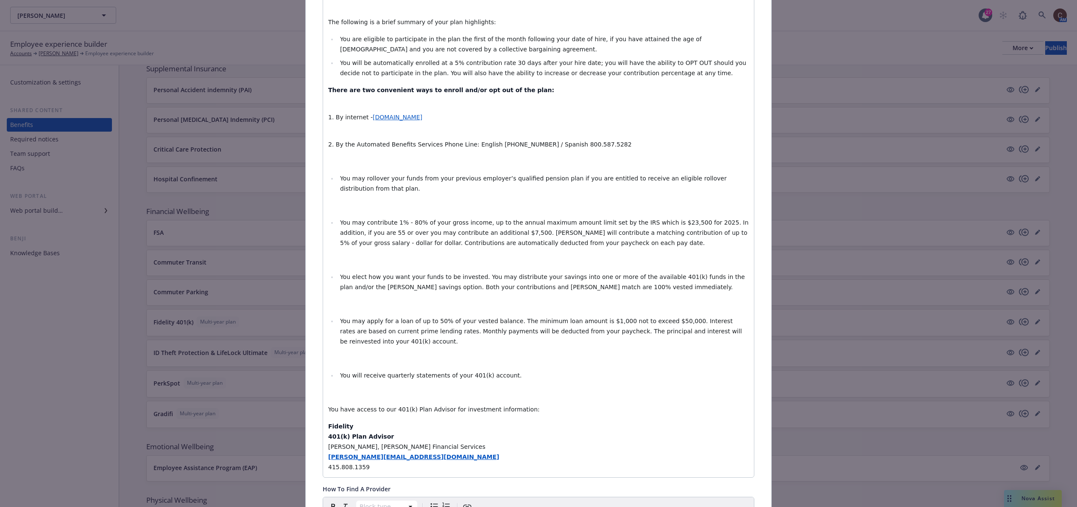
scroll to position [297, 0]
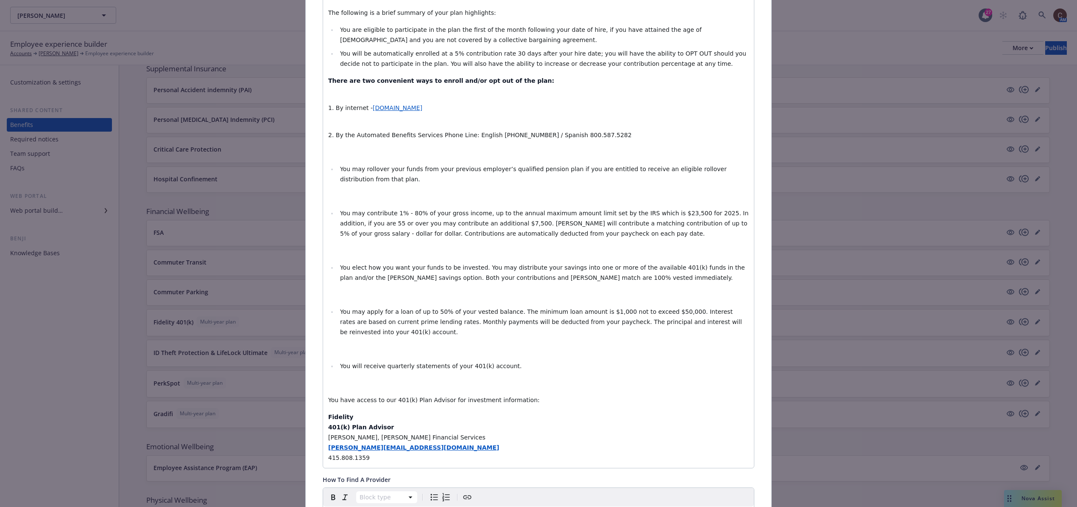
click at [572, 386] on p "Fidelity 401(k) Plan Advisor Blake Thibault, Heffernan Financial Services blake…" at bounding box center [538, 436] width 421 height 51
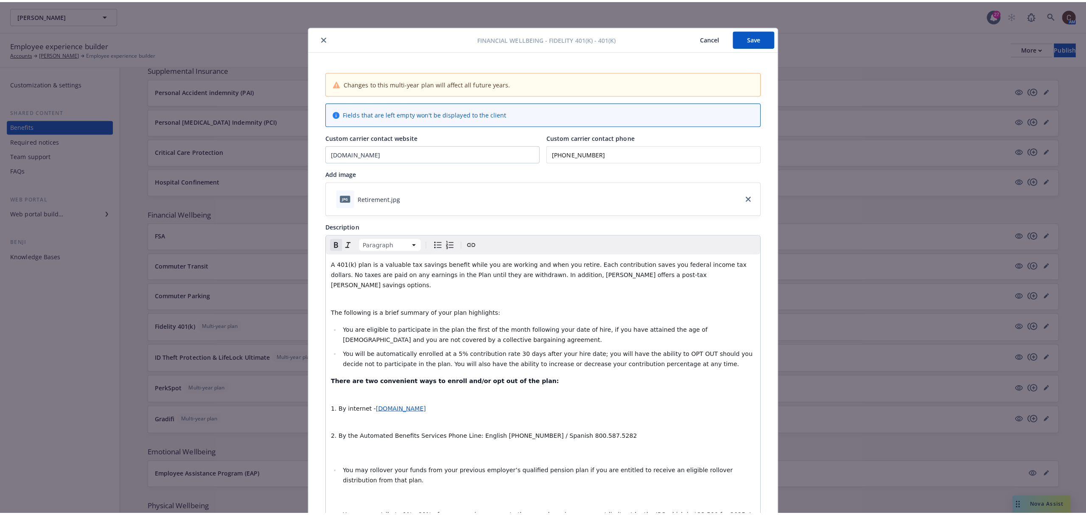
scroll to position [0, 0]
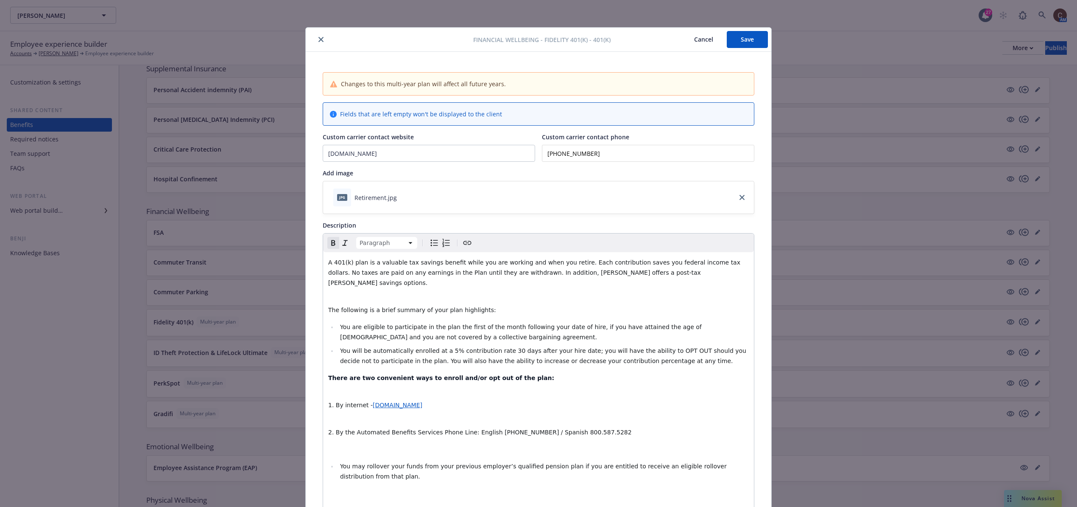
click at [744, 47] on button "Save" at bounding box center [747, 39] width 41 height 17
click at [319, 42] on icon "close" at bounding box center [321, 39] width 5 height 5
